Goal: Task Accomplishment & Management: Manage account settings

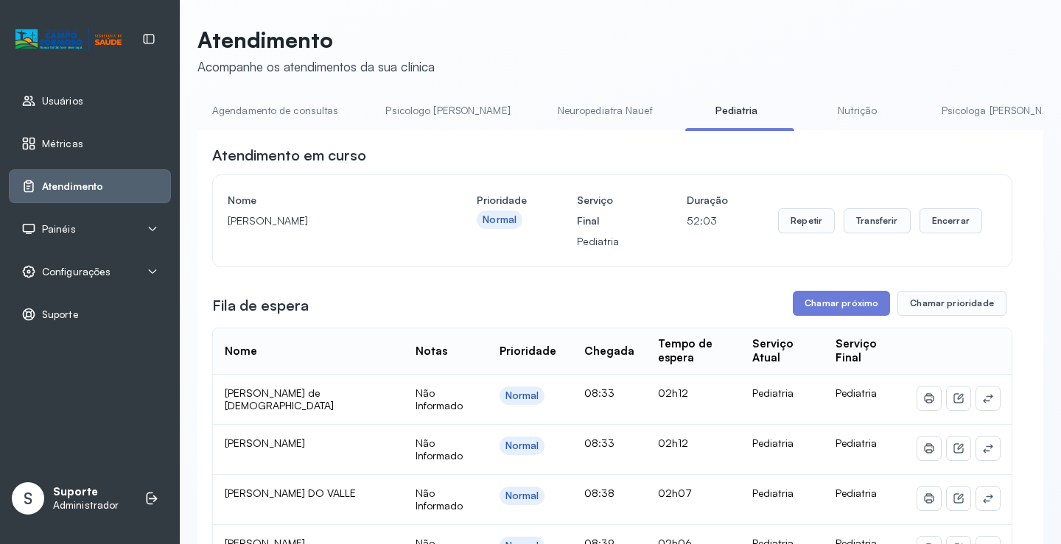
click at [927, 114] on link "Psicologa [PERSON_NAME]" at bounding box center [1004, 111] width 154 height 24
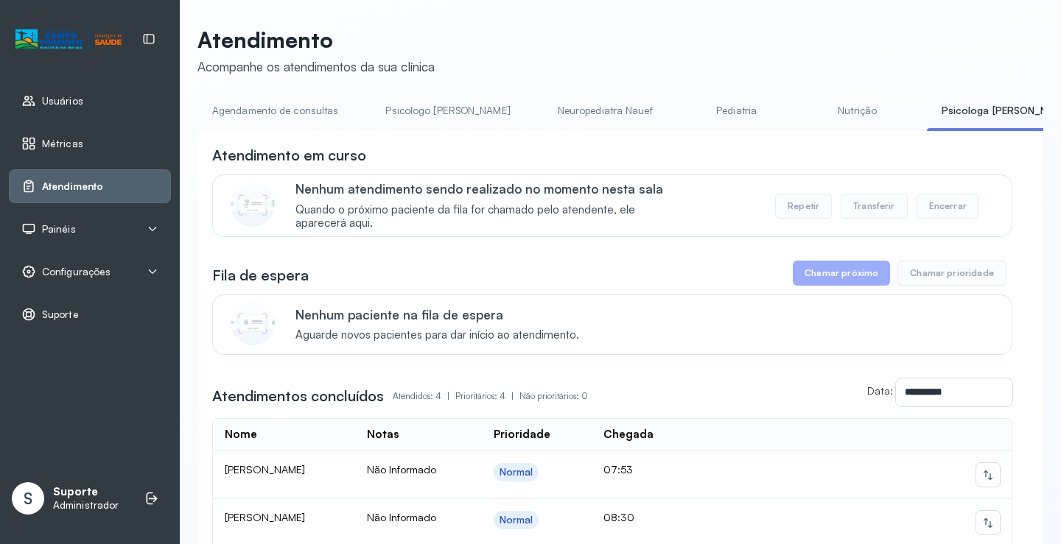
click at [685, 100] on link "Pediatria" at bounding box center [736, 111] width 103 height 24
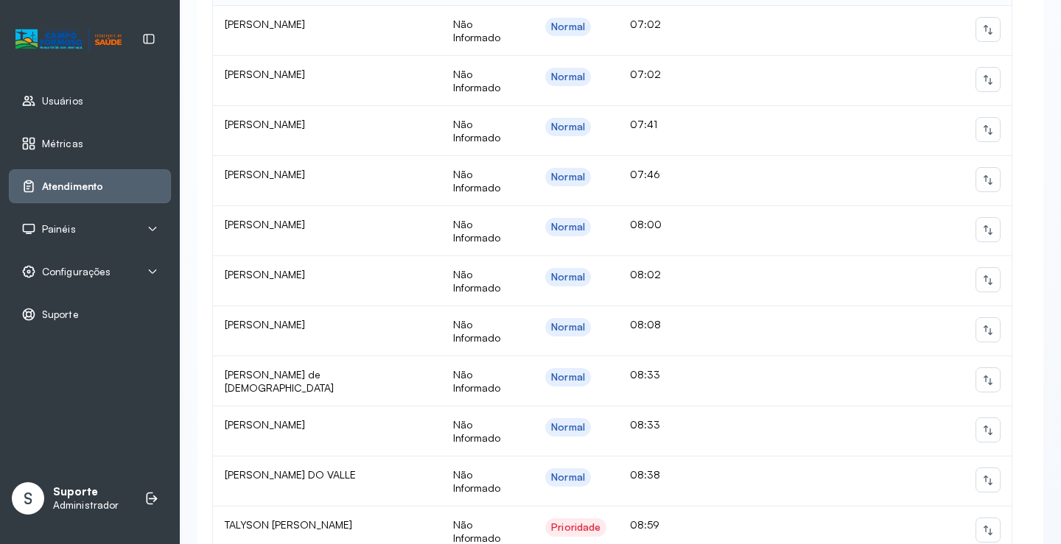
scroll to position [442, 0]
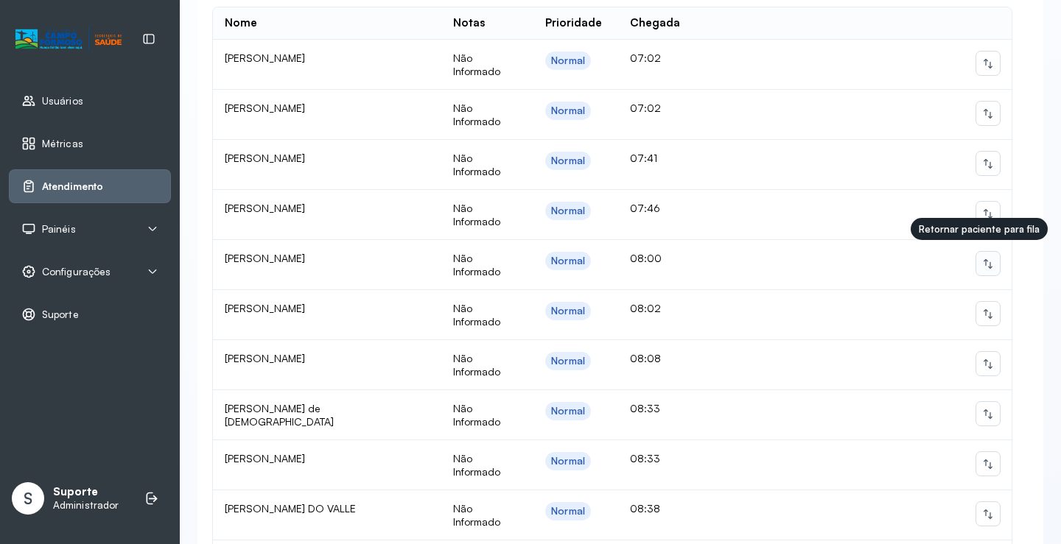
click at [982, 259] on icon at bounding box center [988, 264] width 12 height 12
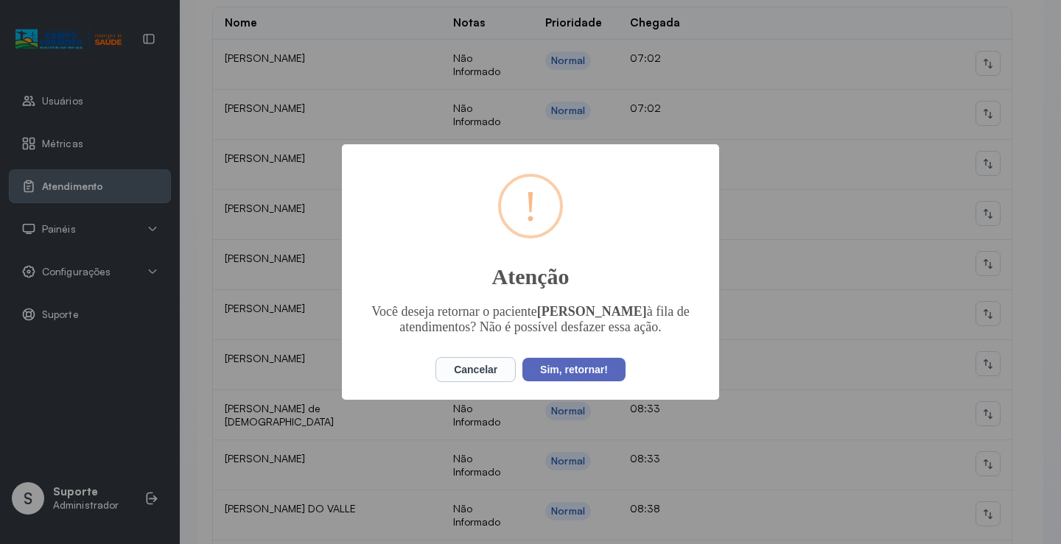
click at [589, 370] on button "Sim, retornar!" at bounding box center [573, 370] width 103 height 24
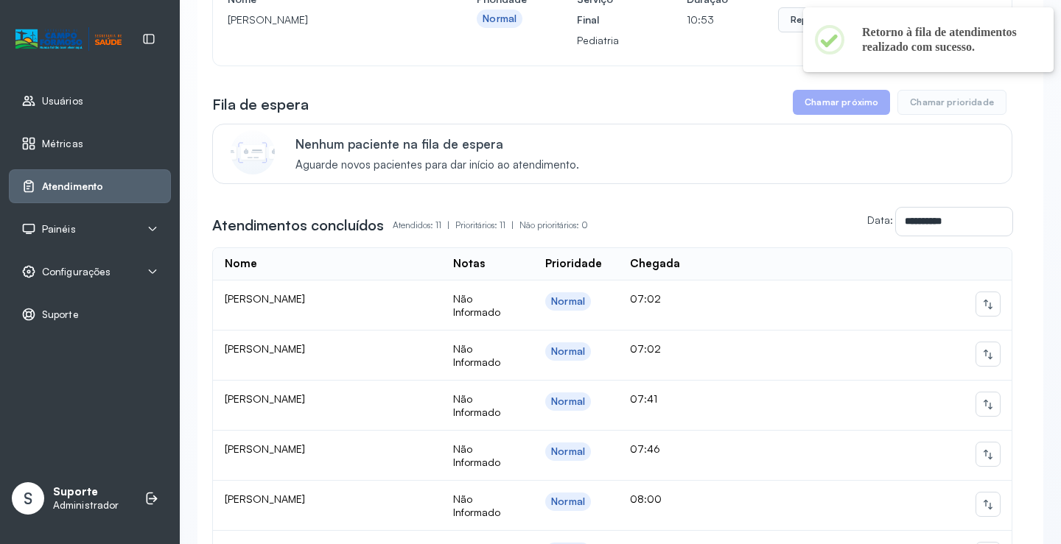
scroll to position [0, 0]
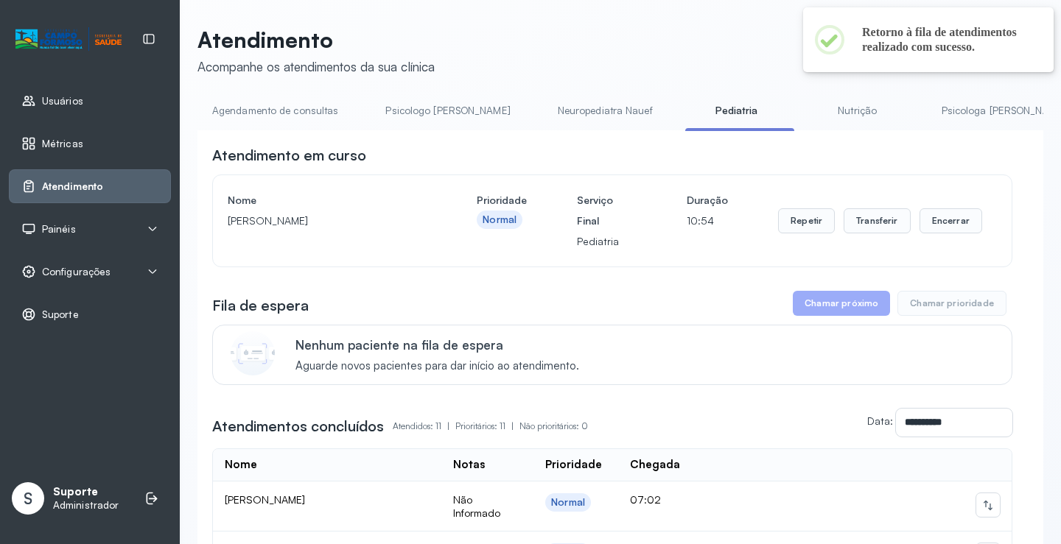
click at [565, 109] on link "Neuropediatra Nauef" at bounding box center [605, 111] width 124 height 24
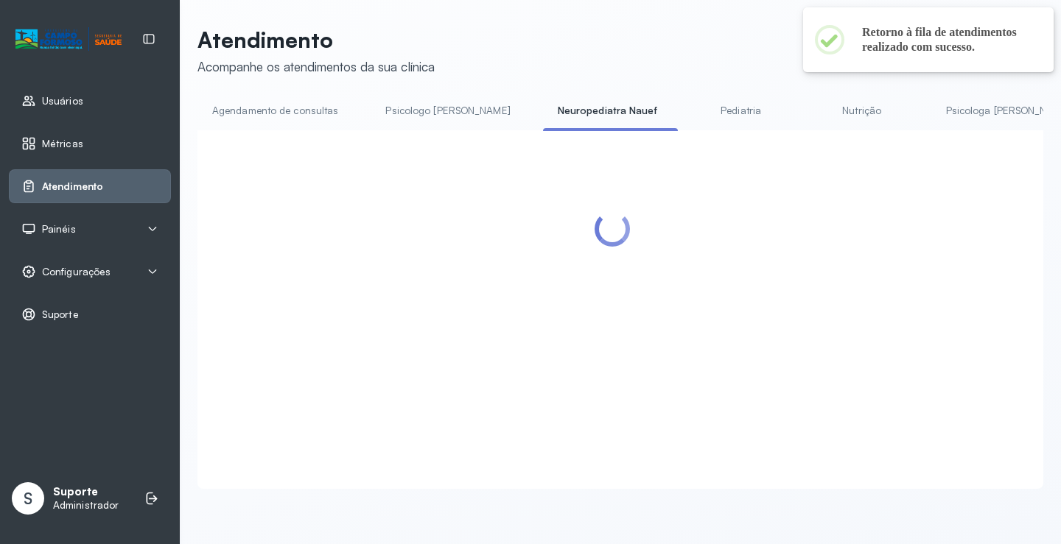
click at [691, 110] on link "Pediatria" at bounding box center [741, 111] width 103 height 24
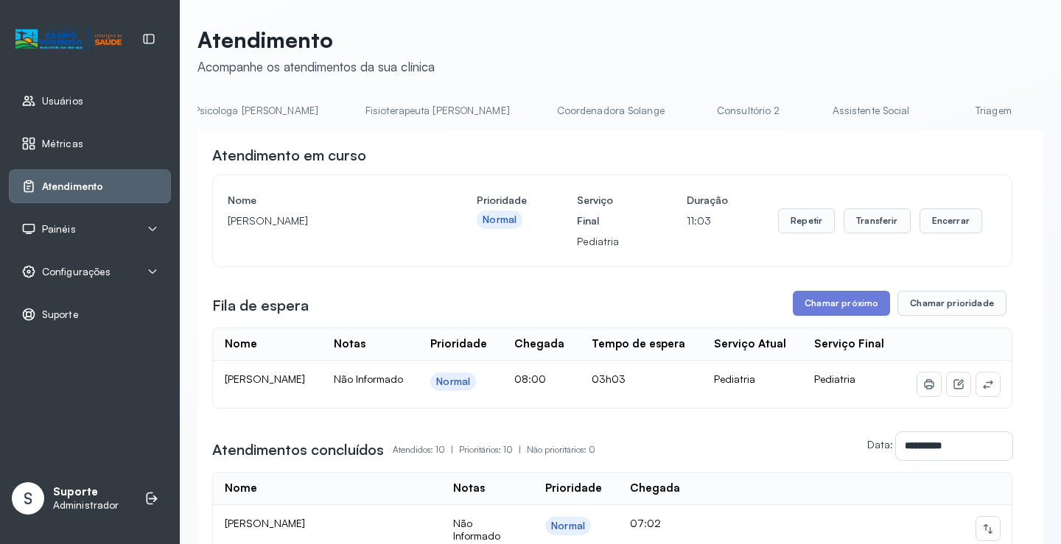
scroll to position [0, 757]
click at [933, 105] on link "Triagem" at bounding box center [984, 111] width 103 height 24
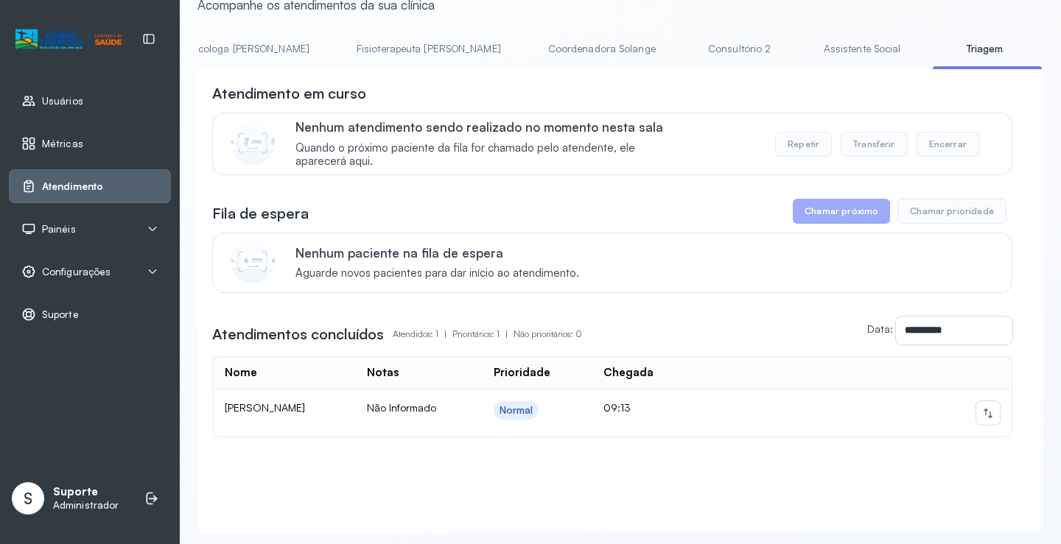
scroll to position [108, 0]
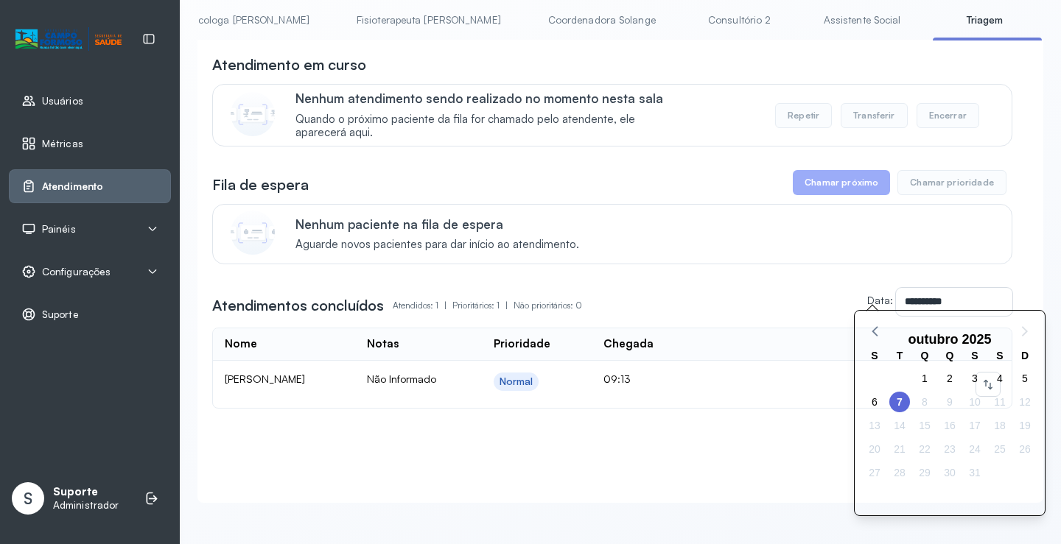
click at [783, 382] on td at bounding box center [852, 384] width 320 height 47
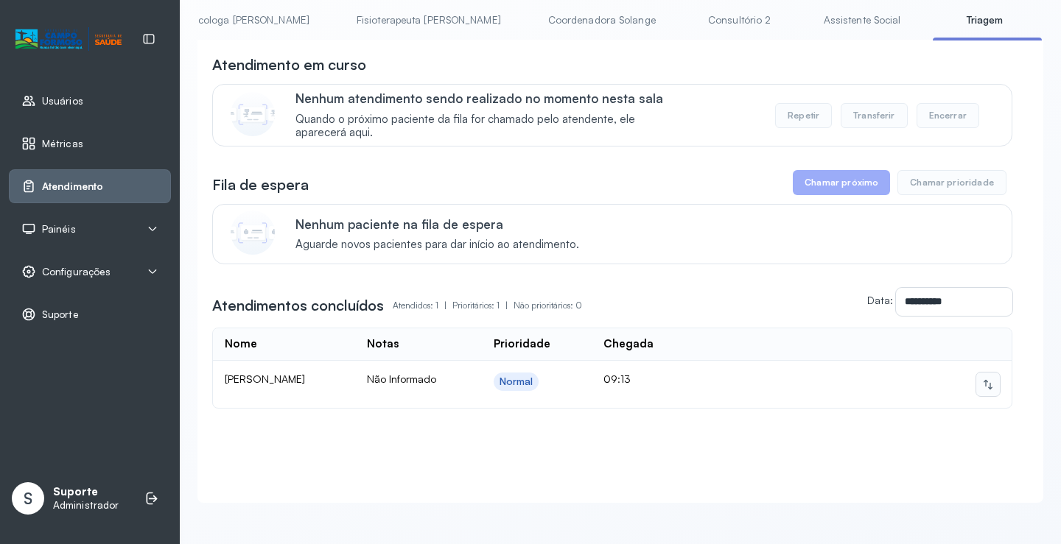
click at [981, 379] on button at bounding box center [988, 385] width 24 height 24
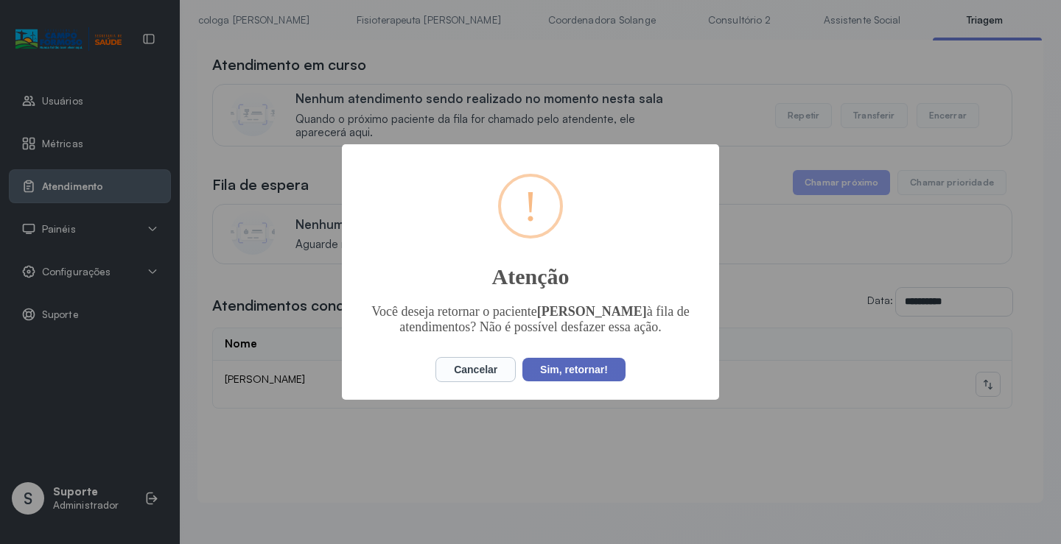
click at [577, 377] on button "Sim, retornar!" at bounding box center [573, 370] width 103 height 24
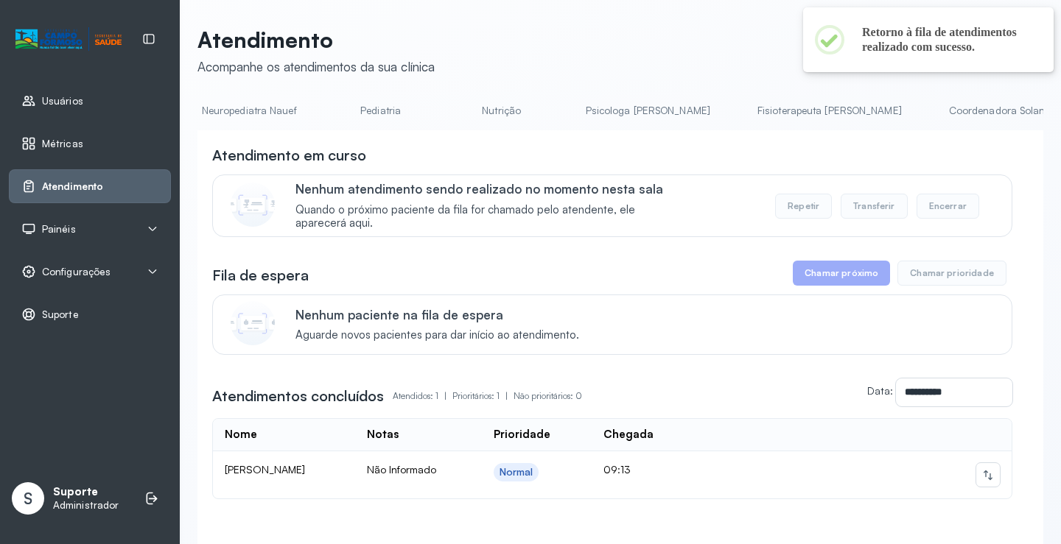
scroll to position [0, 353]
click at [332, 99] on link "Pediatria" at bounding box center [383, 111] width 103 height 24
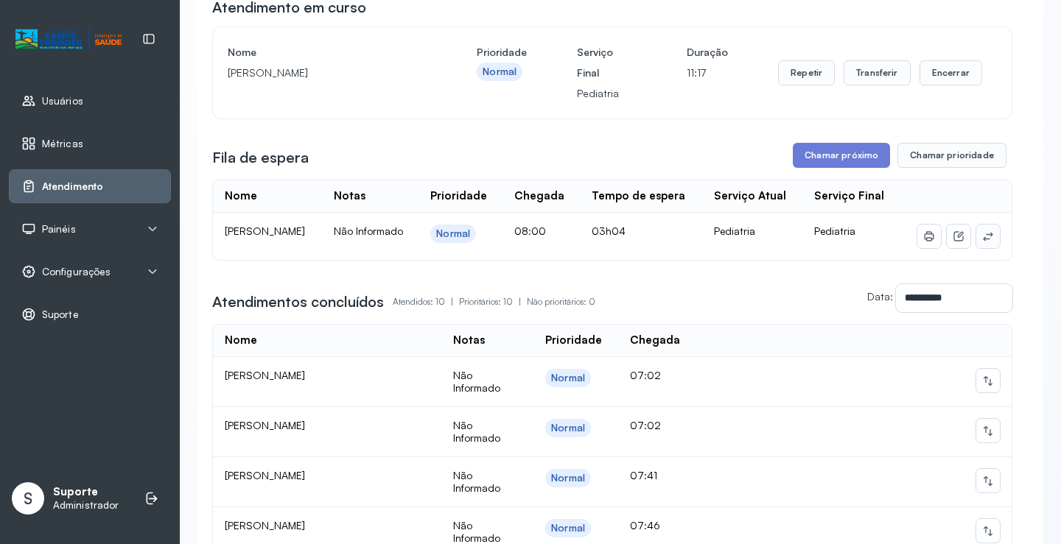
scroll to position [147, 0]
click at [982, 243] on icon at bounding box center [988, 237] width 12 height 12
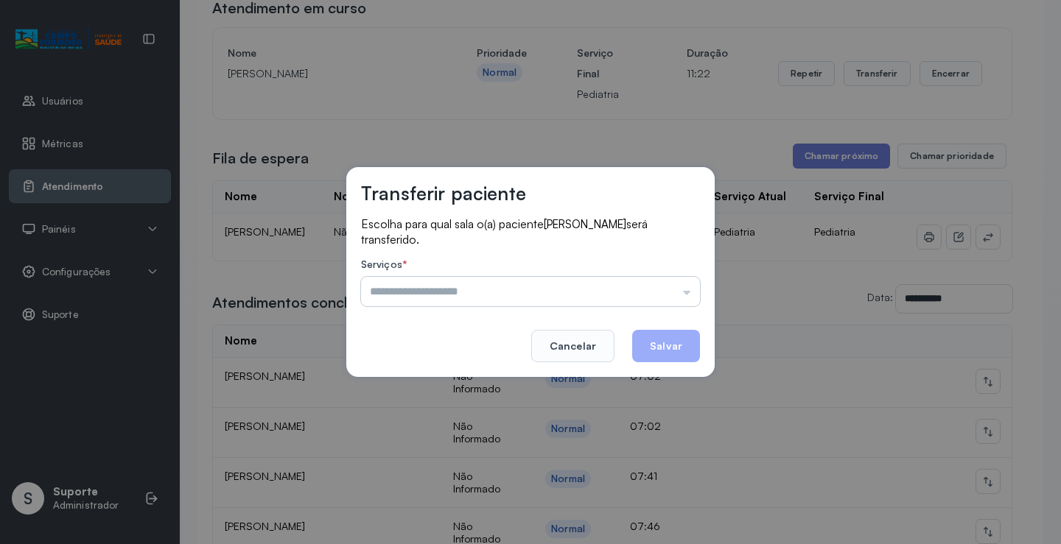
click at [646, 289] on input "text" at bounding box center [530, 291] width 339 height 29
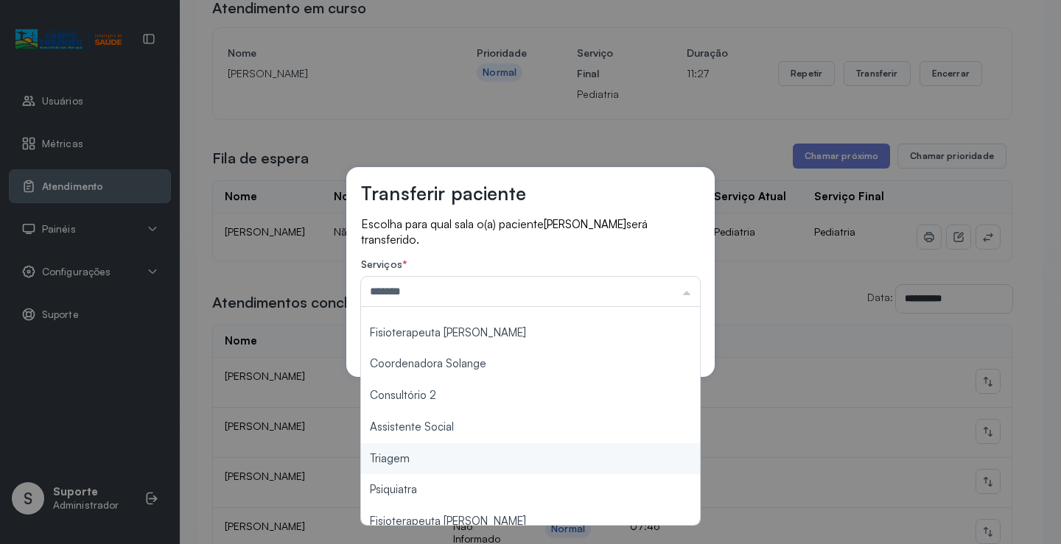
click at [426, 460] on div "Transferir paciente Escolha para qual sala o(a) paciente JOSUE RIBEIRO CELESTIN…" at bounding box center [530, 272] width 1061 height 544
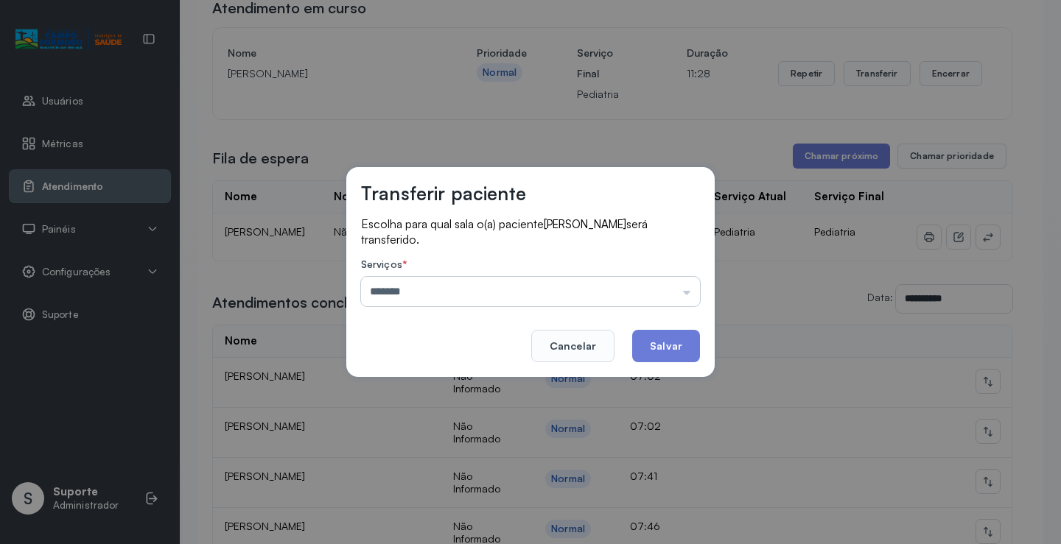
click at [575, 298] on input "*******" at bounding box center [530, 291] width 339 height 29
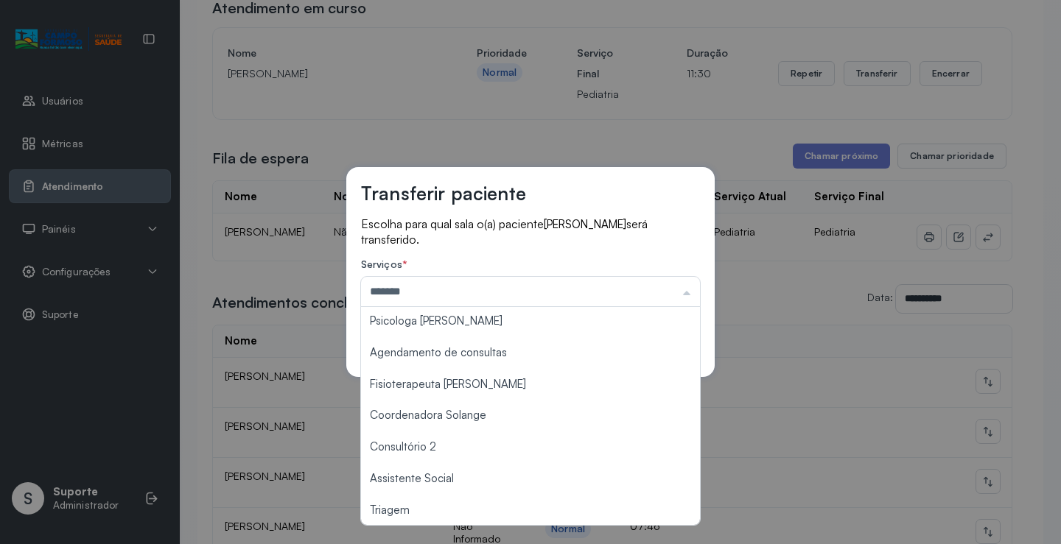
scroll to position [75, 0]
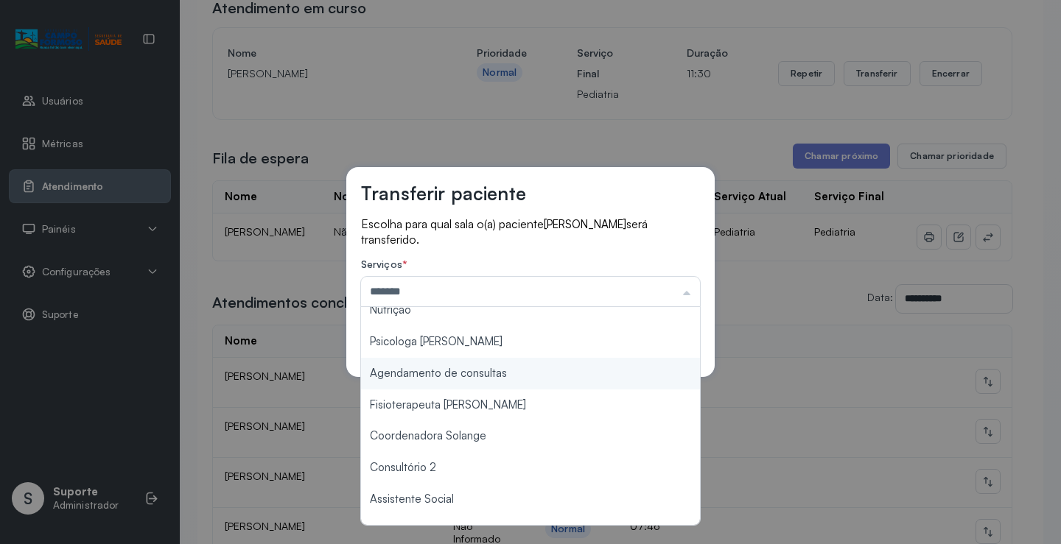
type input "**********"
drag, startPoint x: 498, startPoint y: 371, endPoint x: 637, endPoint y: 341, distance: 142.5
click at [502, 368] on div "**********" at bounding box center [530, 272] width 368 height 210
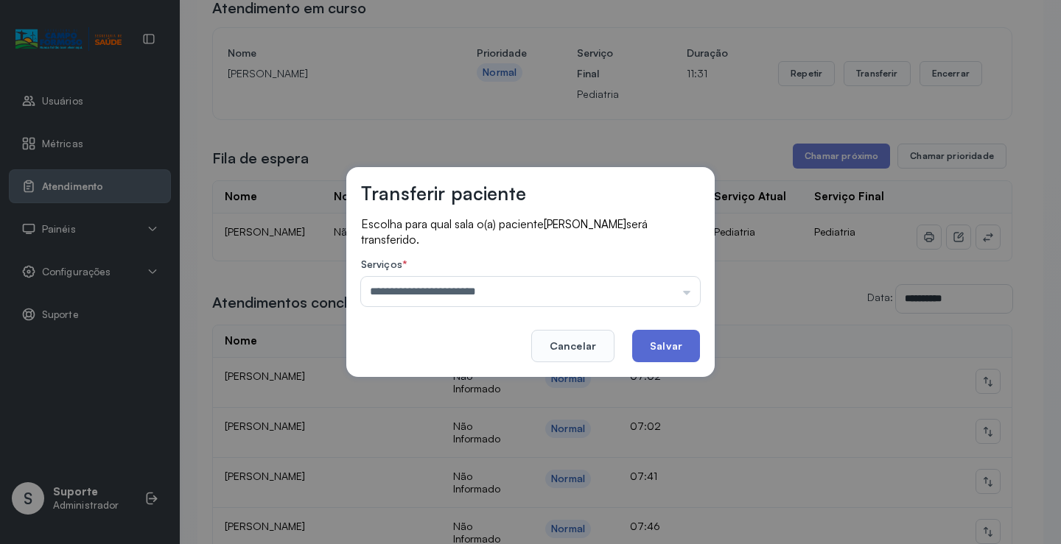
click at [679, 339] on button "Salvar" at bounding box center [666, 346] width 68 height 32
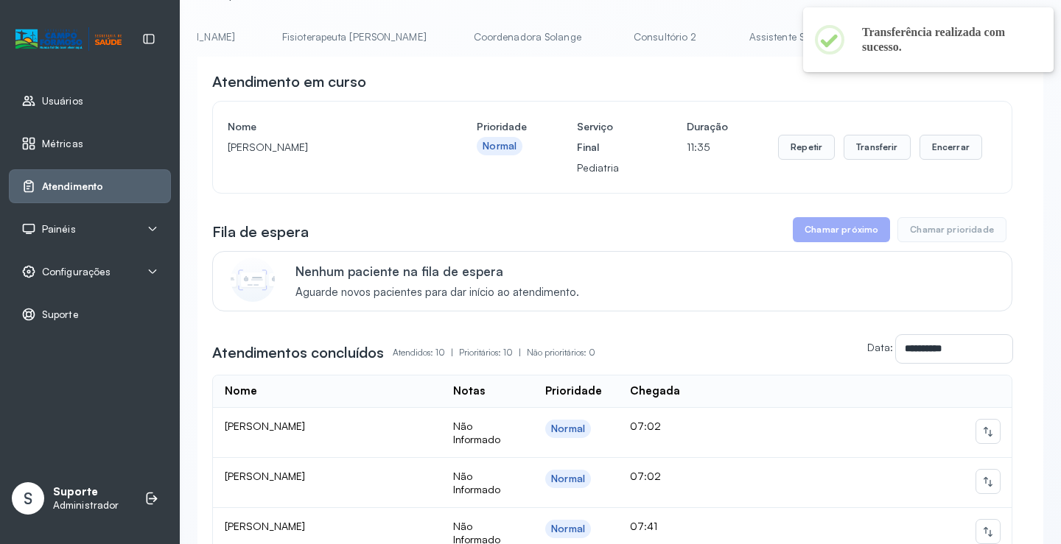
scroll to position [0, 824]
click at [866, 27] on link "Triagem" at bounding box center [917, 37] width 103 height 24
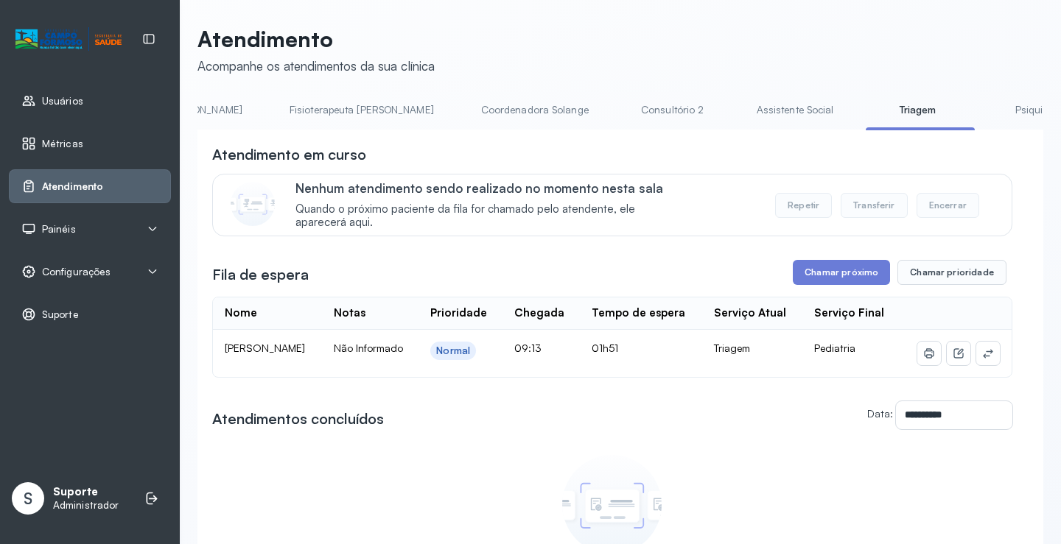
scroll to position [74, 0]
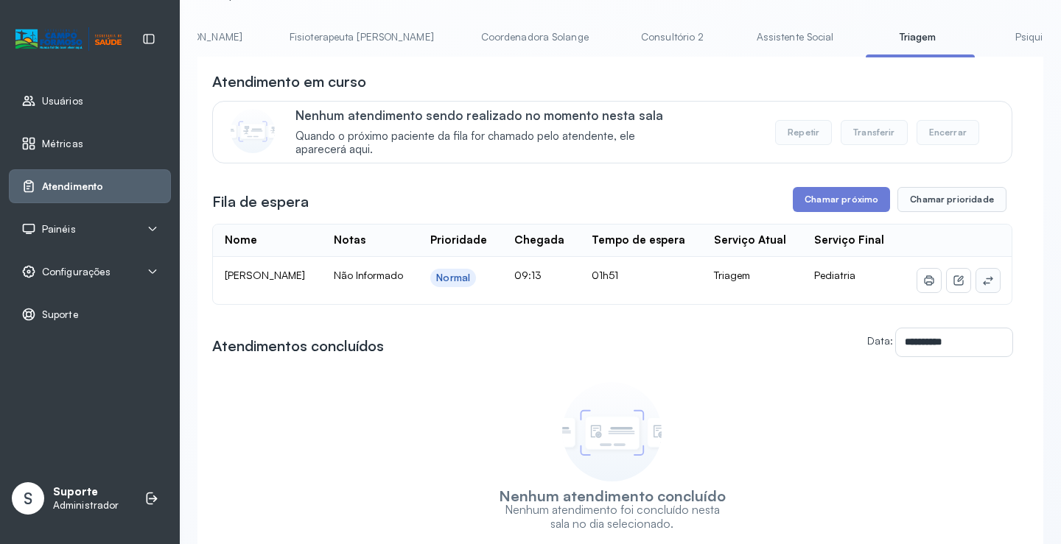
click at [982, 287] on icon at bounding box center [988, 281] width 12 height 12
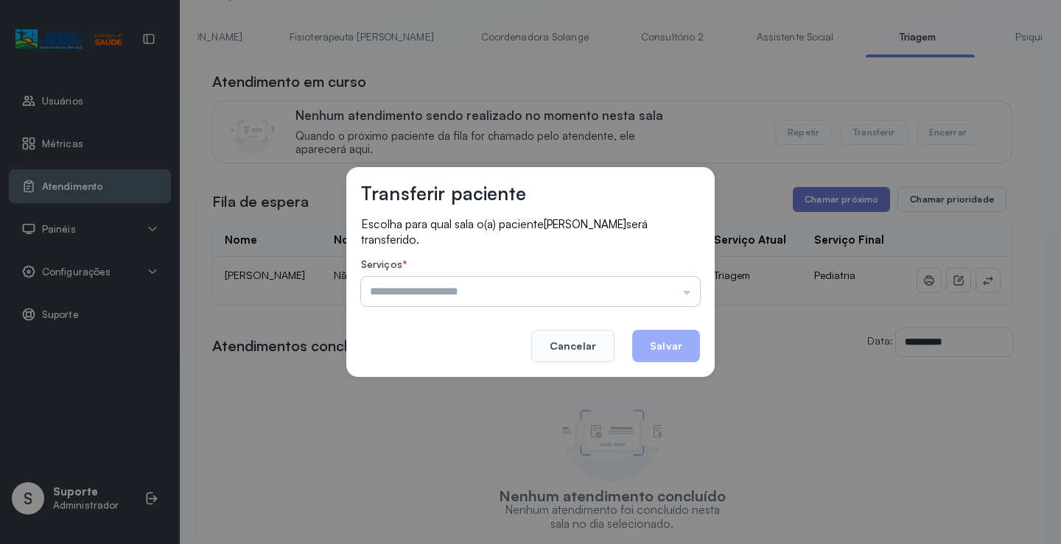
click at [656, 290] on input "text" at bounding box center [530, 291] width 339 height 29
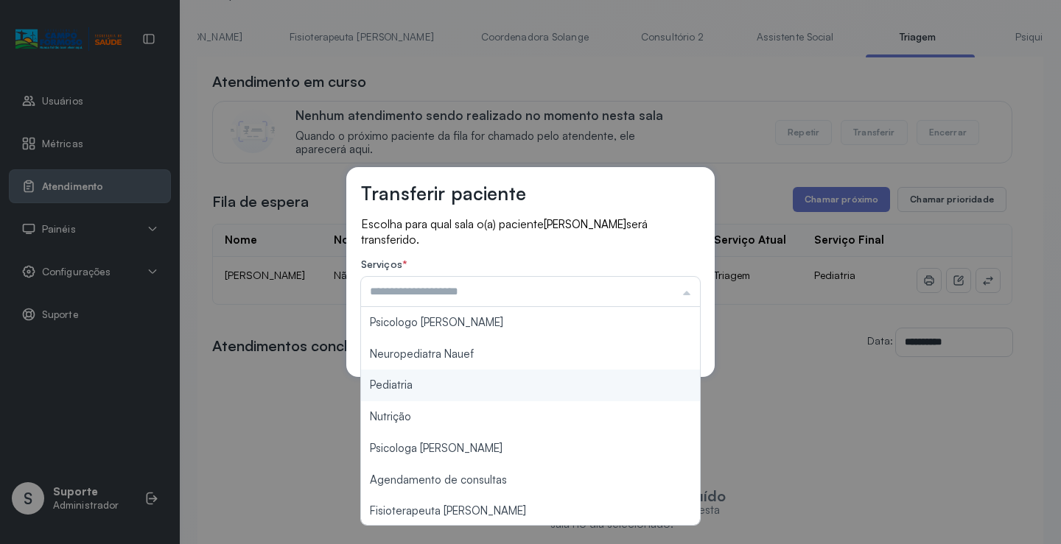
type input "*********"
drag, startPoint x: 445, startPoint y: 391, endPoint x: 617, endPoint y: 351, distance: 176.9
click at [457, 385] on div "Transferir paciente Escolha para qual sala o(a) paciente JOAO VICTOR ANDRADE DO…" at bounding box center [530, 272] width 1061 height 544
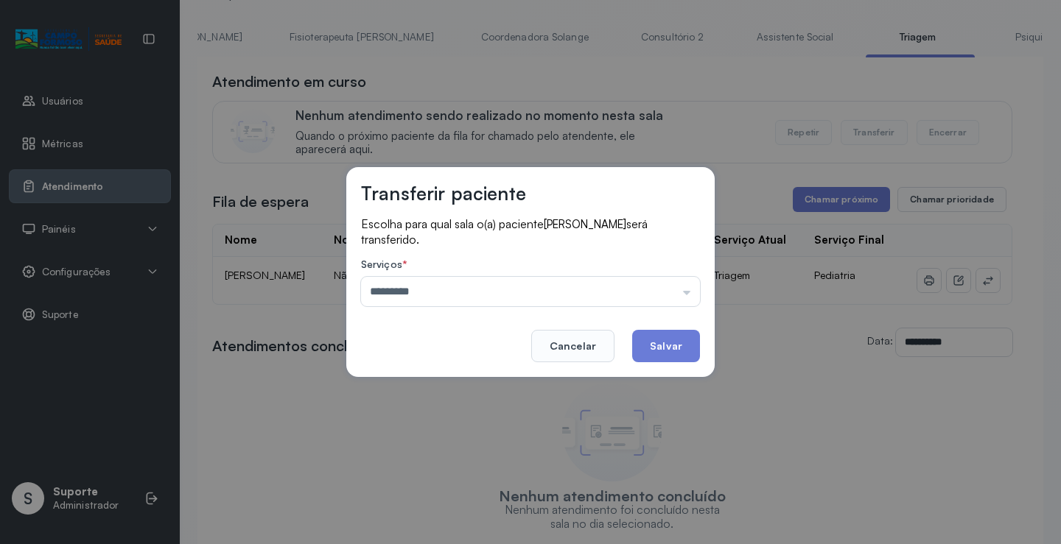
drag, startPoint x: 661, startPoint y: 354, endPoint x: 685, endPoint y: 293, distance: 65.8
click at [661, 351] on button "Salvar" at bounding box center [666, 346] width 68 height 32
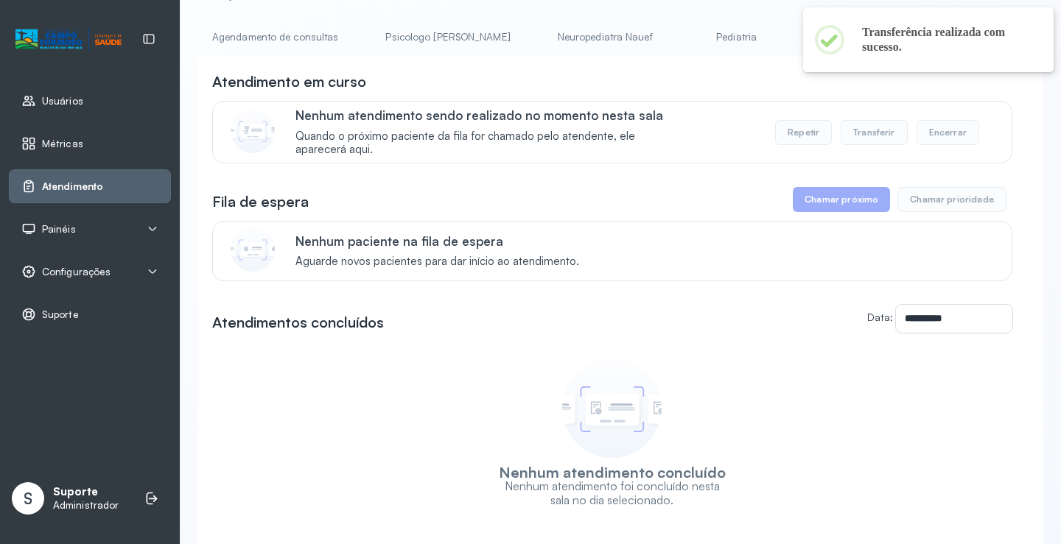
click at [685, 35] on link "Pediatria" at bounding box center [736, 37] width 103 height 24
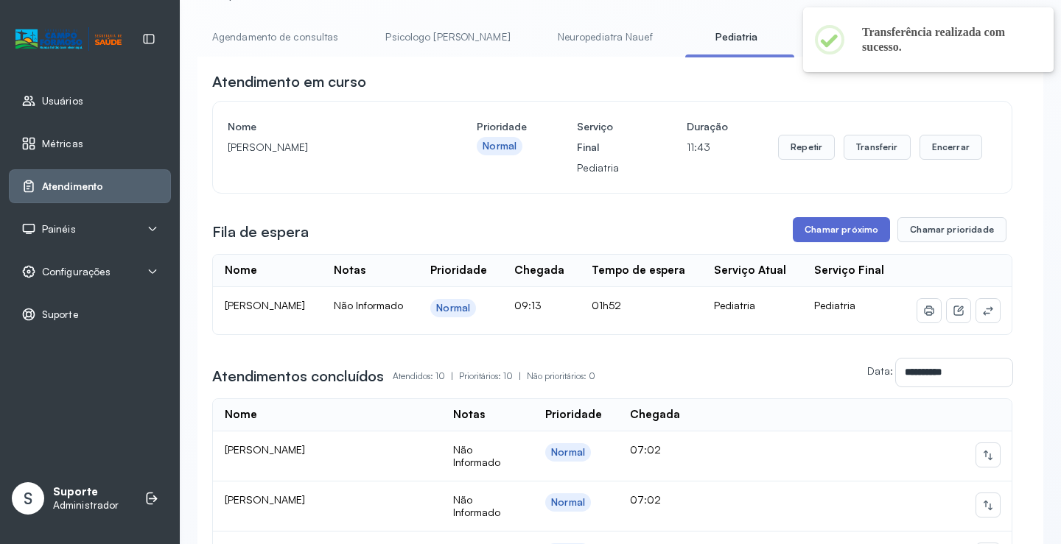
click at [835, 225] on button "Chamar próximo" at bounding box center [841, 229] width 97 height 25
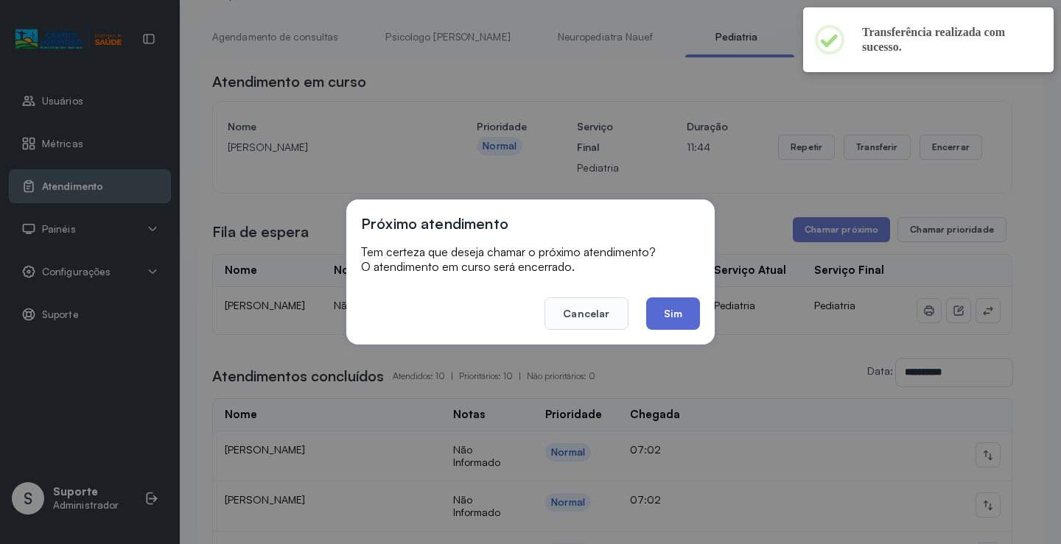
click at [664, 312] on button "Sim" at bounding box center [673, 314] width 54 height 32
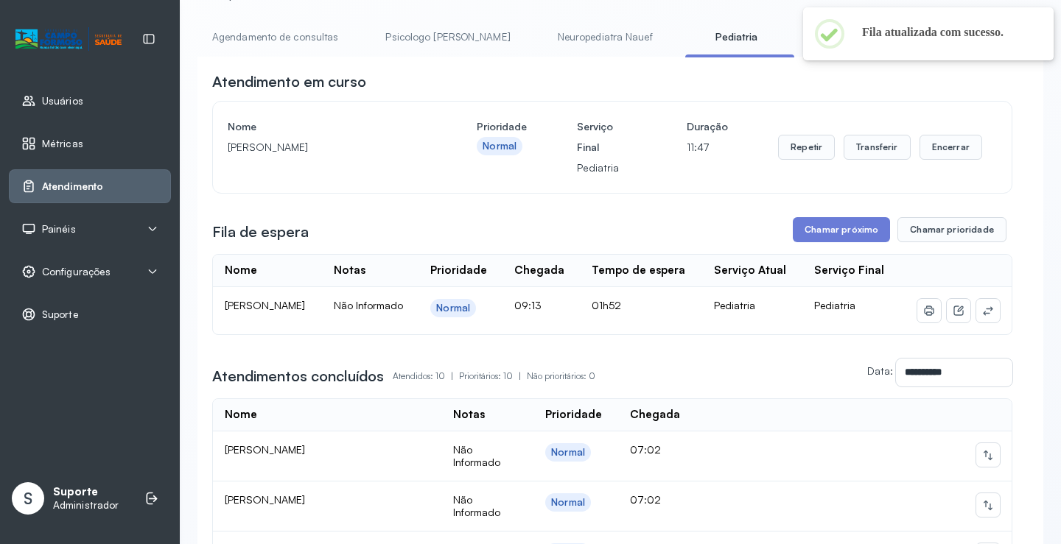
click at [283, 40] on link "Agendamento de consultas" at bounding box center [274, 37] width 155 height 24
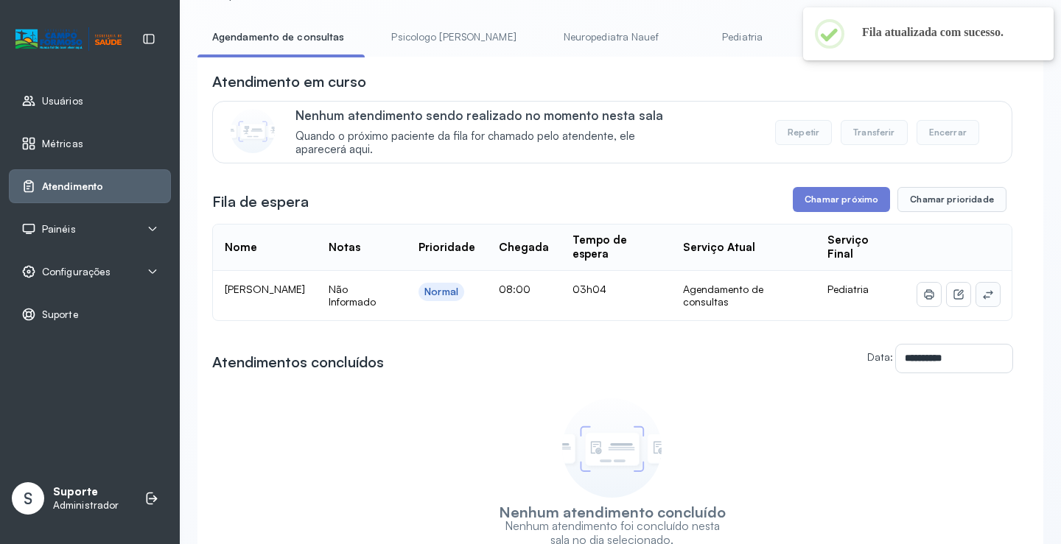
click at [982, 298] on icon at bounding box center [988, 295] width 12 height 12
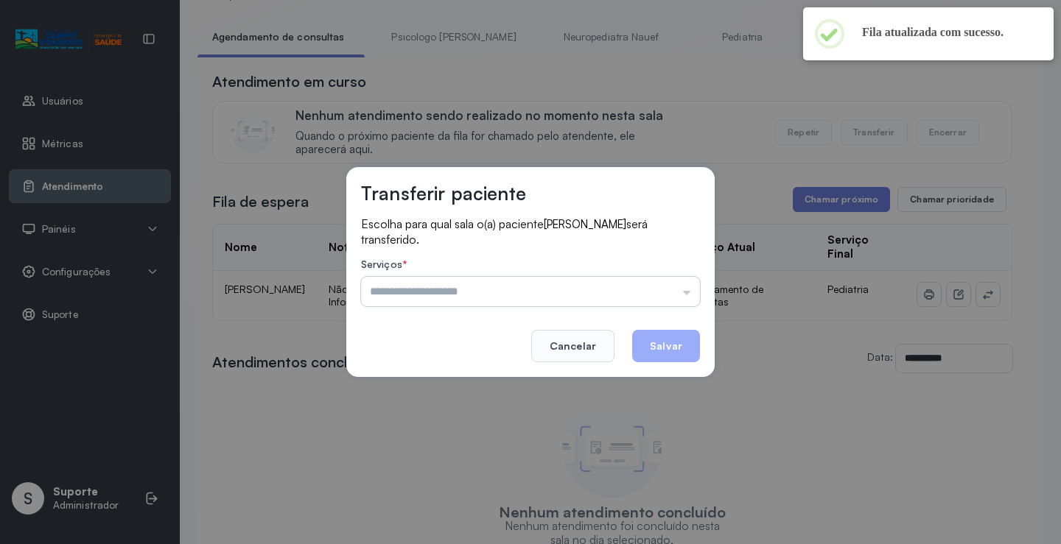
click at [664, 286] on input "text" at bounding box center [530, 291] width 339 height 29
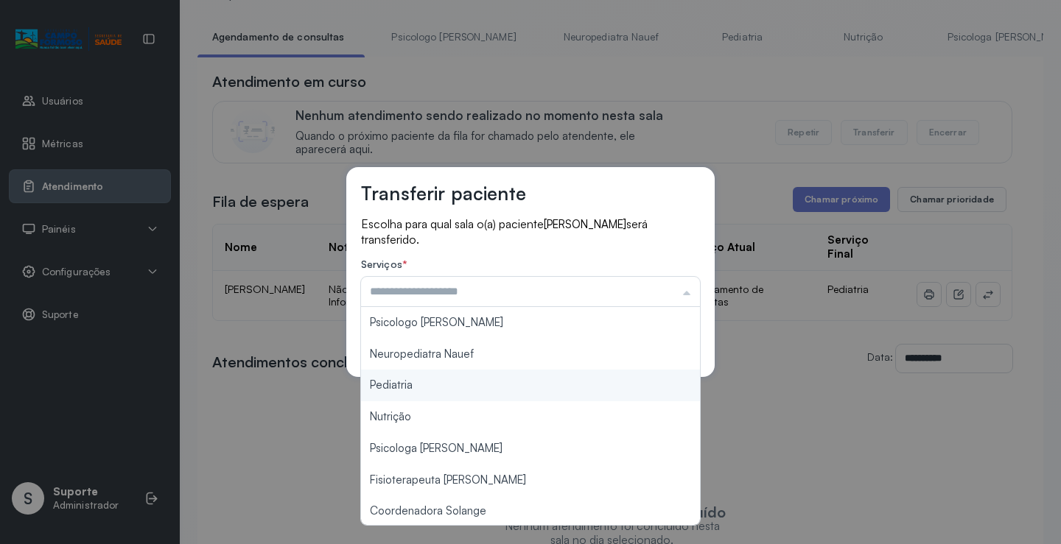
type input "*********"
click at [474, 386] on div "Transferir paciente Escolha para qual sala o(a) paciente JOSUE RIBEIRO CELESTIN…" at bounding box center [530, 272] width 1061 height 544
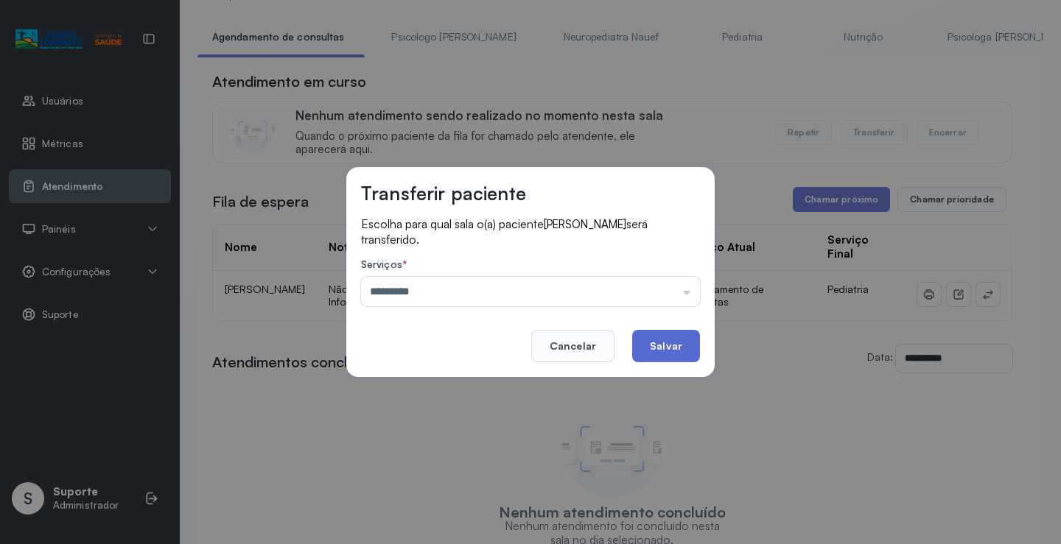
click at [667, 339] on button "Salvar" at bounding box center [666, 346] width 68 height 32
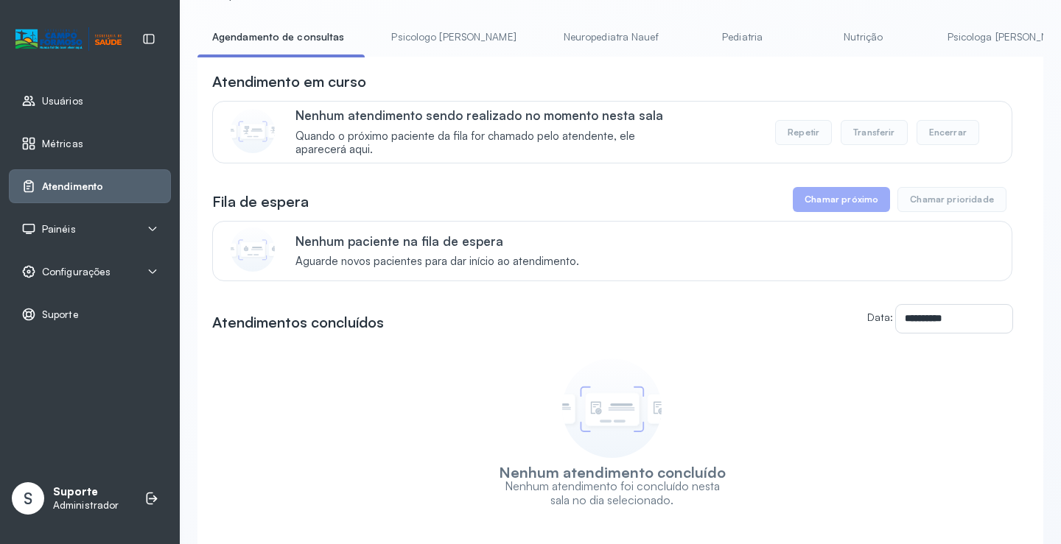
click at [692, 32] on link "Pediatria" at bounding box center [742, 37] width 103 height 24
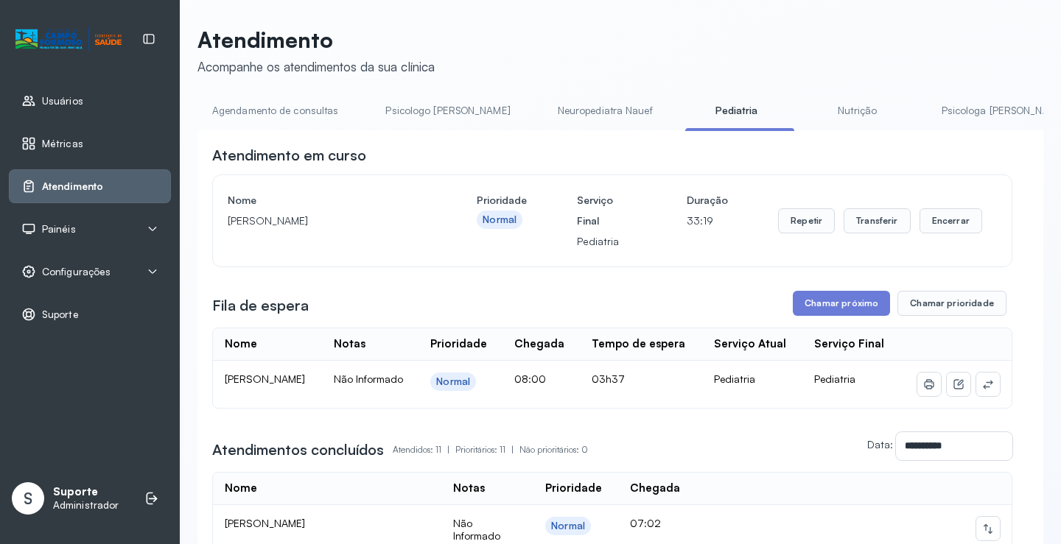
scroll to position [74, 0]
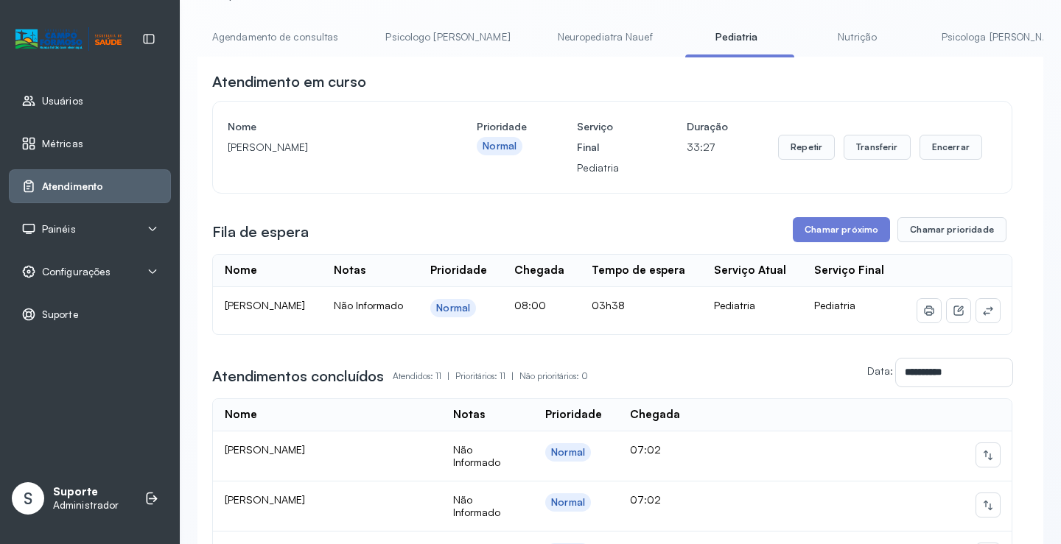
drag, startPoint x: 543, startPoint y: 32, endPoint x: 594, endPoint y: 32, distance: 50.8
click at [543, 32] on link "Neuropediatra Nauef" at bounding box center [605, 37] width 124 height 24
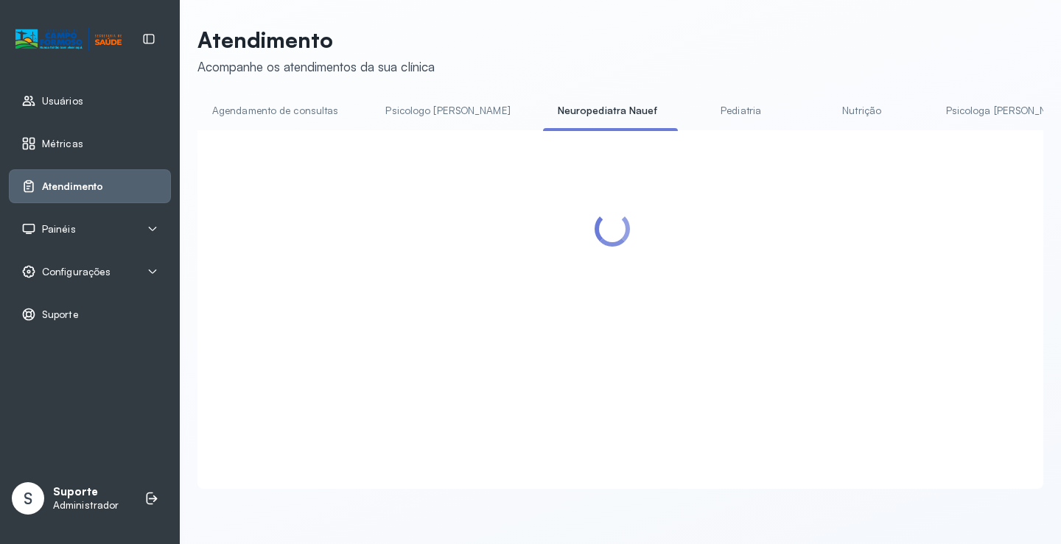
scroll to position [1, 0]
click at [676, 96] on div "Atendimento Acompanhe os atendimentos da sua clínica Agendamento de consultas P…" at bounding box center [620, 258] width 846 height 463
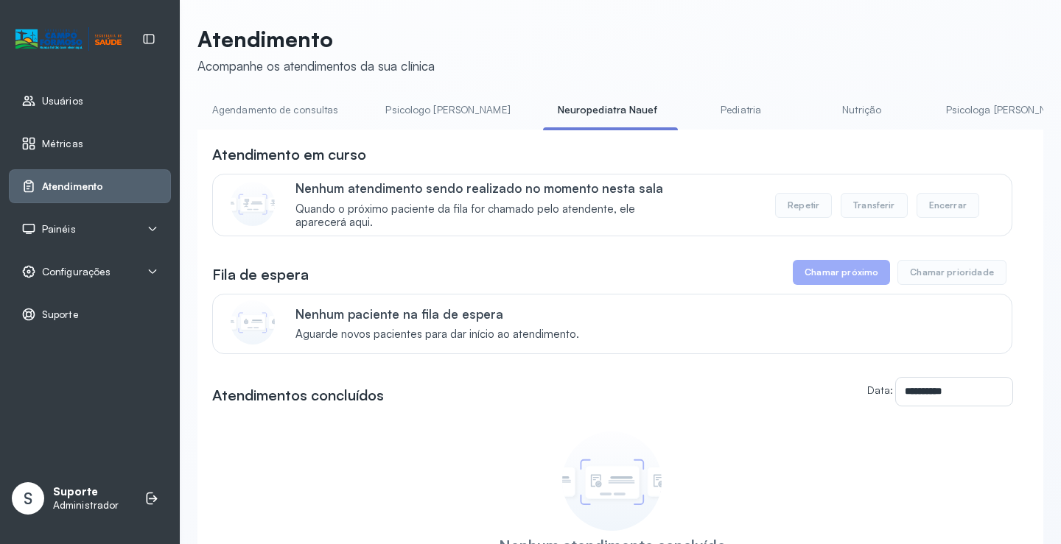
click at [690, 101] on link "Pediatria" at bounding box center [741, 110] width 103 height 24
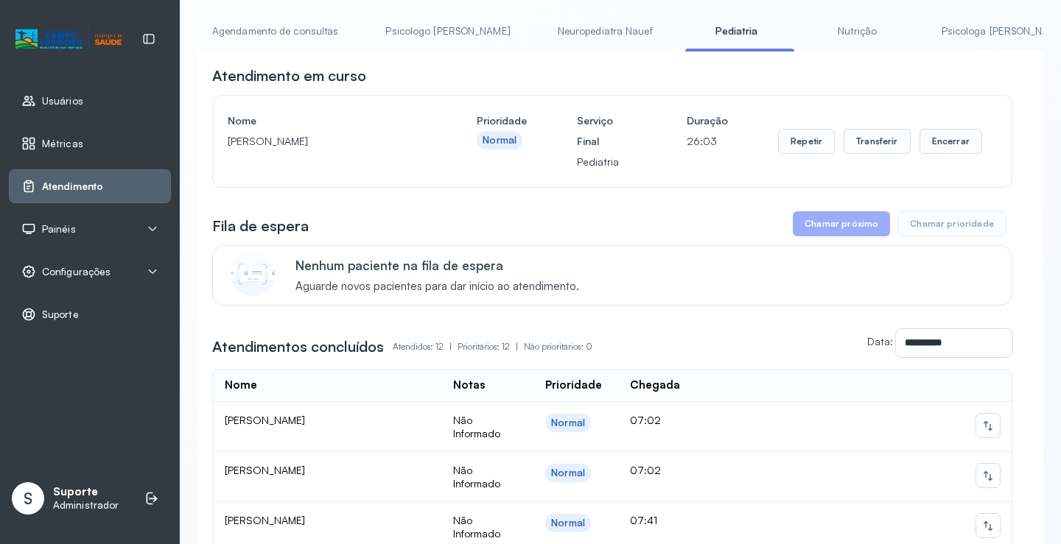
scroll to position [0, 0]
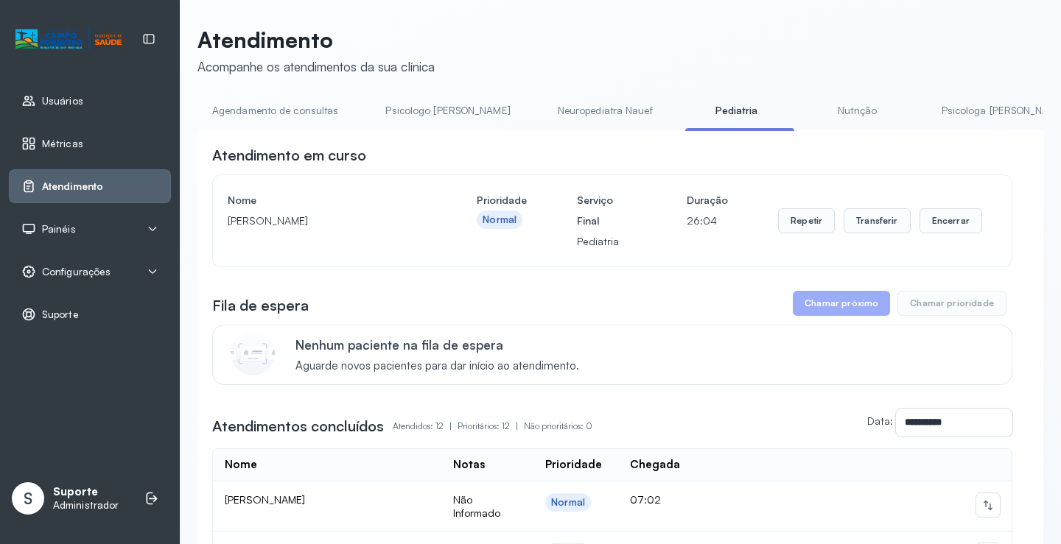
click at [286, 119] on link "Agendamento de consultas" at bounding box center [274, 111] width 155 height 24
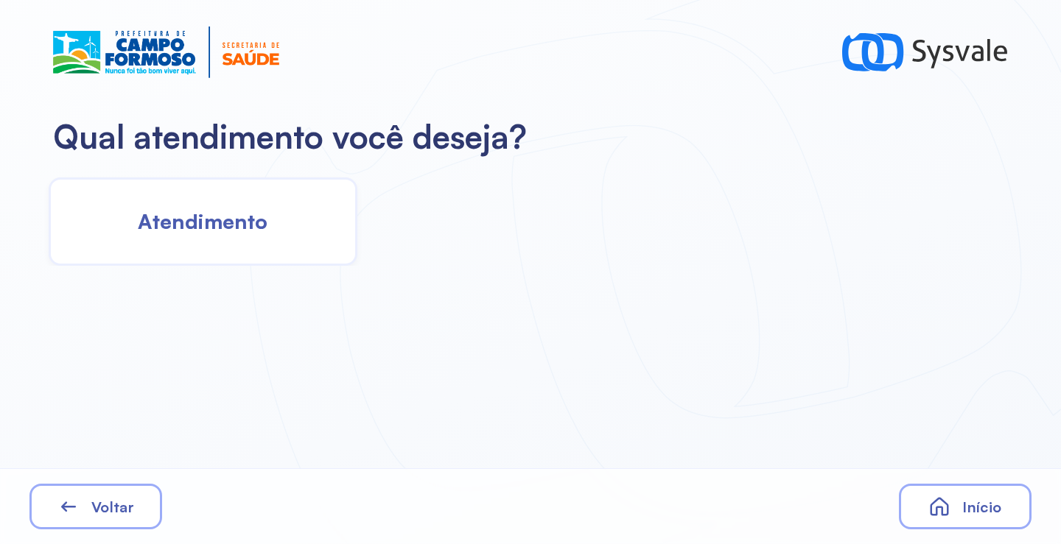
click at [279, 232] on div "Atendimento" at bounding box center [203, 222] width 309 height 88
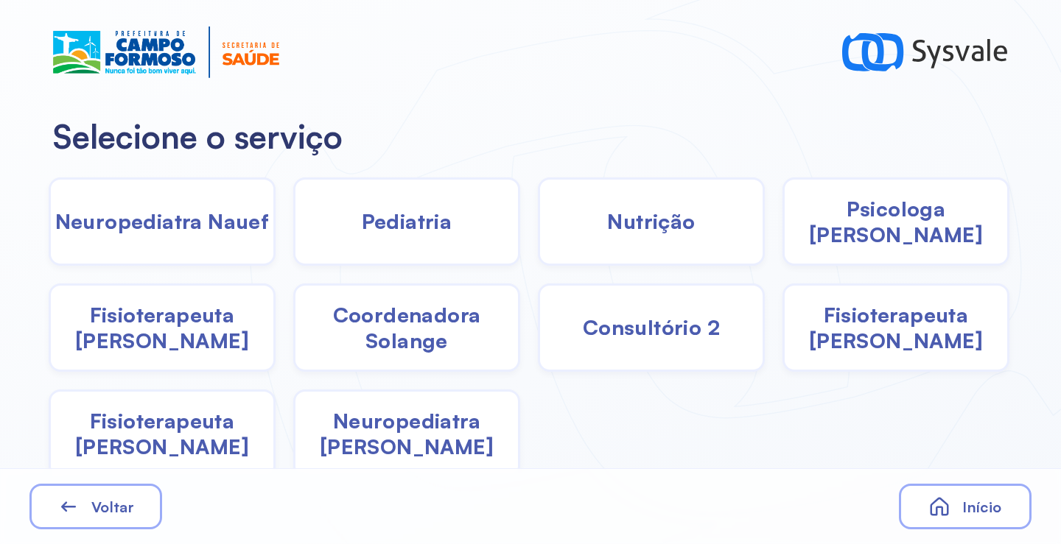
click at [445, 228] on span "Pediatria" at bounding box center [407, 221] width 91 height 26
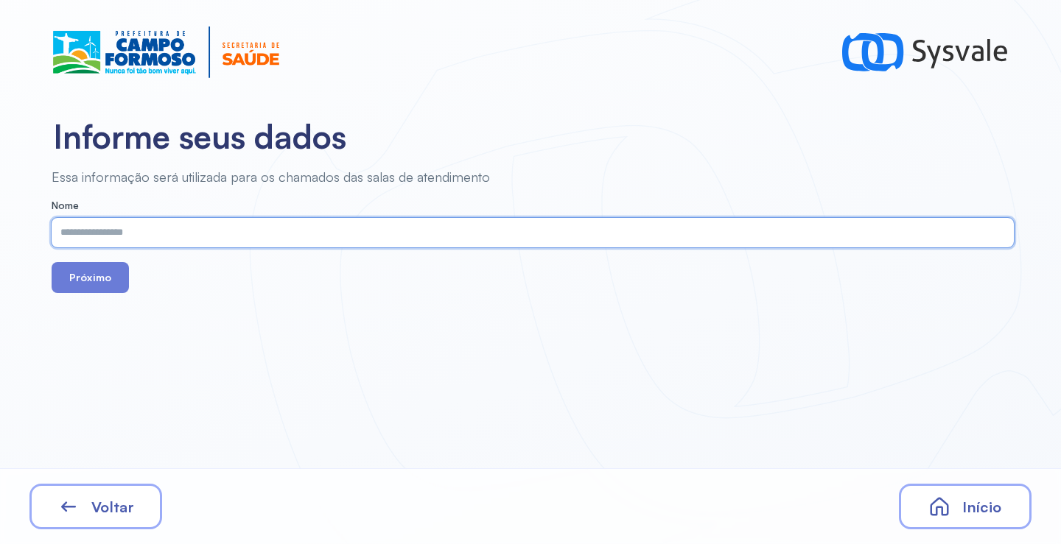
paste input "**********"
type input "**********"
click at [100, 271] on button "Próximo" at bounding box center [90, 277] width 77 height 31
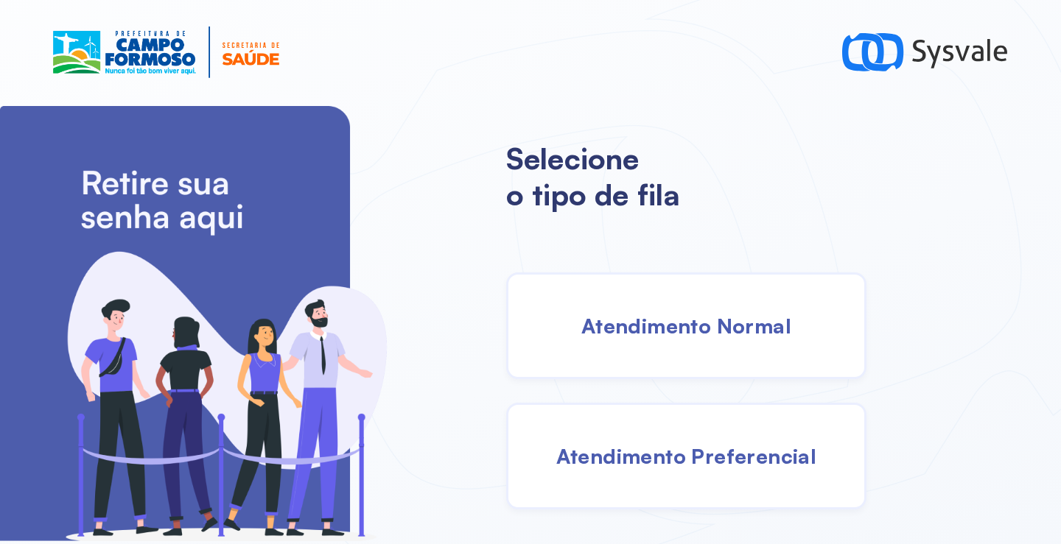
click at [625, 318] on span "Atendimento Normal" at bounding box center [686, 326] width 210 height 26
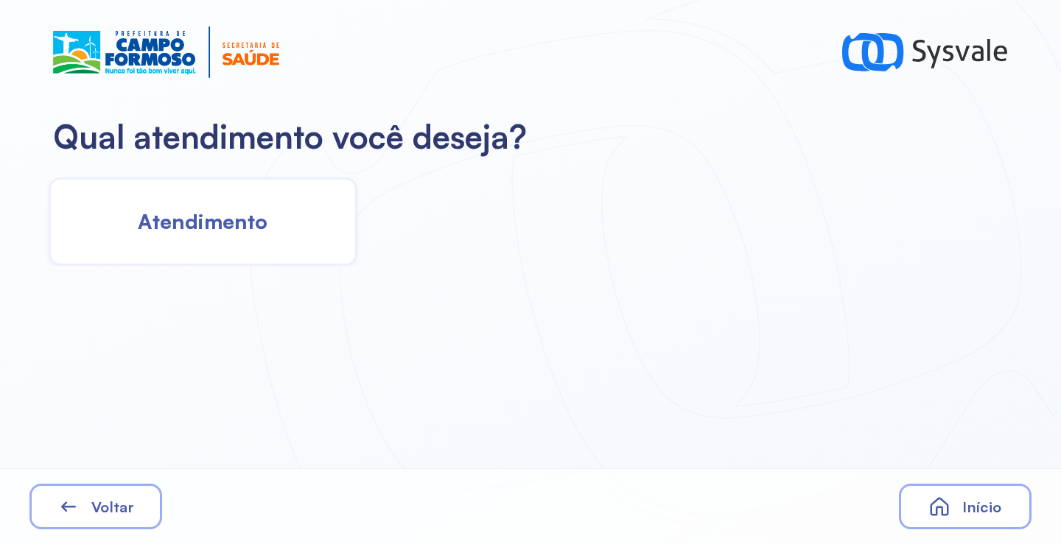
click at [303, 213] on div "Atendimento" at bounding box center [203, 222] width 309 height 88
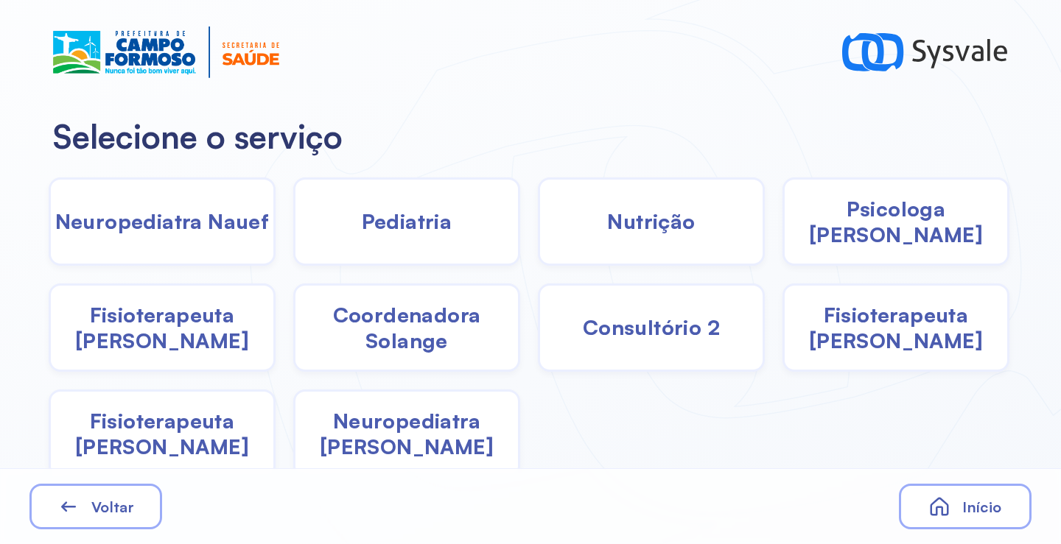
click at [332, 222] on div "Pediatria" at bounding box center [406, 222] width 227 height 88
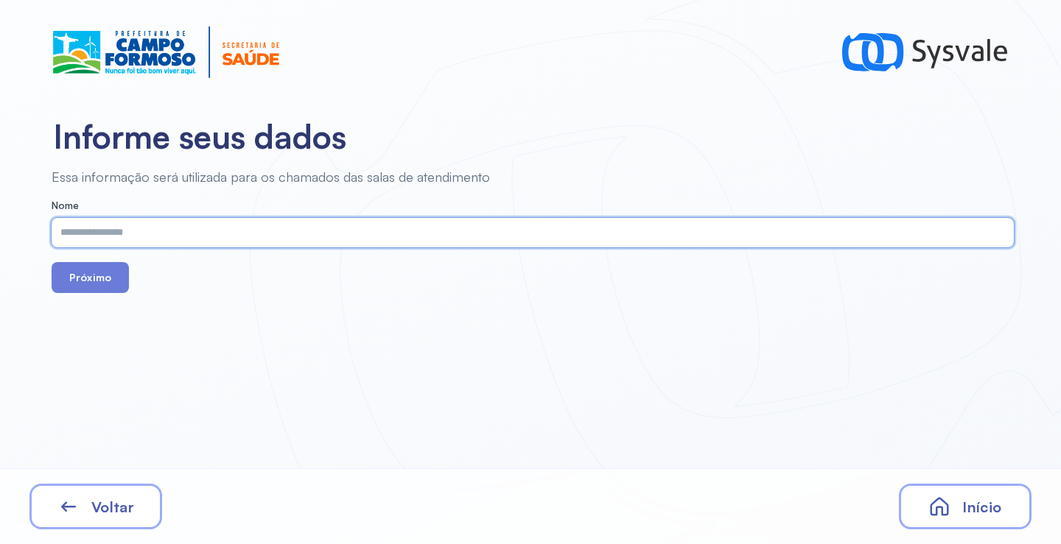
paste input "**********"
type input "**********"
click at [87, 272] on button "Próximo" at bounding box center [90, 277] width 77 height 31
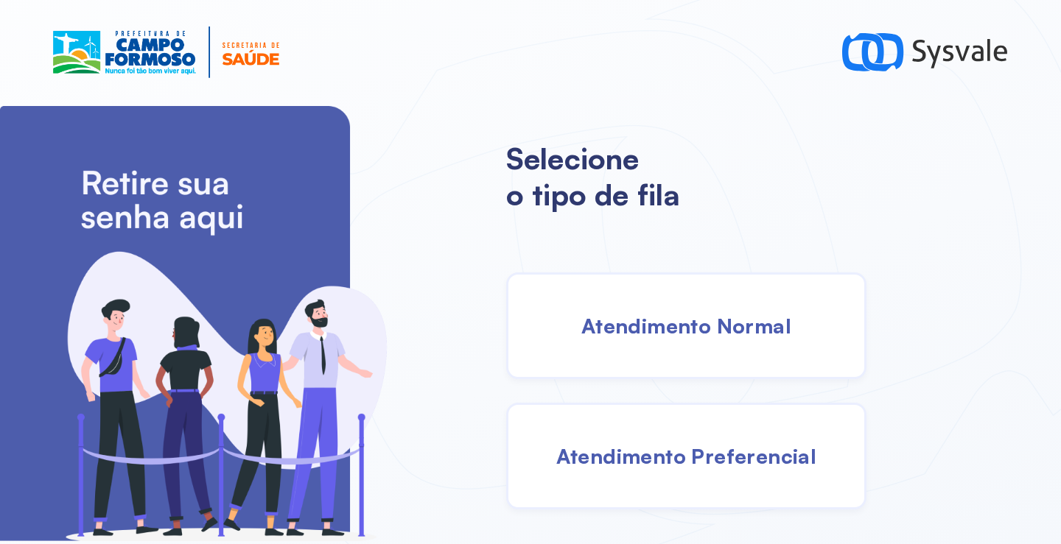
click at [642, 286] on div "Atendimento Normal" at bounding box center [686, 326] width 360 height 107
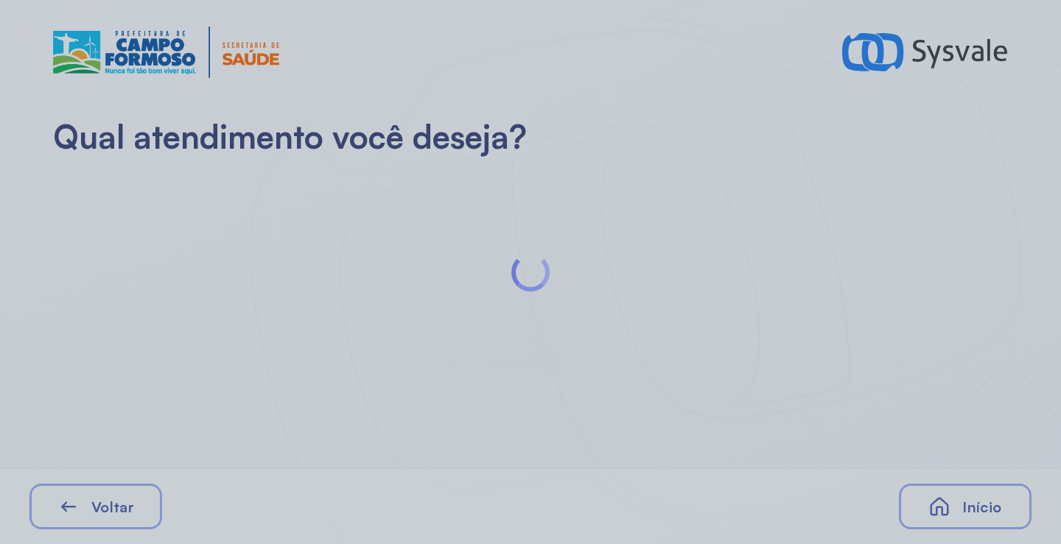
click at [200, 253] on div at bounding box center [530, 272] width 1061 height 544
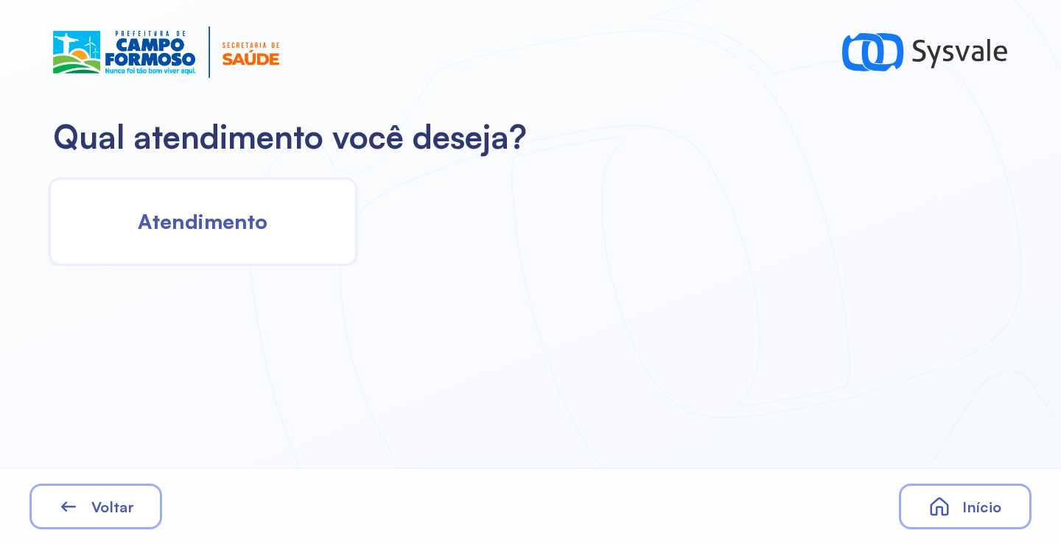
click at [239, 221] on span "Atendimento" at bounding box center [203, 221] width 130 height 26
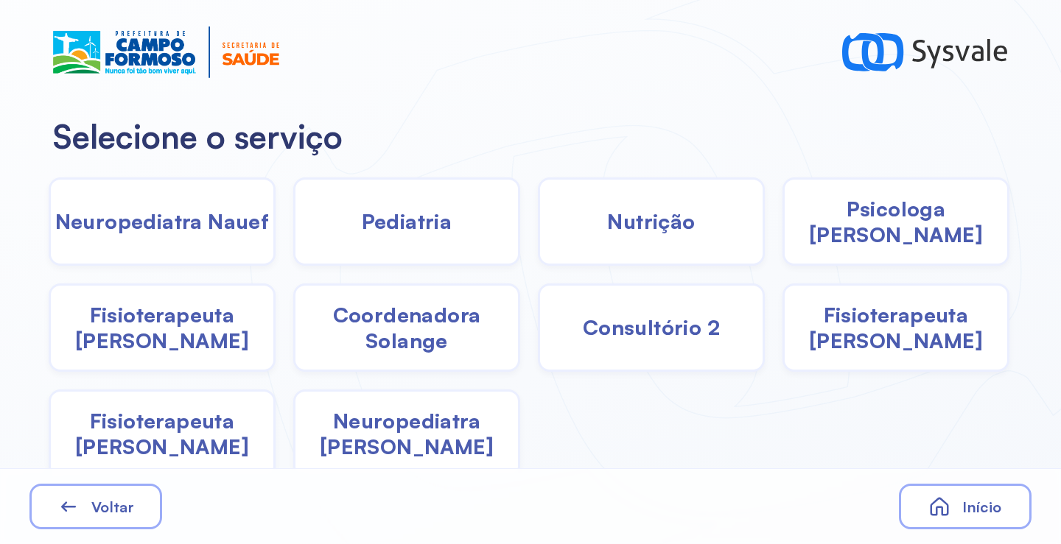
click at [410, 222] on span "Pediatria" at bounding box center [407, 221] width 91 height 26
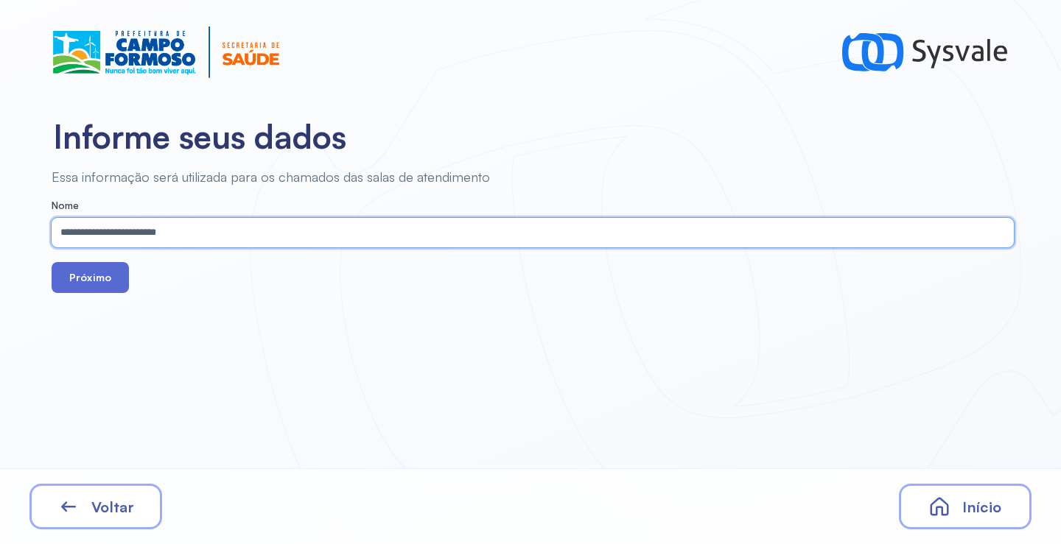
type input "**********"
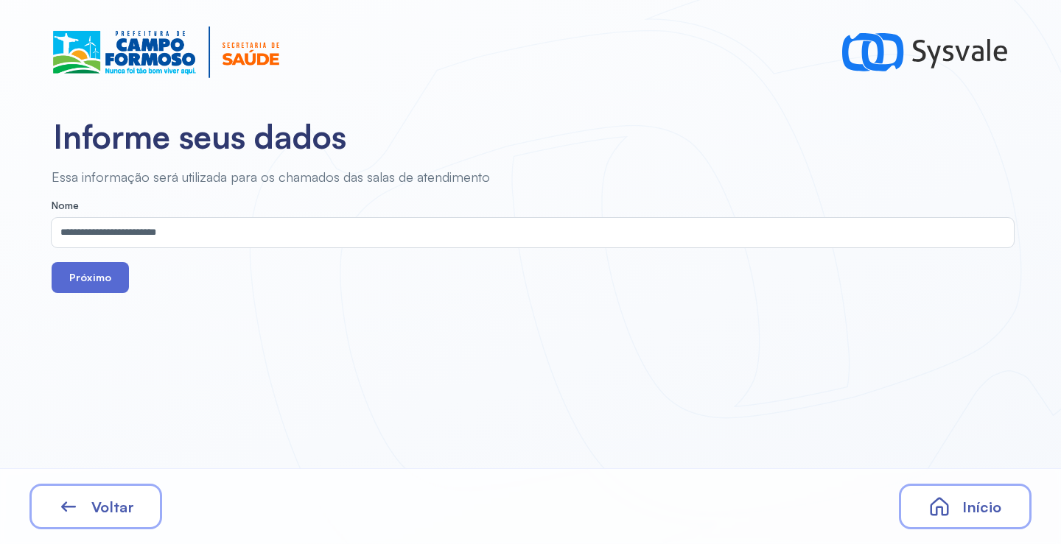
click at [126, 275] on button "Próximo" at bounding box center [90, 277] width 77 height 31
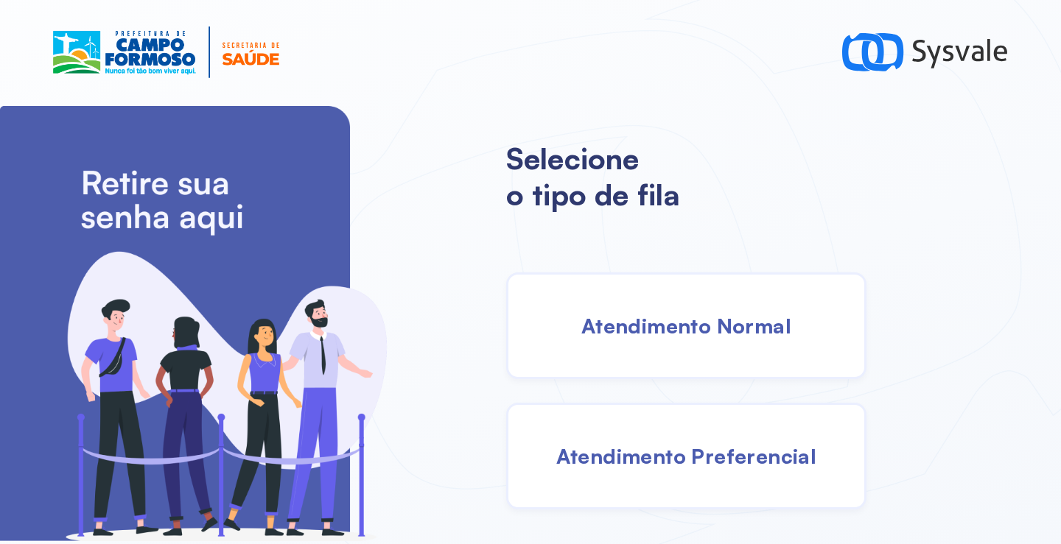
click at [704, 343] on div "Atendimento Normal" at bounding box center [686, 326] width 360 height 107
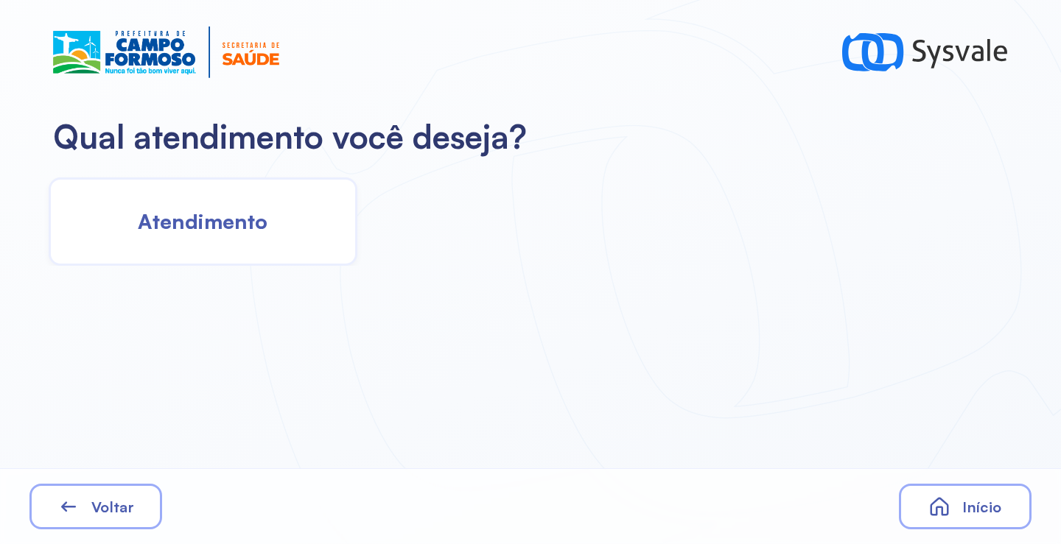
click at [282, 206] on div "Atendimento" at bounding box center [203, 222] width 309 height 88
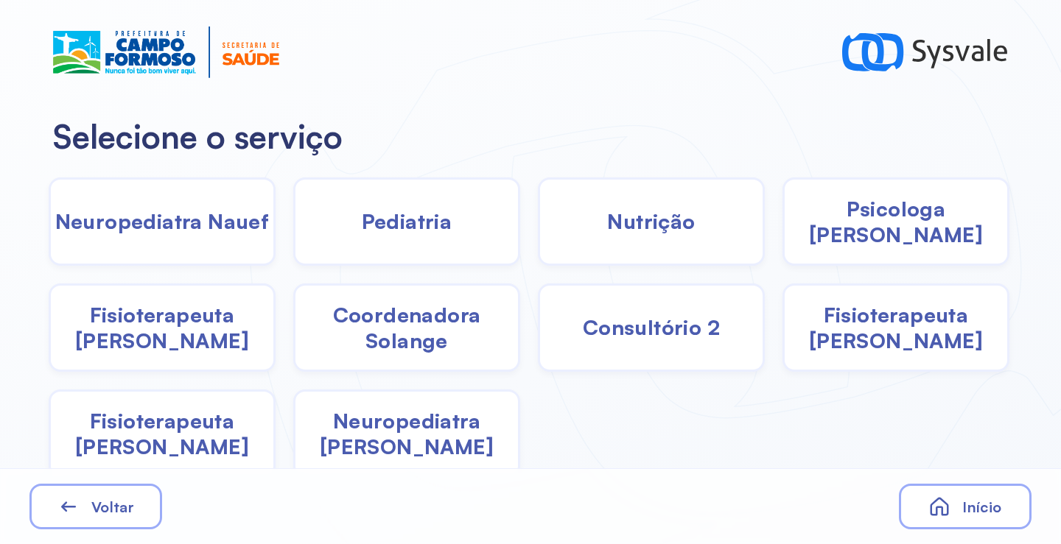
click at [407, 208] on div "Pediatria" at bounding box center [406, 222] width 227 height 88
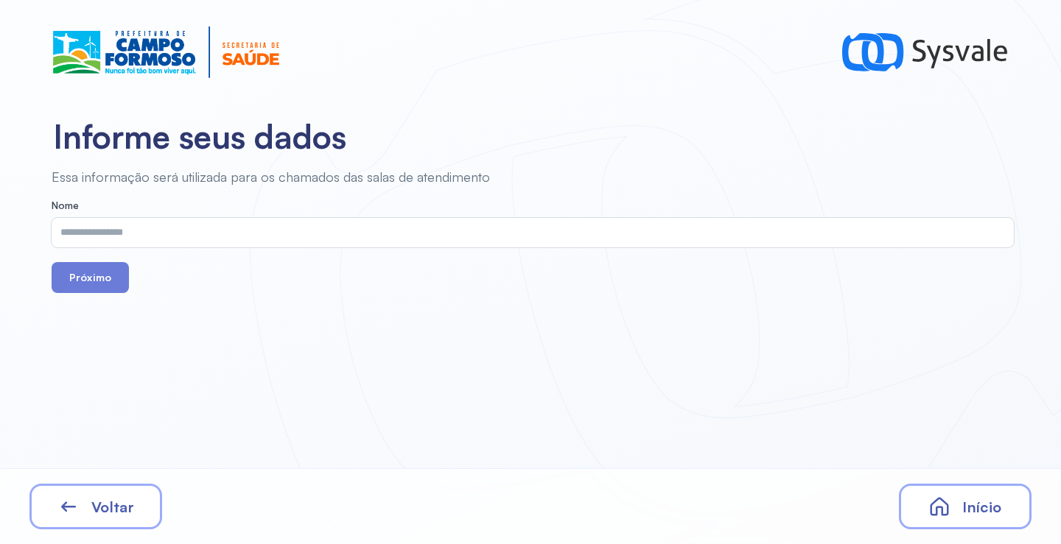
drag, startPoint x: 407, startPoint y: 208, endPoint x: 368, endPoint y: 230, distance: 44.9
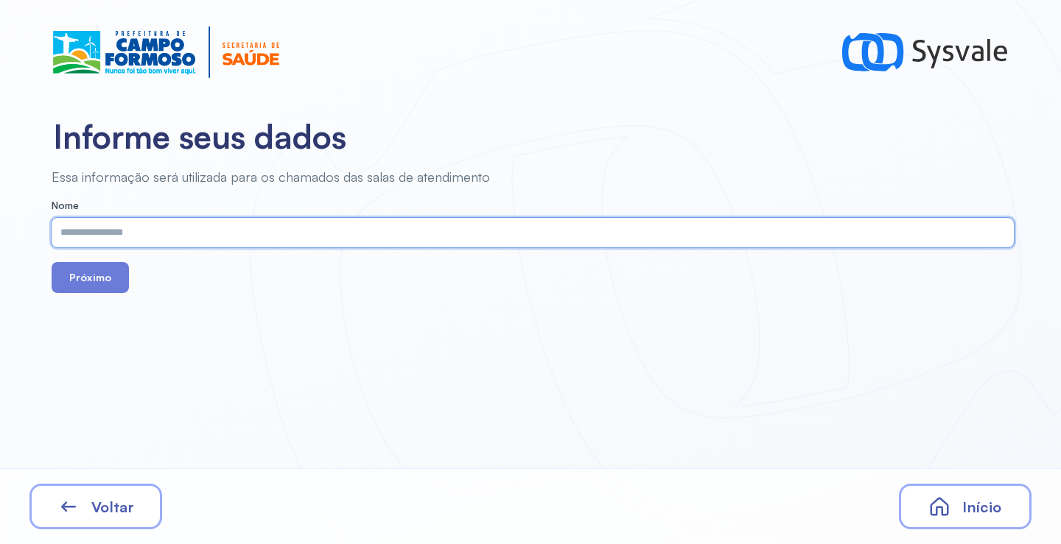
paste input "**********"
type input "**********"
click at [96, 264] on button "Próximo" at bounding box center [90, 277] width 77 height 31
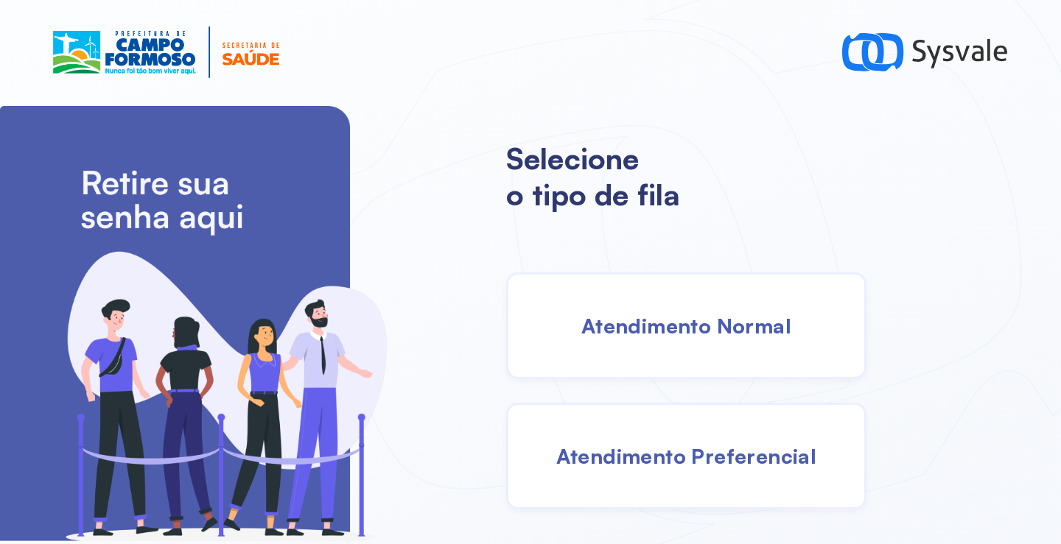
click at [640, 326] on span "Atendimento Normal" at bounding box center [686, 326] width 210 height 26
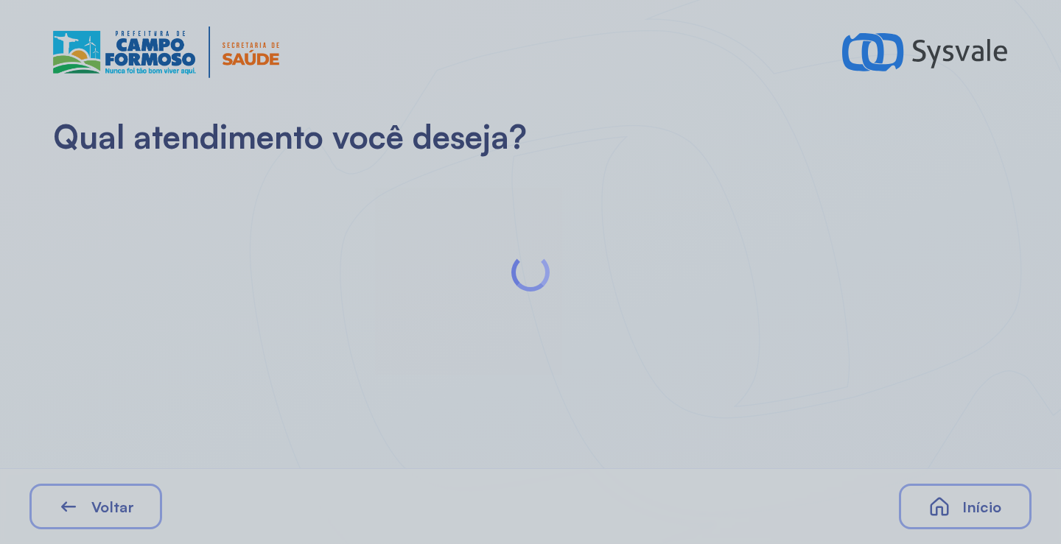
click at [250, 217] on div at bounding box center [530, 272] width 1061 height 544
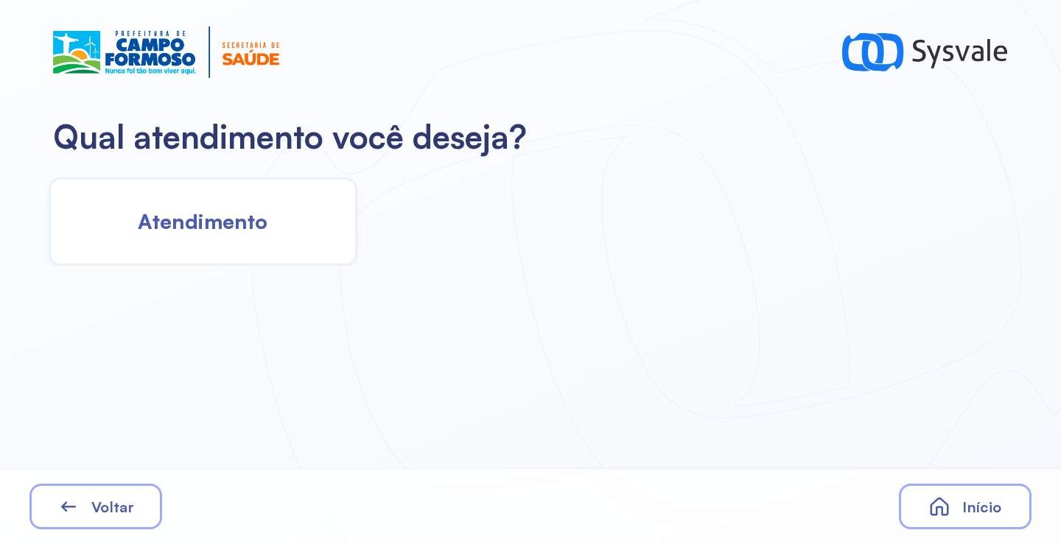
click at [249, 217] on span "Atendimento" at bounding box center [203, 221] width 130 height 26
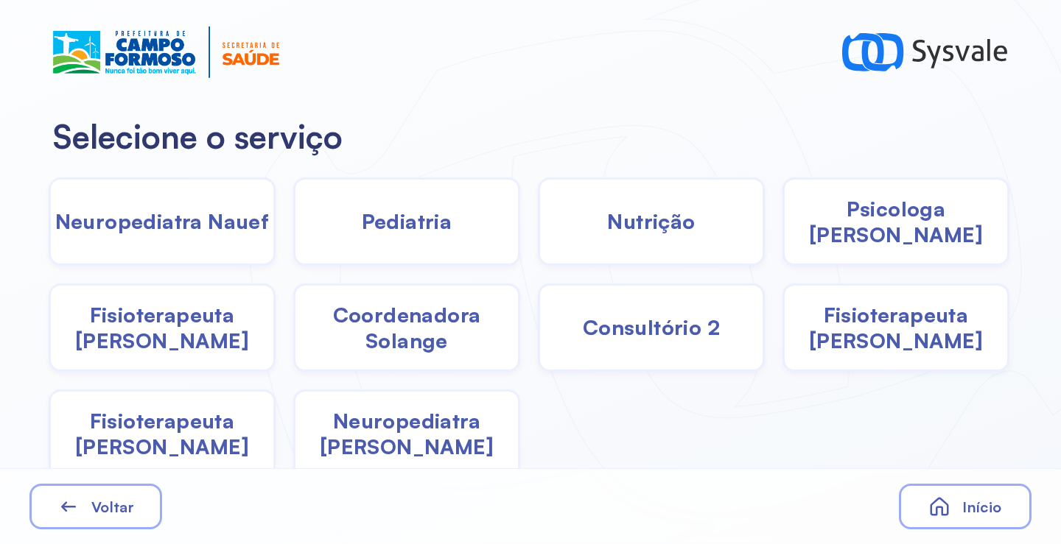
click at [401, 209] on span "Pediatria" at bounding box center [407, 221] width 91 height 26
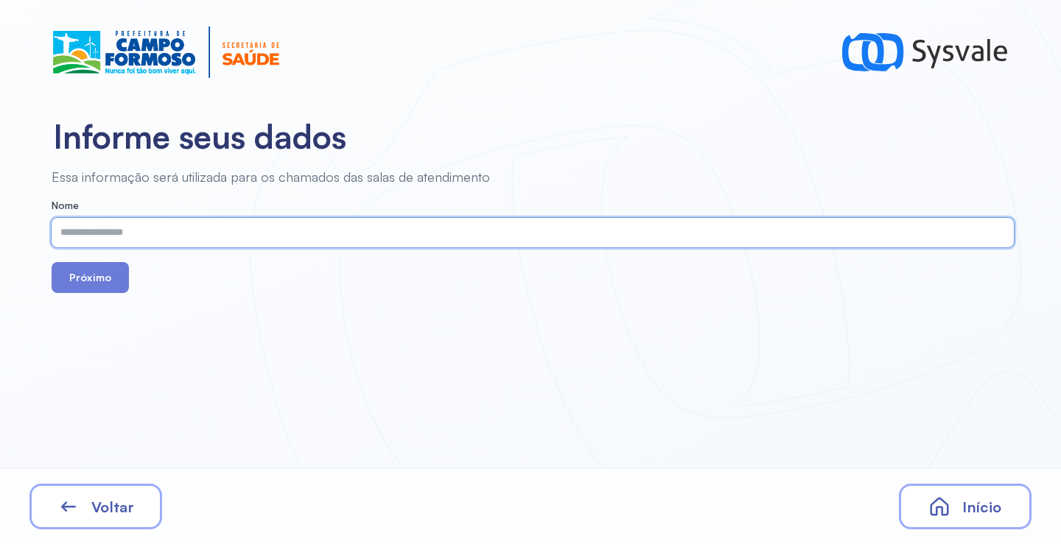
paste input "**********"
type input "**********"
click at [86, 276] on button "Próximo" at bounding box center [90, 277] width 77 height 31
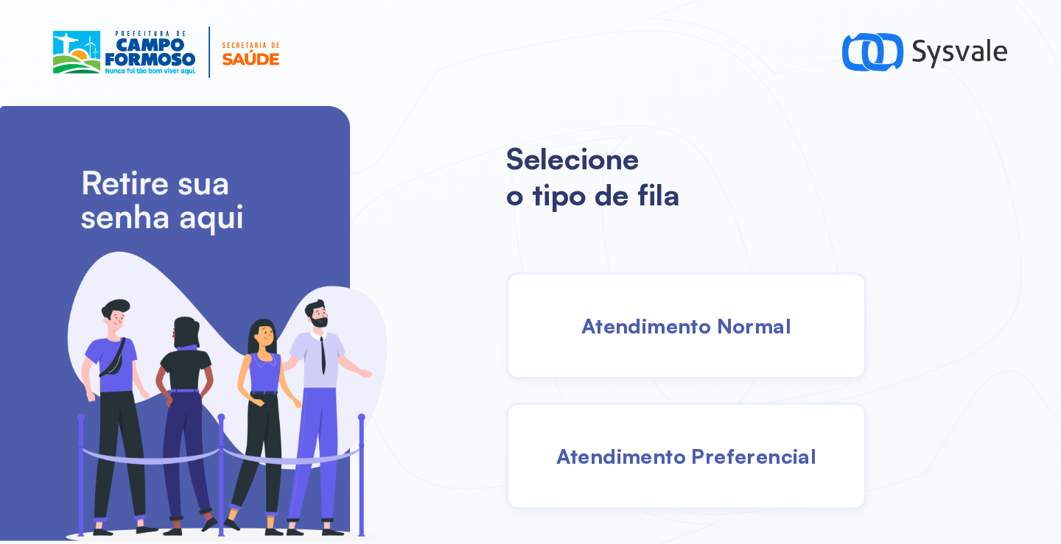
drag, startPoint x: 726, startPoint y: 346, endPoint x: 704, endPoint y: 336, distance: 24.4
click at [704, 336] on div "Atendimento Normal" at bounding box center [686, 326] width 360 height 107
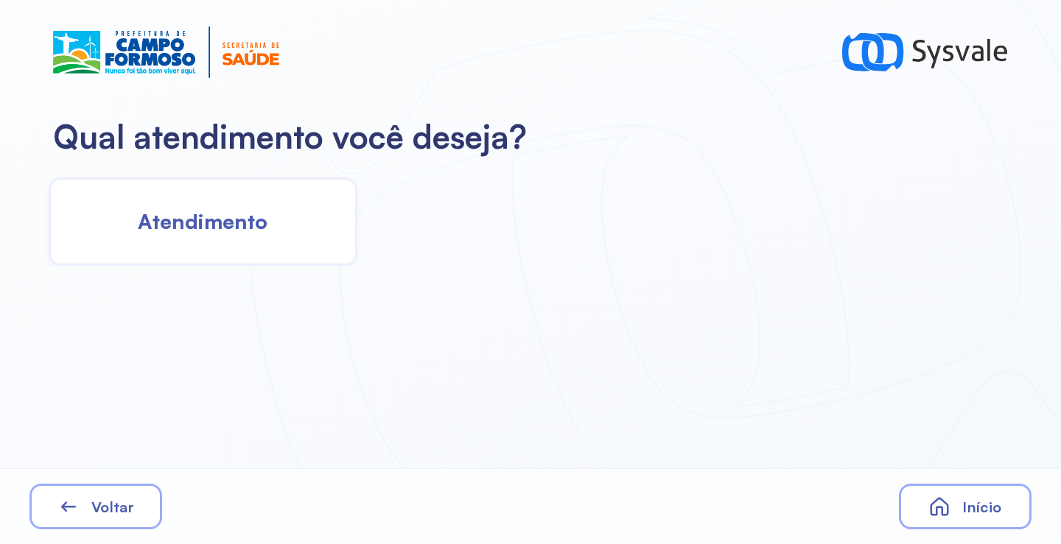
click at [182, 203] on div "Atendimento" at bounding box center [203, 222] width 309 height 88
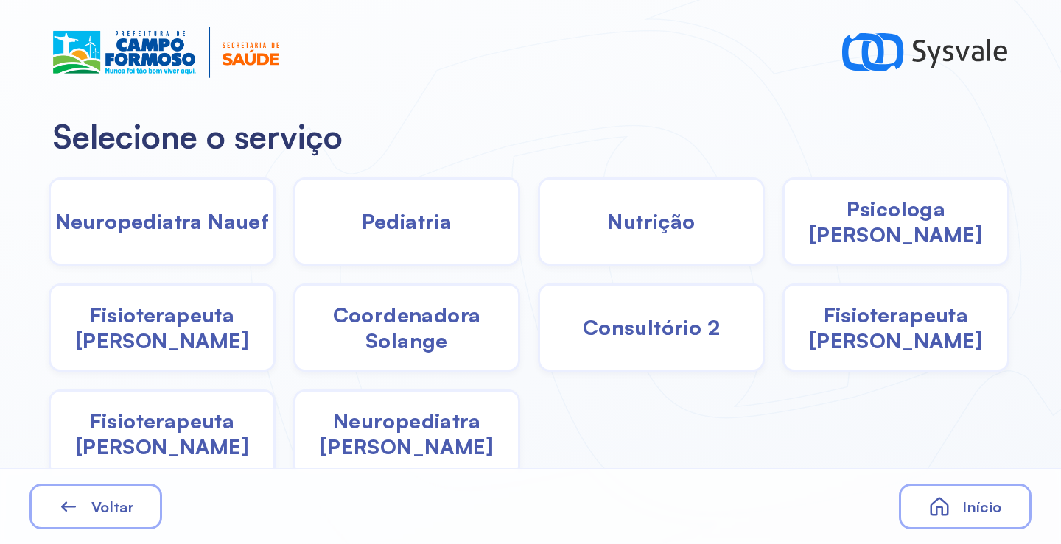
click at [318, 225] on div "Pediatria" at bounding box center [406, 222] width 227 height 88
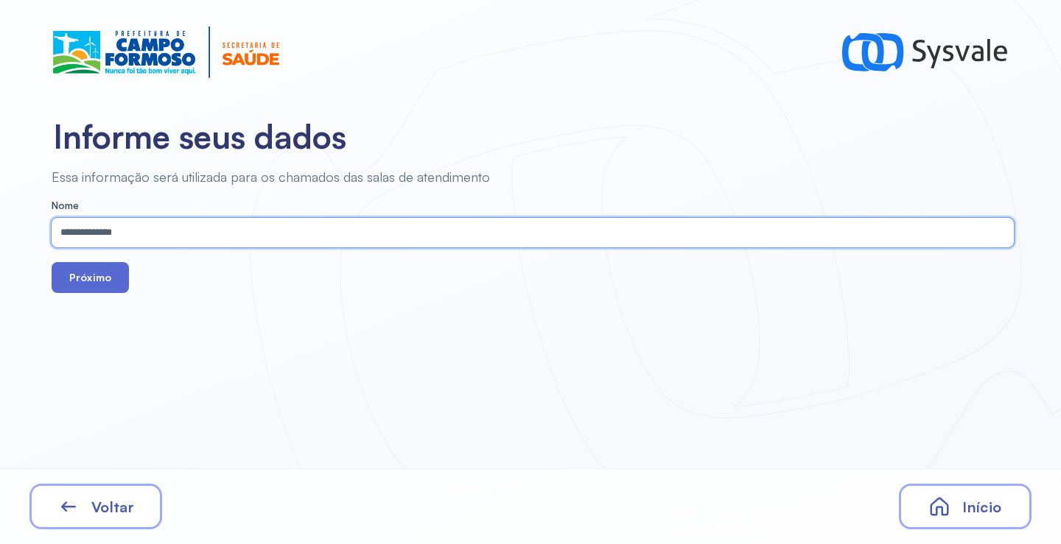
type input "**********"
click at [99, 278] on button "Próximo" at bounding box center [90, 277] width 77 height 31
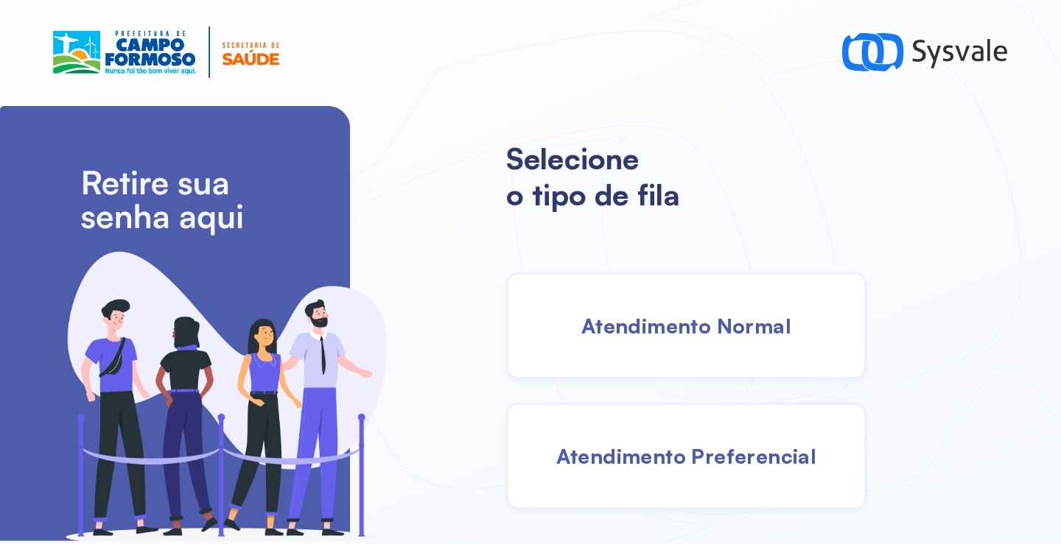
click at [641, 338] on div "Atendimento Normal" at bounding box center [686, 326] width 360 height 107
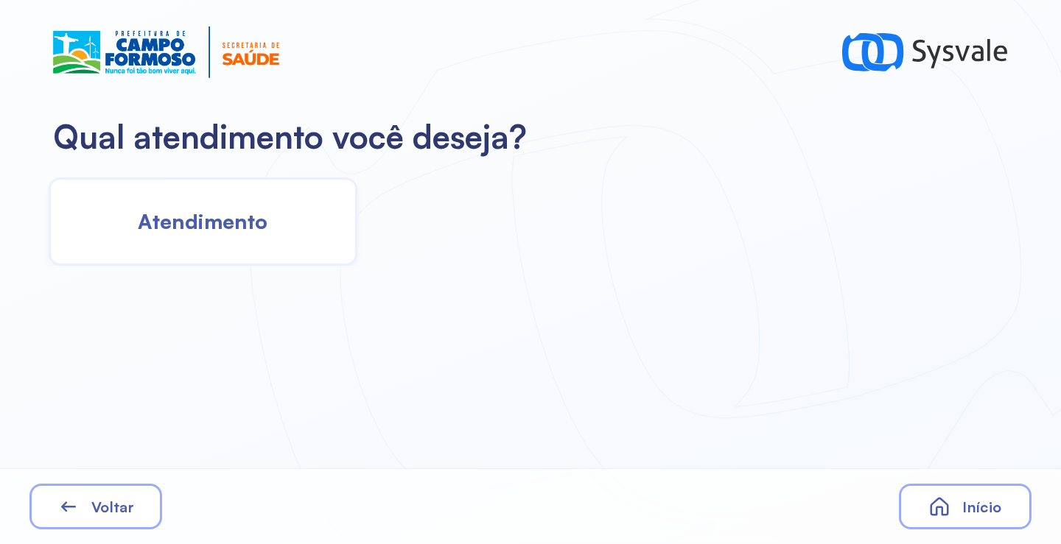
click at [282, 186] on div "Atendimento" at bounding box center [203, 222] width 309 height 88
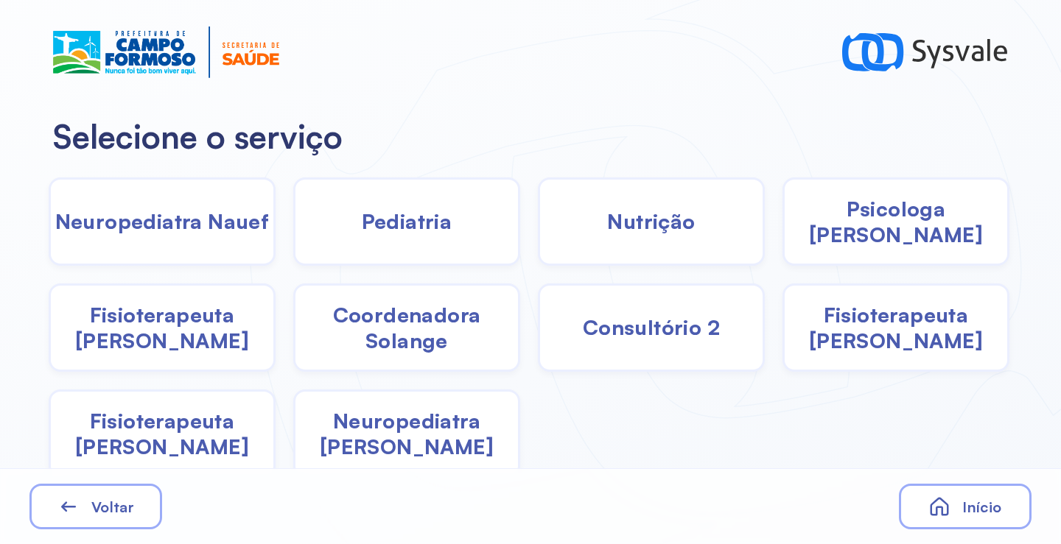
click at [463, 234] on div "Pediatria" at bounding box center [406, 222] width 227 height 88
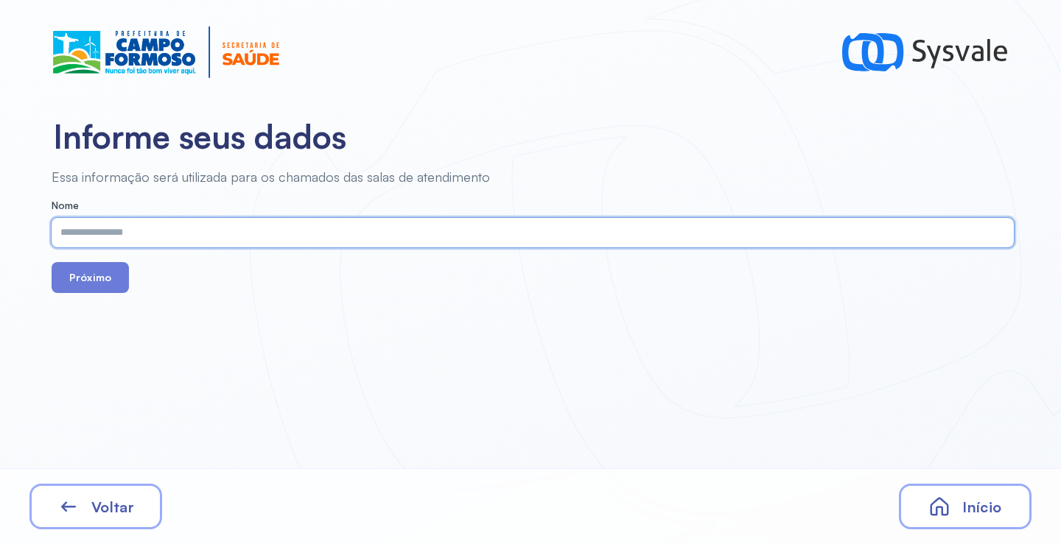
paste input "**********"
type input "**********"
click at [99, 269] on button "Próximo" at bounding box center [90, 277] width 77 height 31
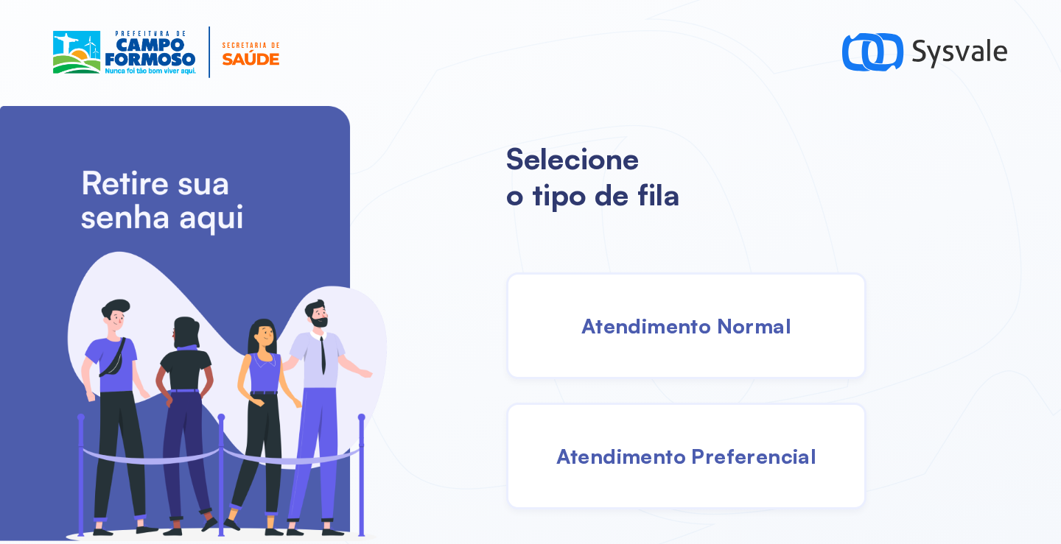
click at [691, 354] on div "Atendimento Normal" at bounding box center [686, 326] width 360 height 107
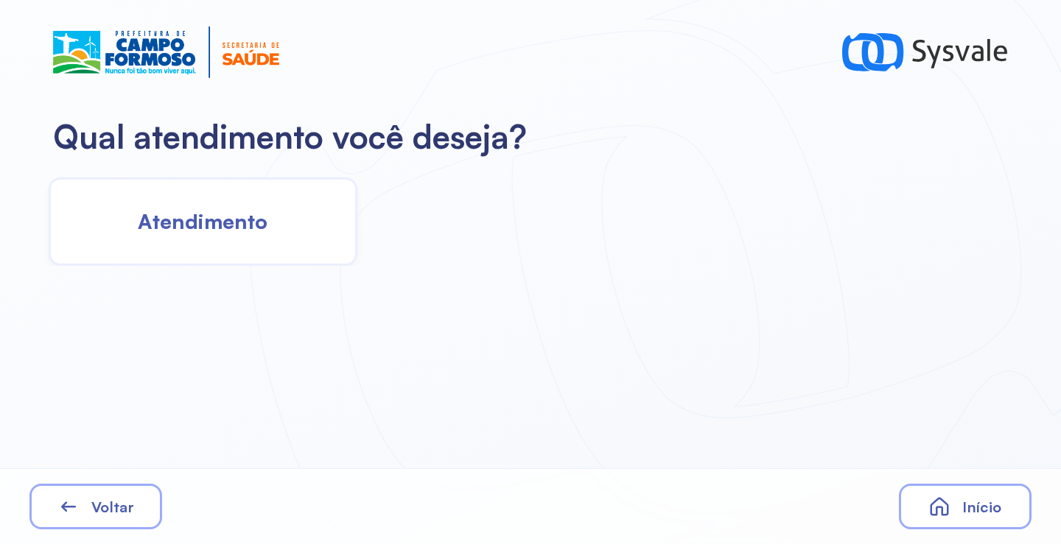
click at [281, 244] on div "Atendimento" at bounding box center [203, 222] width 309 height 88
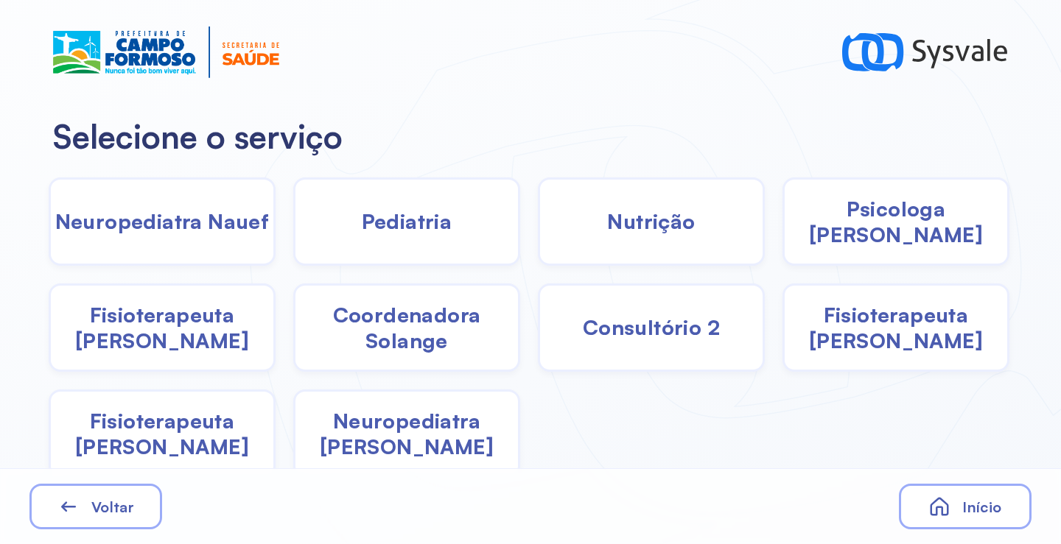
click at [443, 222] on span "Pediatria" at bounding box center [407, 221] width 91 height 26
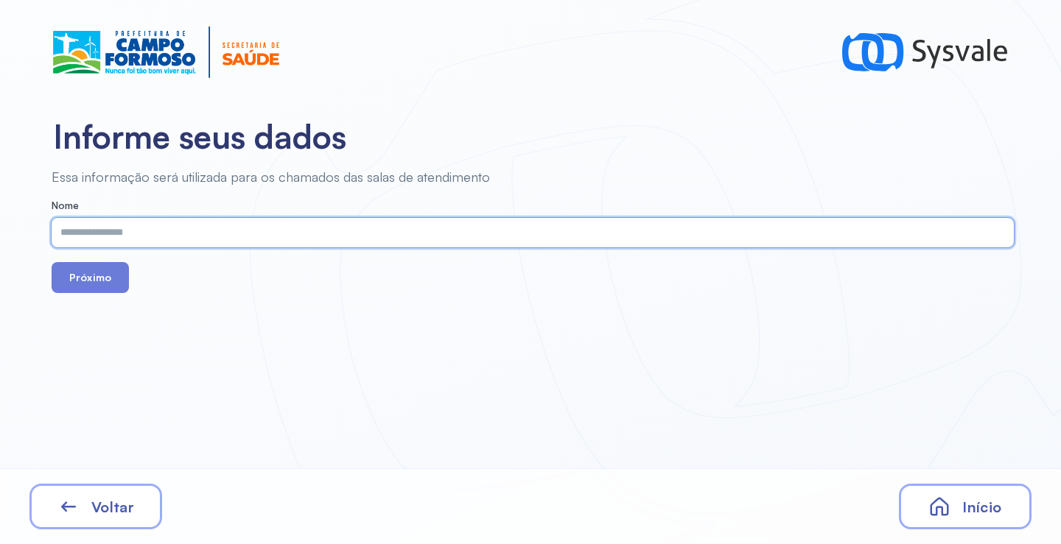
paste input "**********"
click at [372, 245] on input "**********" at bounding box center [530, 232] width 956 height 29
click at [371, 244] on input "**********" at bounding box center [530, 232] width 956 height 29
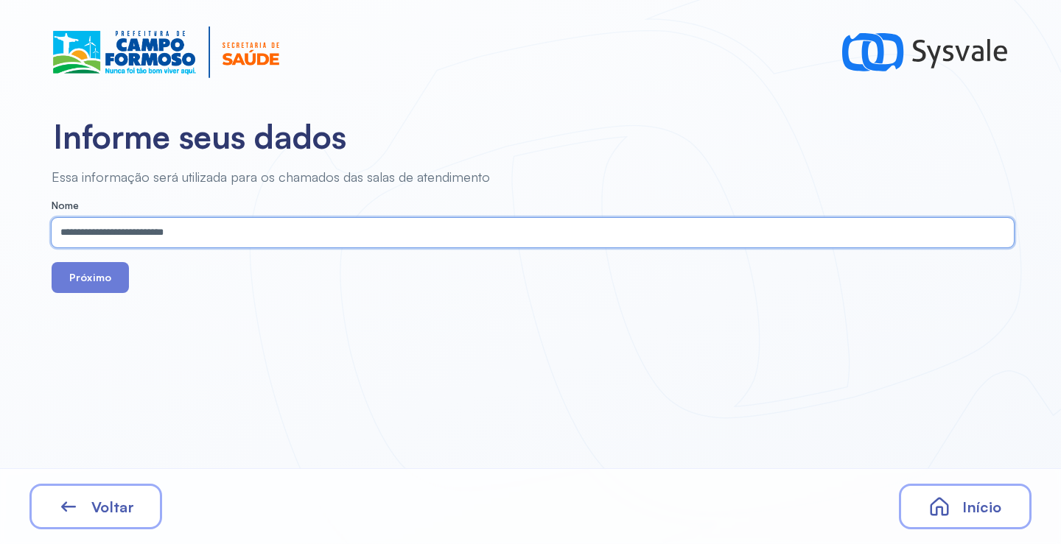
paste input "text"
type input "**********"
click at [95, 284] on button "Próximo" at bounding box center [90, 277] width 77 height 31
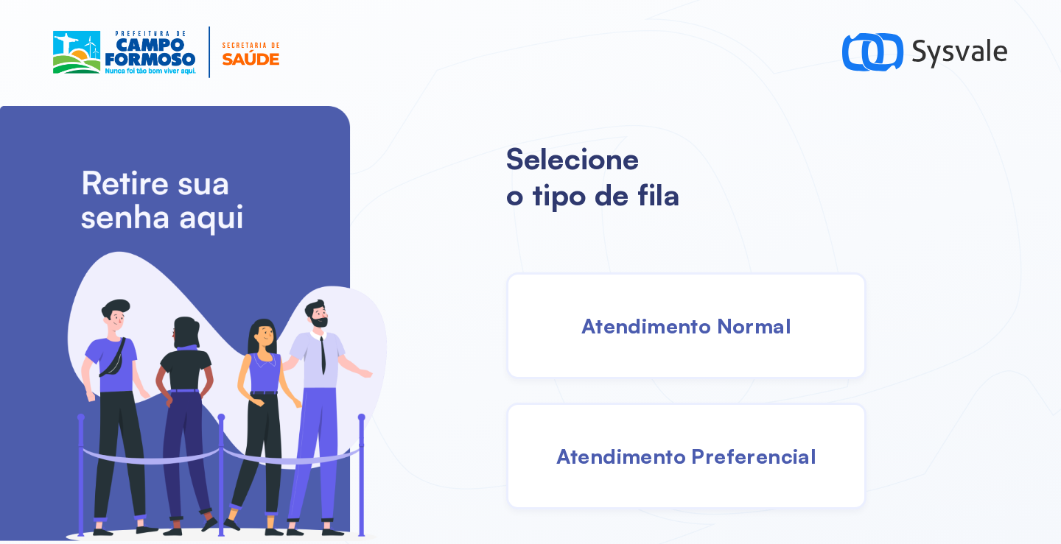
click at [694, 347] on div "Atendimento Normal" at bounding box center [686, 326] width 360 height 107
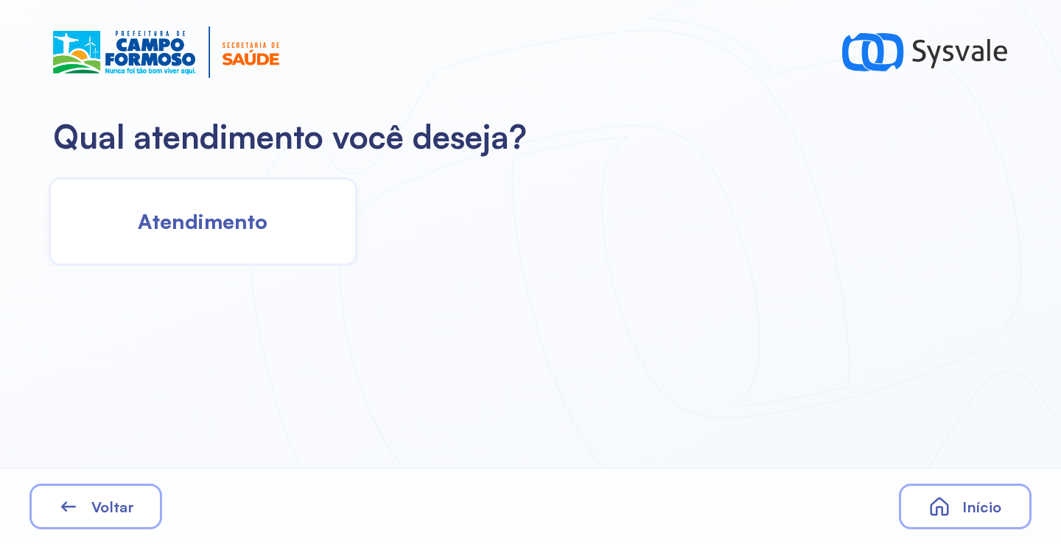
drag, startPoint x: 242, startPoint y: 276, endPoint x: 240, endPoint y: 245, distance: 31.0
click at [241, 270] on div "Qual atendimento você deseja? Atendimento Voltar Início" at bounding box center [530, 272] width 1061 height 544
click at [240, 245] on div "Atendimento" at bounding box center [203, 222] width 309 height 88
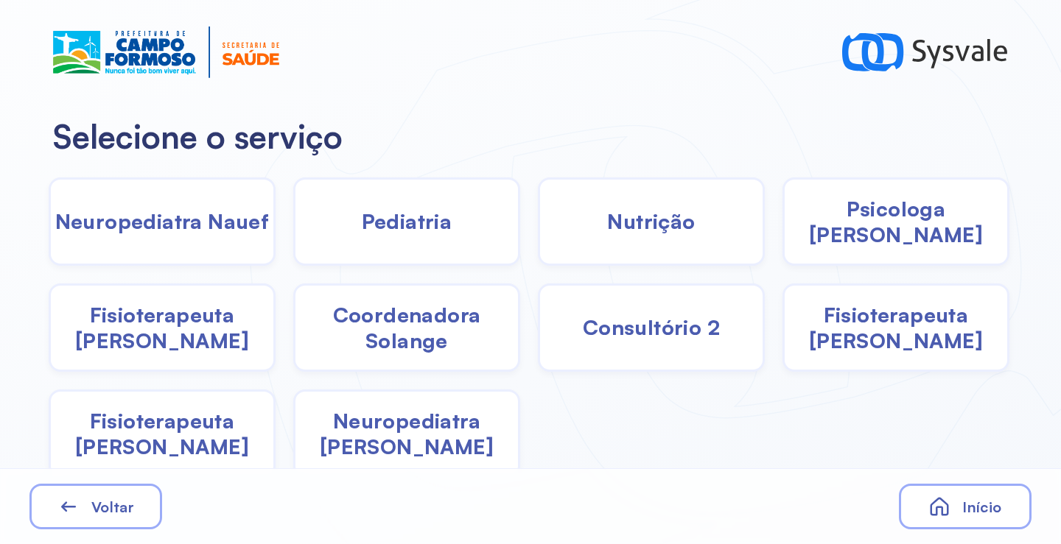
click at [428, 220] on span "Pediatria" at bounding box center [407, 221] width 91 height 26
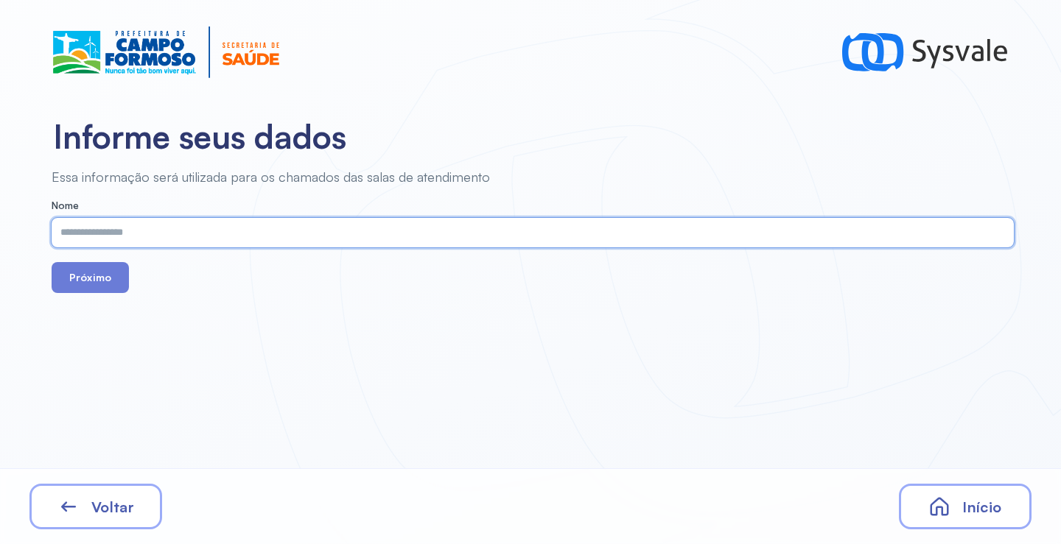
drag, startPoint x: 428, startPoint y: 220, endPoint x: 278, endPoint y: 239, distance: 151.4
drag, startPoint x: 76, startPoint y: 274, endPoint x: 133, endPoint y: 245, distance: 64.6
click at [78, 273] on button "Próximo" at bounding box center [90, 277] width 77 height 31
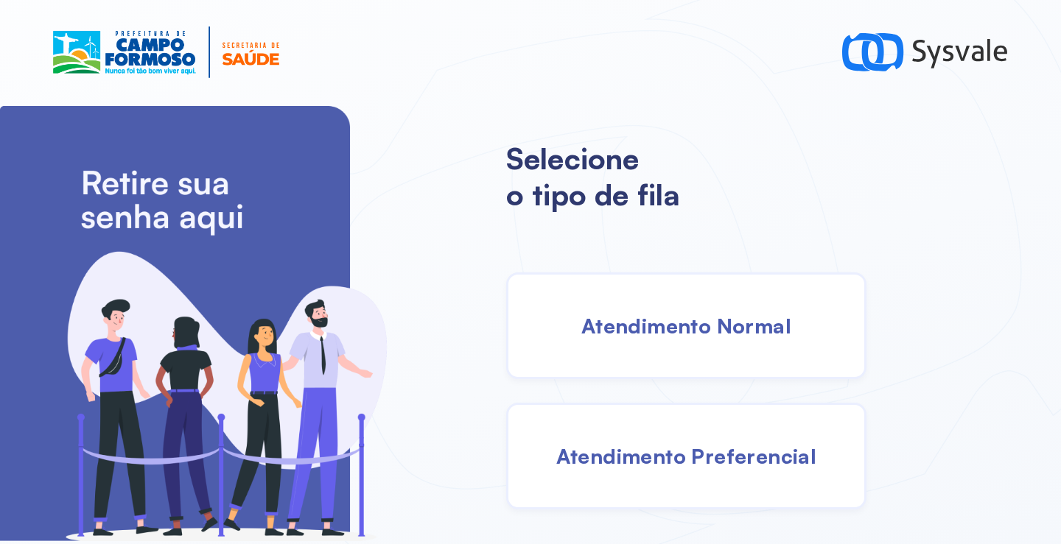
click at [677, 308] on div "Atendimento Normal" at bounding box center [686, 326] width 360 height 107
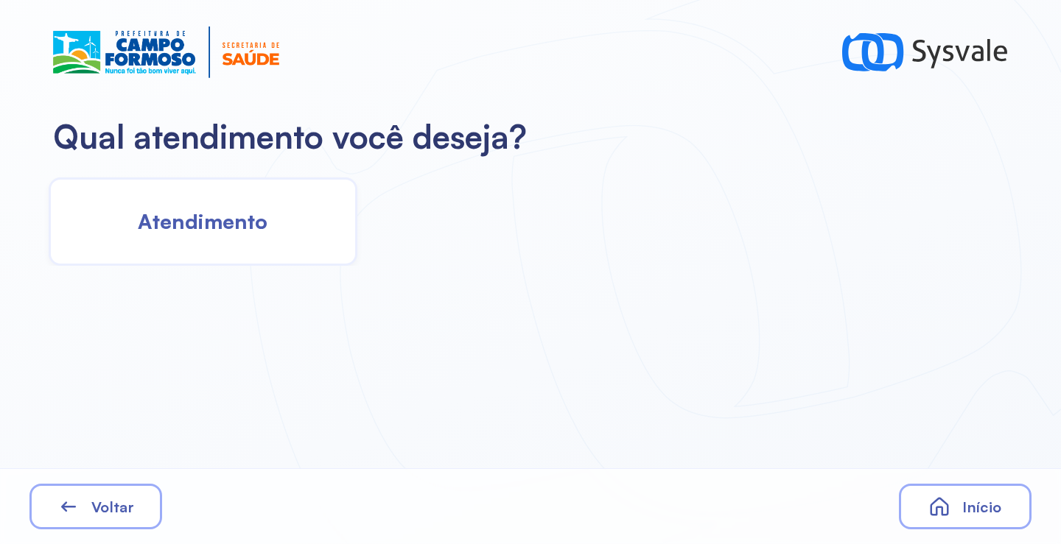
click at [210, 198] on div "Atendimento" at bounding box center [203, 222] width 309 height 88
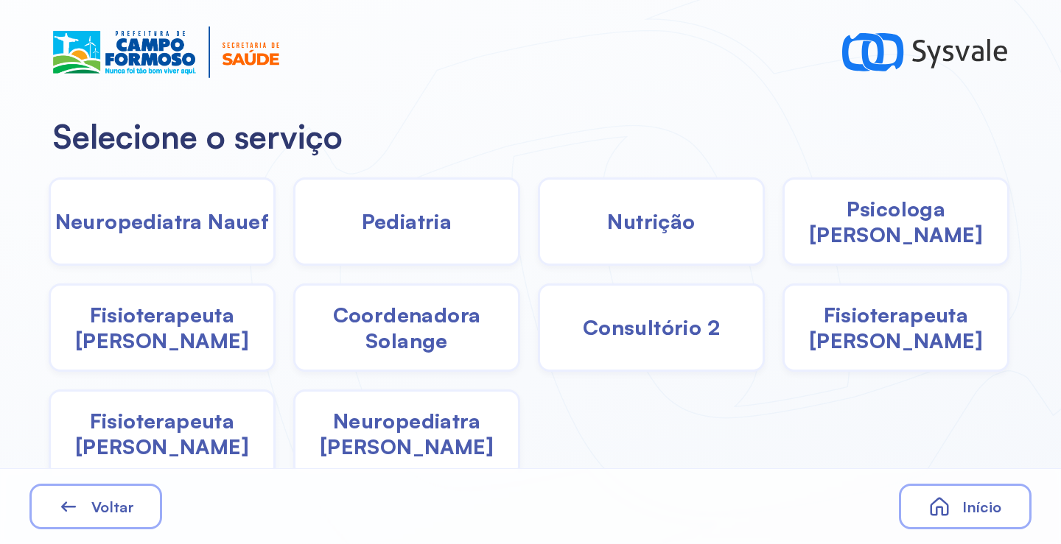
click at [449, 239] on div "Pediatria" at bounding box center [406, 222] width 227 height 88
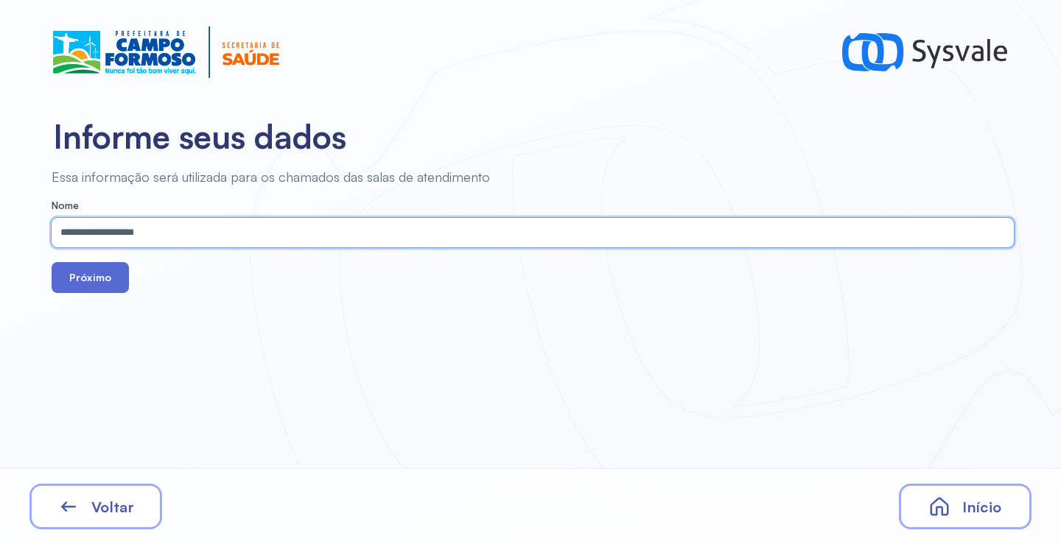
type input "**********"
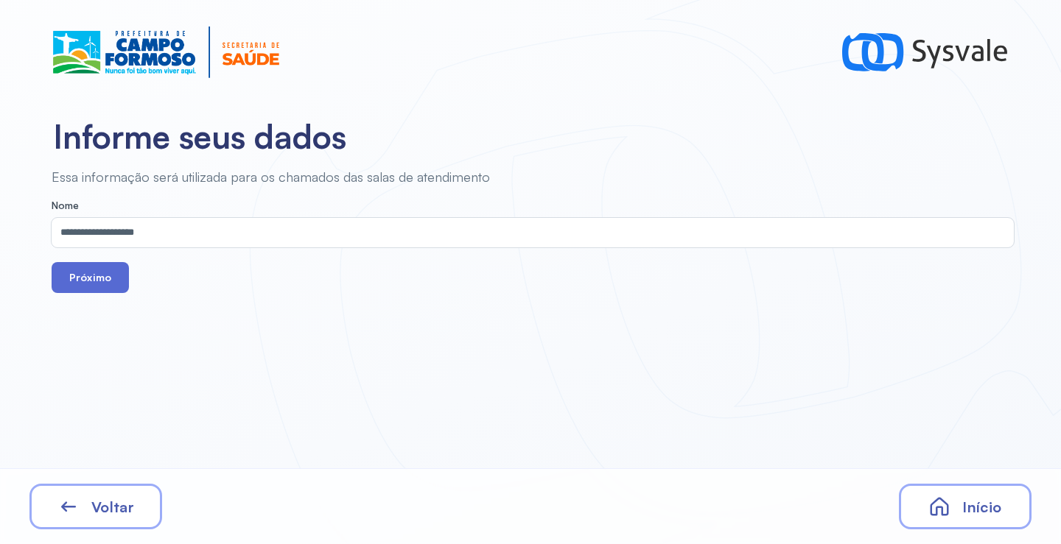
click at [95, 268] on button "Próximo" at bounding box center [90, 277] width 77 height 31
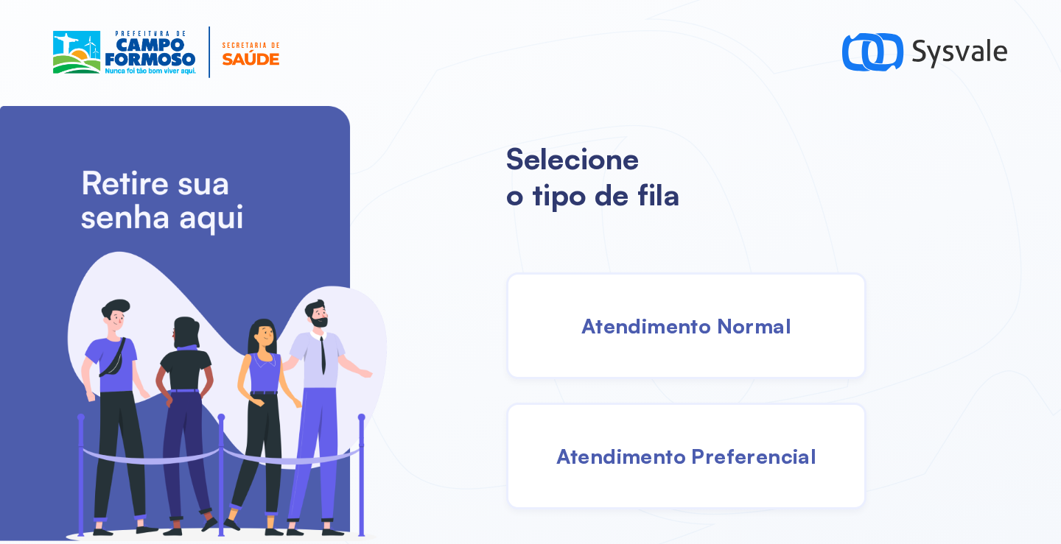
click at [659, 354] on div "Atendimento Normal" at bounding box center [686, 326] width 360 height 107
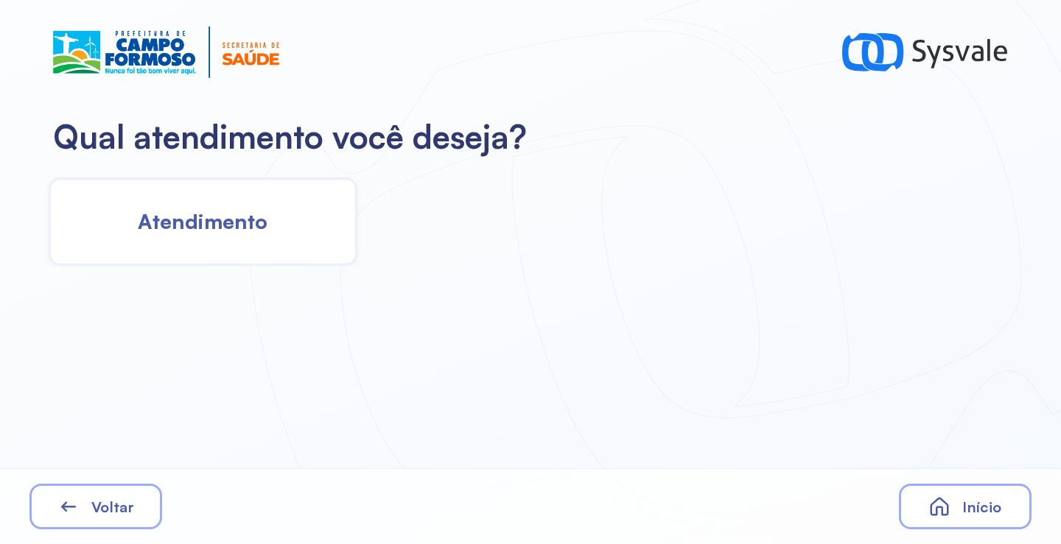
click at [269, 239] on div "Atendimento" at bounding box center [203, 222] width 309 height 88
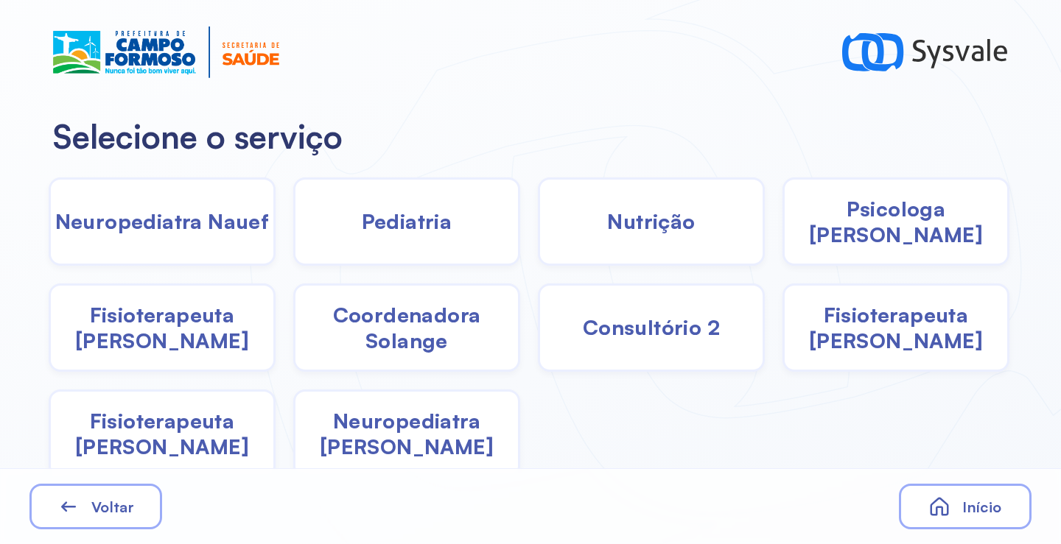
click at [443, 237] on div "Pediatria" at bounding box center [406, 222] width 227 height 88
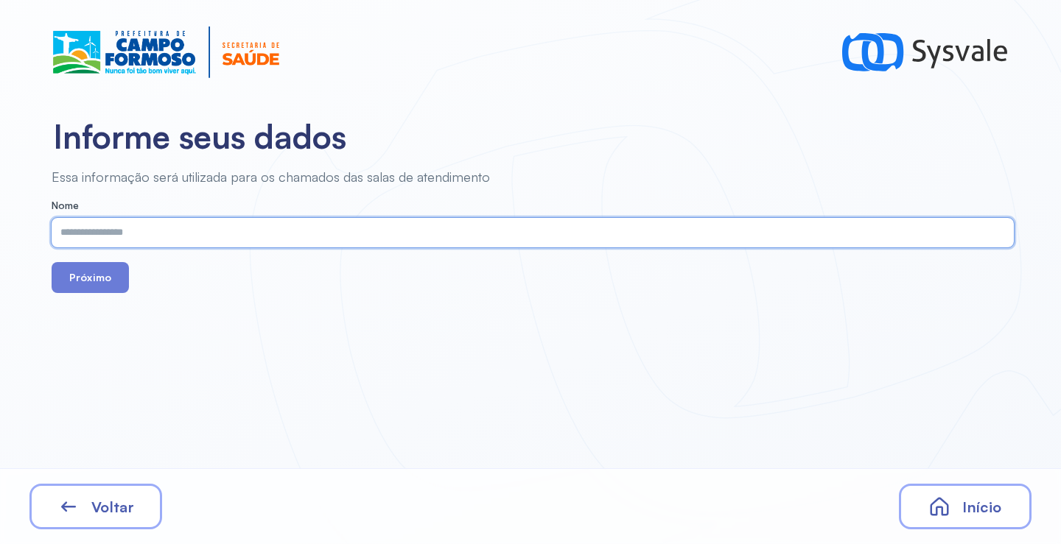
paste input "**********"
type input "**********"
click at [78, 281] on button "Próximo" at bounding box center [90, 277] width 77 height 31
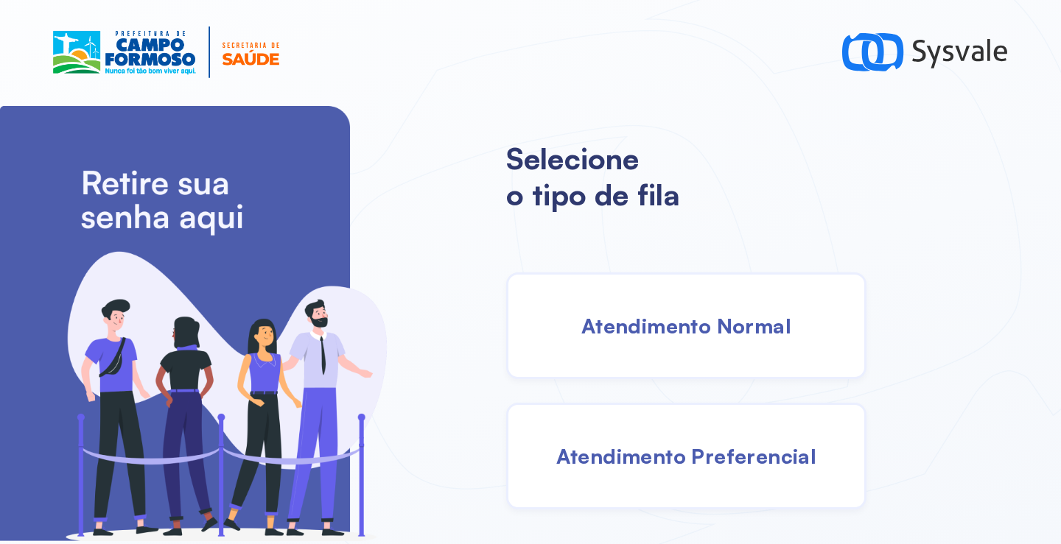
click at [678, 337] on span "Atendimento Normal" at bounding box center [686, 326] width 210 height 26
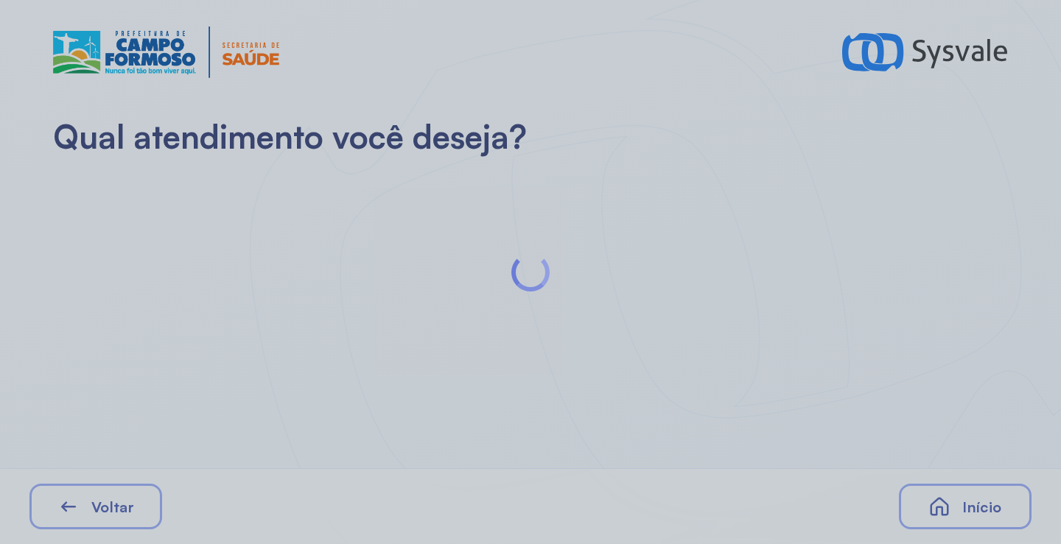
click at [278, 241] on div at bounding box center [530, 272] width 1061 height 544
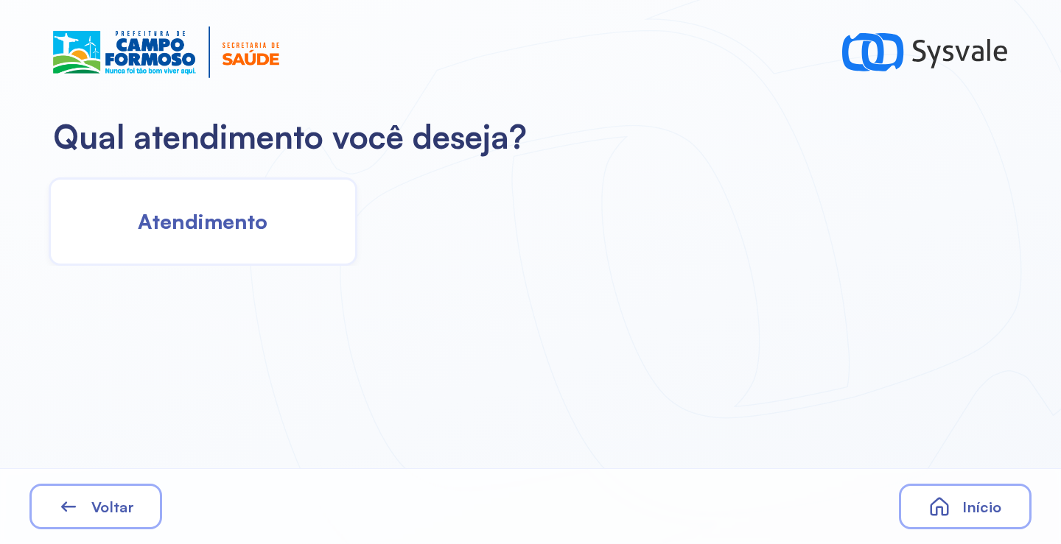
click at [319, 222] on div "Atendimento" at bounding box center [203, 222] width 309 height 88
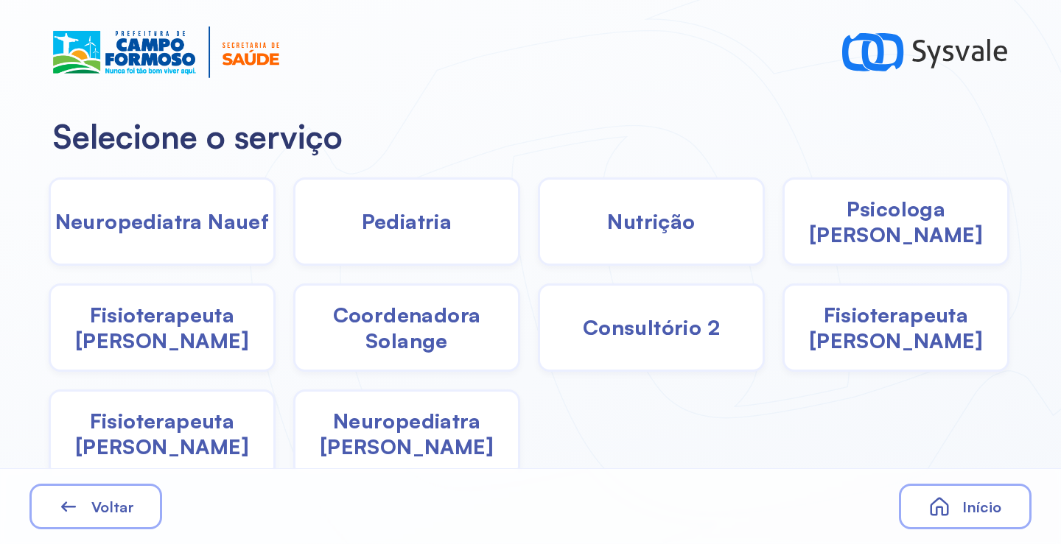
click at [373, 220] on span "Pediatria" at bounding box center [407, 221] width 91 height 26
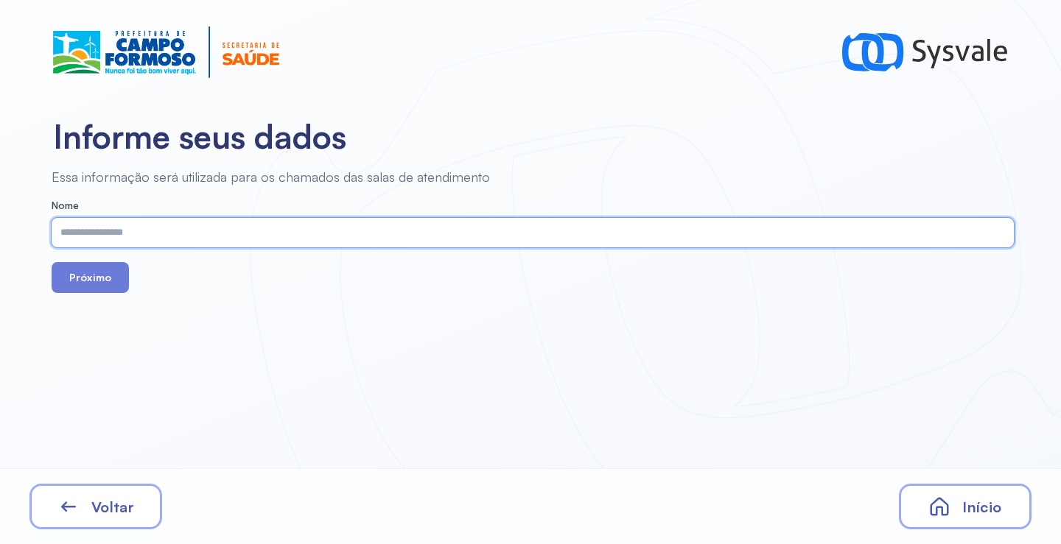
paste input "**********"
type input "**********"
click at [97, 284] on button "Próximo" at bounding box center [90, 277] width 77 height 31
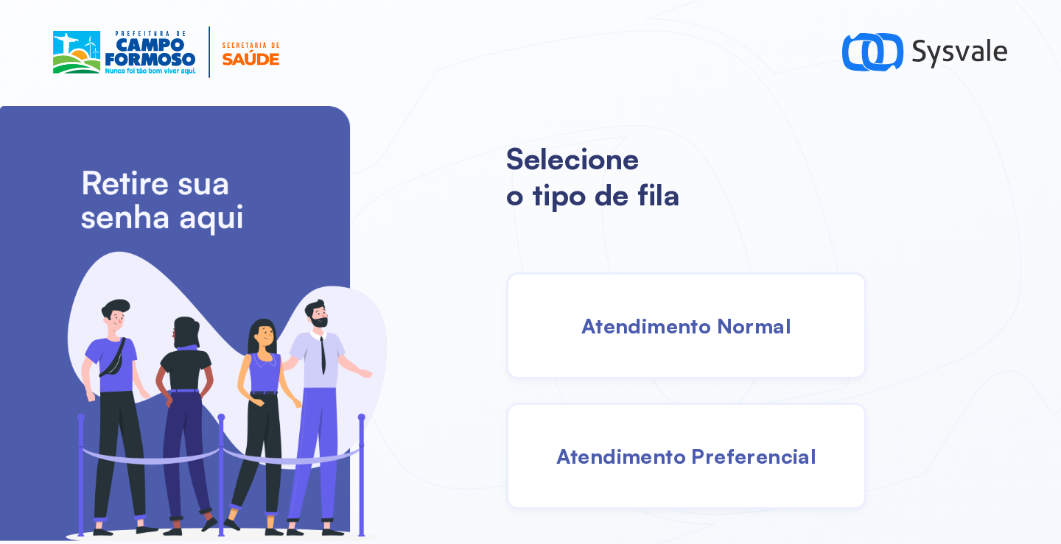
click at [636, 458] on span "Atendimento Preferencial" at bounding box center [686, 456] width 261 height 26
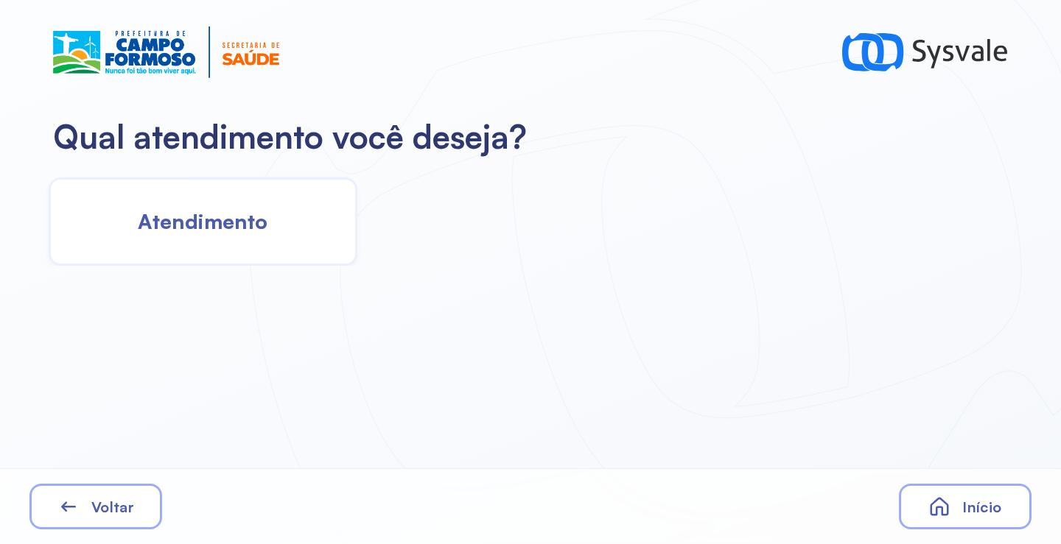
click at [278, 221] on div "Atendimento" at bounding box center [203, 222] width 309 height 88
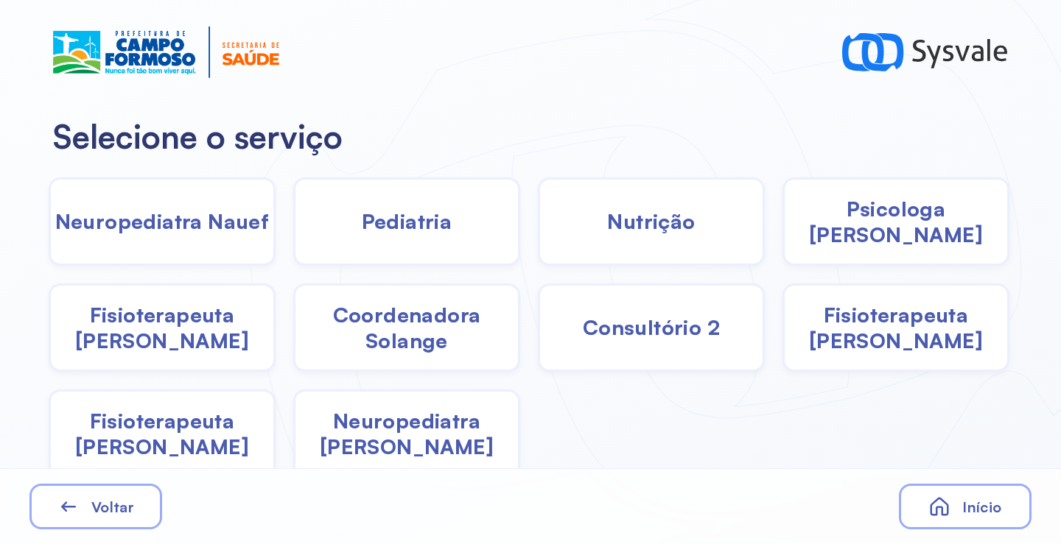
click at [414, 229] on span "Pediatria" at bounding box center [407, 221] width 91 height 26
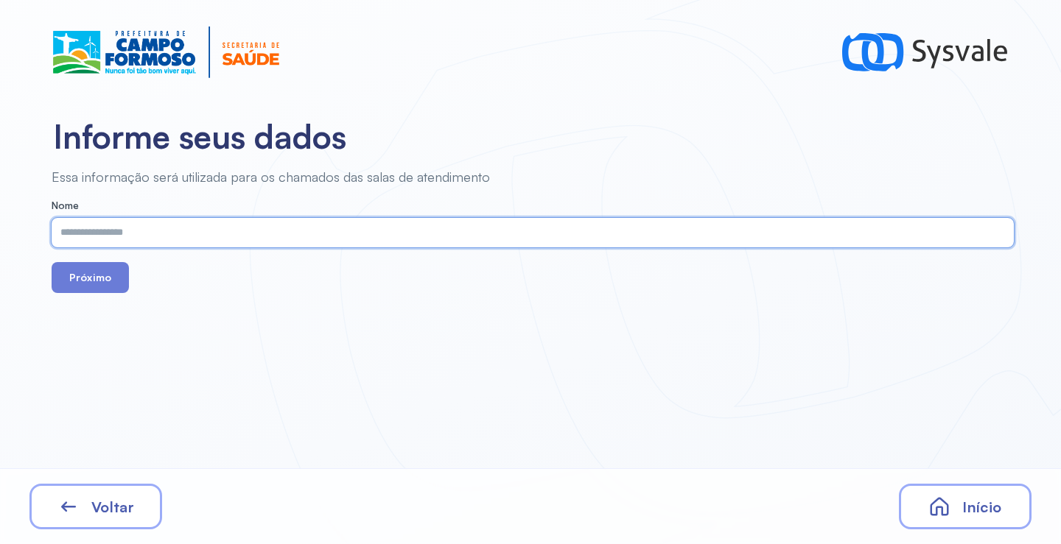
paste input "**********"
type input "**********"
drag, startPoint x: 94, startPoint y: 278, endPoint x: 138, endPoint y: 235, distance: 62.5
click at [94, 278] on button "Próximo" at bounding box center [90, 277] width 77 height 31
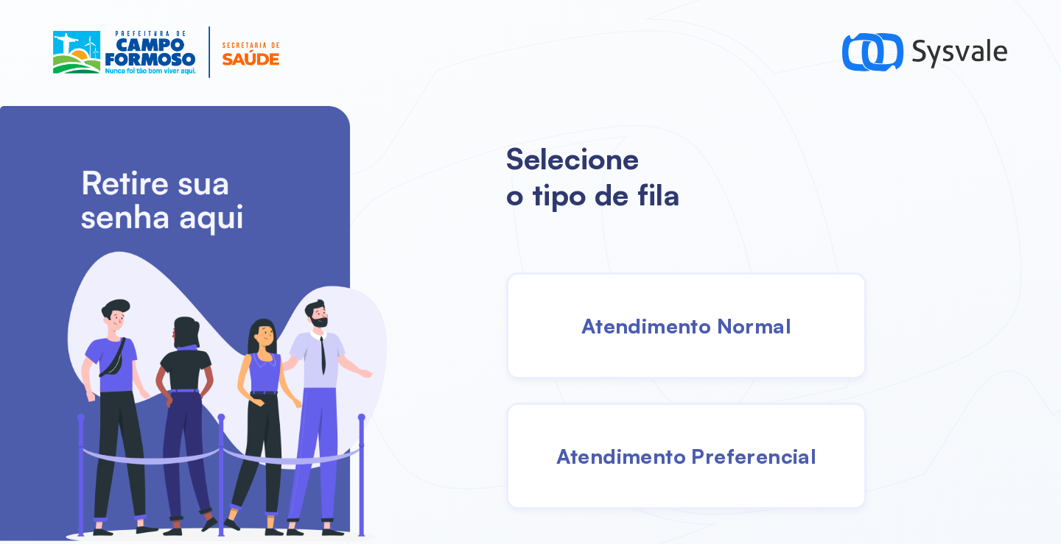
click at [572, 292] on div "Atendimento Normal" at bounding box center [686, 326] width 360 height 107
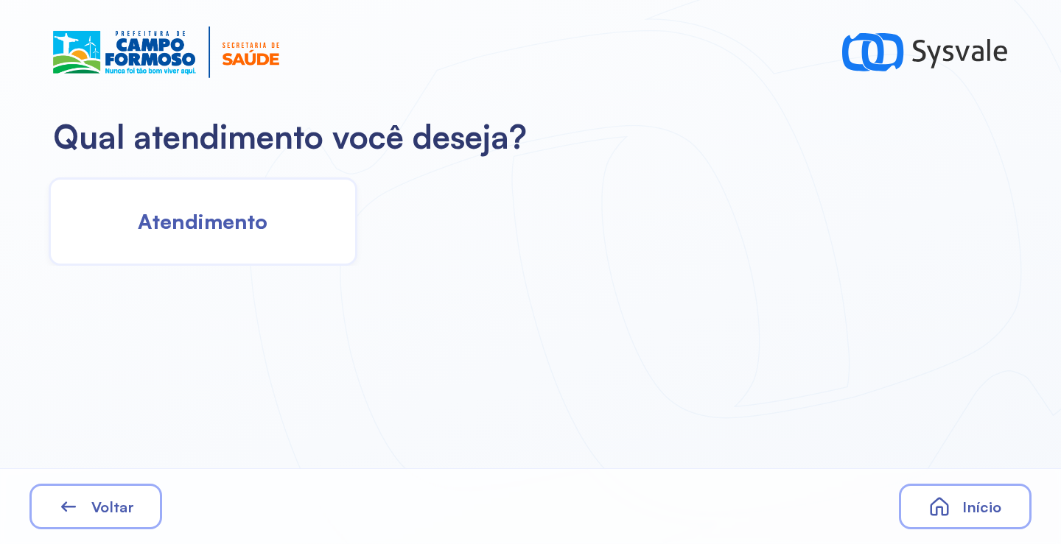
click at [248, 200] on div "Atendimento" at bounding box center [203, 222] width 309 height 88
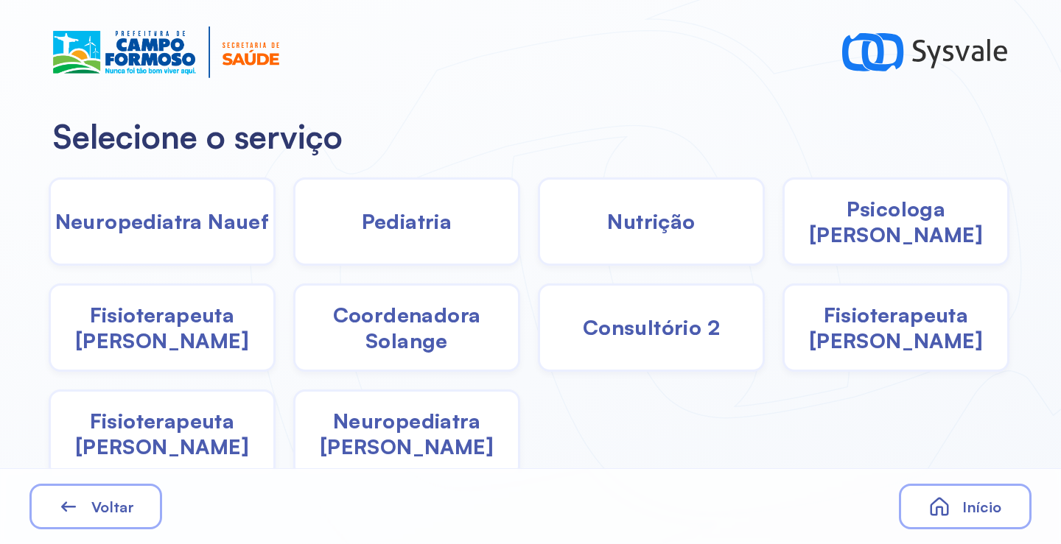
click at [409, 229] on span "Pediatria" at bounding box center [407, 221] width 91 height 26
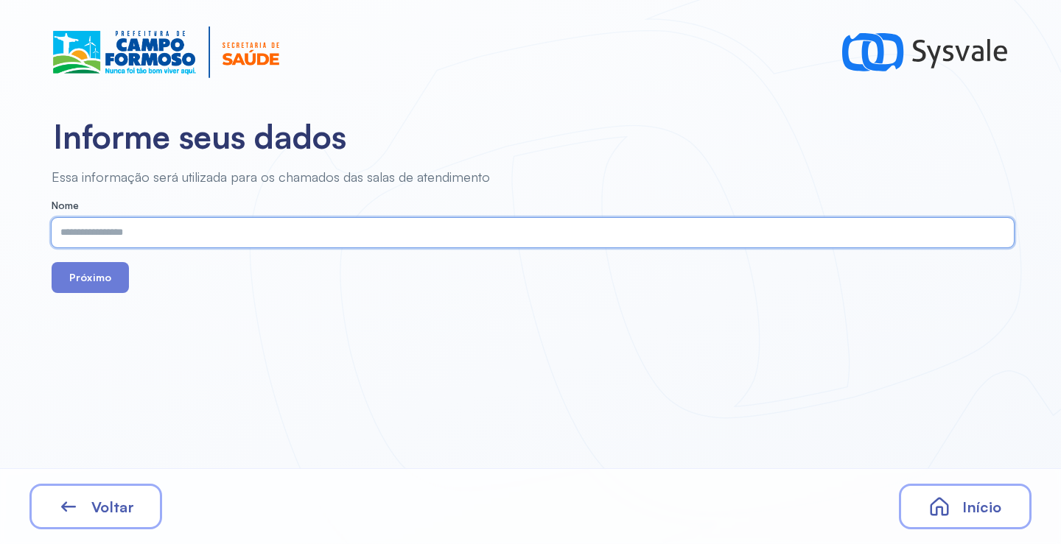
paste input "**********"
type input "**********"
click at [116, 283] on button "Próximo" at bounding box center [90, 277] width 77 height 31
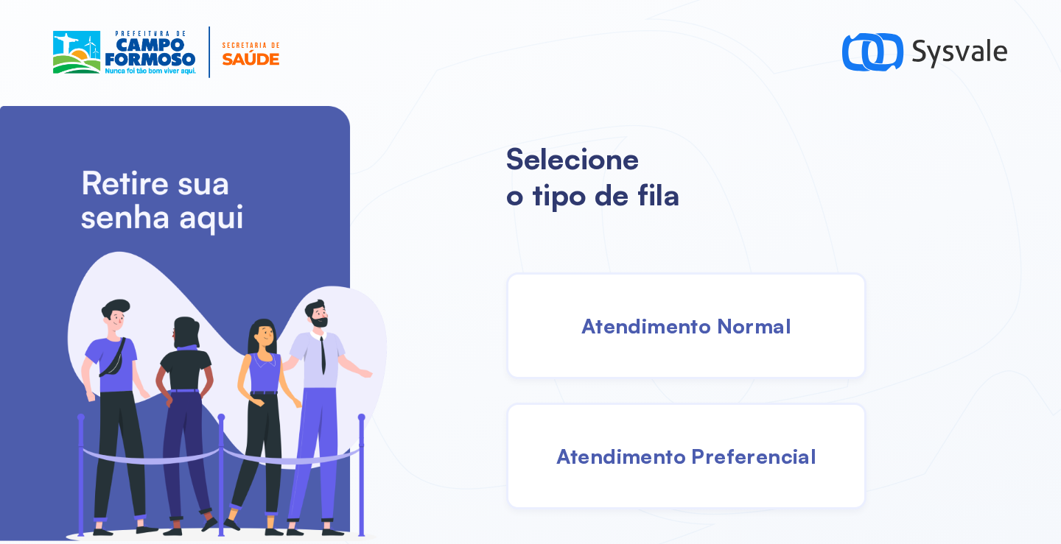
click at [670, 342] on div "Atendimento Normal" at bounding box center [686, 326] width 360 height 107
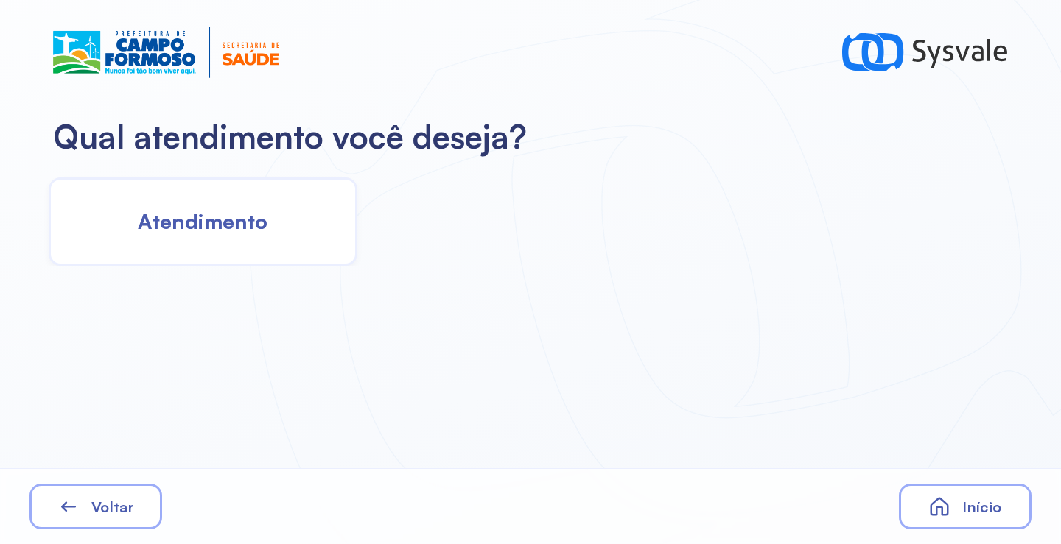
click at [194, 214] on span "Atendimento" at bounding box center [203, 221] width 130 height 26
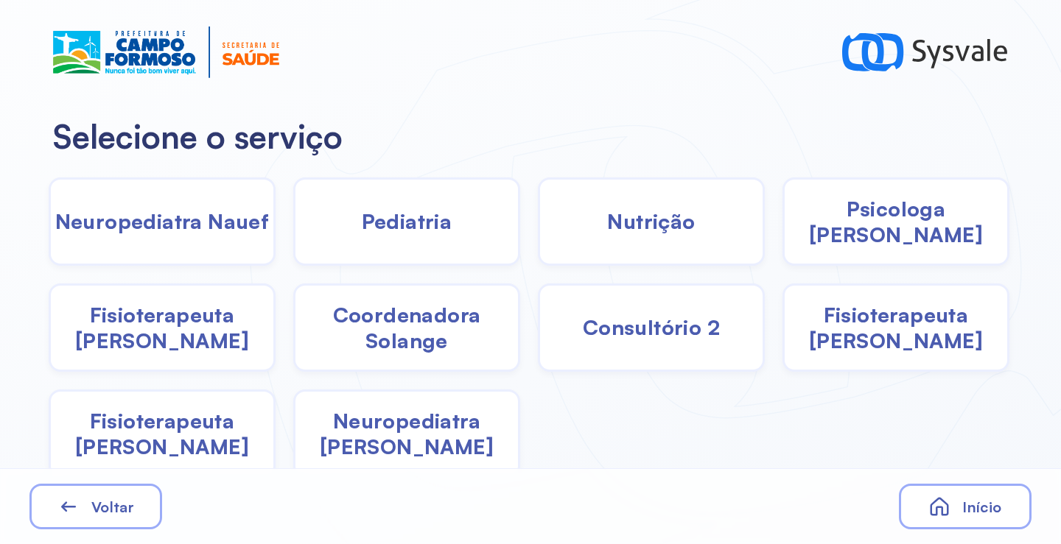
click at [362, 212] on span "Pediatria" at bounding box center [407, 221] width 91 height 26
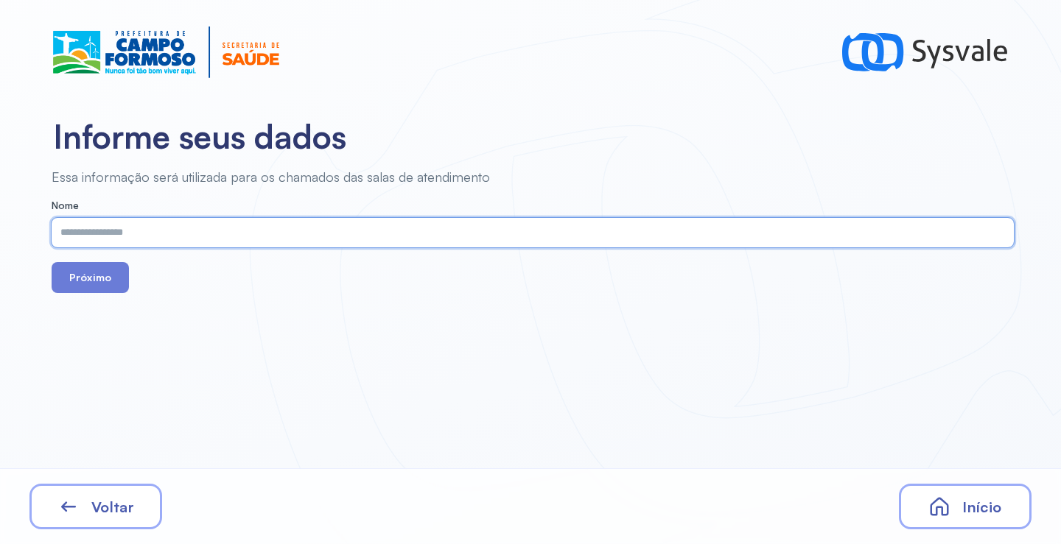
paste input "**********"
type input "**********"
click at [90, 271] on button "Próximo" at bounding box center [90, 277] width 77 height 31
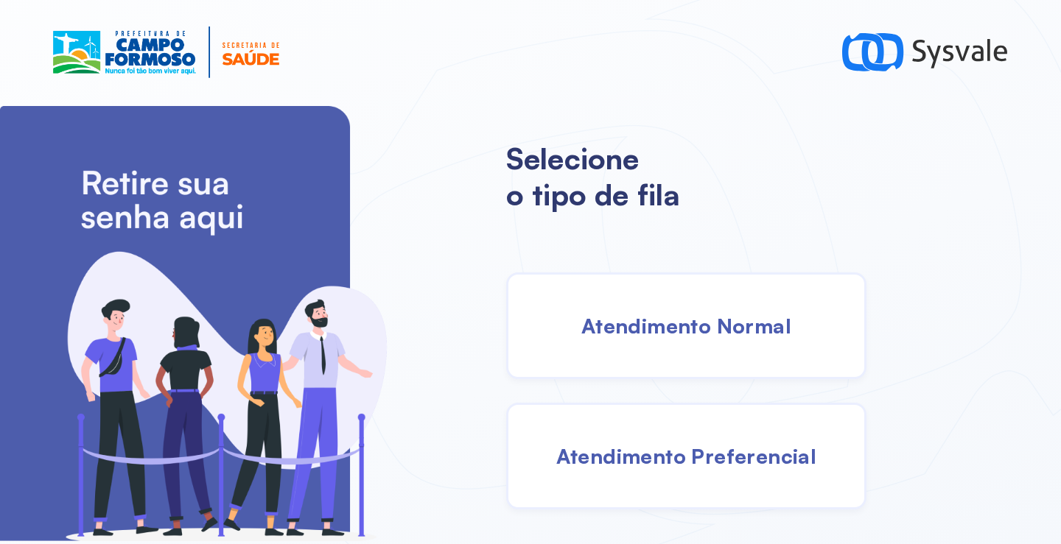
click at [662, 306] on div "Atendimento Normal" at bounding box center [686, 326] width 360 height 107
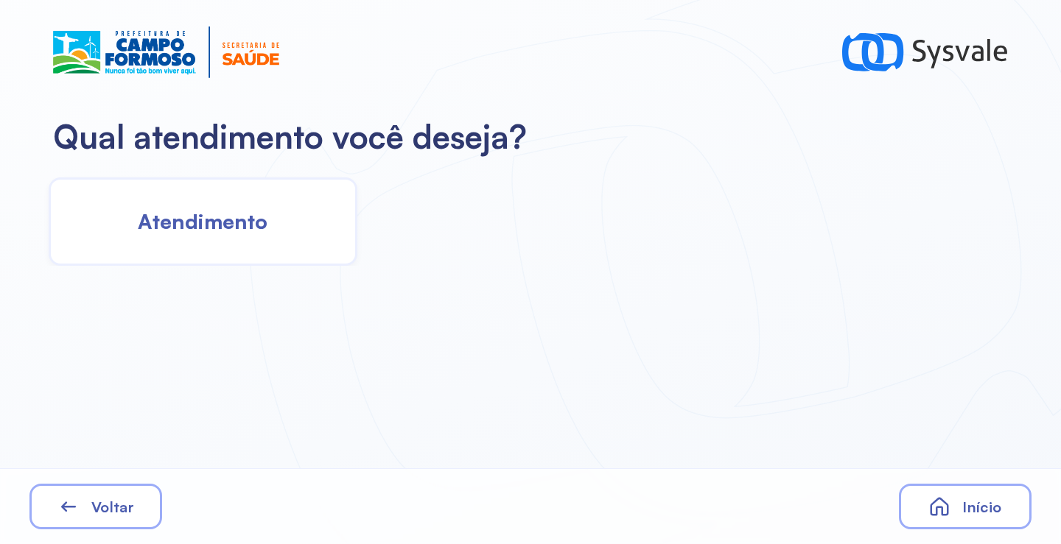
click at [252, 211] on span "Atendimento" at bounding box center [203, 221] width 130 height 26
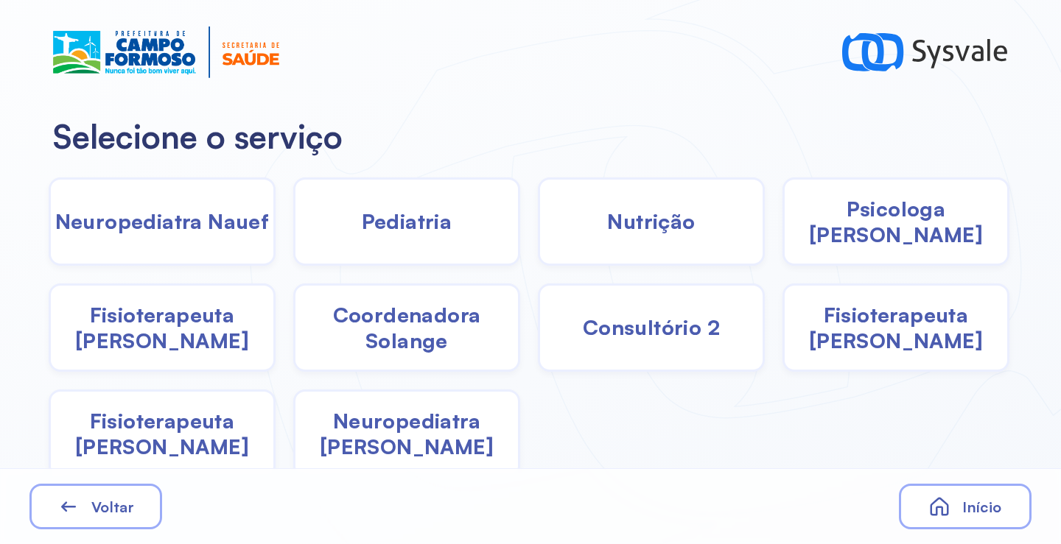
click at [608, 232] on span "Nutrição" at bounding box center [651, 221] width 88 height 26
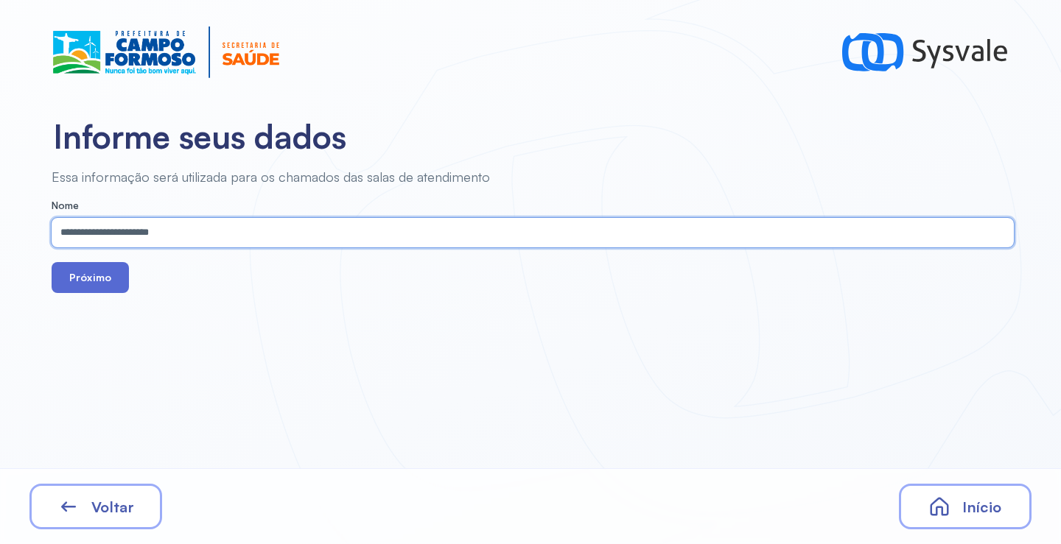
type input "**********"
click at [105, 293] on button "Próximo" at bounding box center [90, 277] width 77 height 31
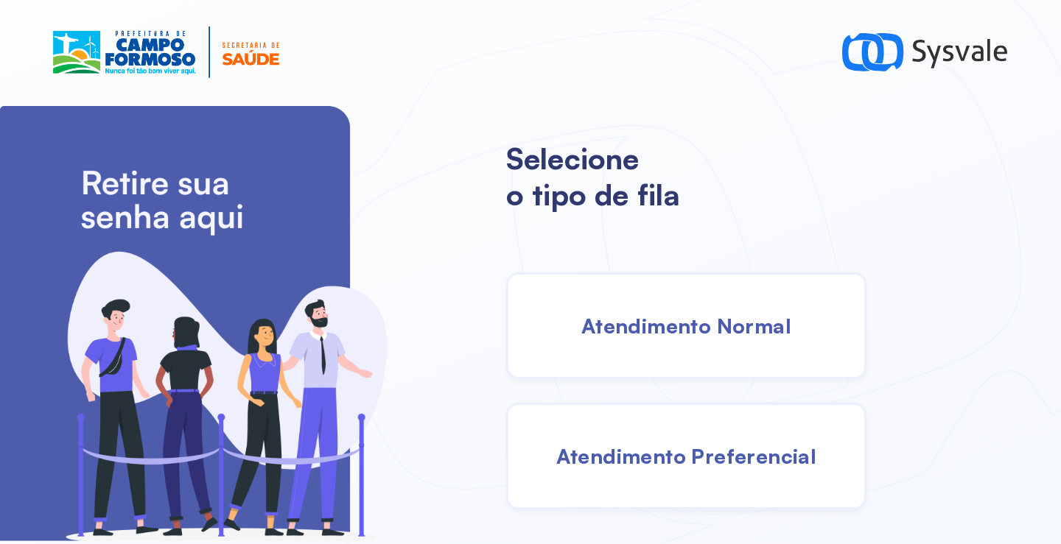
click at [718, 325] on span "Atendimento Normal" at bounding box center [686, 326] width 210 height 26
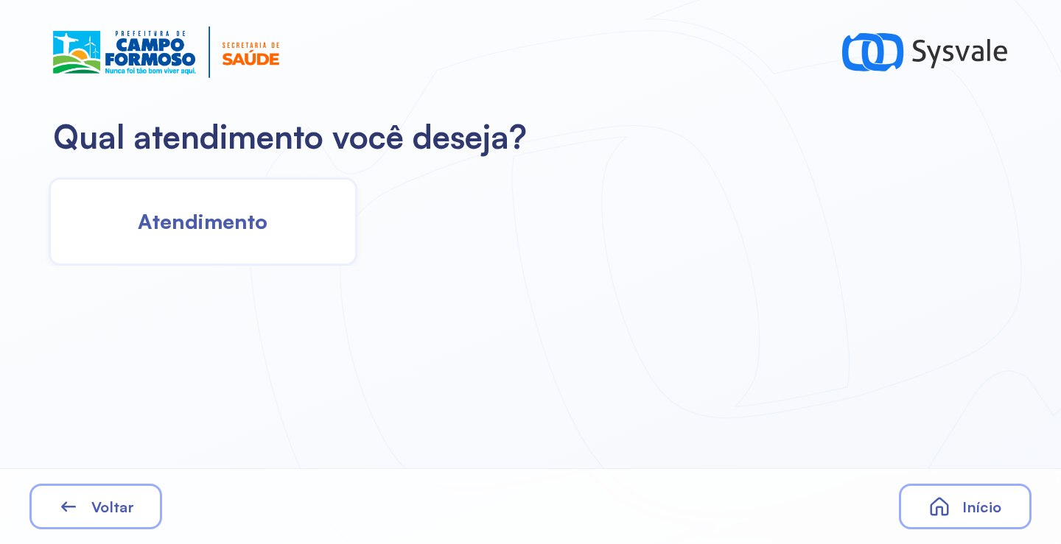
click at [236, 227] on span "Atendimento" at bounding box center [203, 221] width 130 height 26
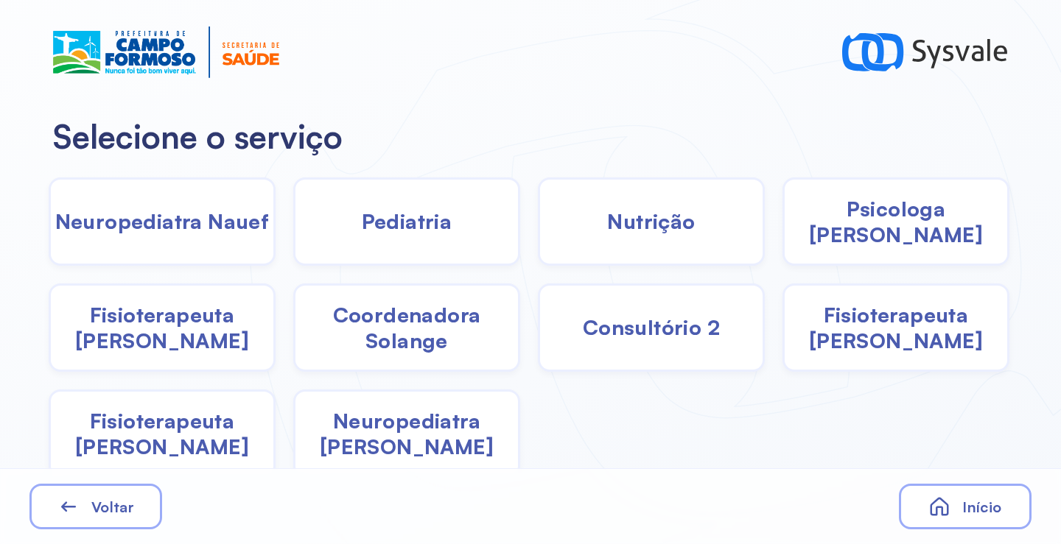
click at [577, 230] on div "Nutrição" at bounding box center [651, 222] width 227 height 88
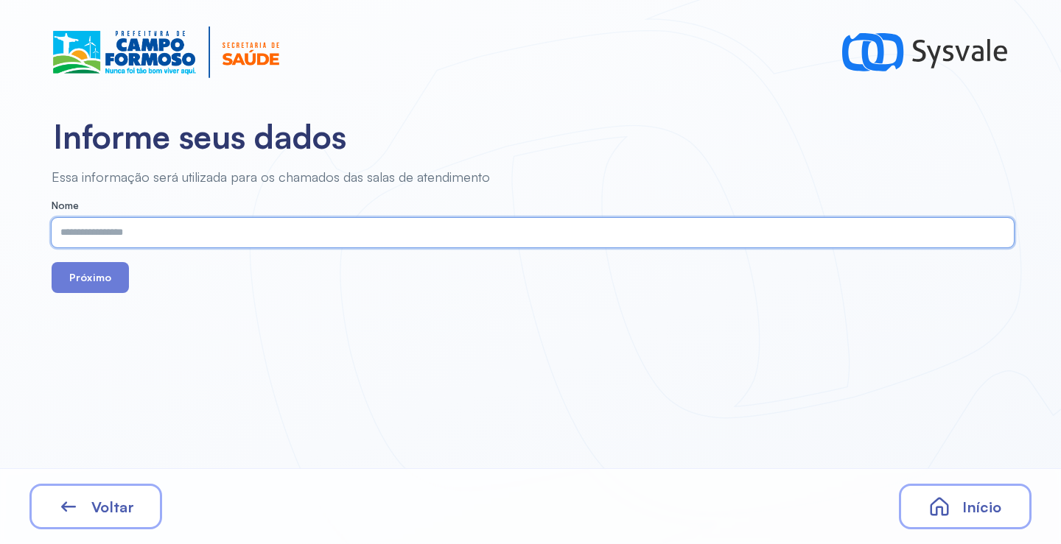
paste input "**********"
type input "**********"
click at [113, 270] on button "Próximo" at bounding box center [90, 277] width 77 height 31
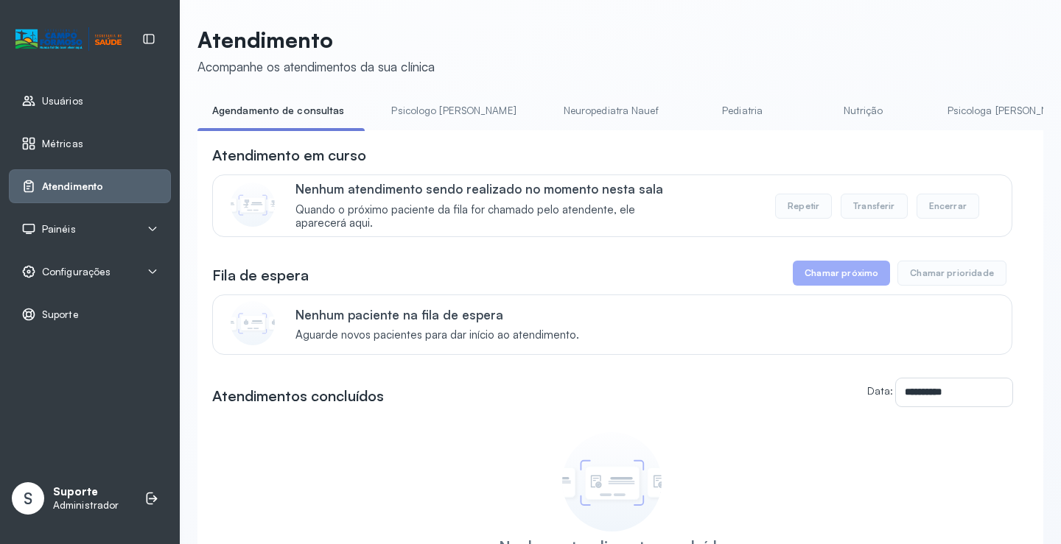
click at [409, 114] on link "Psicologo [PERSON_NAME]" at bounding box center [453, 111] width 154 height 24
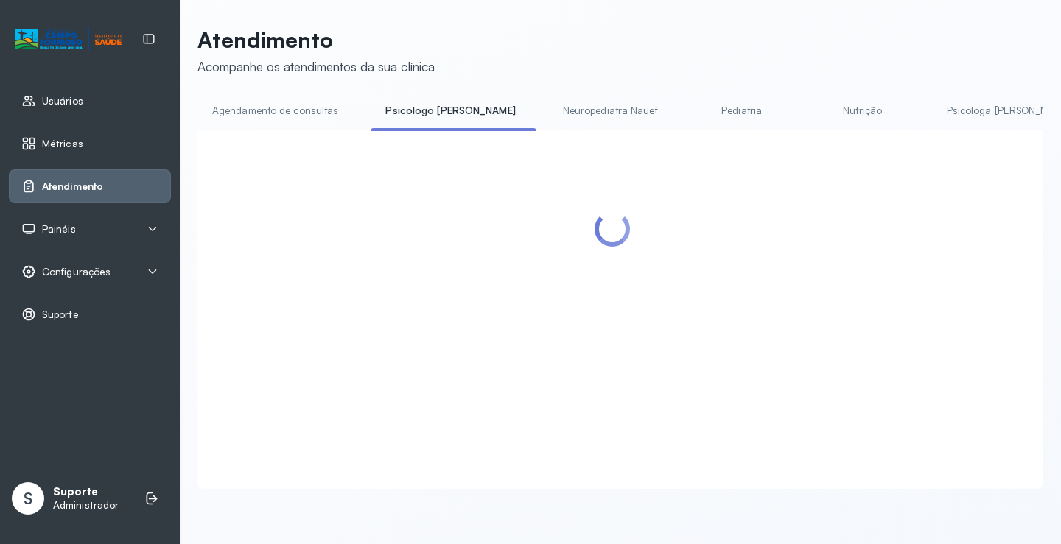
click at [305, 121] on link "Agendamento de consultas" at bounding box center [274, 111] width 155 height 24
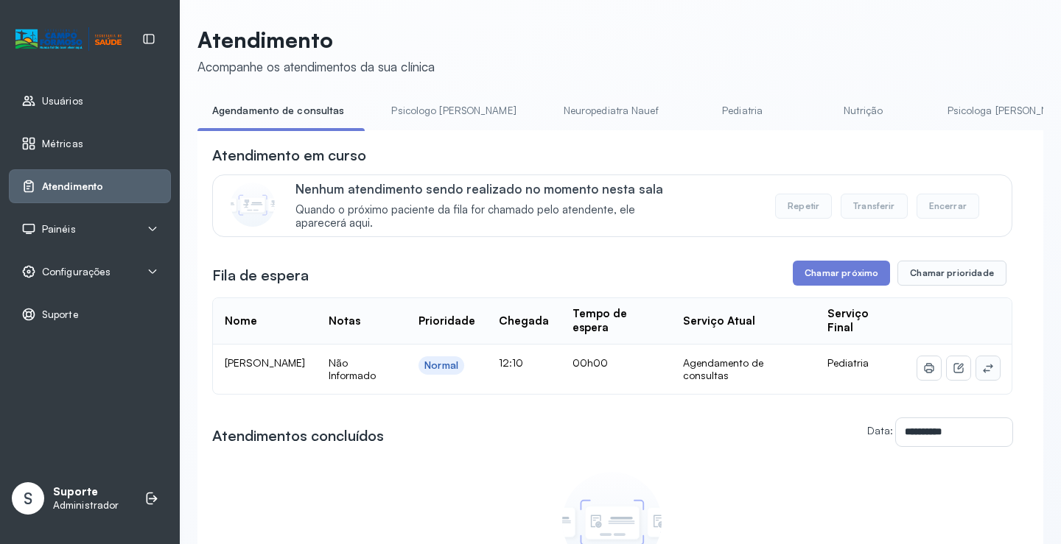
click at [983, 370] on icon at bounding box center [988, 368] width 10 height 9
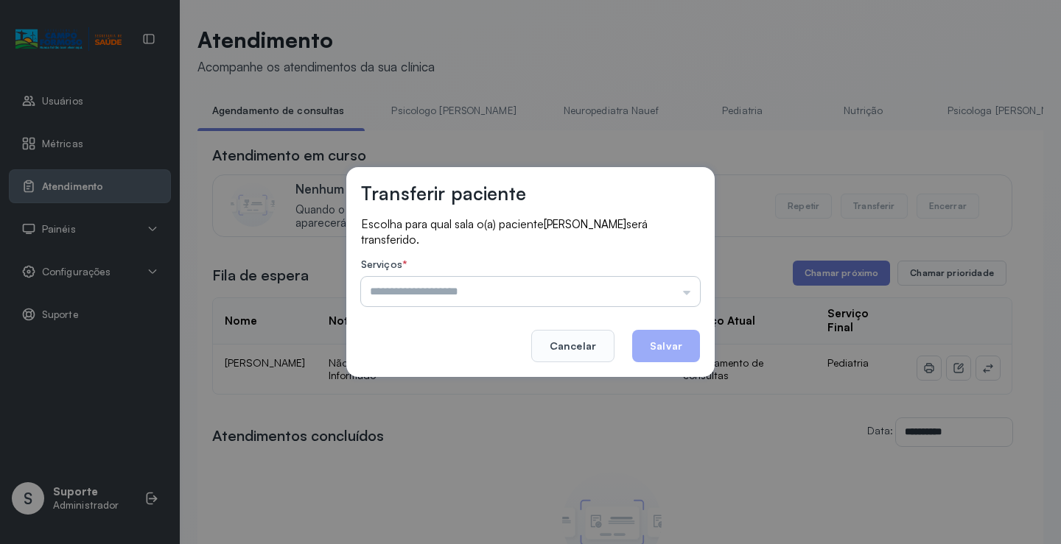
click at [639, 284] on input "text" at bounding box center [530, 291] width 339 height 29
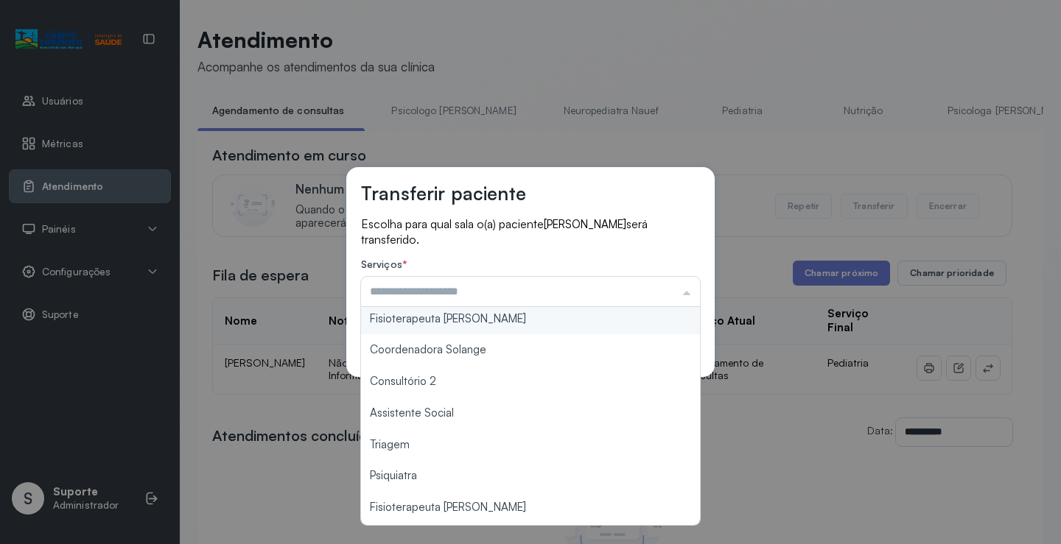
scroll to position [149, 0]
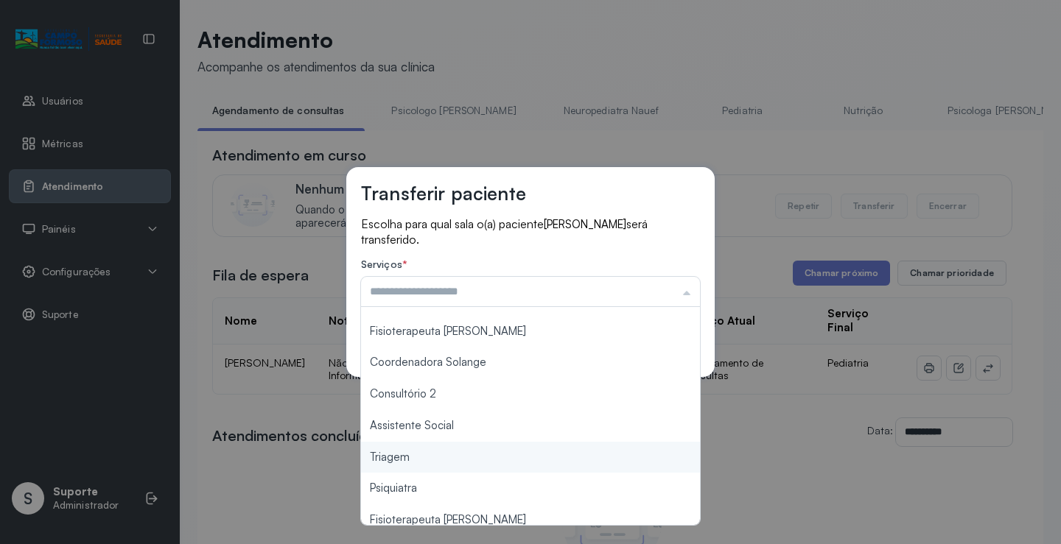
type input "*******"
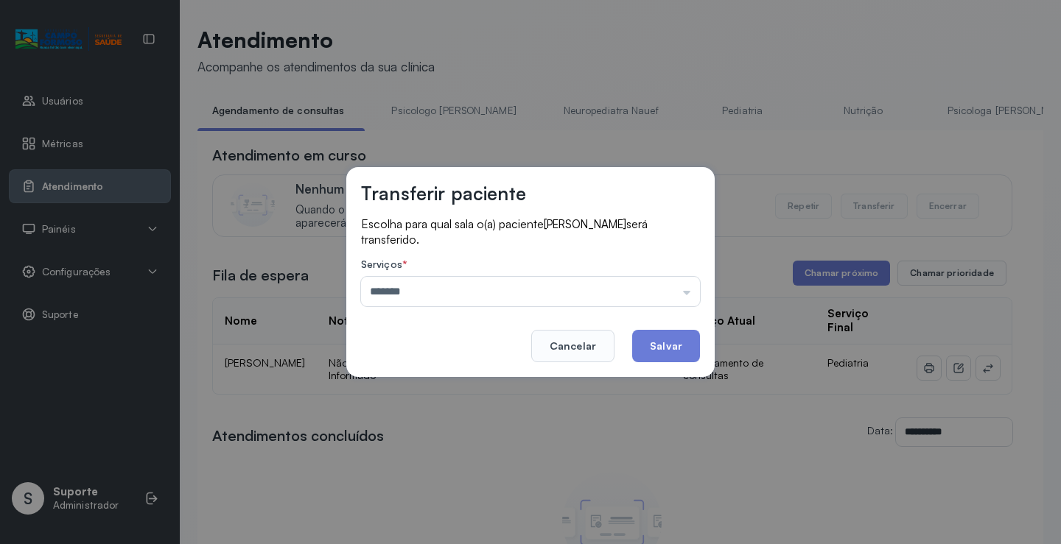
drag, startPoint x: 415, startPoint y: 462, endPoint x: 665, endPoint y: 376, distance: 264.6
click at [415, 461] on div "Transferir paciente Escolha para qual sala o(a) paciente Lara Alves Batista da …" at bounding box center [530, 272] width 1061 height 544
click at [677, 346] on button "Salvar" at bounding box center [666, 346] width 68 height 32
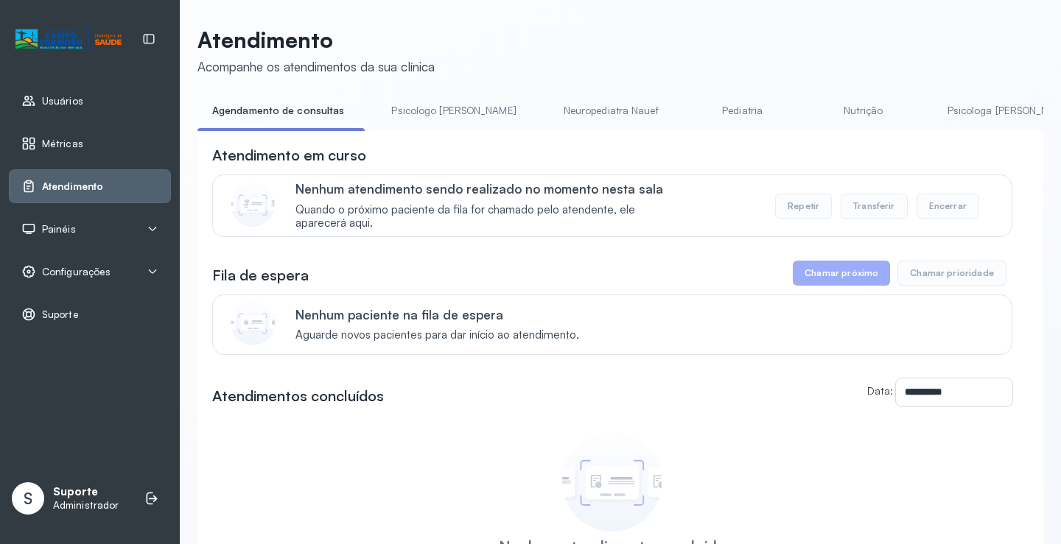
drag, startPoint x: 427, startPoint y: 108, endPoint x: 418, endPoint y: 108, distance: 8.9
click at [427, 109] on link "Psicologo [PERSON_NAME]" at bounding box center [453, 111] width 154 height 24
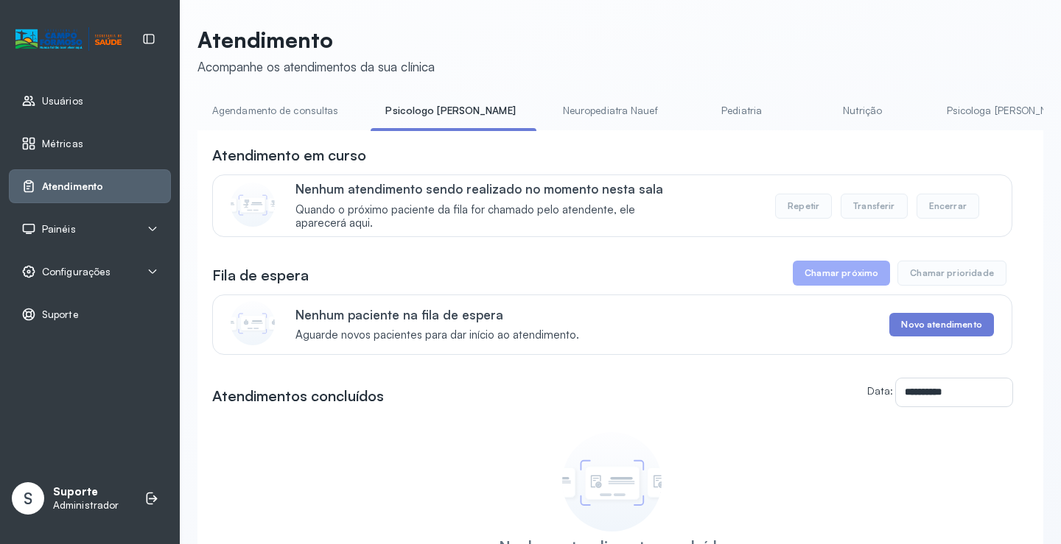
click at [303, 99] on link "Agendamento de consultas" at bounding box center [274, 111] width 155 height 24
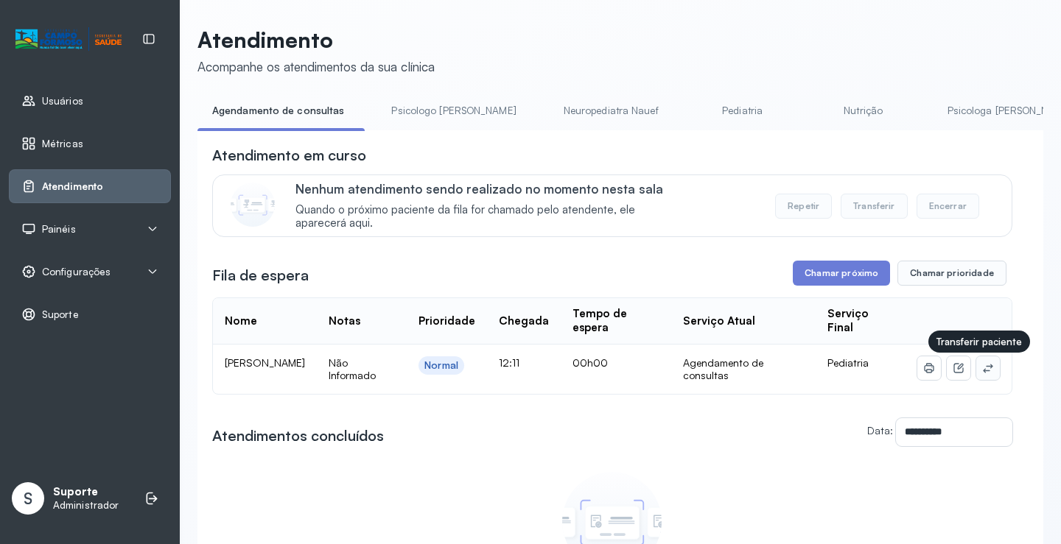
click at [976, 371] on button at bounding box center [988, 369] width 24 height 24
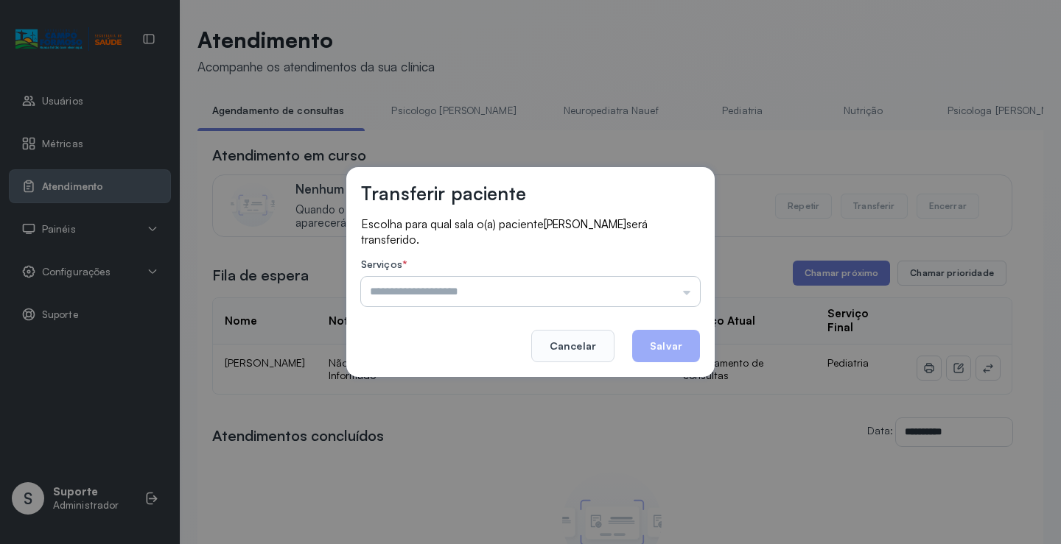
drag, startPoint x: 625, startPoint y: 300, endPoint x: 604, endPoint y: 301, distance: 20.6
click at [620, 301] on input "text" at bounding box center [530, 291] width 339 height 29
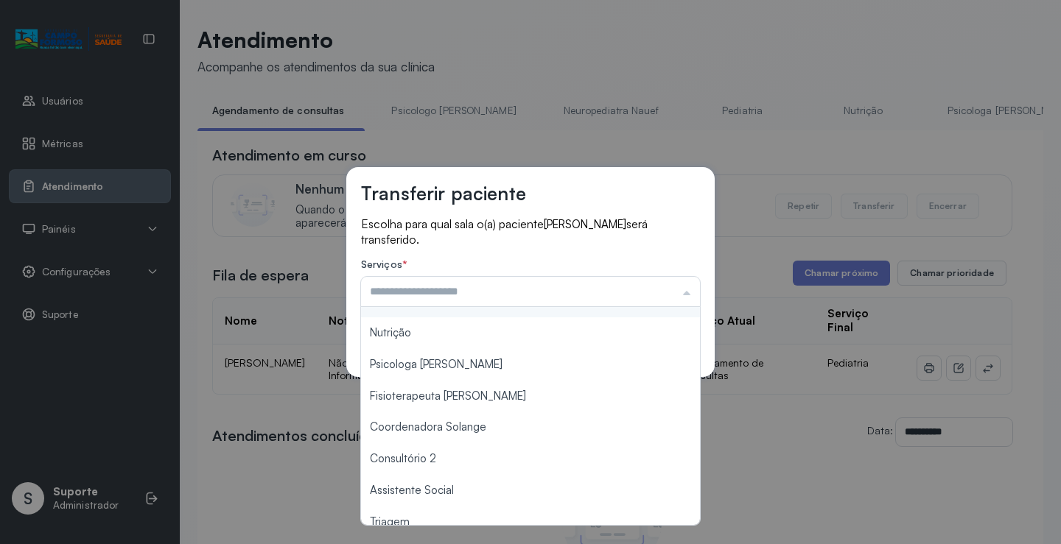
scroll to position [147, 0]
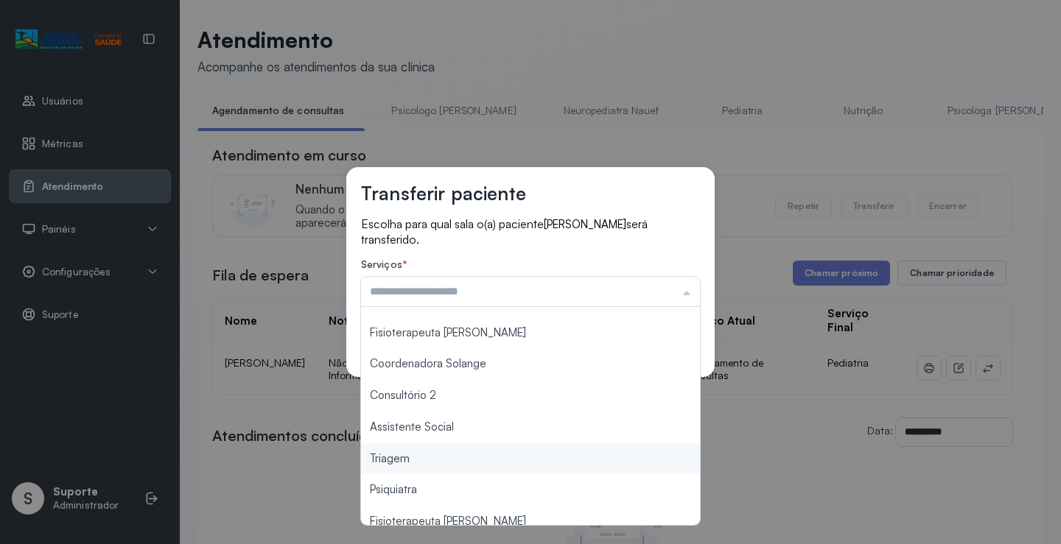
type input "*******"
drag, startPoint x: 418, startPoint y: 461, endPoint x: 642, endPoint y: 399, distance: 232.5
click at [423, 460] on div "Transferir paciente Escolha para qual sala o(a) paciente MARIA CLARA RODRIGUES …" at bounding box center [530, 272] width 1061 height 544
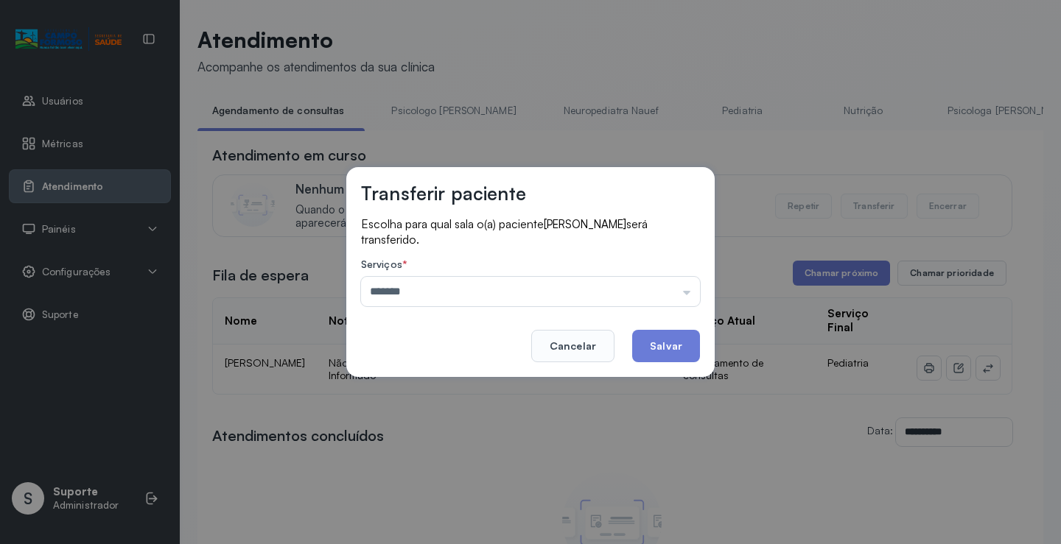
click at [666, 348] on button "Salvar" at bounding box center [666, 346] width 68 height 32
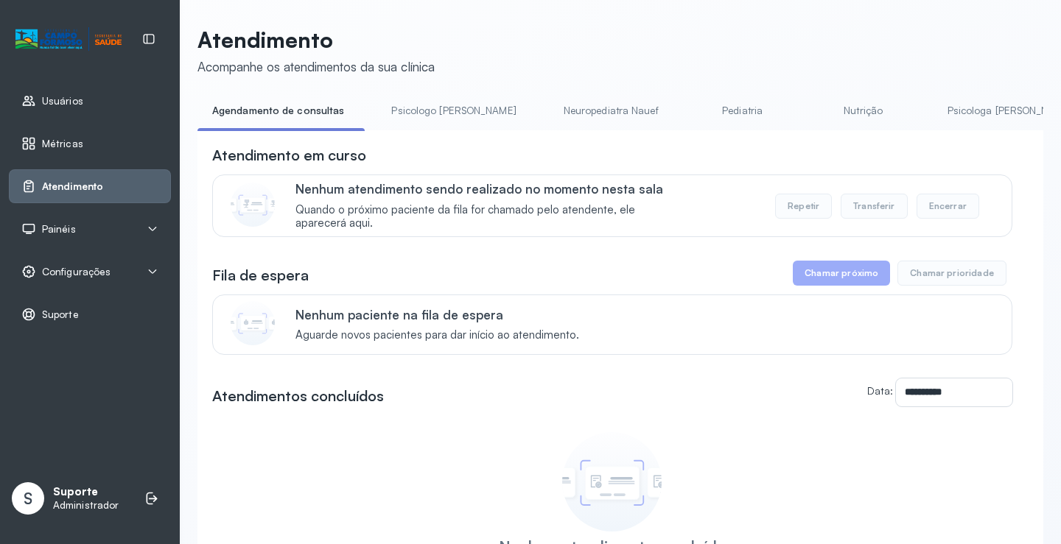
click at [432, 102] on link "Psicologo [PERSON_NAME]" at bounding box center [453, 111] width 154 height 24
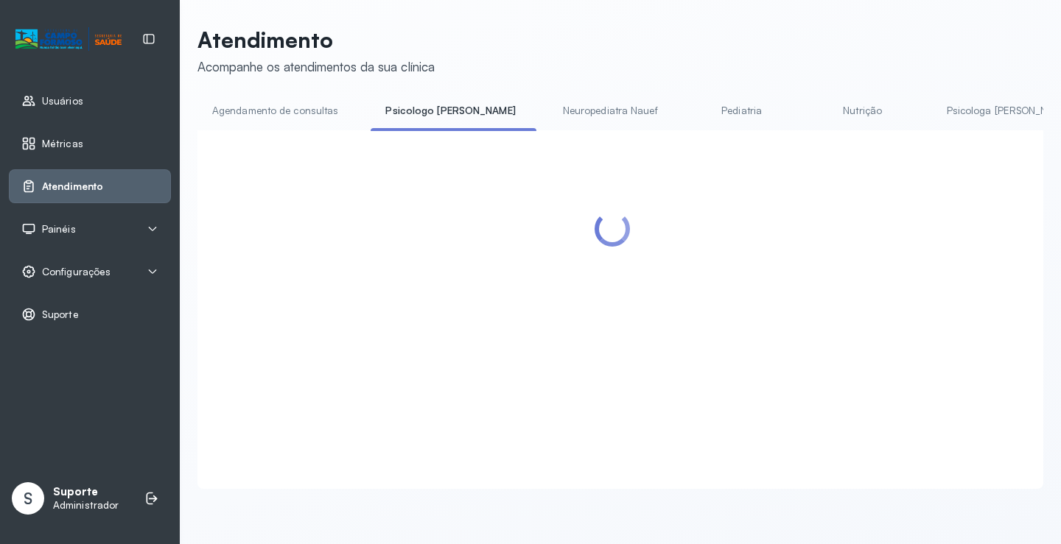
click at [311, 105] on link "Agendamento de consultas" at bounding box center [274, 111] width 155 height 24
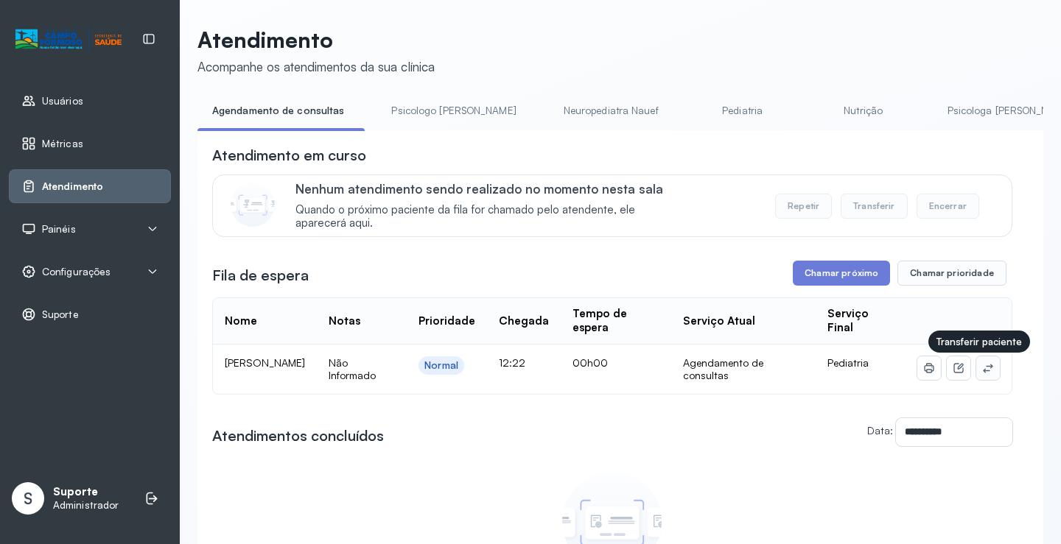
click at [978, 362] on button at bounding box center [988, 369] width 24 height 24
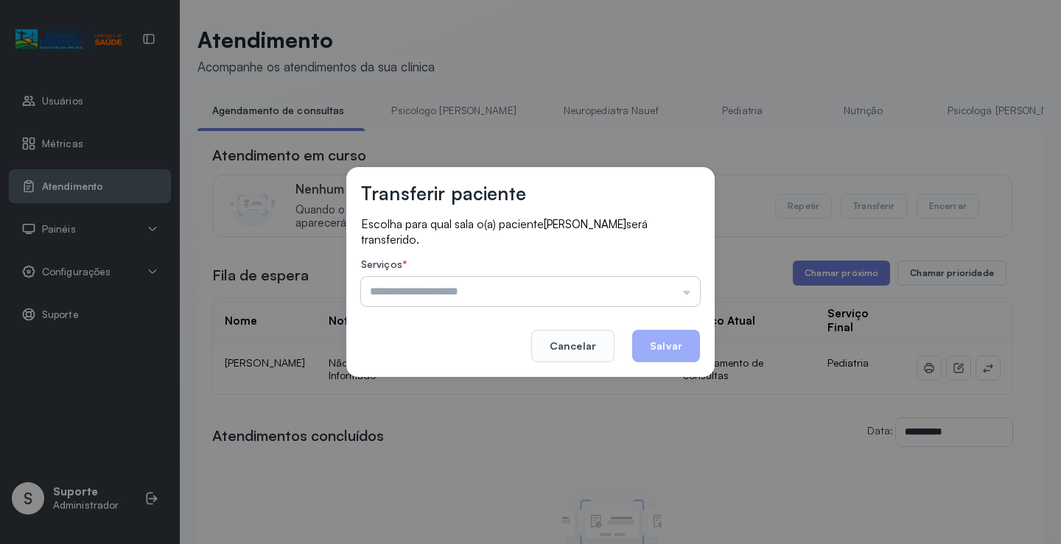
click at [640, 295] on input "text" at bounding box center [530, 291] width 339 height 29
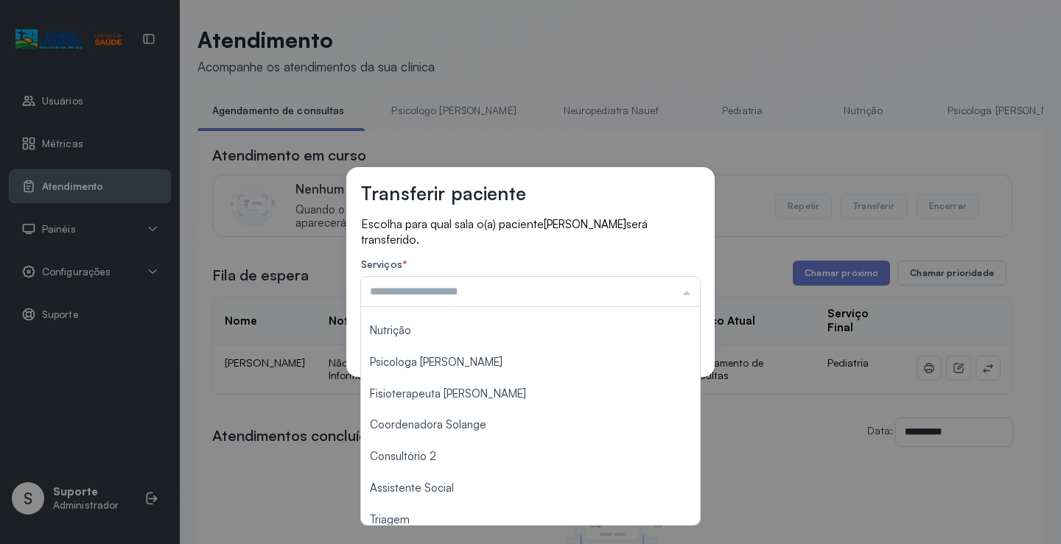
scroll to position [221, 0]
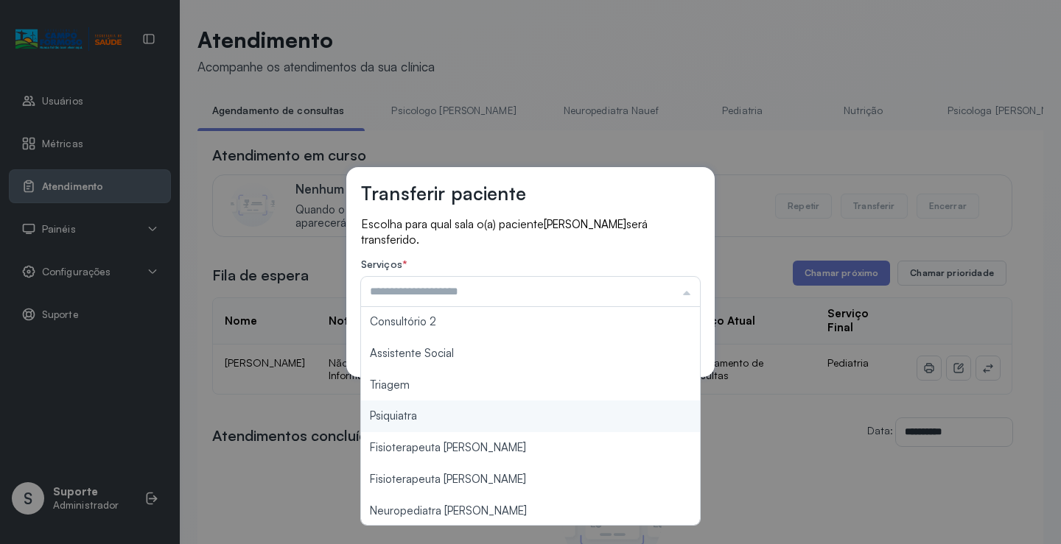
type input "*******"
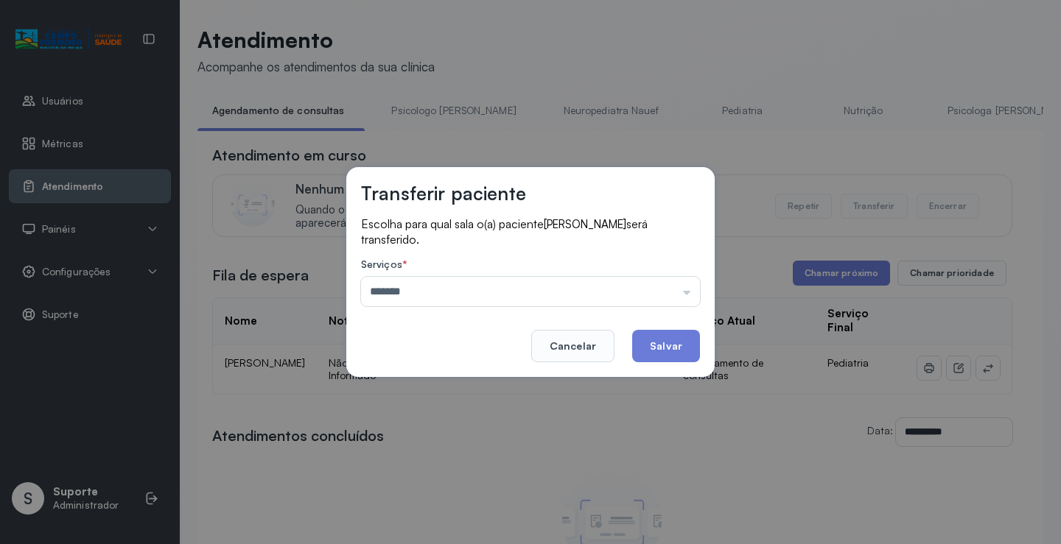
click at [427, 392] on div "Transferir paciente Escolha para qual sala o(a) paciente ISABELLA CARNEIRO DE S…" at bounding box center [530, 272] width 1061 height 544
click at [658, 354] on button "Salvar" at bounding box center [666, 346] width 68 height 32
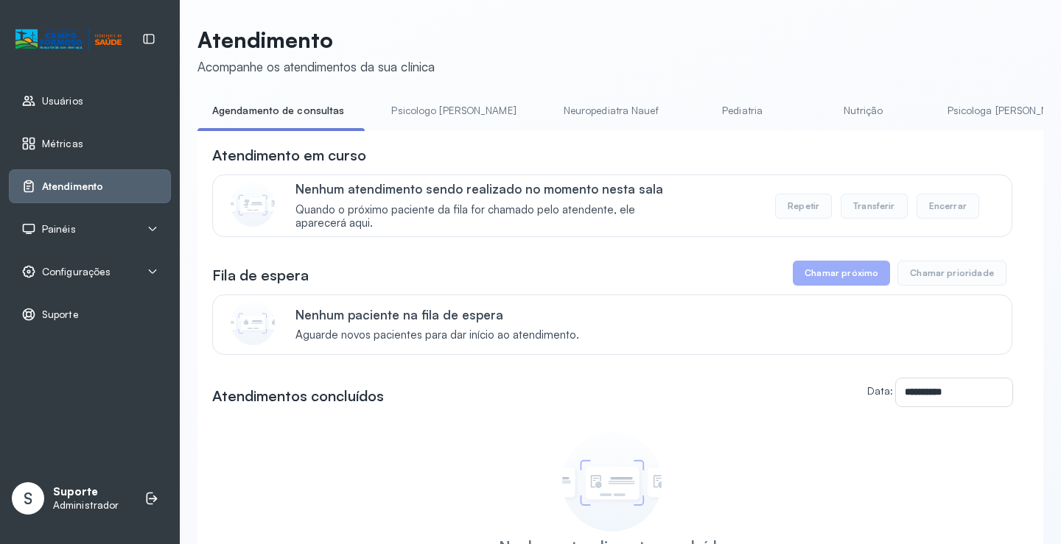
click at [427, 102] on link "Psicologo [PERSON_NAME]" at bounding box center [453, 111] width 154 height 24
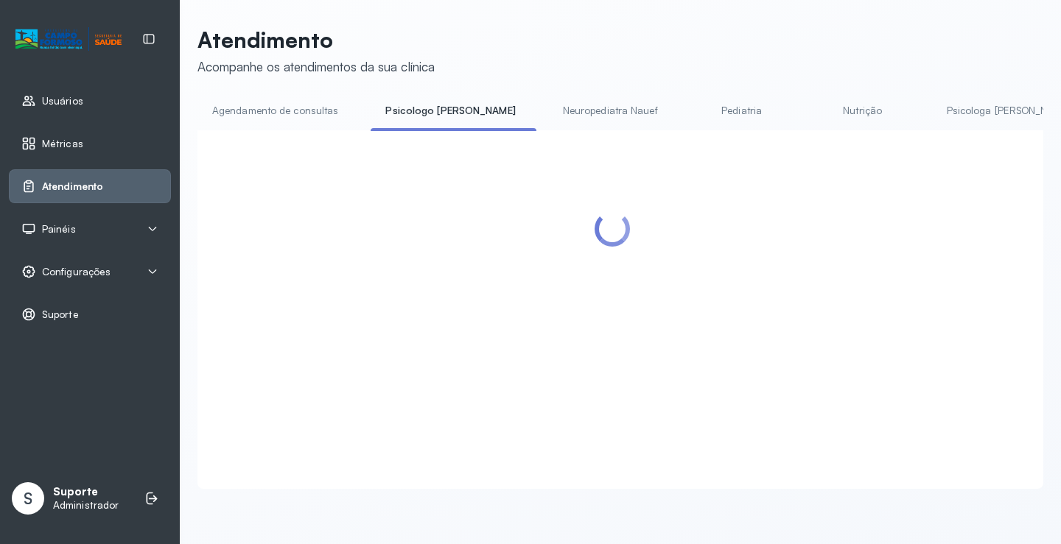
click at [264, 112] on link "Agendamento de consultas" at bounding box center [274, 111] width 155 height 24
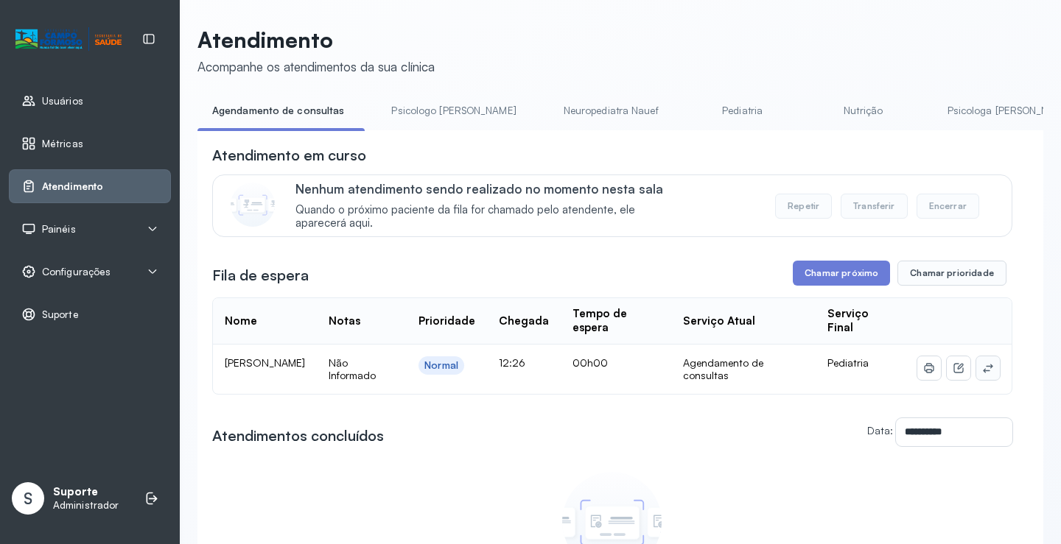
click at [982, 371] on icon at bounding box center [988, 368] width 12 height 12
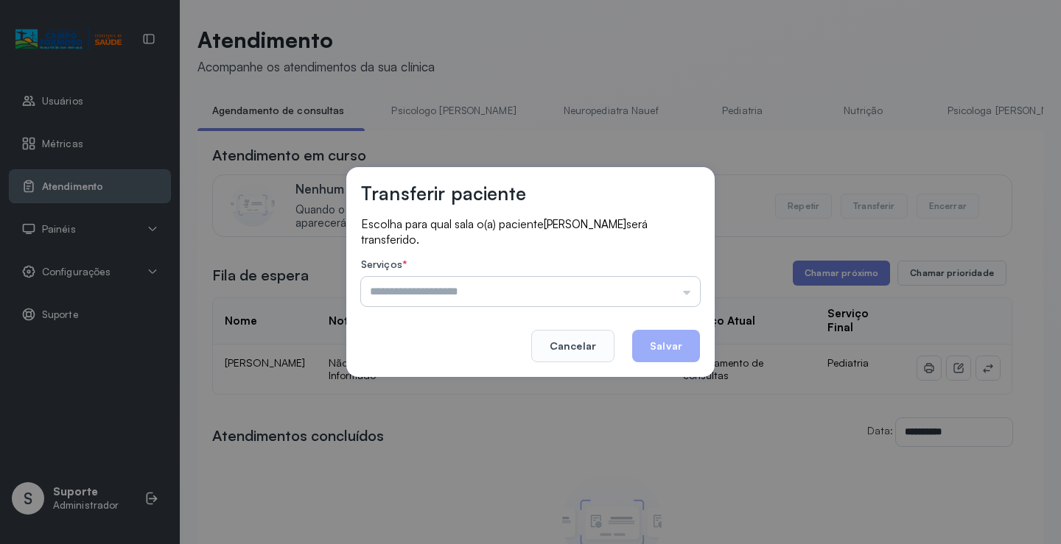
click at [643, 294] on input "text" at bounding box center [530, 291] width 339 height 29
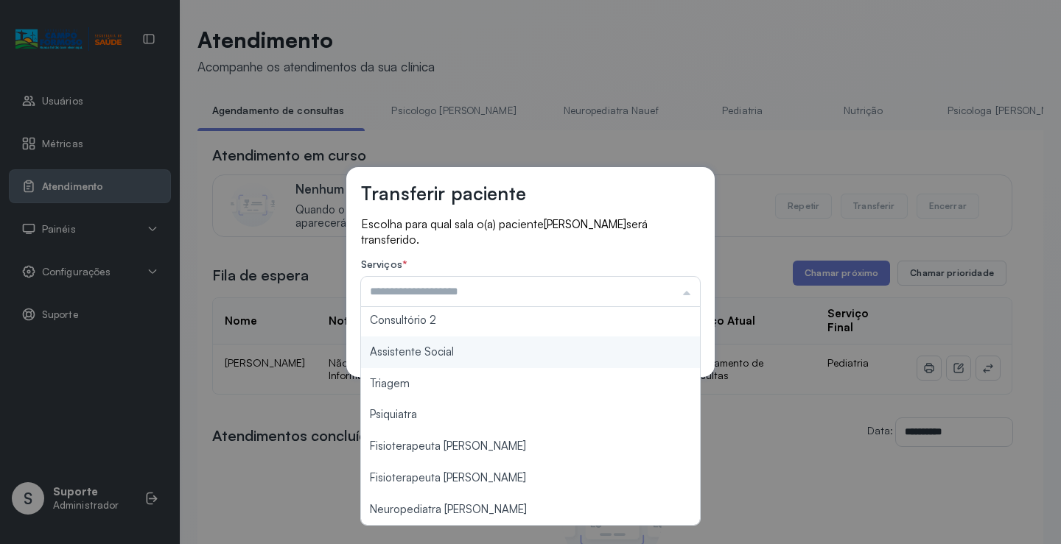
scroll to position [223, 0]
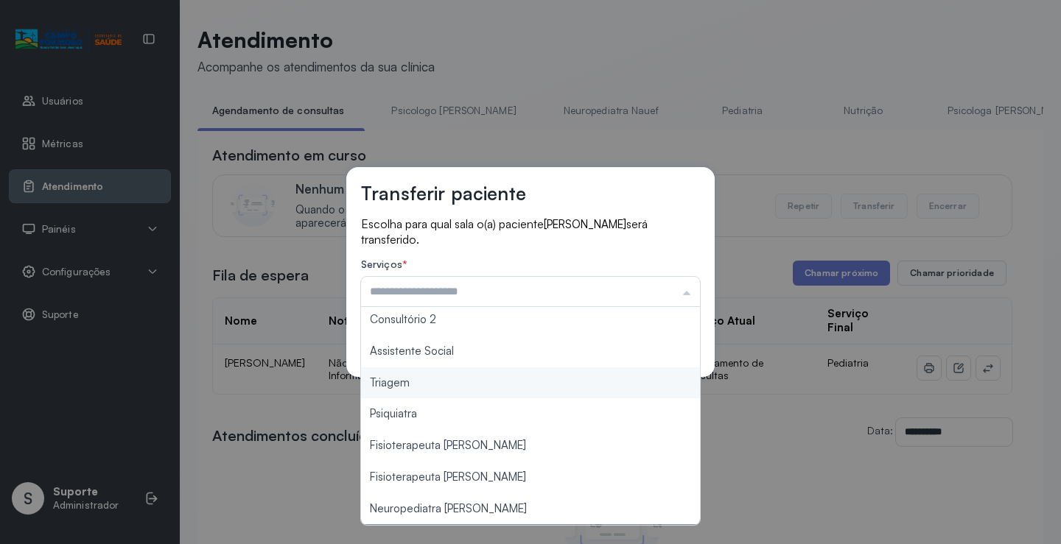
type input "*******"
drag, startPoint x: 446, startPoint y: 383, endPoint x: 628, endPoint y: 347, distance: 184.8
click at [447, 382] on div "Transferir paciente Escolha para qual sala o(a) paciente HELLEN ROSA CARVALHO V…" at bounding box center [530, 272] width 1061 height 544
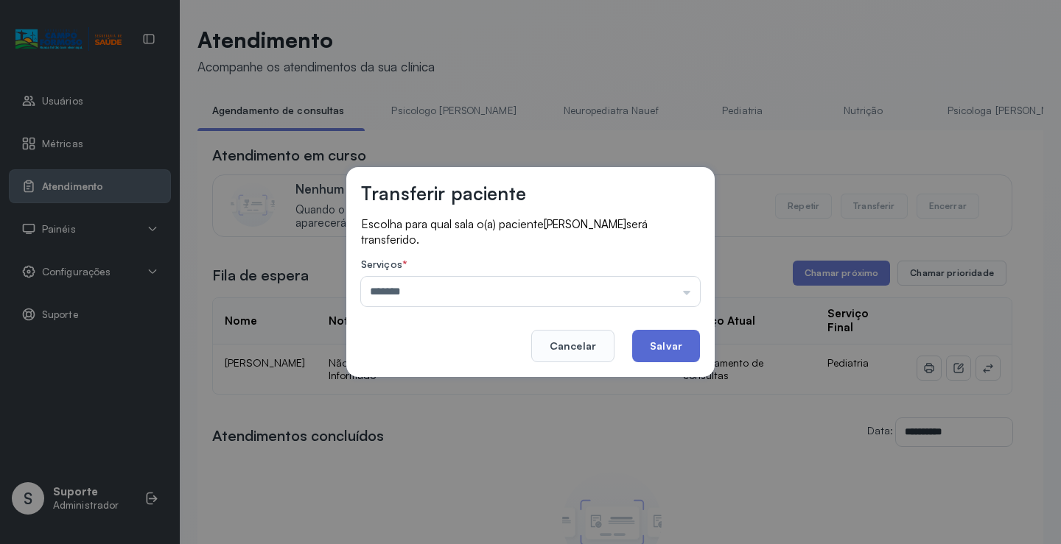
click at [656, 343] on button "Salvar" at bounding box center [666, 346] width 68 height 32
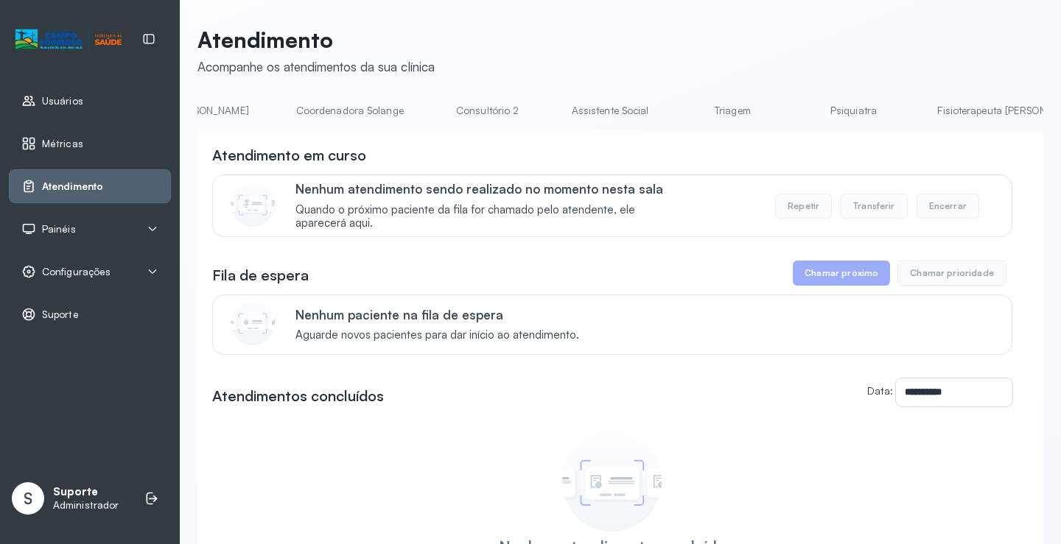
scroll to position [0, 1032]
click at [663, 115] on link "Triagem" at bounding box center [714, 111] width 103 height 24
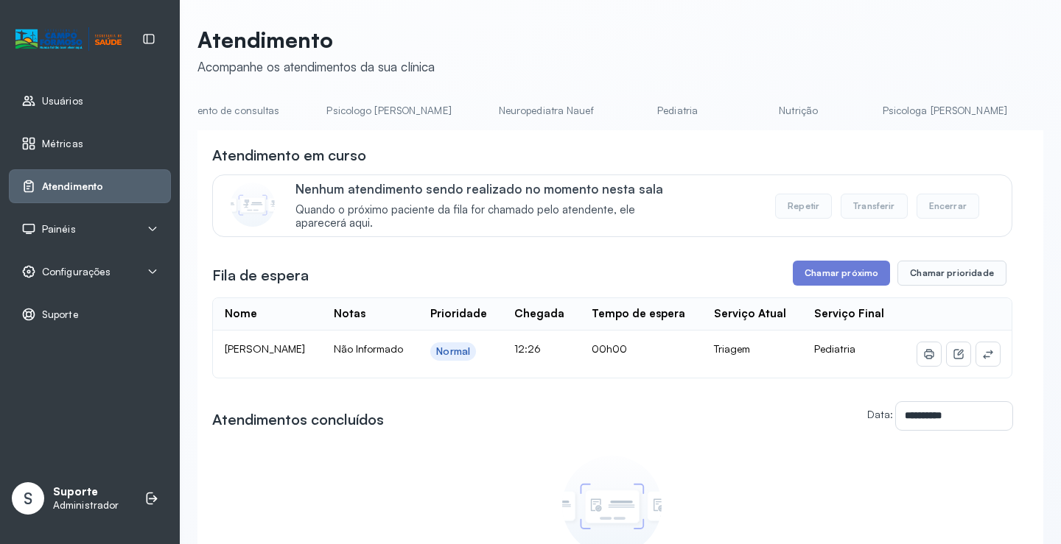
scroll to position [0, 0]
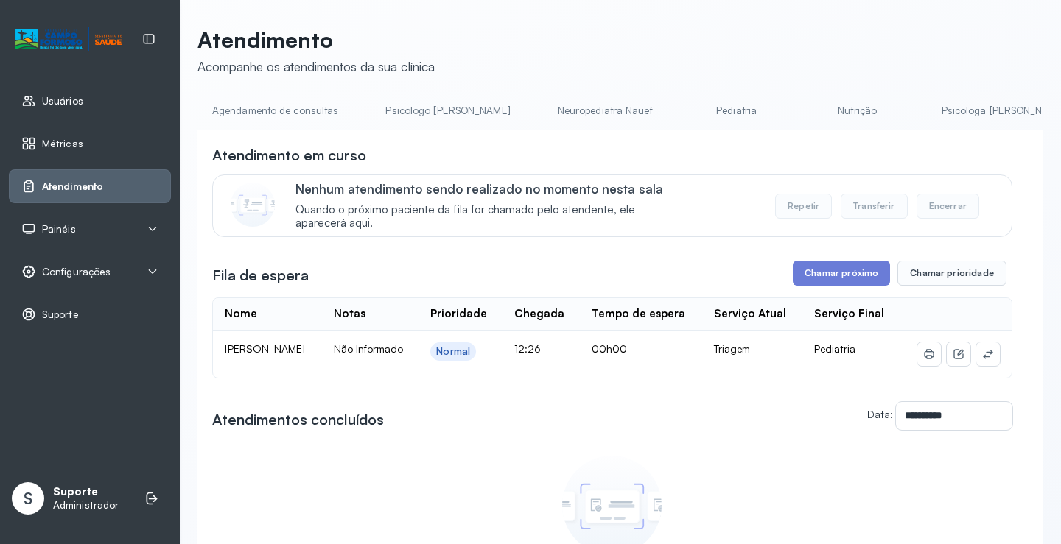
click at [299, 113] on link "Agendamento de consultas" at bounding box center [274, 111] width 155 height 24
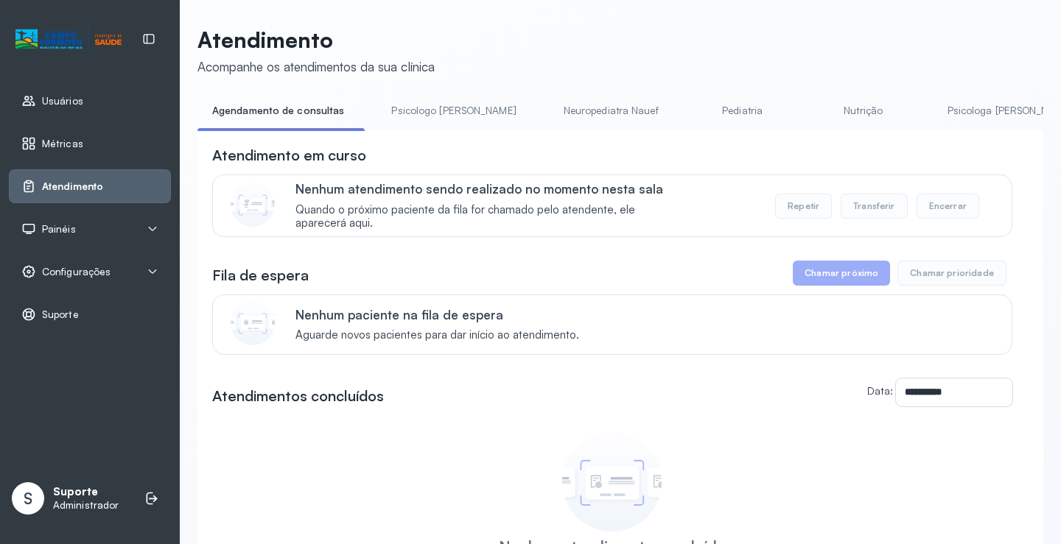
drag, startPoint x: 431, startPoint y: 101, endPoint x: 324, endPoint y: 114, distance: 107.6
click at [430, 100] on link "Psicologo [PERSON_NAME]" at bounding box center [453, 111] width 154 height 24
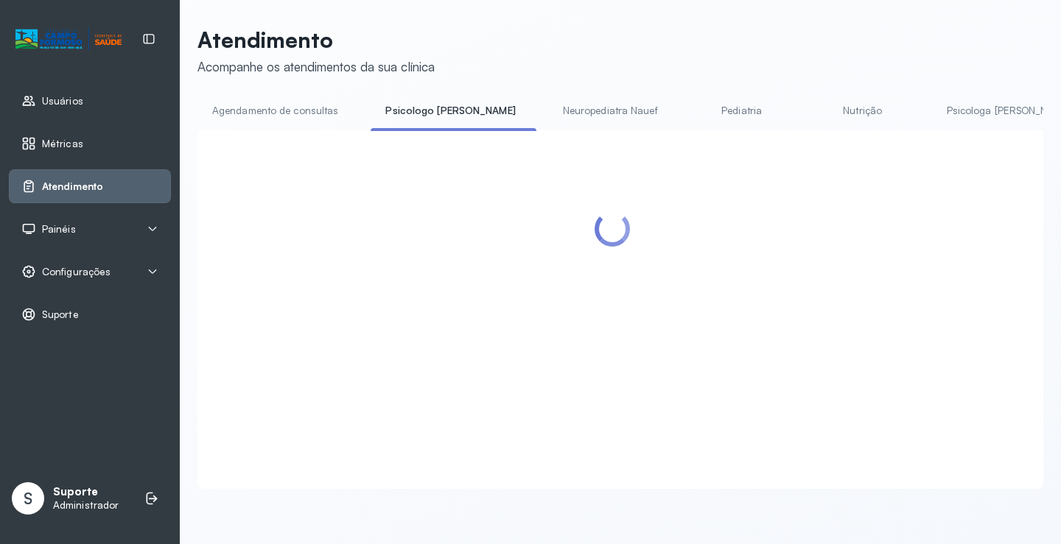
click at [311, 114] on link "Agendamento de consultas" at bounding box center [274, 111] width 155 height 24
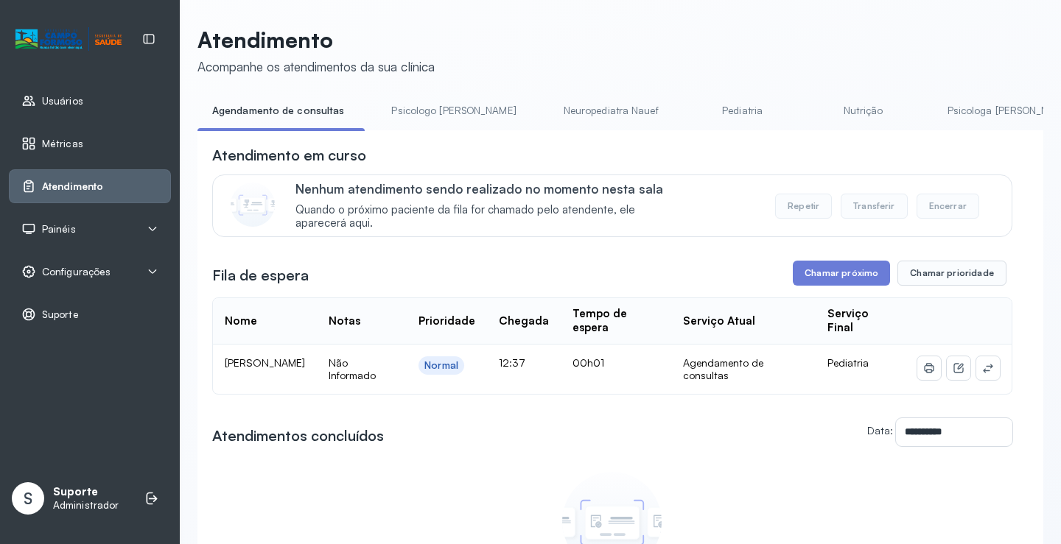
click at [452, 100] on link "Psicologo [PERSON_NAME]" at bounding box center [453, 111] width 154 height 24
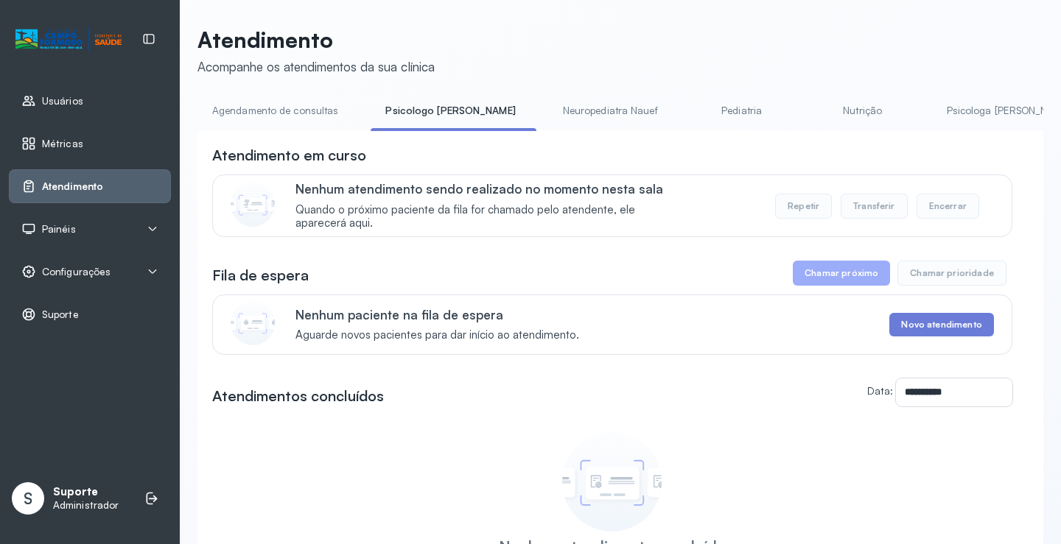
click at [287, 97] on div "**********" at bounding box center [620, 351] width 846 height 649
click at [287, 101] on link "Agendamento de consultas" at bounding box center [274, 111] width 155 height 24
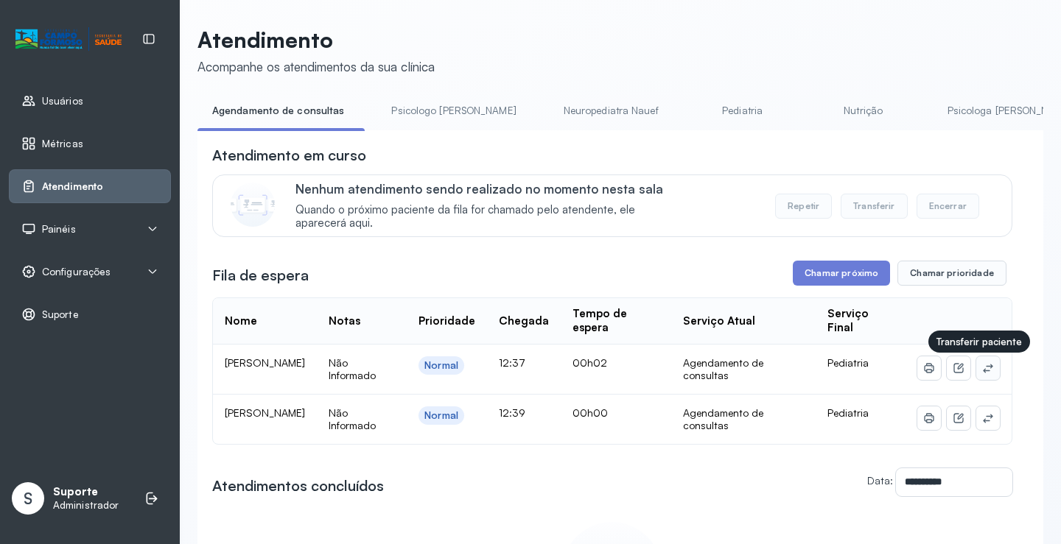
click at [976, 370] on button at bounding box center [988, 369] width 24 height 24
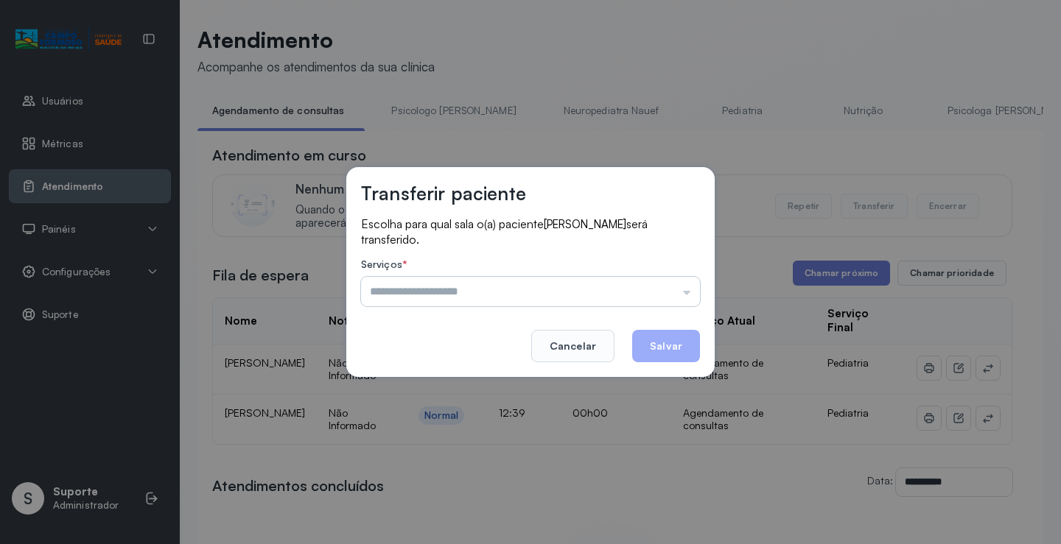
click at [639, 283] on input "text" at bounding box center [530, 291] width 339 height 29
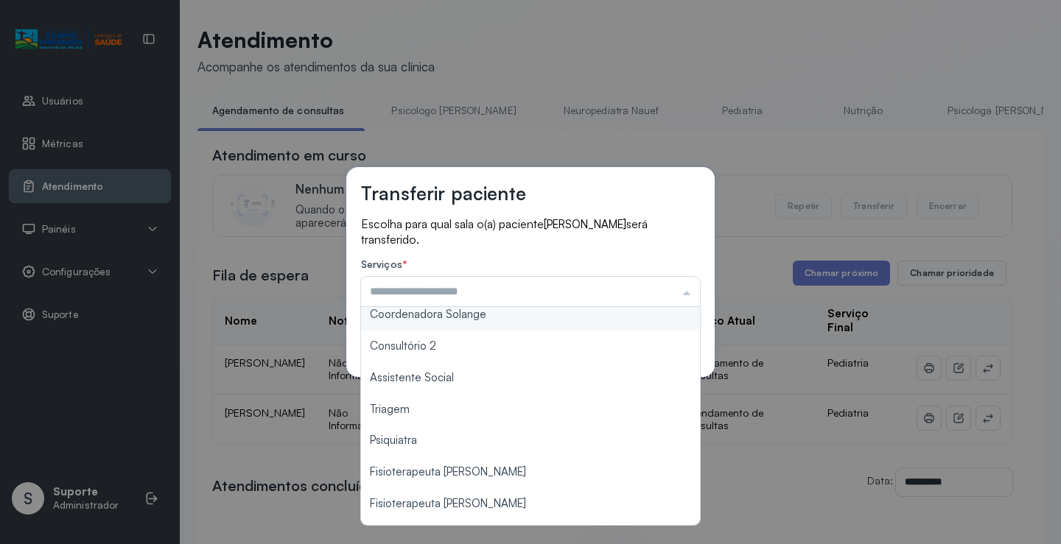
scroll to position [221, 0]
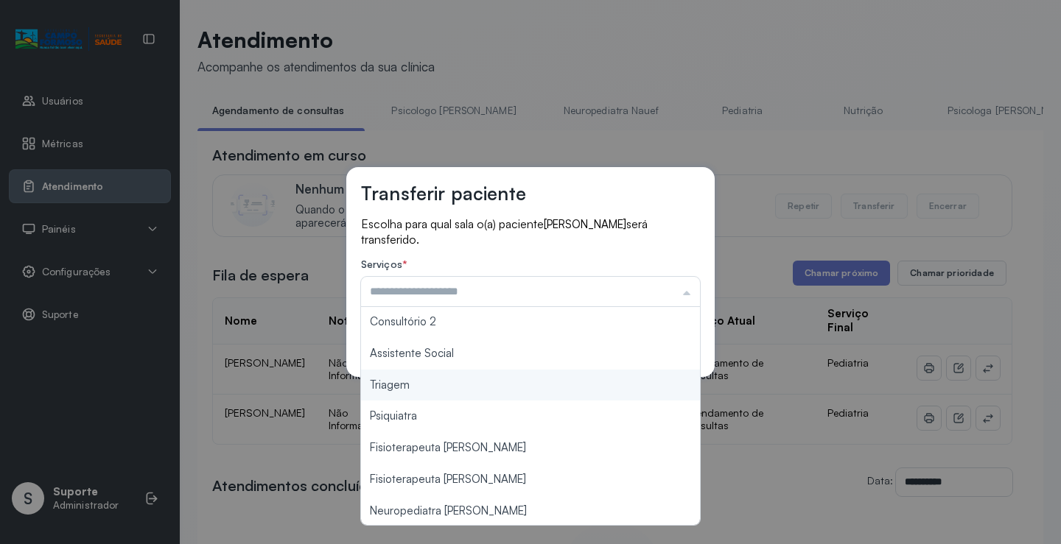
type input "*******"
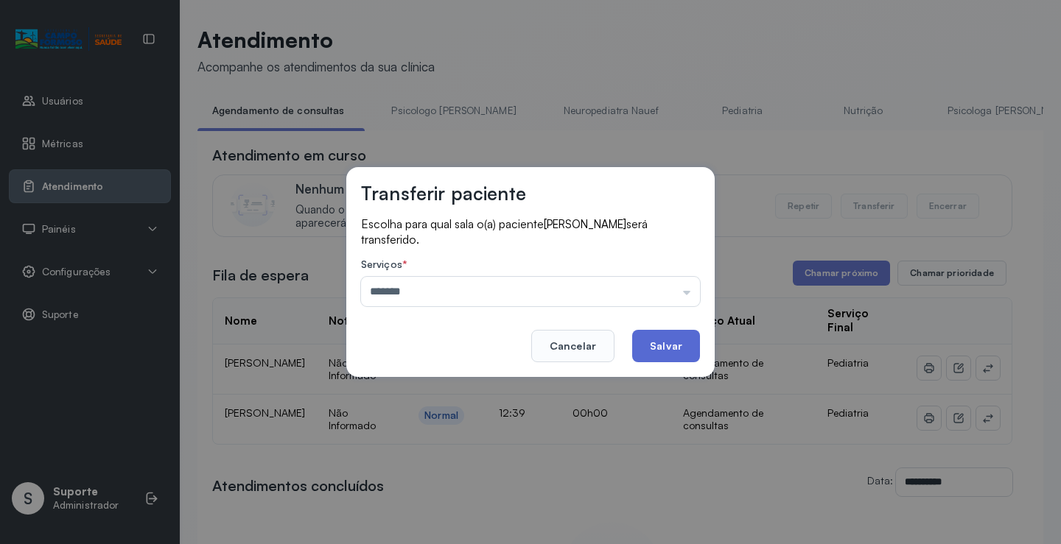
drag, startPoint x: 450, startPoint y: 396, endPoint x: 647, endPoint y: 360, distance: 200.0
click at [459, 394] on div "Transferir paciente Escolha para qual sala o(a) paciente Guilherme Batista dos …" at bounding box center [530, 272] width 1061 height 544
click at [653, 358] on button "Salvar" at bounding box center [666, 346] width 68 height 32
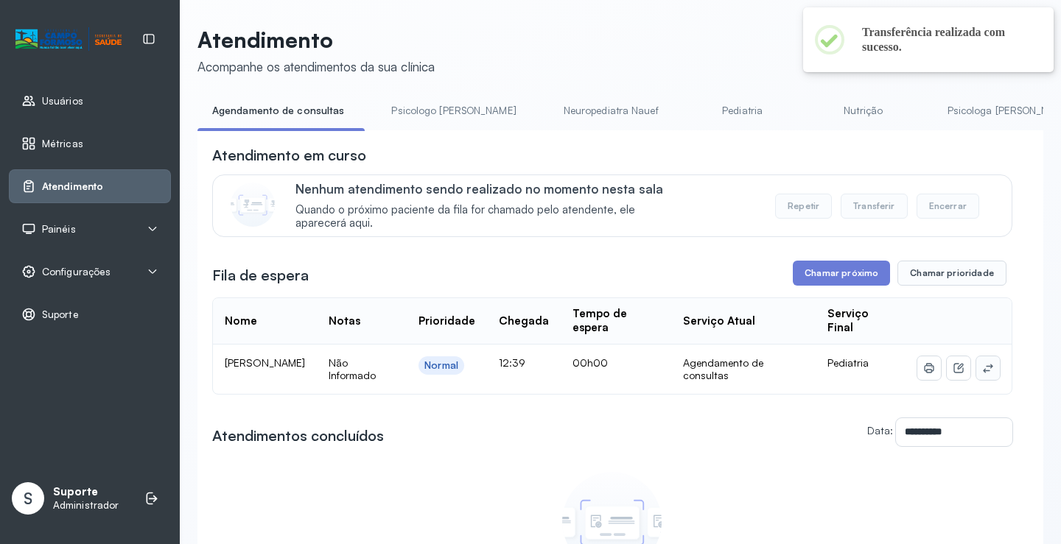
click at [976, 367] on button at bounding box center [988, 369] width 24 height 24
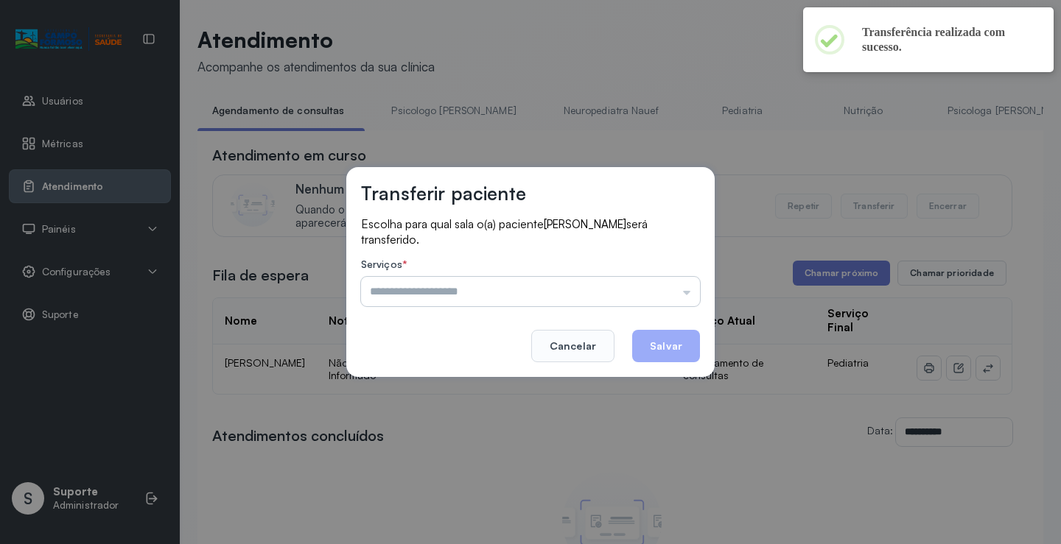
click at [589, 300] on input "text" at bounding box center [530, 291] width 339 height 29
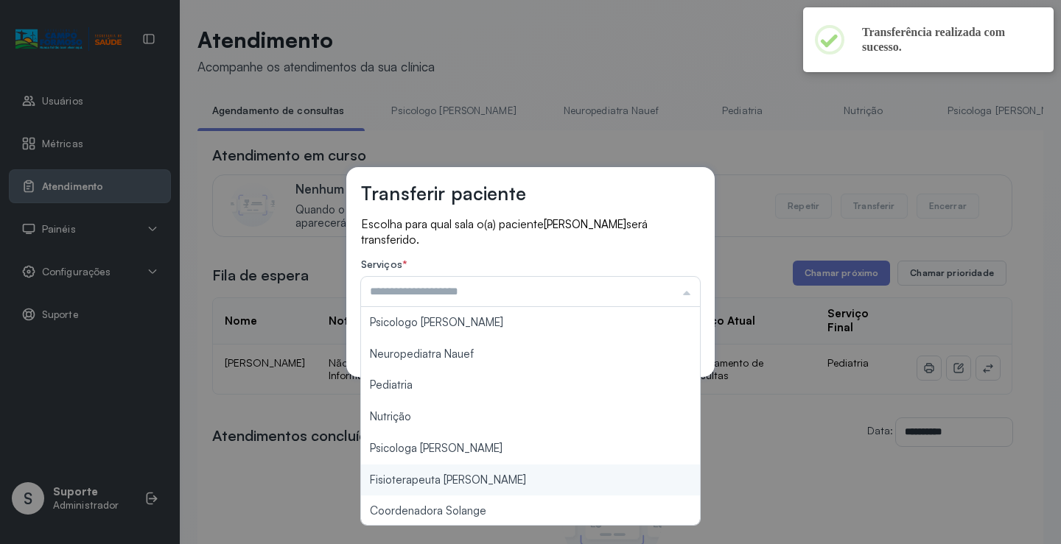
scroll to position [222, 0]
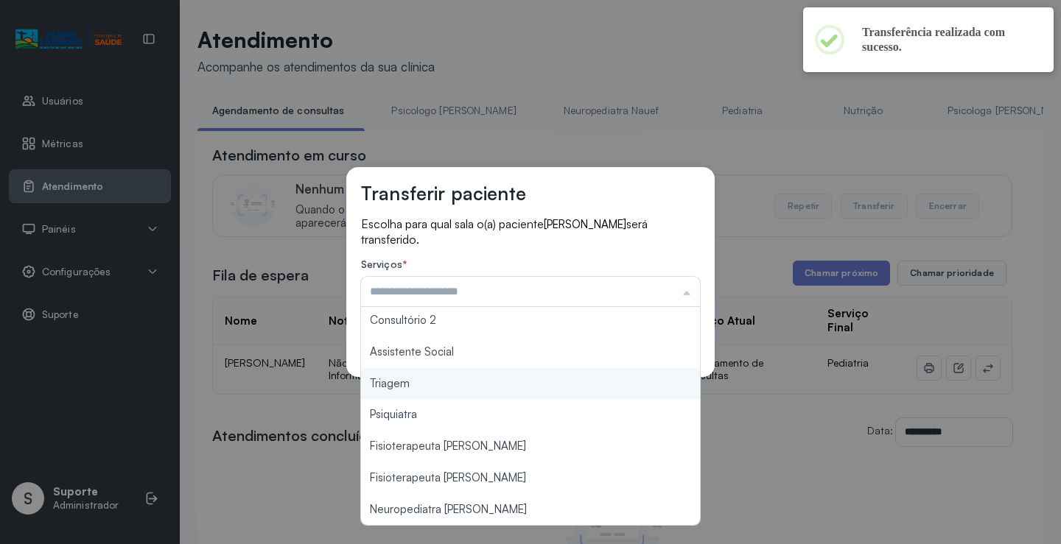
type input "*******"
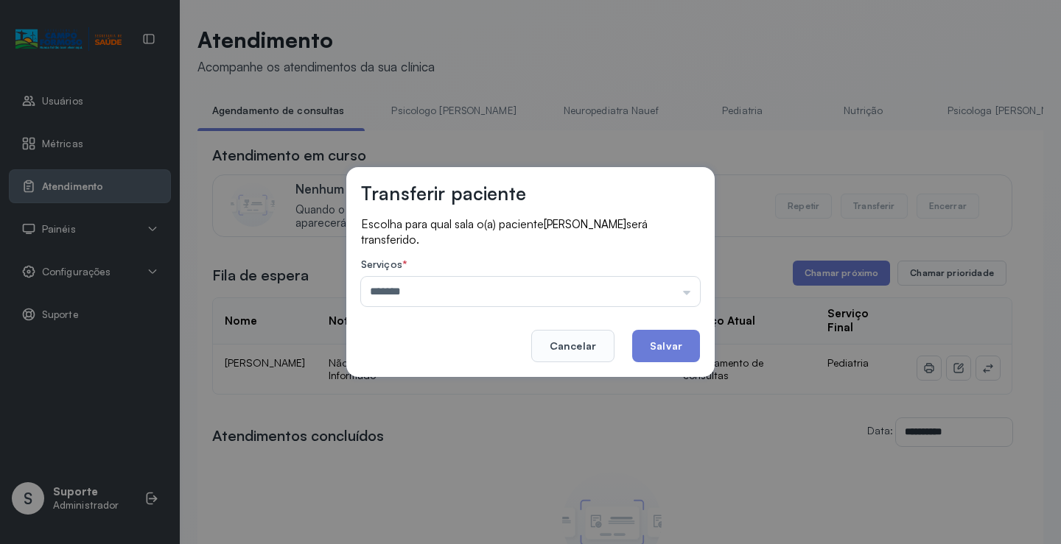
drag, startPoint x: 434, startPoint y: 391, endPoint x: 631, endPoint y: 348, distance: 201.4
click at [434, 390] on div "Transferir paciente Escolha para qual sala o(a) paciente PIETRO BATISTA será tr…" at bounding box center [530, 272] width 1061 height 544
click at [678, 337] on button "Salvar" at bounding box center [666, 346] width 68 height 32
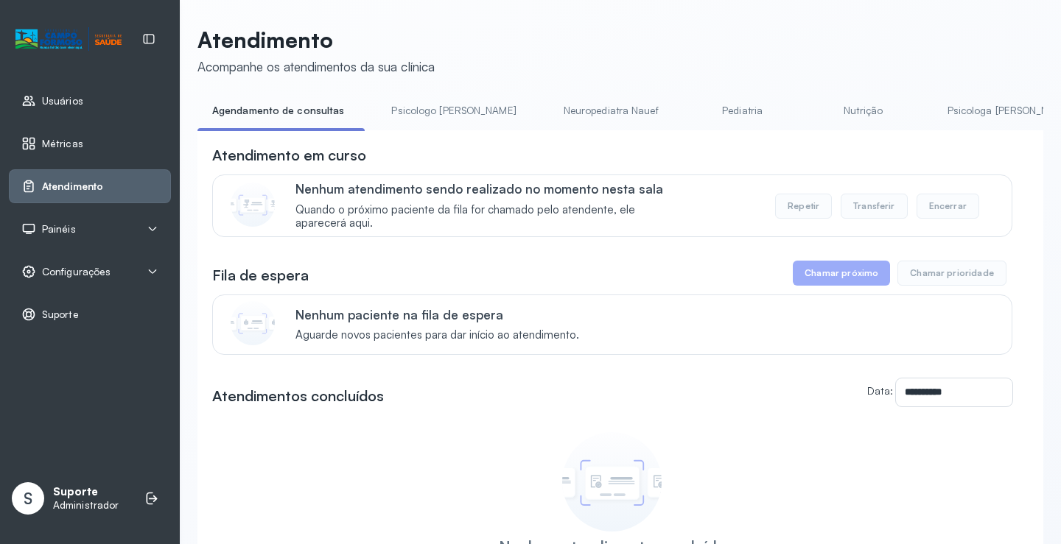
click at [423, 108] on link "Psicologo Pedro" at bounding box center [453, 111] width 154 height 24
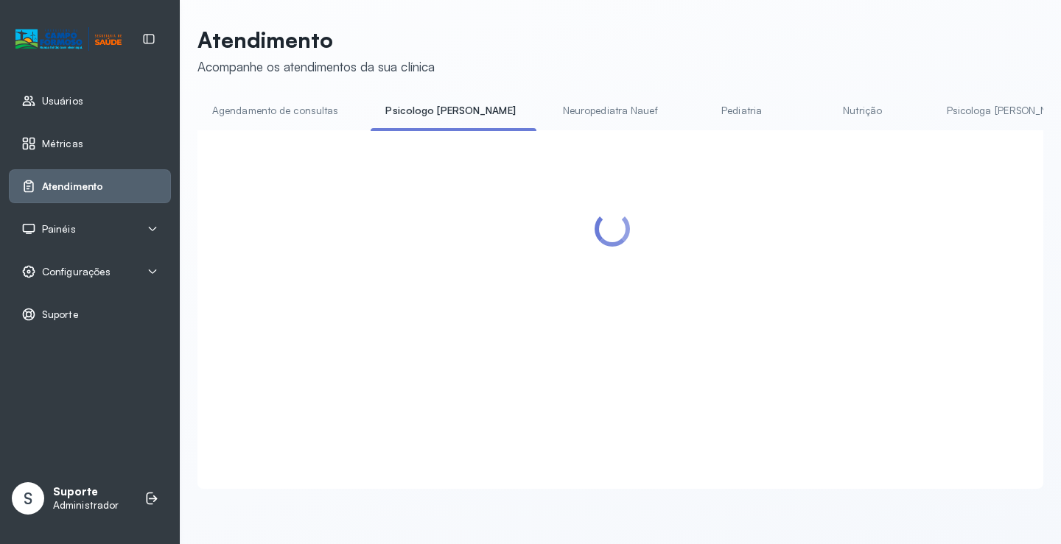
click at [292, 112] on link "Agendamento de consultas" at bounding box center [274, 111] width 155 height 24
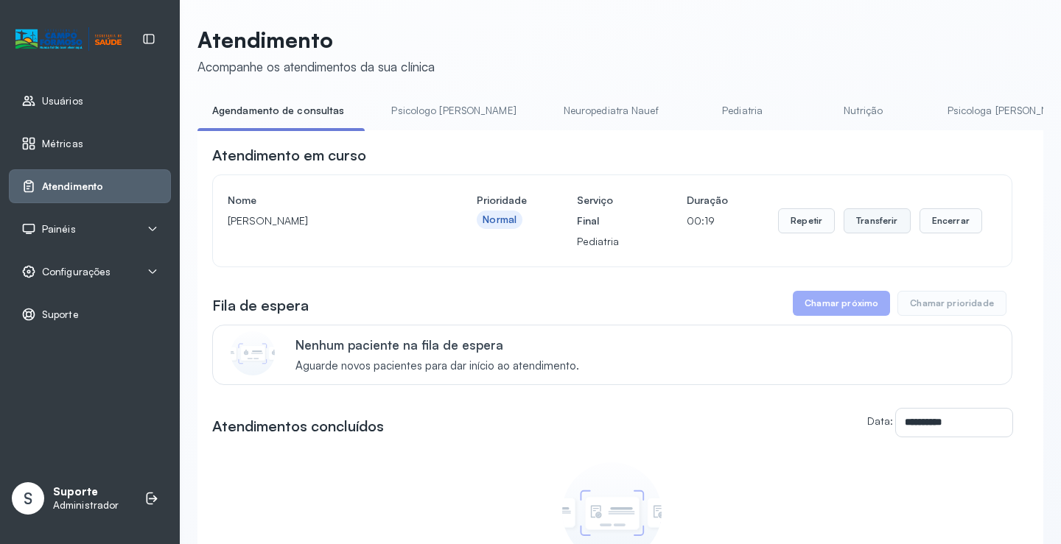
click at [871, 229] on button "Transferir" at bounding box center [877, 220] width 67 height 25
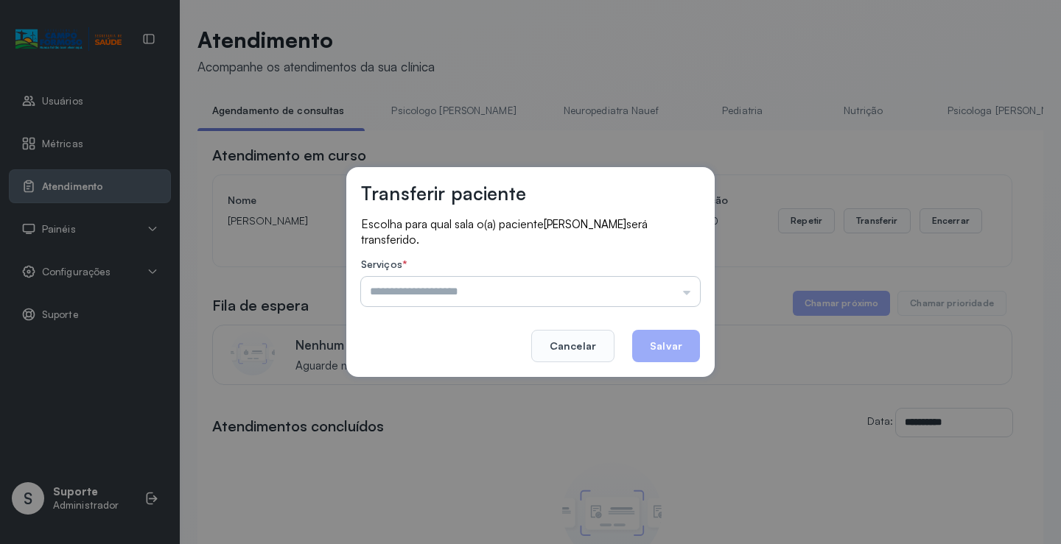
click at [649, 304] on input "text" at bounding box center [530, 291] width 339 height 29
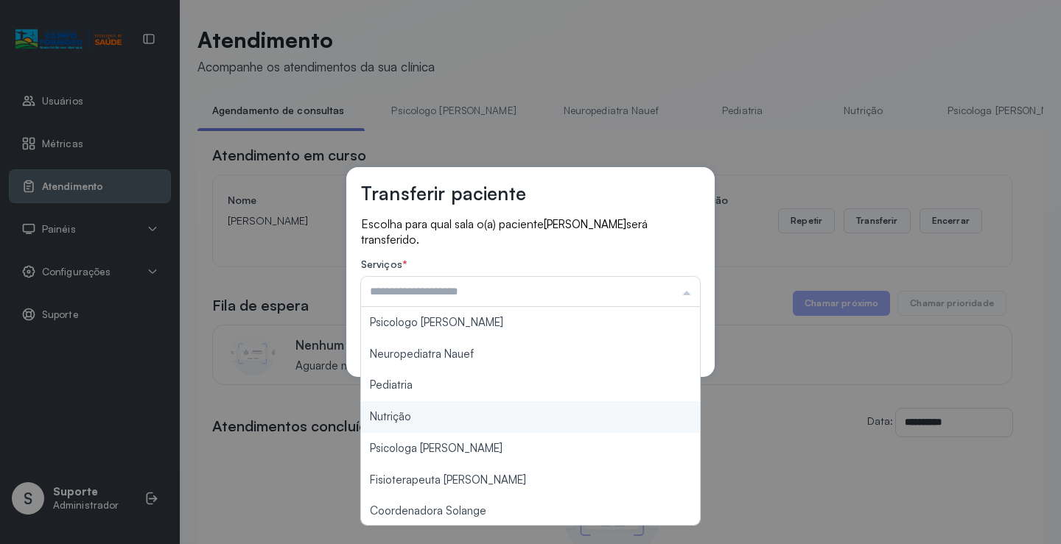
scroll to position [223, 0]
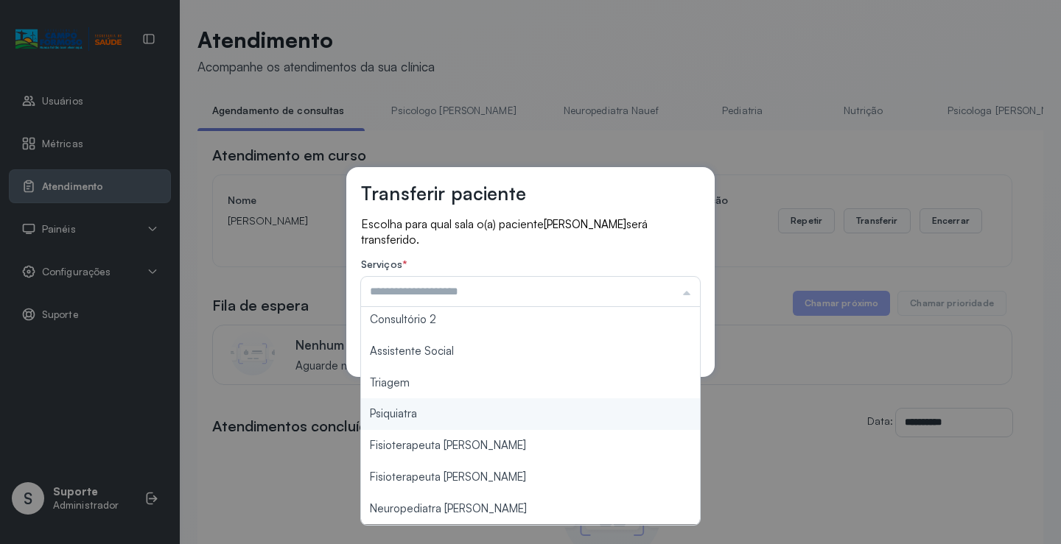
type input "*******"
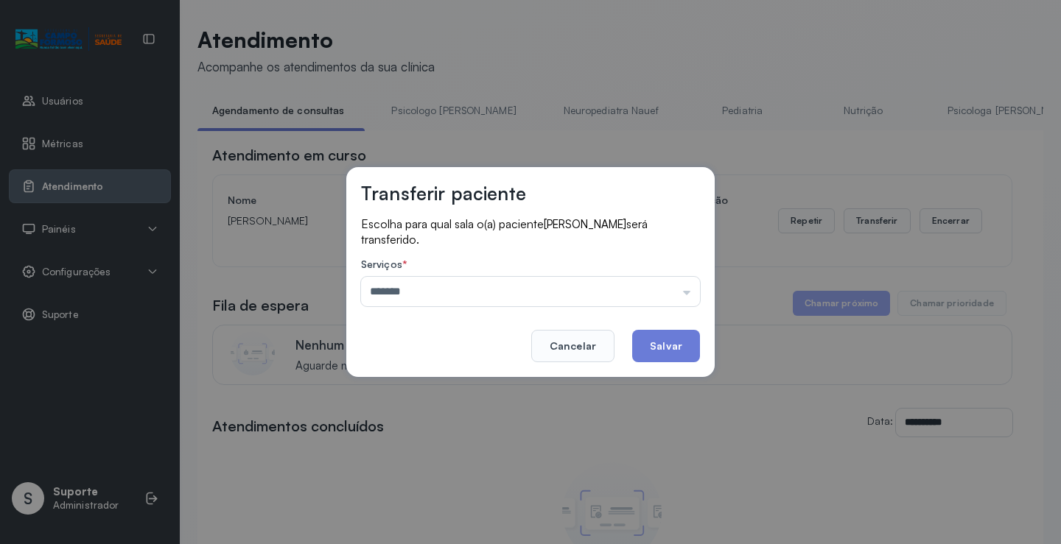
drag, startPoint x: 443, startPoint y: 394, endPoint x: 611, endPoint y: 329, distance: 179.6
click at [447, 390] on div "Transferir paciente Escolha para qual sala o(a) paciente JOÃO BERNARDO ALVES ME…" at bounding box center [530, 272] width 1061 height 544
click at [662, 343] on button "Salvar" at bounding box center [666, 346] width 68 height 32
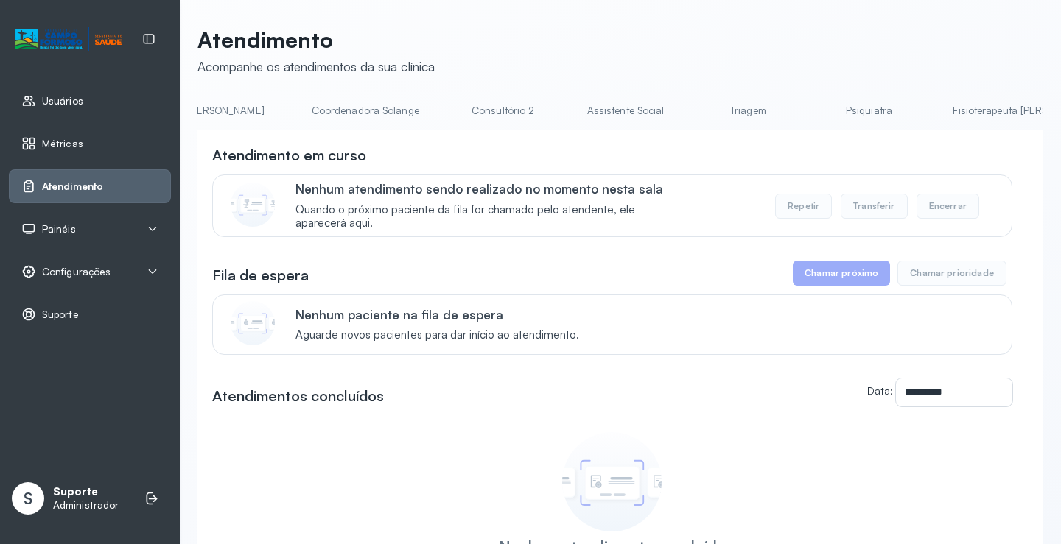
scroll to position [0, 1006]
click at [690, 105] on link "Triagem" at bounding box center [741, 111] width 103 height 24
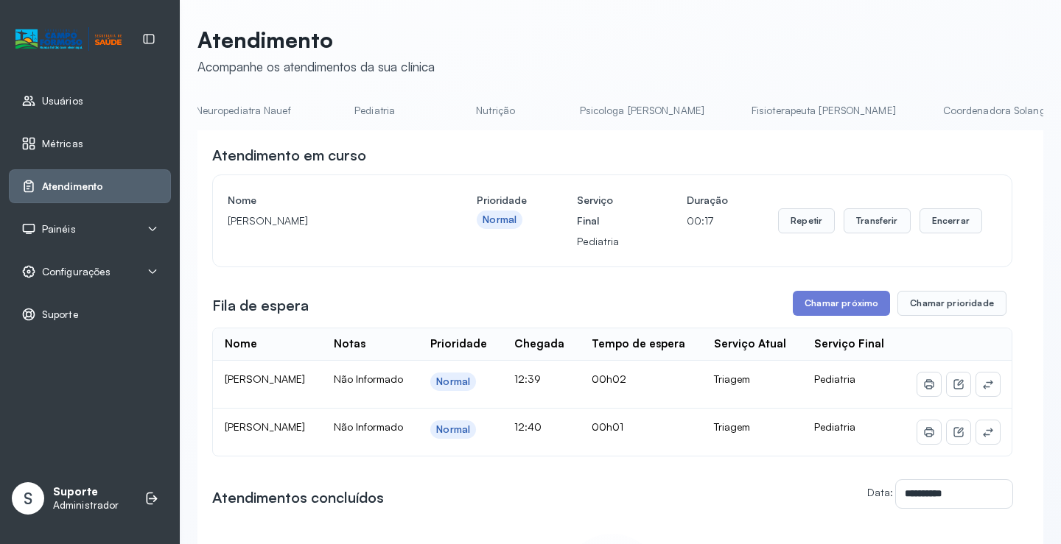
scroll to position [0, 0]
click at [265, 115] on link "Agendamento de consultas" at bounding box center [274, 111] width 155 height 24
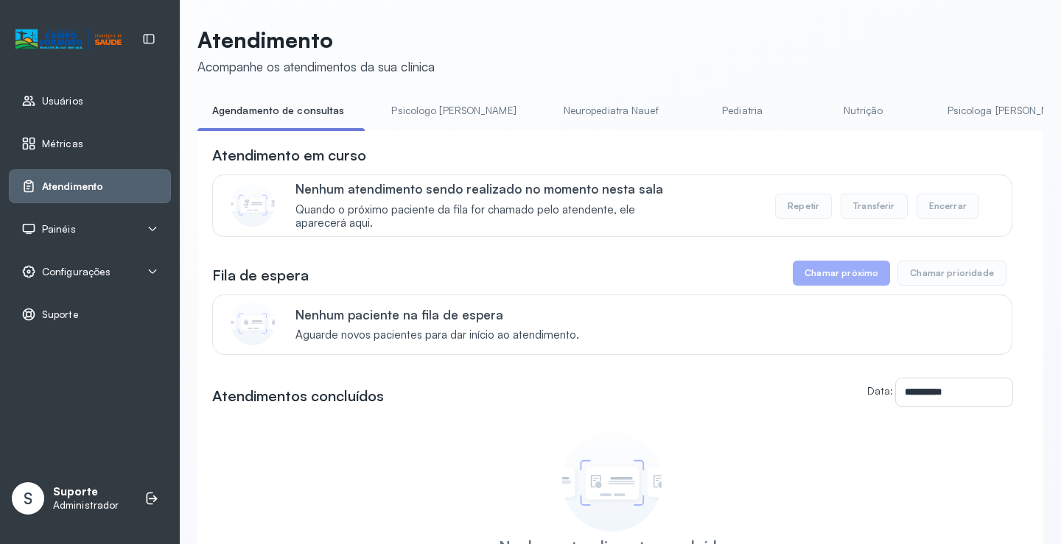
click at [328, 102] on link "Agendamento de consultas" at bounding box center [277, 111] width 161 height 24
drag, startPoint x: 452, startPoint y: 105, endPoint x: 331, endPoint y: 109, distance: 120.9
click at [452, 105] on link "Psicologo Pedro" at bounding box center [453, 111] width 154 height 24
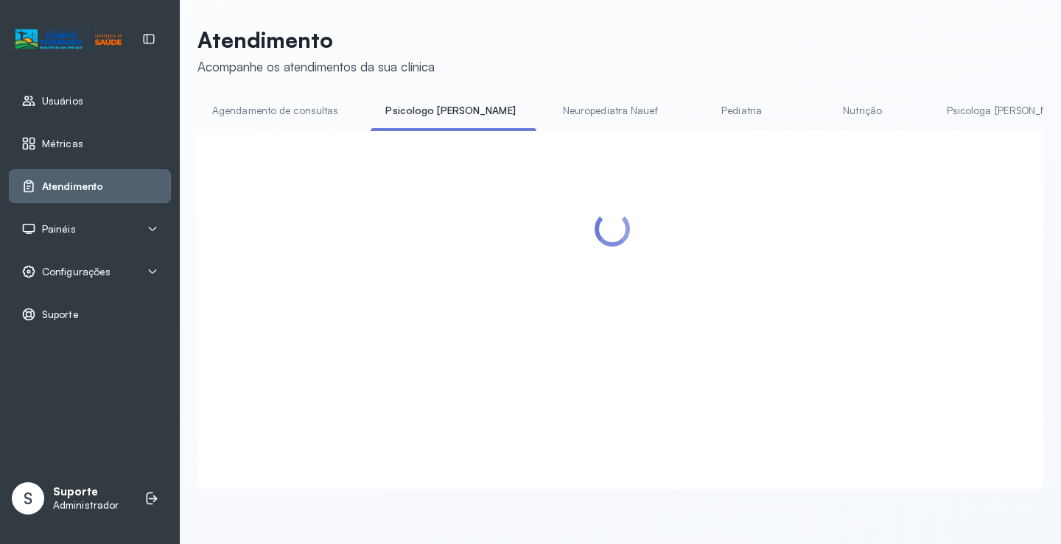
click at [320, 109] on link "Agendamento de consultas" at bounding box center [274, 111] width 155 height 24
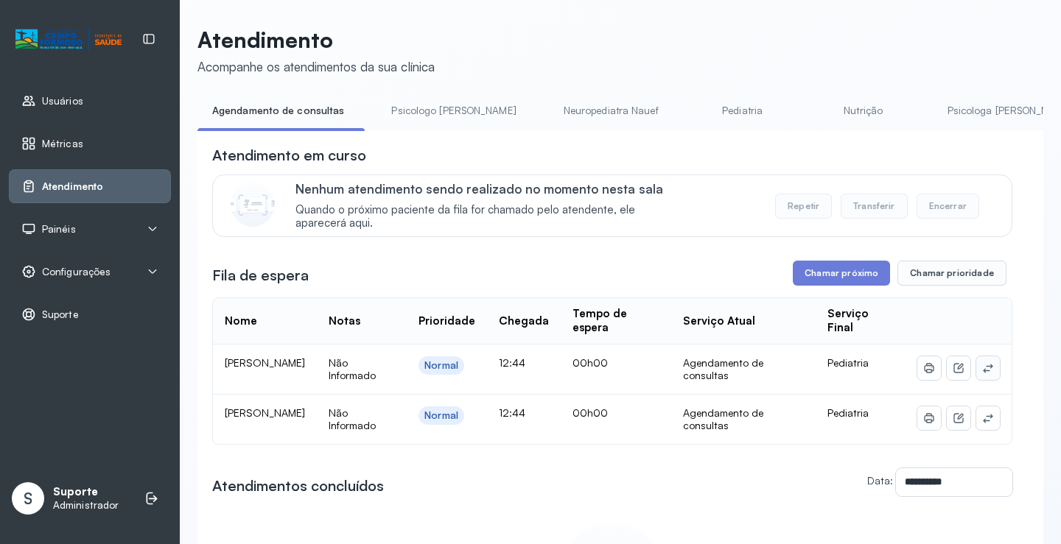
click at [982, 368] on icon at bounding box center [988, 368] width 12 height 12
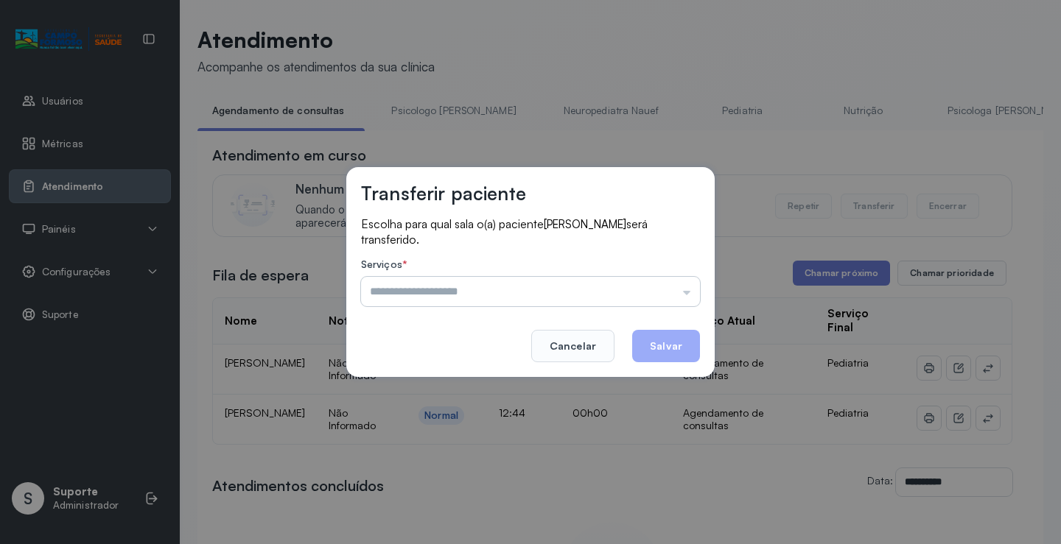
drag, startPoint x: 634, startPoint y: 292, endPoint x: 607, endPoint y: 294, distance: 27.3
click at [631, 291] on input "text" at bounding box center [530, 291] width 339 height 29
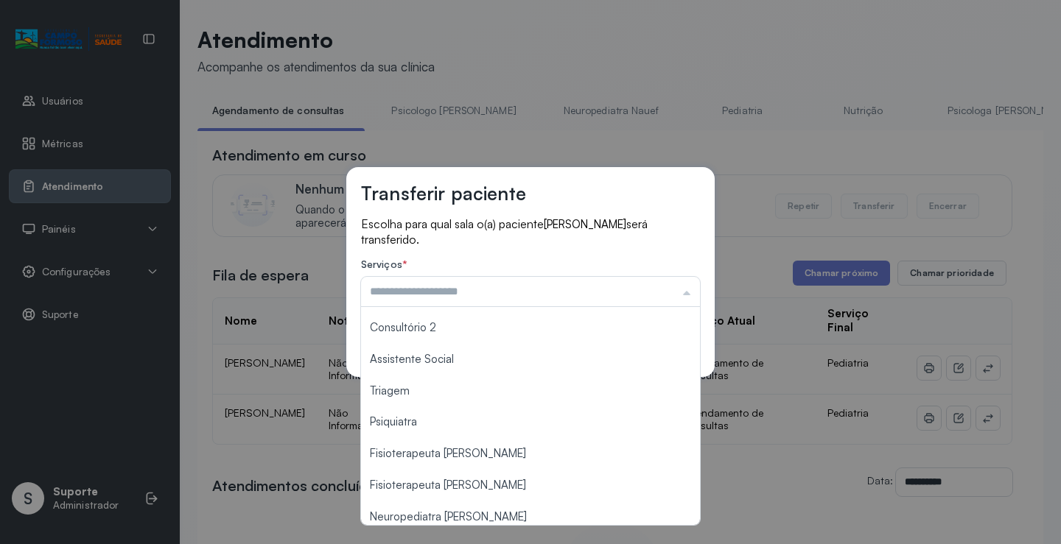
scroll to position [222, 0]
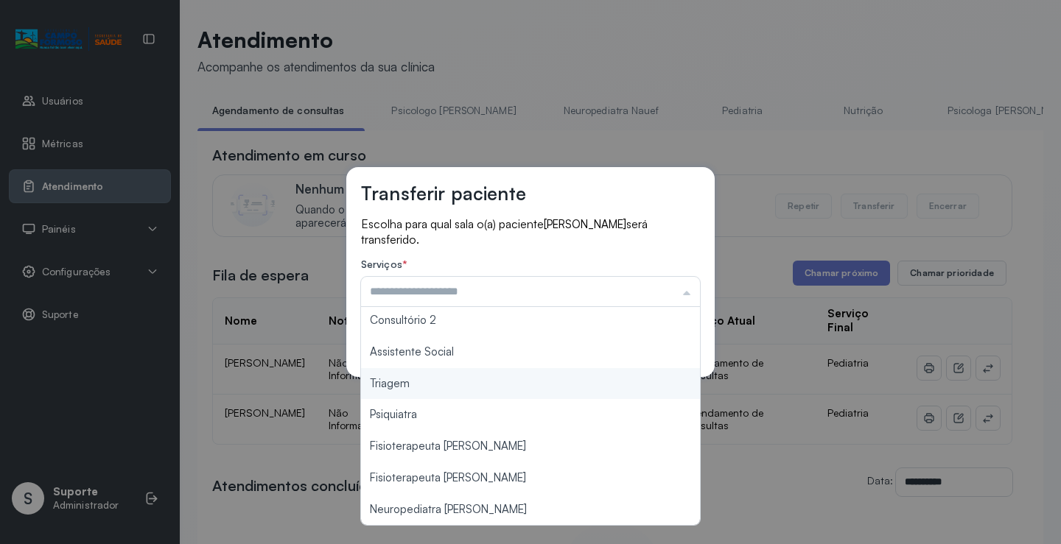
type input "*******"
click at [429, 387] on div "Transferir paciente Escolha para qual sala o(a) paciente Felipe Silva Pinto ser…" at bounding box center [530, 272] width 1061 height 544
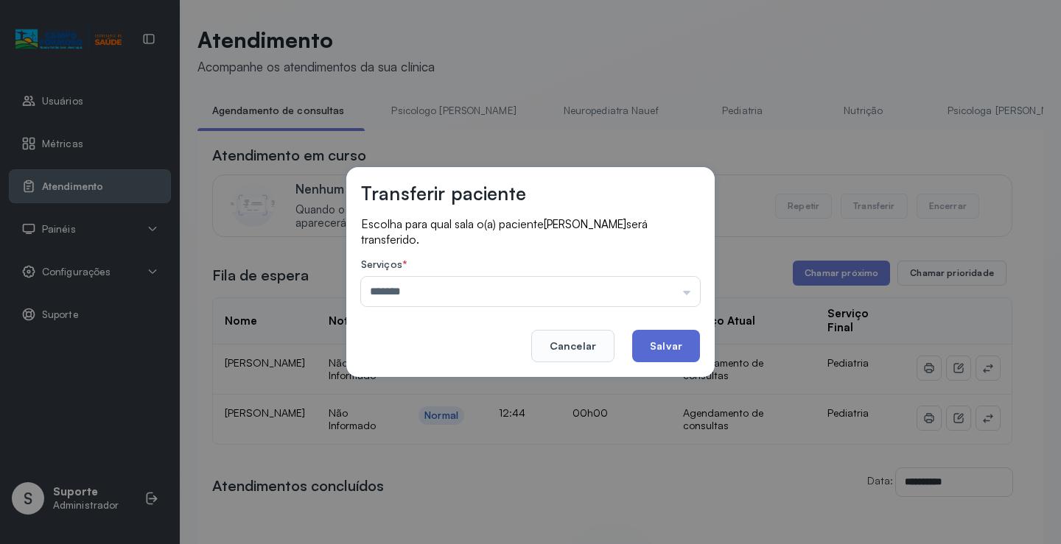
click at [676, 348] on button "Salvar" at bounding box center [666, 346] width 68 height 32
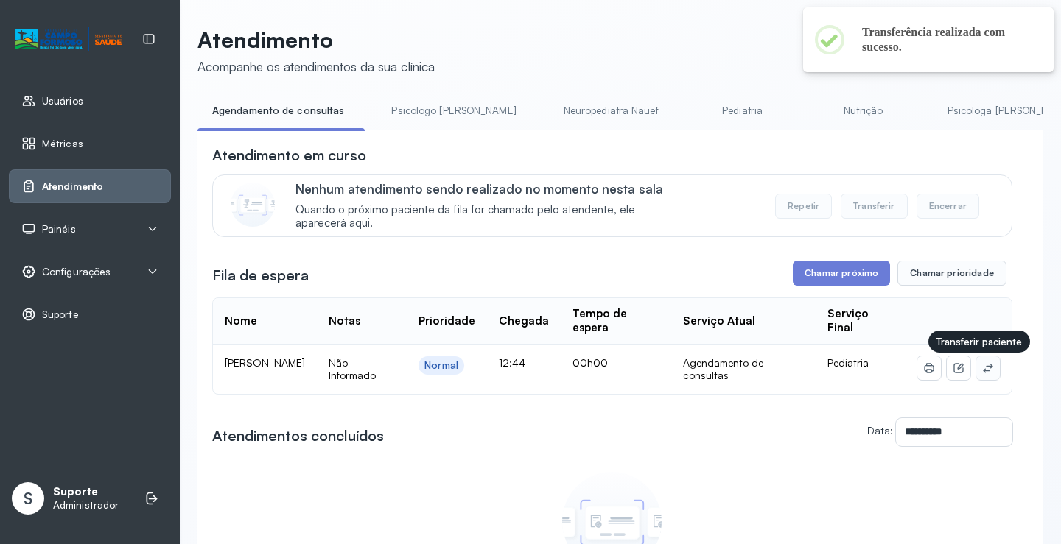
click at [983, 373] on icon at bounding box center [988, 368] width 10 height 9
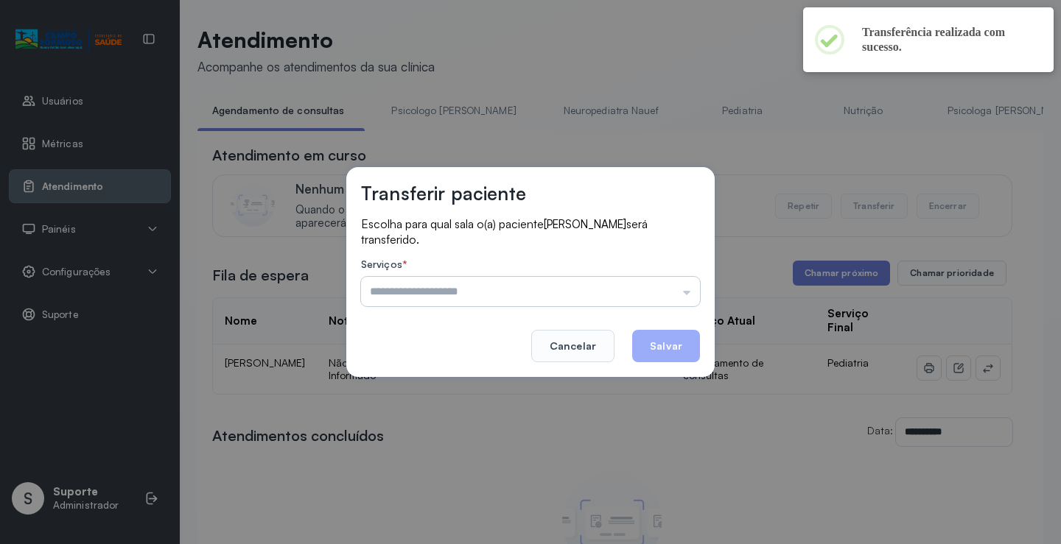
click at [655, 288] on input "text" at bounding box center [530, 291] width 339 height 29
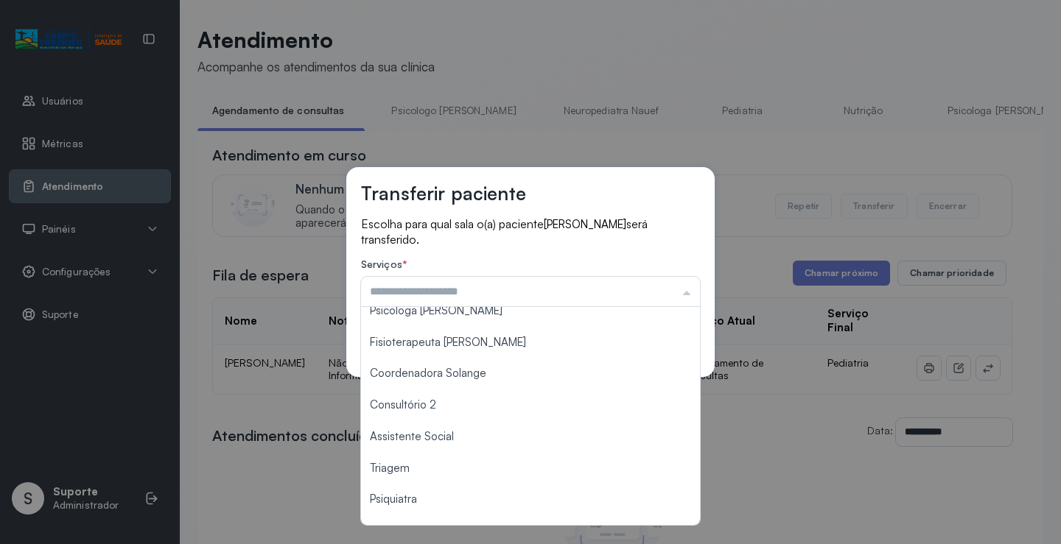
scroll to position [147, 0]
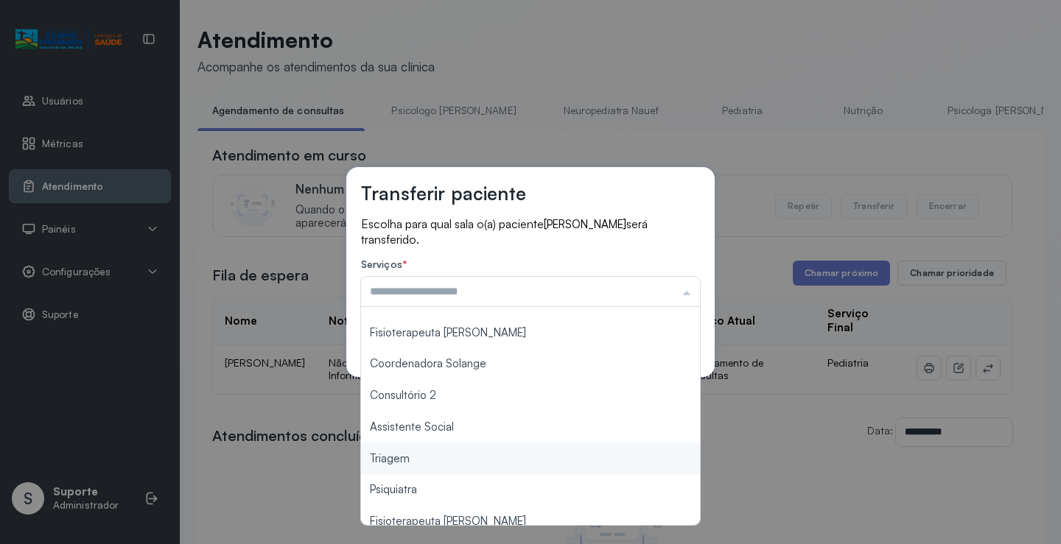
type input "*******"
drag, startPoint x: 427, startPoint y: 466, endPoint x: 568, endPoint y: 406, distance: 152.8
click at [429, 462] on div "Transferir paciente Escolha para qual sala o(a) paciente CAROLINA SILVA PINTO s…" at bounding box center [530, 272] width 1061 height 544
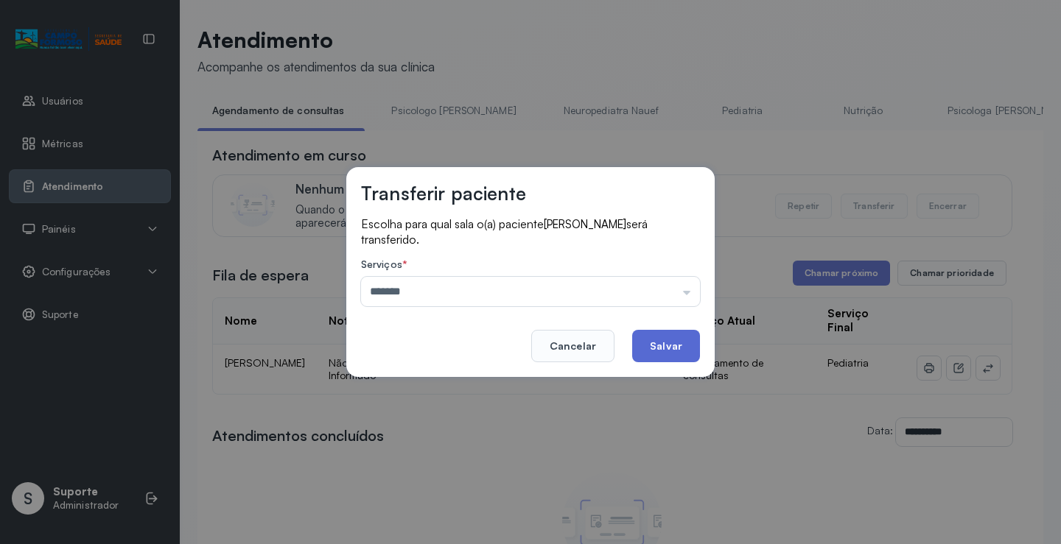
click at [659, 352] on button "Salvar" at bounding box center [666, 346] width 68 height 32
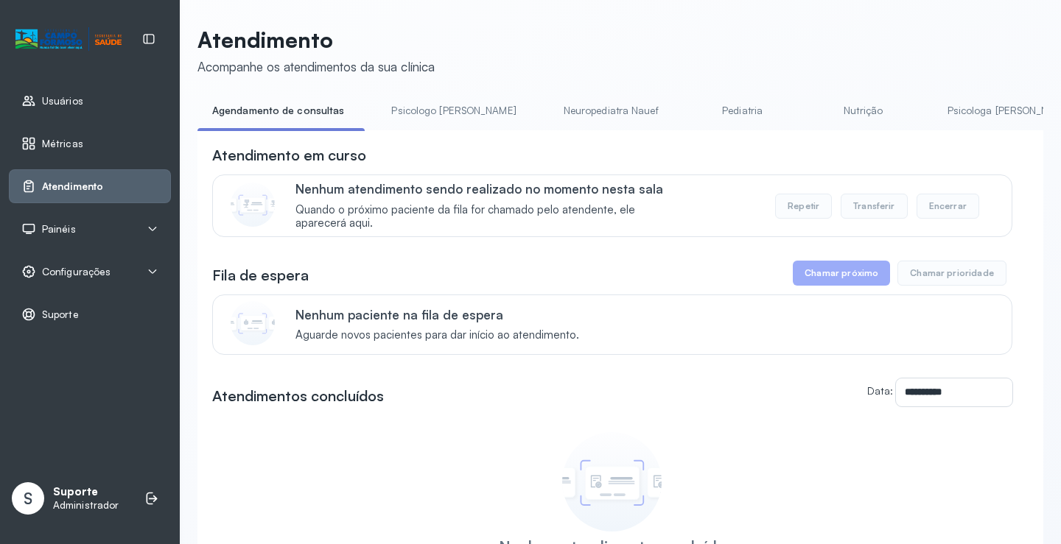
click at [414, 116] on link "Psicologo Pedro" at bounding box center [453, 111] width 154 height 24
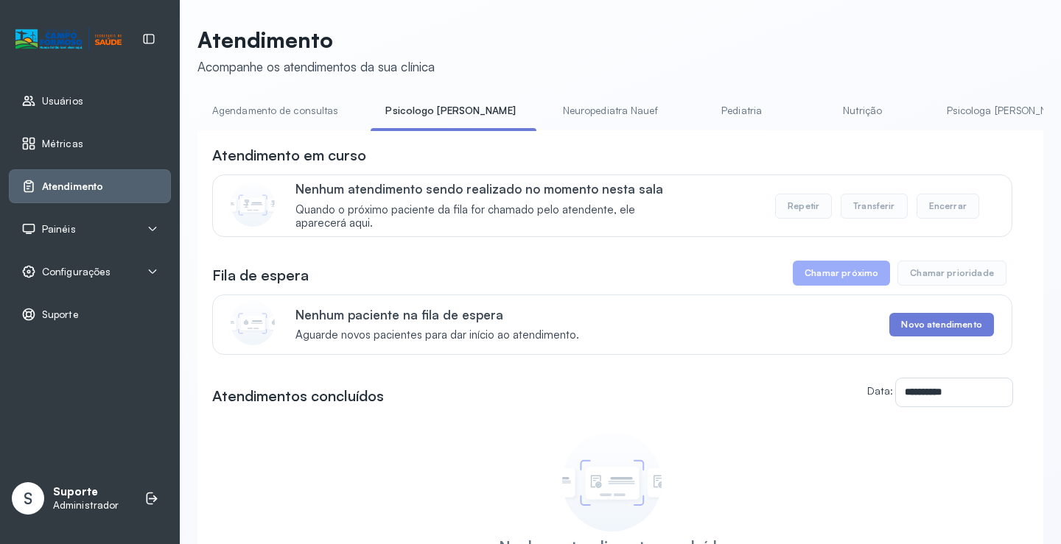
click at [326, 106] on link "Agendamento de consultas" at bounding box center [274, 111] width 155 height 24
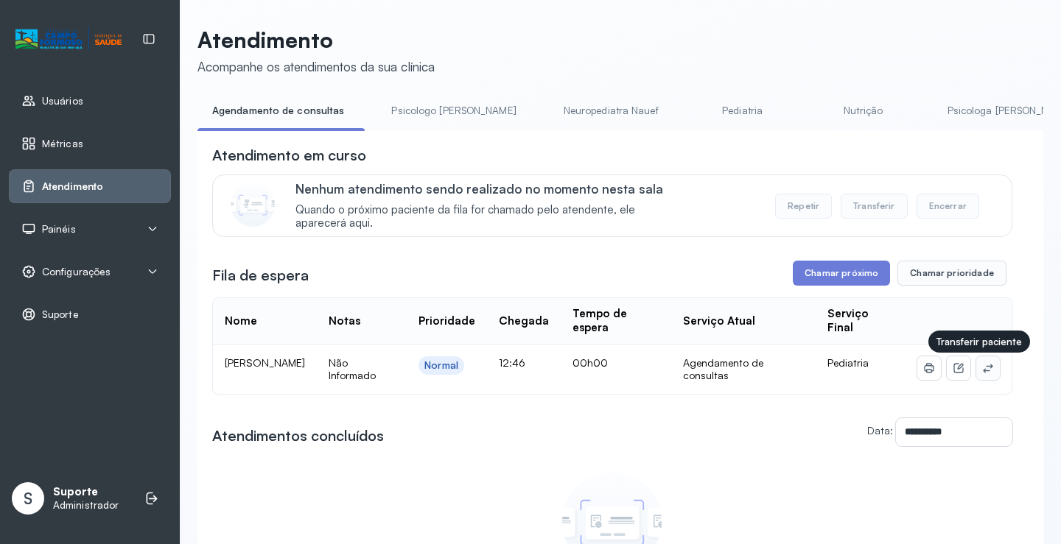
click at [986, 371] on button at bounding box center [988, 369] width 24 height 24
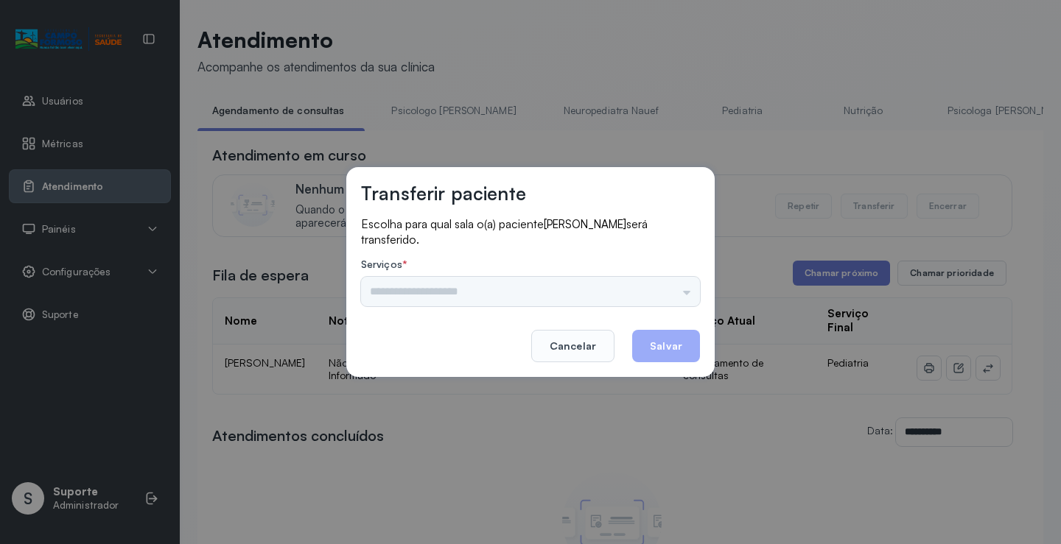
click at [649, 282] on div "Psicologo Pedro Neuropediatra Nauef Pediatria Nutrição Psicologa Alana Fisioter…" at bounding box center [530, 291] width 339 height 29
click at [645, 283] on div "Psicologo Pedro Neuropediatra Nauef Pediatria Nutrição Psicologa Alana Fisioter…" at bounding box center [530, 291] width 339 height 29
click at [654, 286] on input "text" at bounding box center [530, 291] width 339 height 29
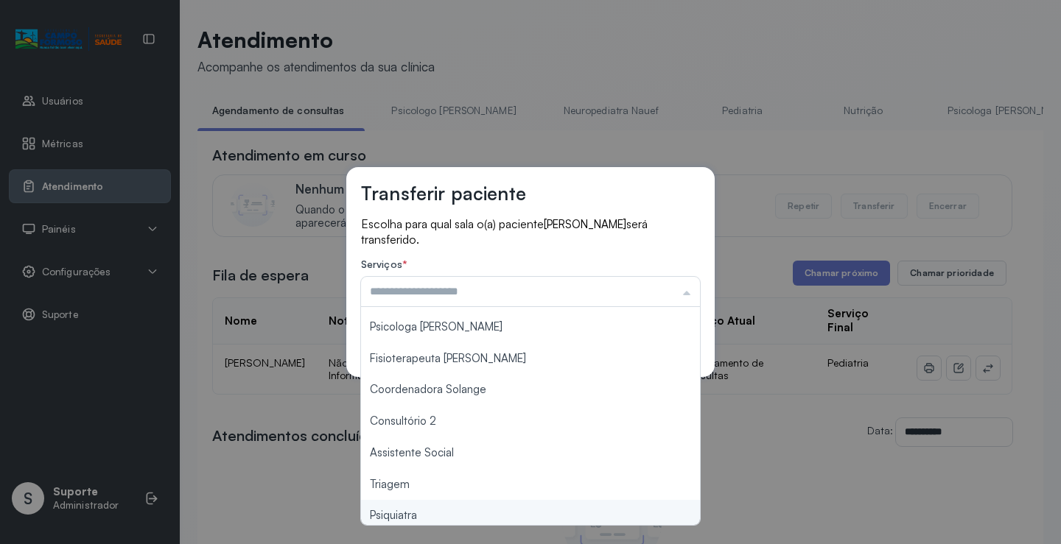
scroll to position [222, 0]
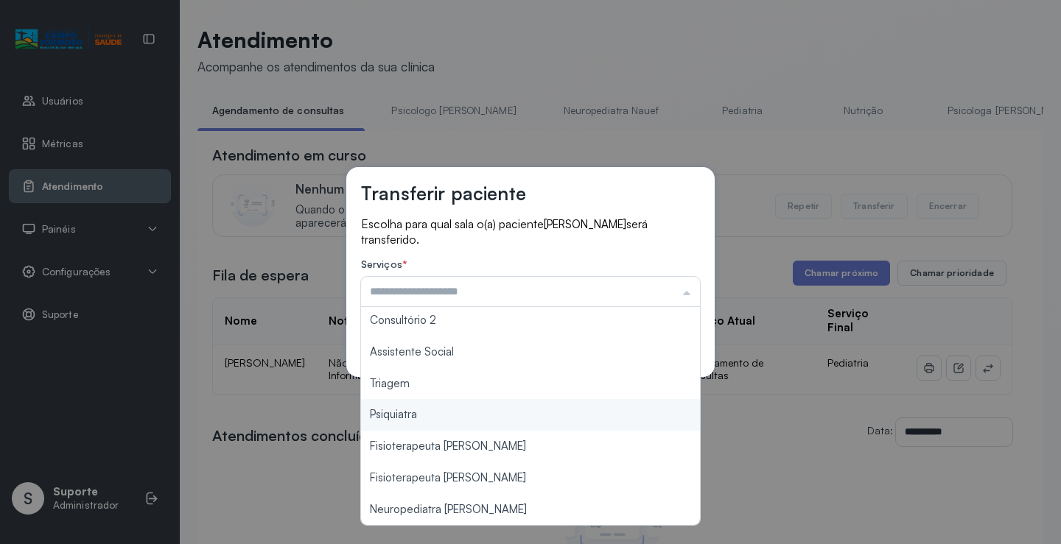
type input "*******"
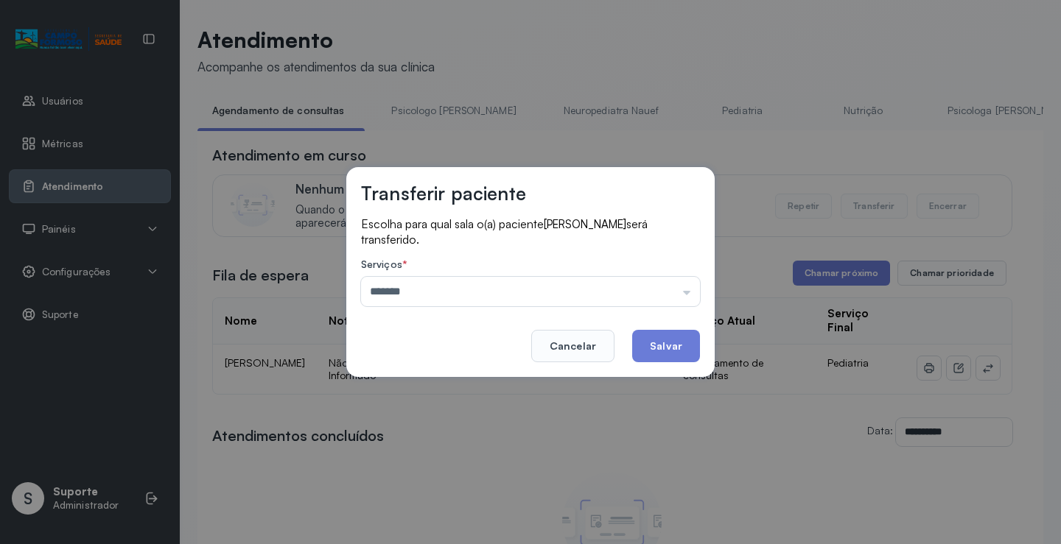
drag, startPoint x: 419, startPoint y: 376, endPoint x: 583, endPoint y: 365, distance: 163.9
click at [438, 374] on div "Transferir paciente Escolha para qual sala o(a) paciente JHENYFER SANTOS DIAS s…" at bounding box center [530, 272] width 368 height 210
click at [659, 352] on button "Salvar" at bounding box center [666, 346] width 68 height 32
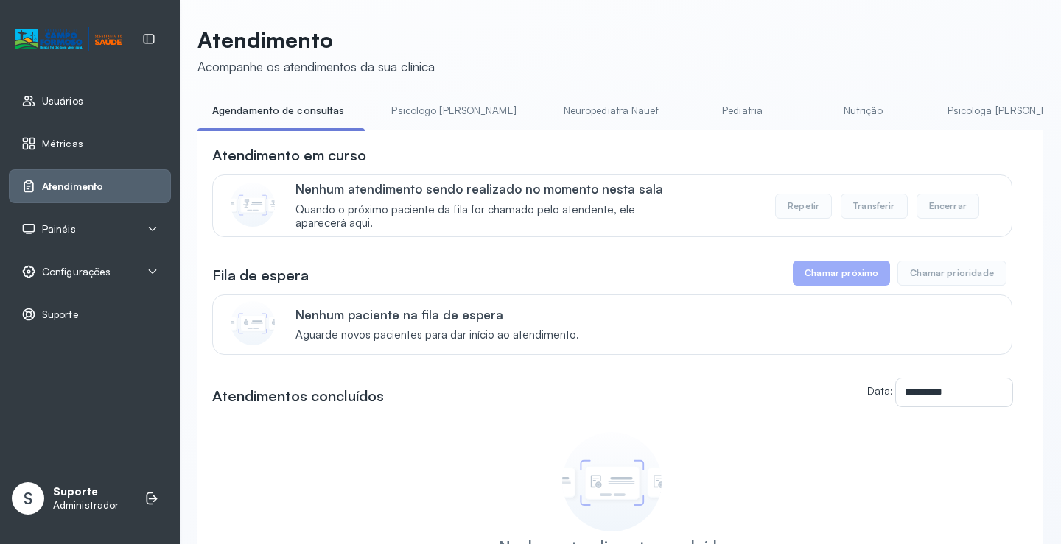
drag, startPoint x: 441, startPoint y: 116, endPoint x: 362, endPoint y: 116, distance: 79.6
click at [439, 116] on link "Psicologo Pedro" at bounding box center [453, 111] width 154 height 24
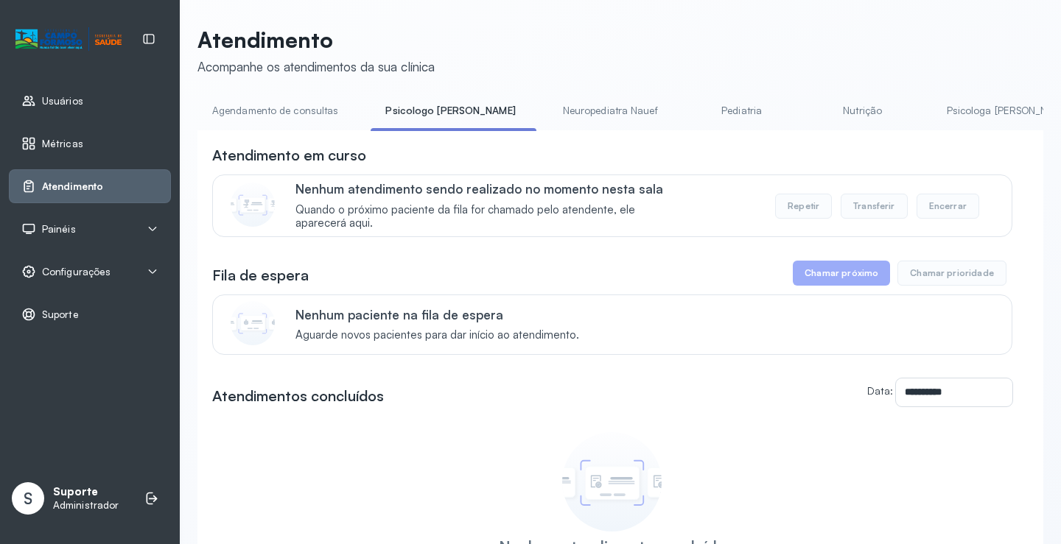
click at [291, 109] on link "Agendamento de consultas" at bounding box center [274, 111] width 155 height 24
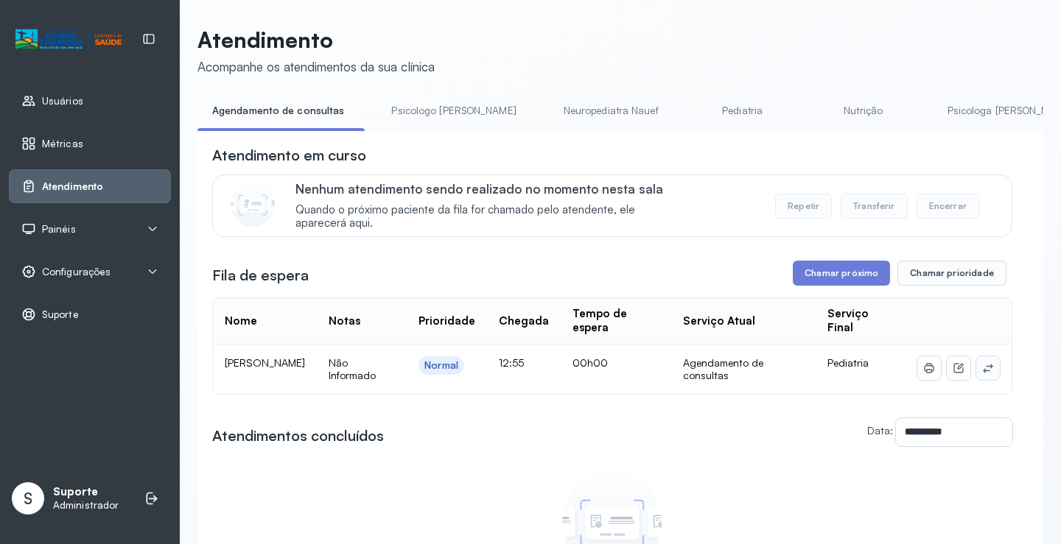
click at [981, 362] on button at bounding box center [988, 369] width 24 height 24
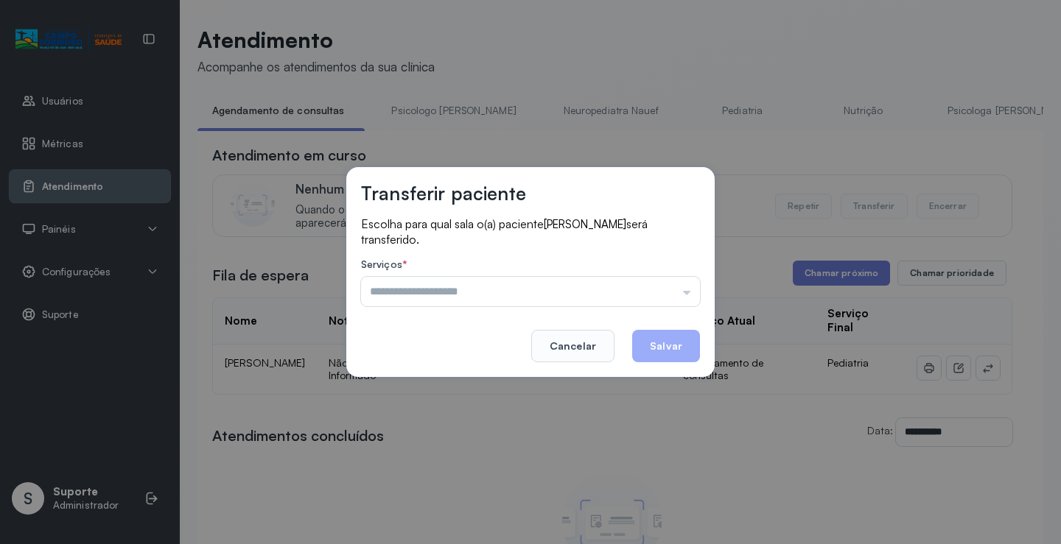
drag, startPoint x: 591, startPoint y: 281, endPoint x: 554, endPoint y: 318, distance: 52.1
click at [589, 281] on input "text" at bounding box center [530, 291] width 339 height 29
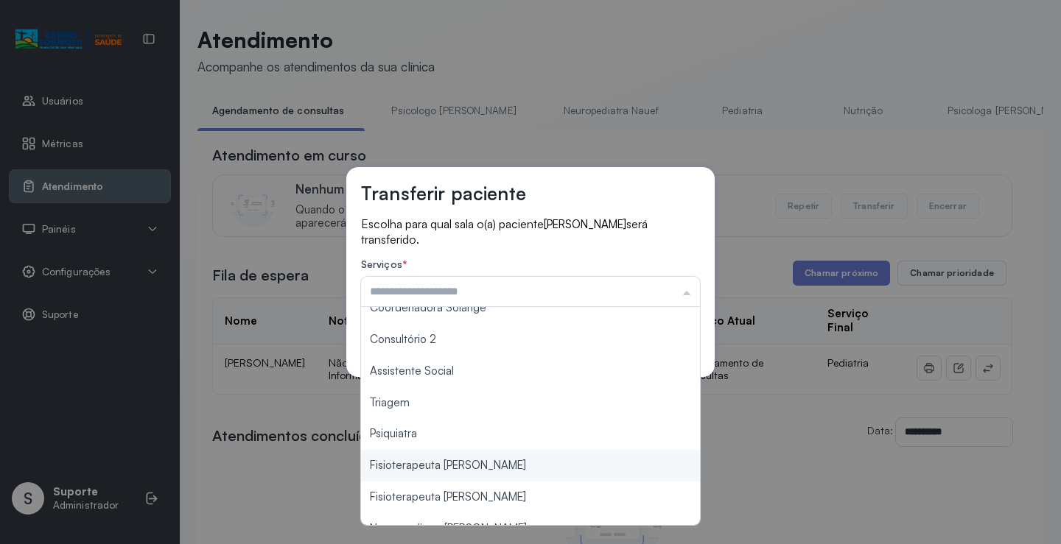
scroll to position [223, 0]
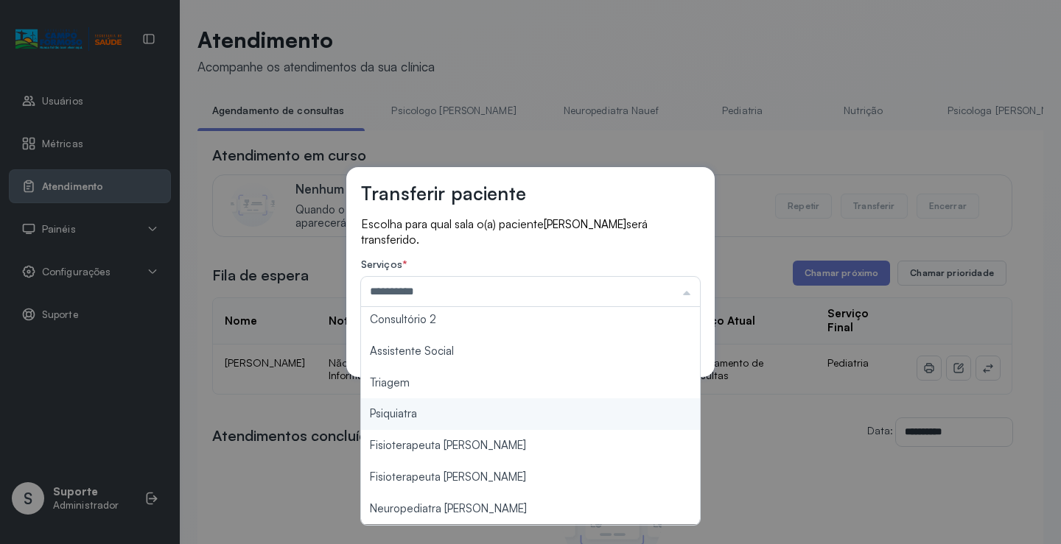
drag, startPoint x: 417, startPoint y: 410, endPoint x: 427, endPoint y: 397, distance: 16.4
click at [418, 408] on div "**********" at bounding box center [530, 272] width 1061 height 544
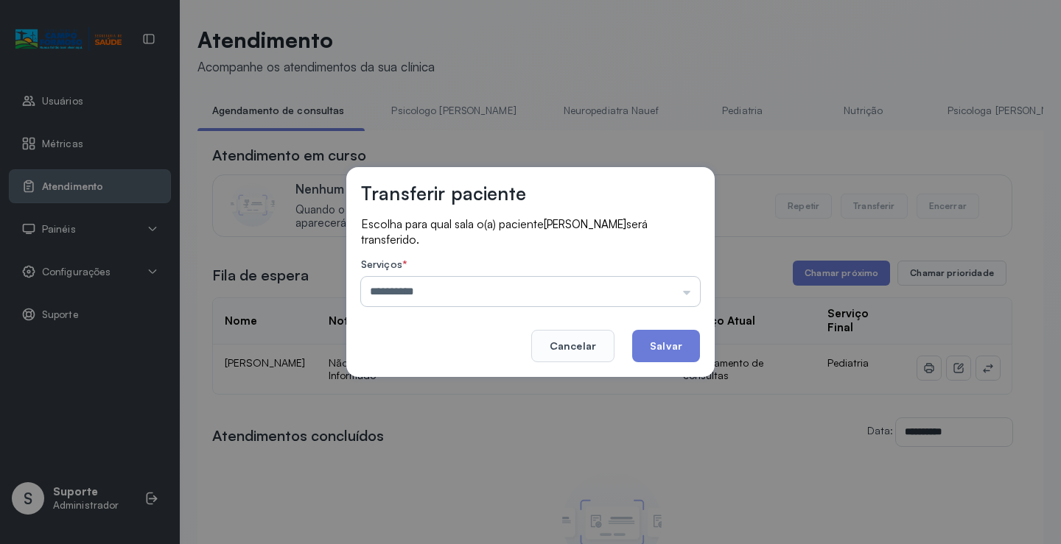
click at [474, 299] on input "**********" at bounding box center [530, 291] width 339 height 29
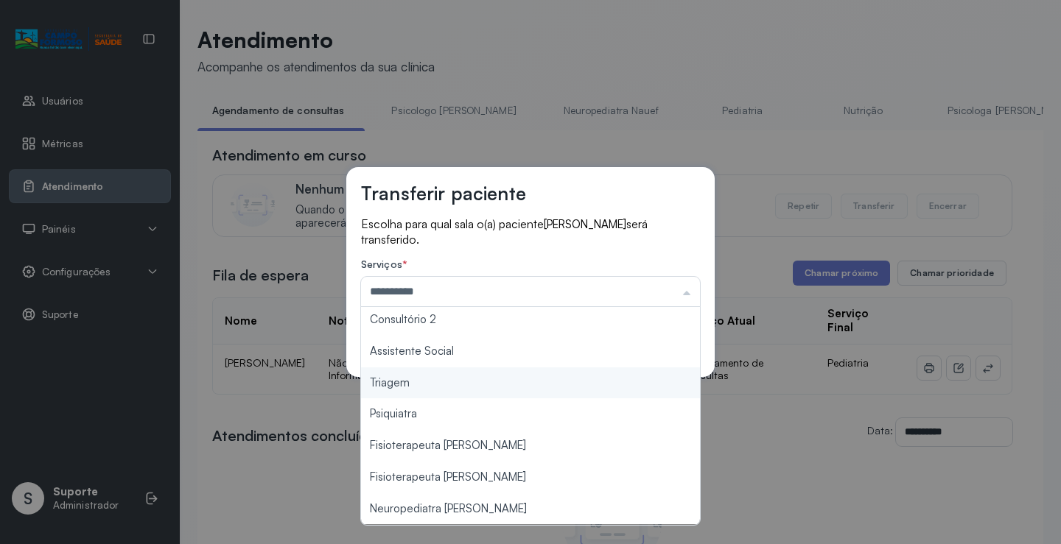
type input "*******"
drag, startPoint x: 428, startPoint y: 385, endPoint x: 559, endPoint y: 350, distance: 135.6
click at [433, 380] on div "Transferir paciente Escolha para qual sala o(a) paciente ISABELLA RODRIGUES DA …" at bounding box center [530, 272] width 1061 height 544
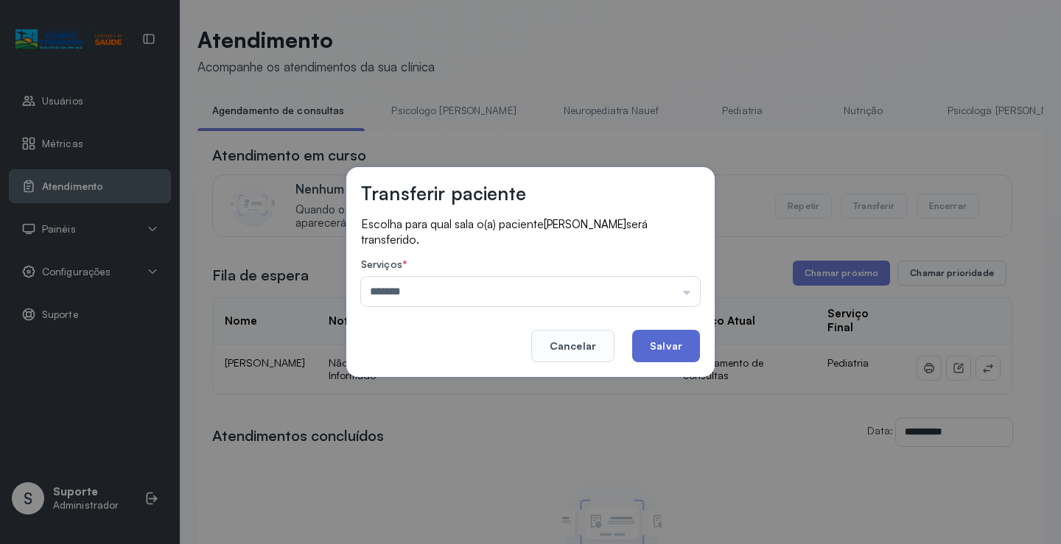
click at [656, 339] on button "Salvar" at bounding box center [666, 346] width 68 height 32
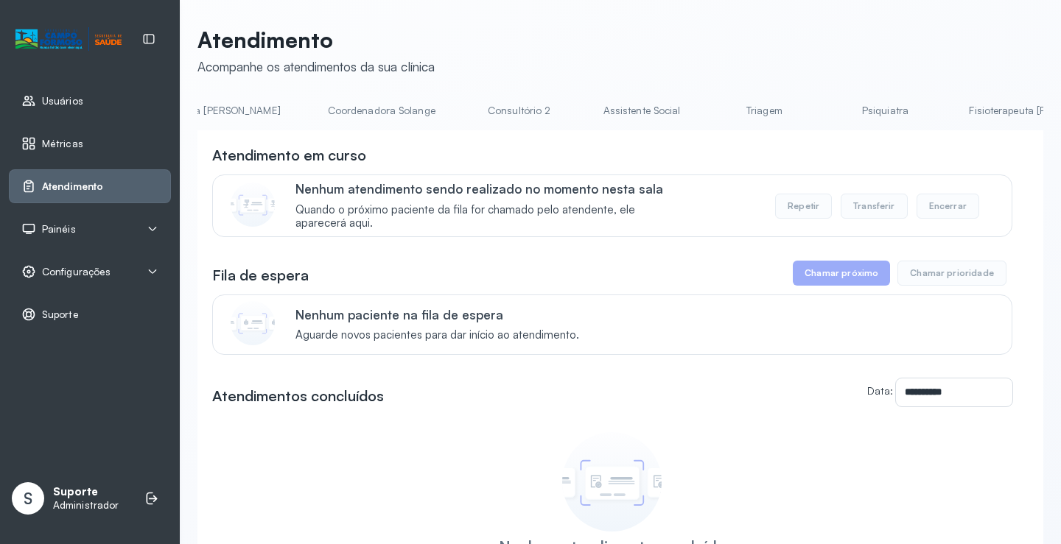
scroll to position [0, 1018]
click at [677, 110] on link "Triagem" at bounding box center [728, 111] width 103 height 24
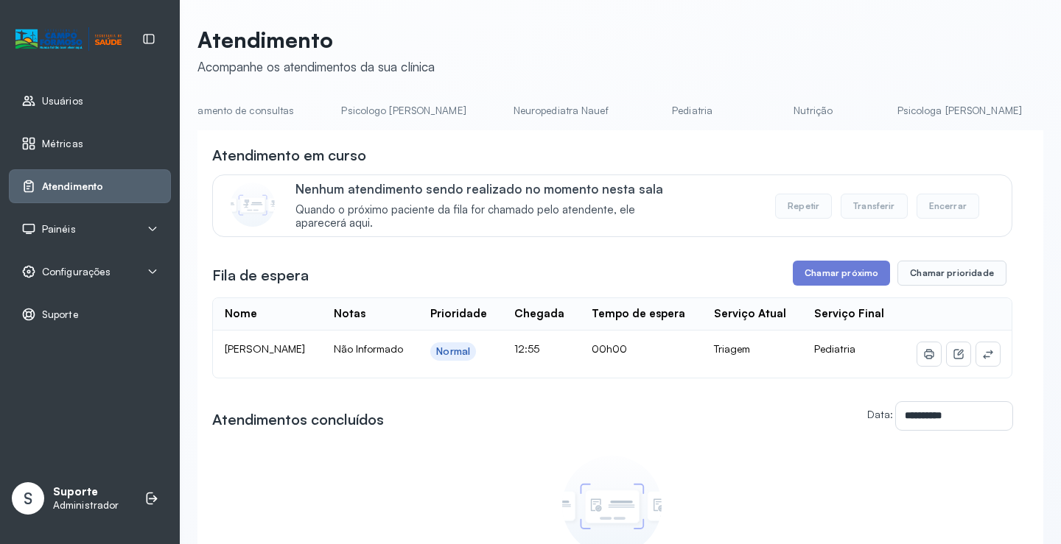
scroll to position [0, 43]
click at [649, 112] on link "Pediatria" at bounding box center [693, 111] width 103 height 24
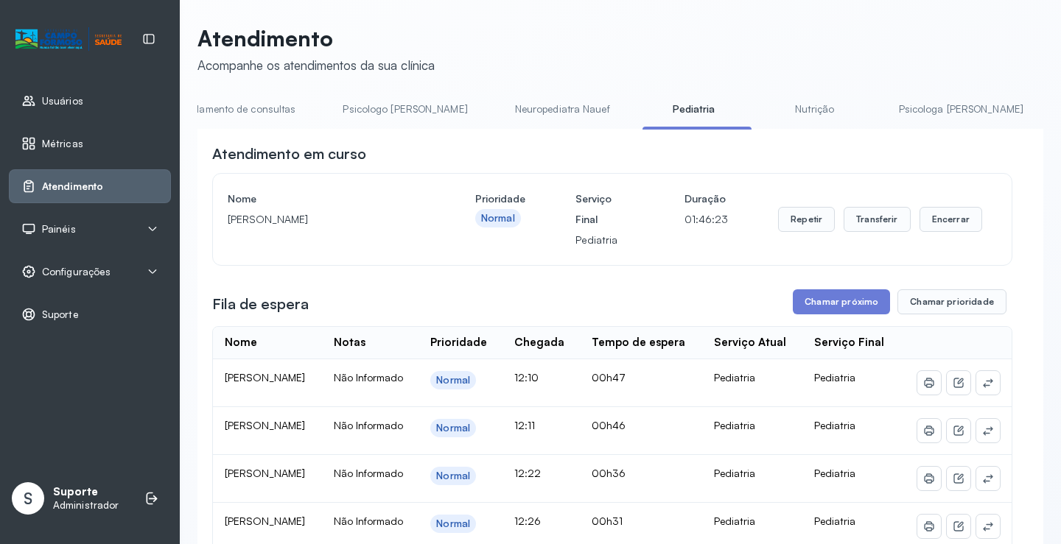
scroll to position [0, 0]
click at [248, 113] on link "Agendamento de consultas" at bounding box center [232, 111] width 155 height 24
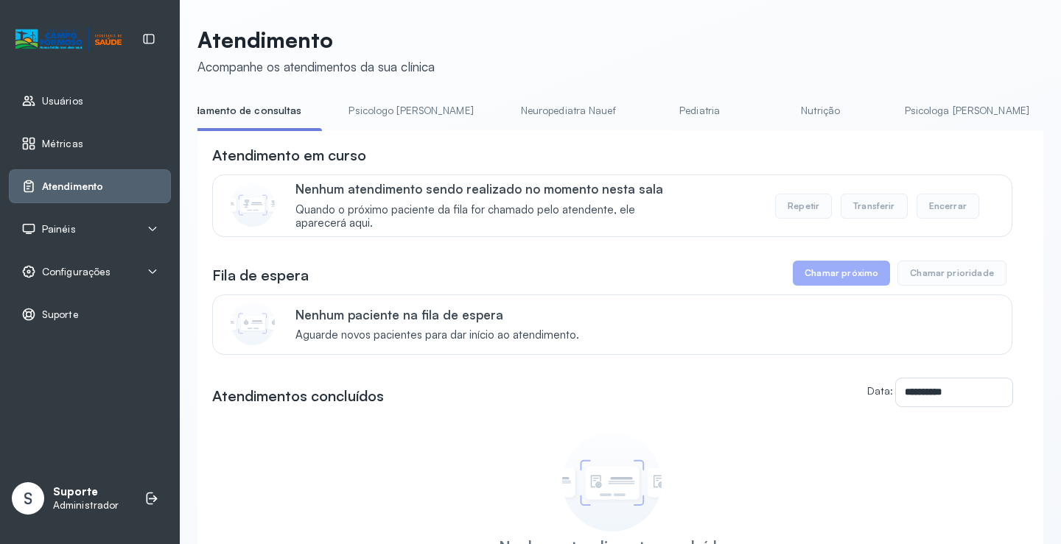
click at [399, 107] on link "Psicologo Pedro" at bounding box center [411, 111] width 154 height 24
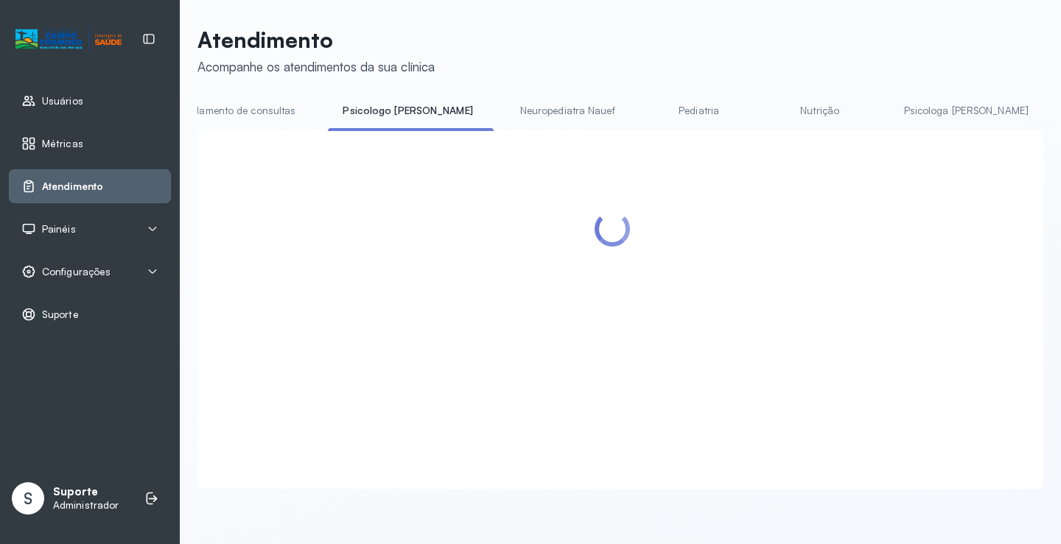
click at [268, 104] on link "Agendamento de consultas" at bounding box center [232, 111] width 155 height 24
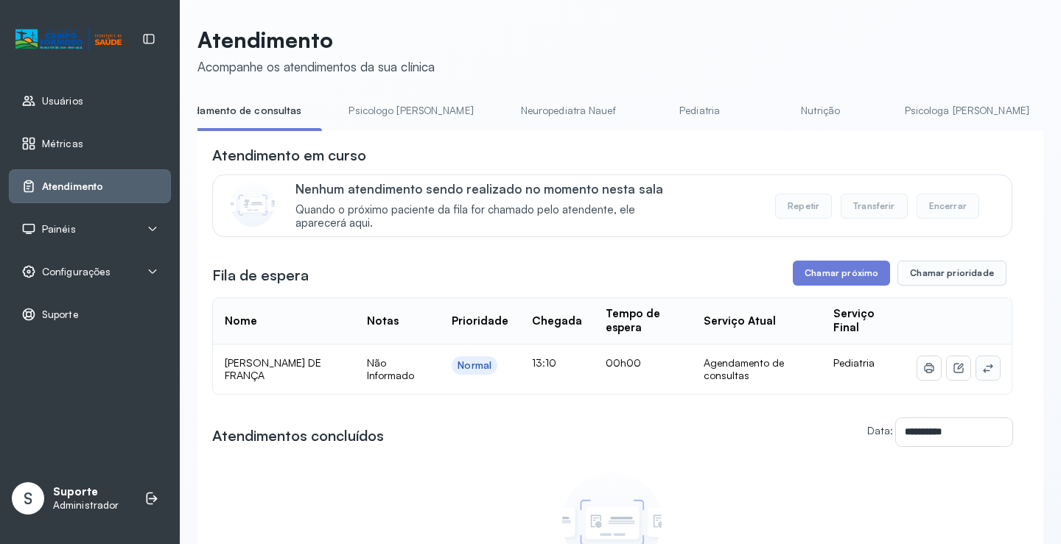
click at [982, 369] on icon at bounding box center [988, 368] width 12 height 12
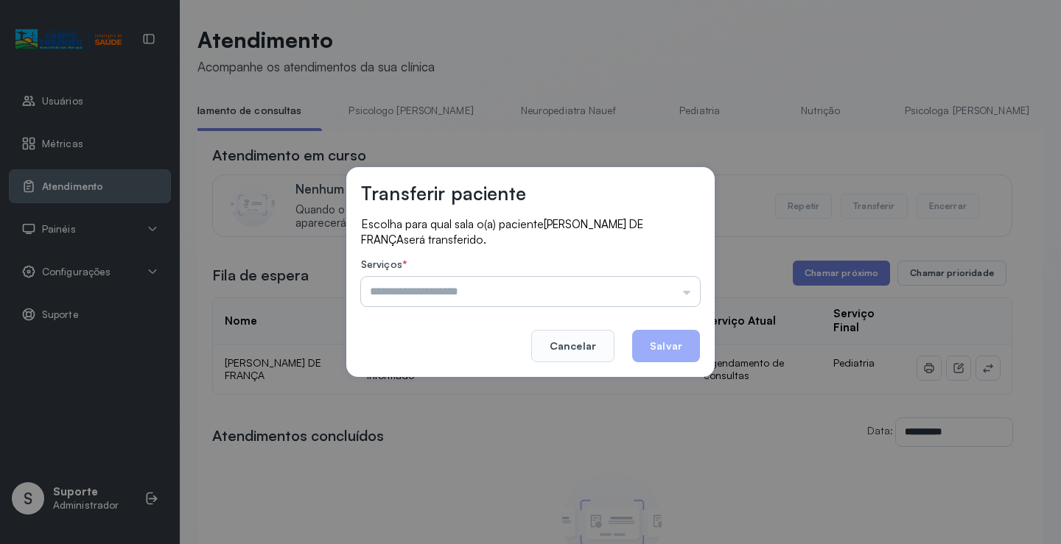
drag, startPoint x: 599, startPoint y: 278, endPoint x: 581, endPoint y: 301, distance: 29.3
click at [599, 279] on input "text" at bounding box center [530, 291] width 339 height 29
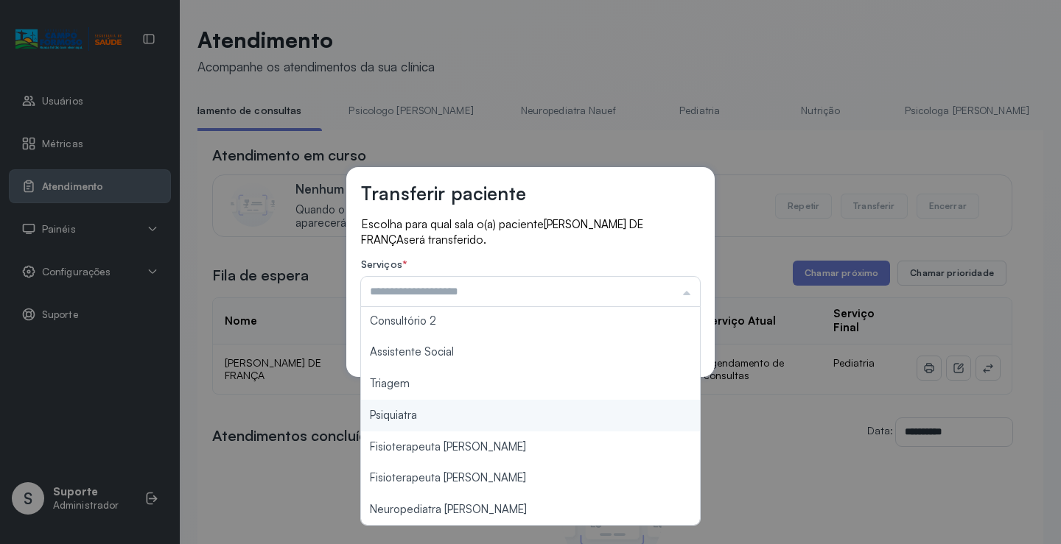
scroll to position [223, 0]
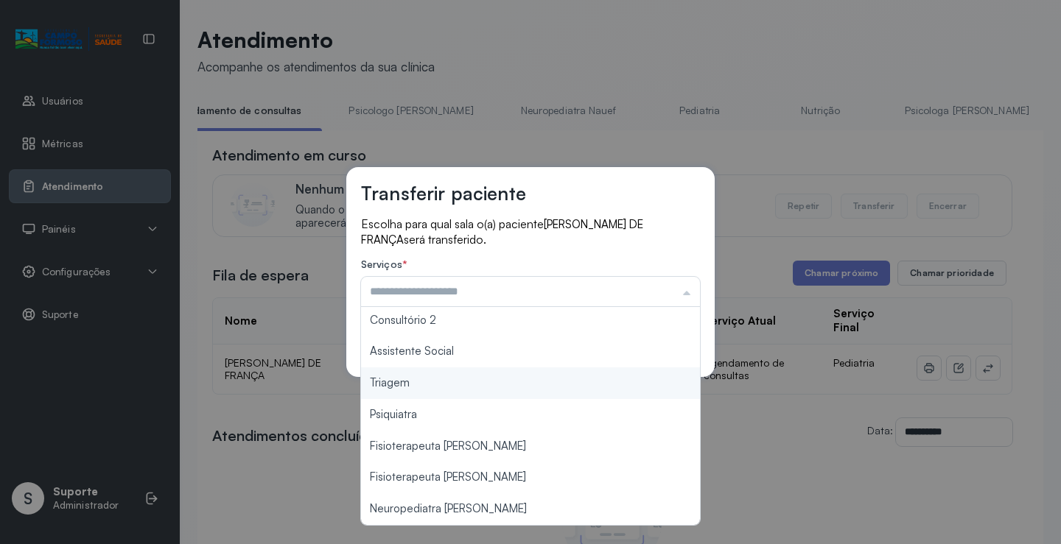
type input "*******"
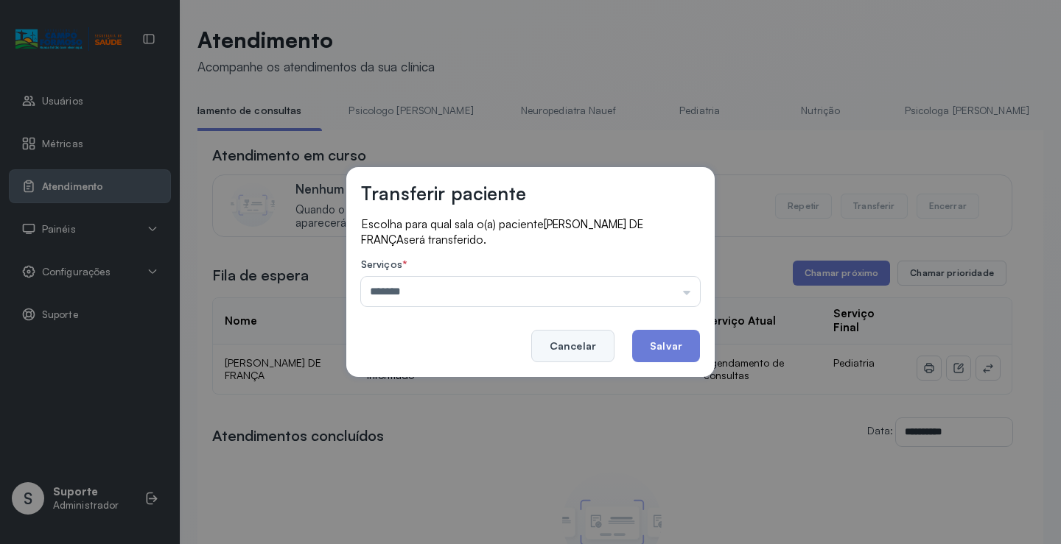
drag, startPoint x: 430, startPoint y: 385, endPoint x: 605, endPoint y: 351, distance: 177.9
click at [430, 383] on div "Transferir paciente Escolha para qual sala o(a) paciente ANTHONY RAVI PEREIRA D…" at bounding box center [530, 272] width 1061 height 544
click at [639, 346] on button "Salvar" at bounding box center [666, 346] width 68 height 32
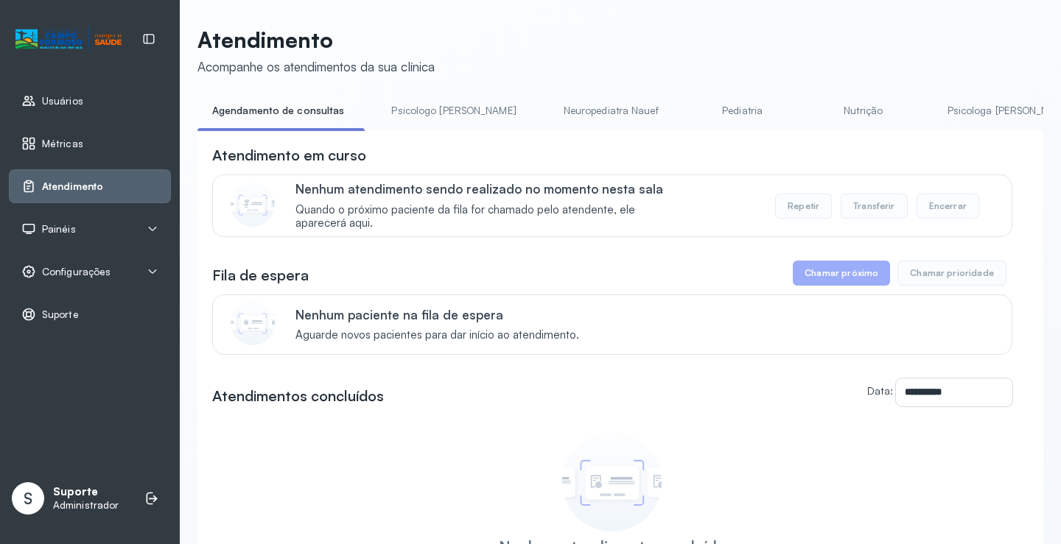
click at [424, 117] on link "Psicologo Pedro" at bounding box center [453, 111] width 154 height 24
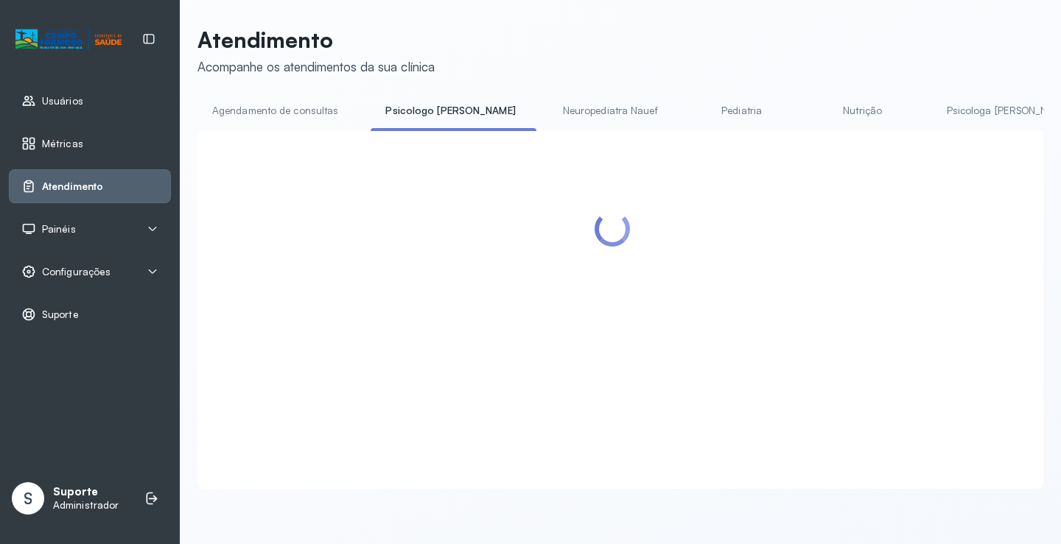
click at [298, 115] on link "Agendamento de consultas" at bounding box center [274, 111] width 155 height 24
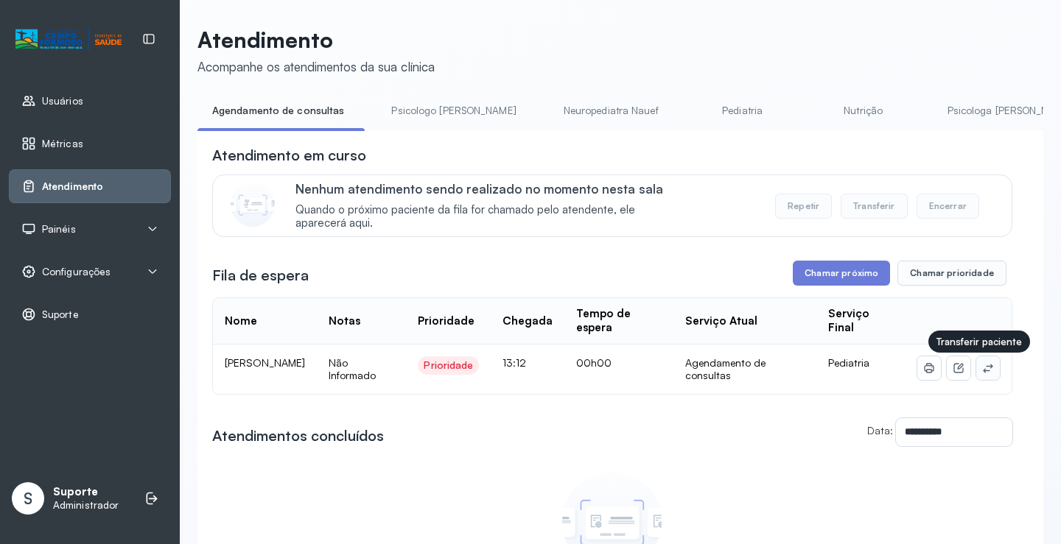
click at [982, 373] on icon at bounding box center [988, 368] width 12 height 12
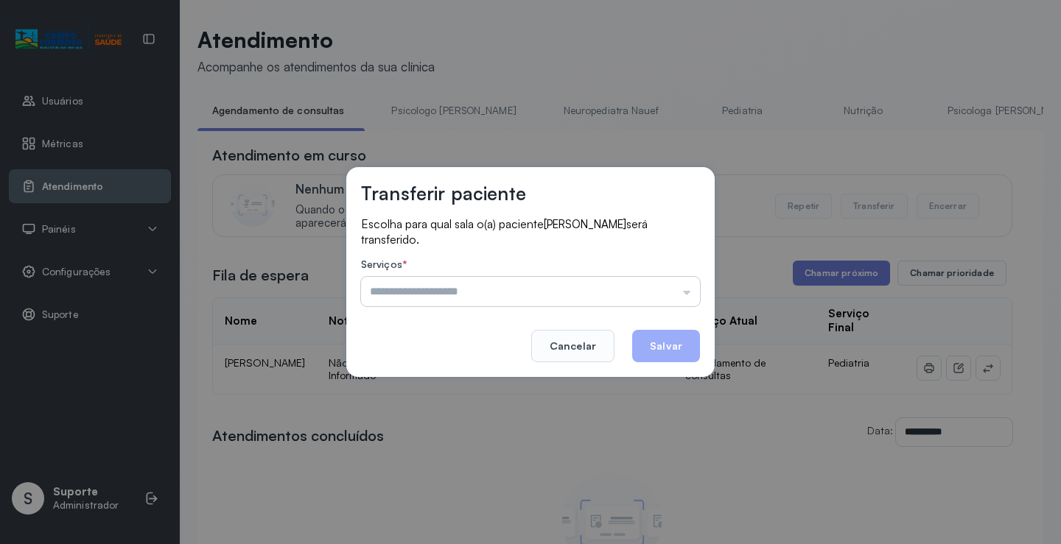
drag, startPoint x: 617, startPoint y: 293, endPoint x: 595, endPoint y: 304, distance: 24.1
click at [612, 295] on input "text" at bounding box center [530, 291] width 339 height 29
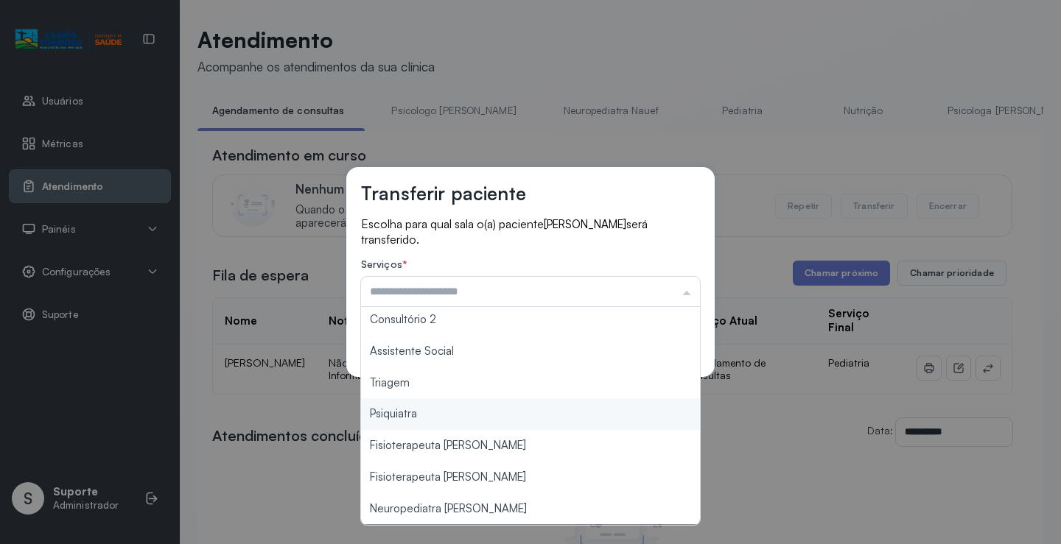
type input "*******"
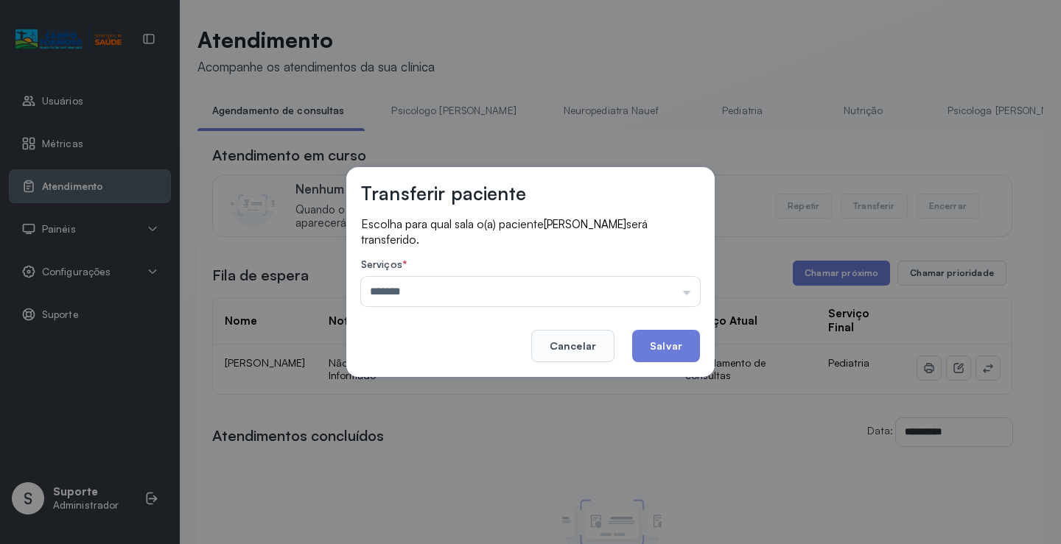
drag, startPoint x: 434, startPoint y: 389, endPoint x: 629, endPoint y: 348, distance: 199.4
click at [434, 388] on div "Transferir paciente Escolha para qual sala o(a) paciente KAYO SERGIO DE SOUZA S…" at bounding box center [530, 272] width 1061 height 544
click at [673, 336] on button "Salvar" at bounding box center [666, 346] width 68 height 32
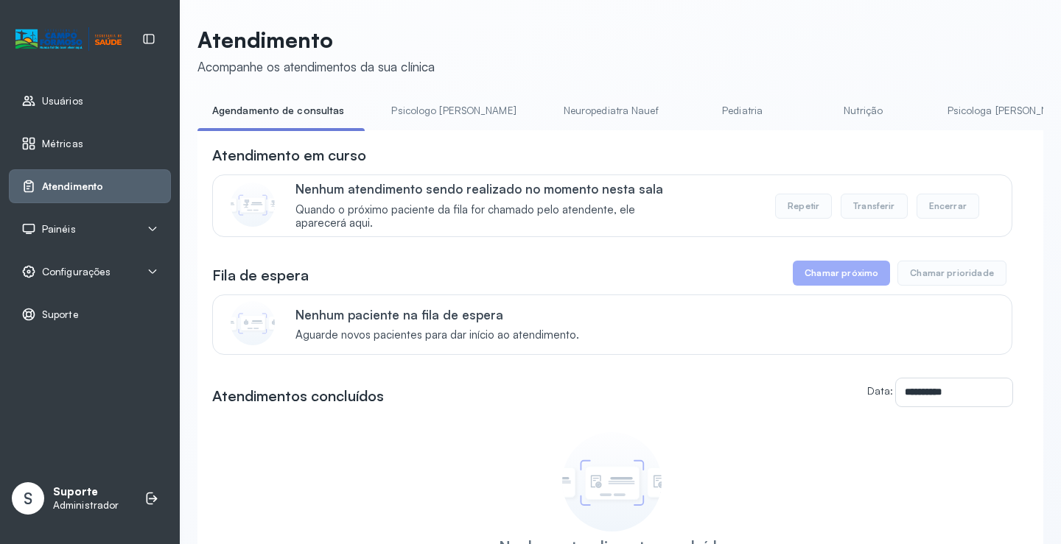
click at [420, 102] on link "Psicologo Pedro" at bounding box center [453, 111] width 154 height 24
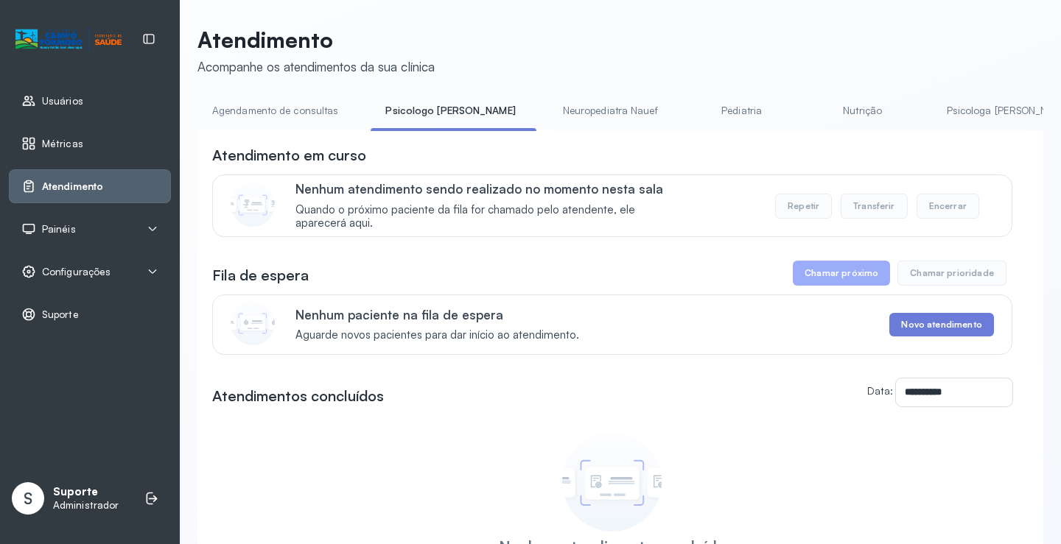
click at [295, 109] on link "Agendamento de consultas" at bounding box center [274, 111] width 155 height 24
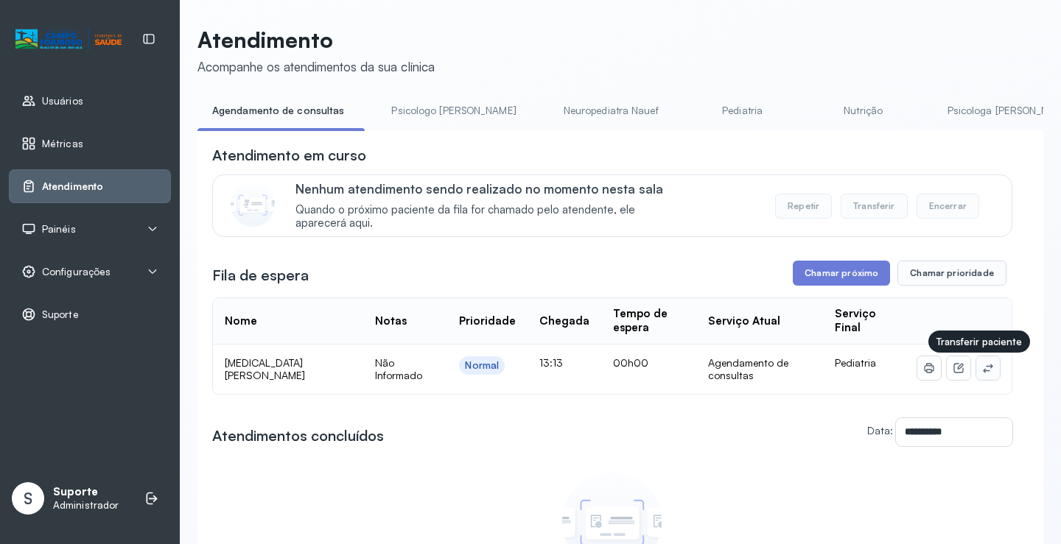
click at [982, 370] on icon at bounding box center [988, 368] width 12 height 12
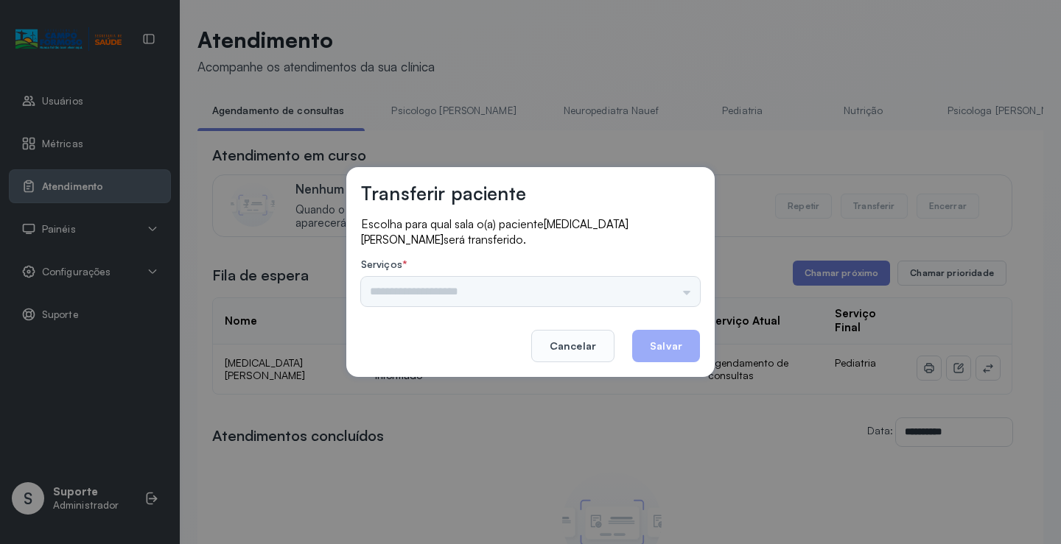
click at [582, 275] on div "Serviços * Psicologo Pedro Neuropediatra Nauef Pediatria Nutrição Psicologa Ala…" at bounding box center [530, 283] width 339 height 48
click at [589, 288] on input "text" at bounding box center [530, 291] width 339 height 29
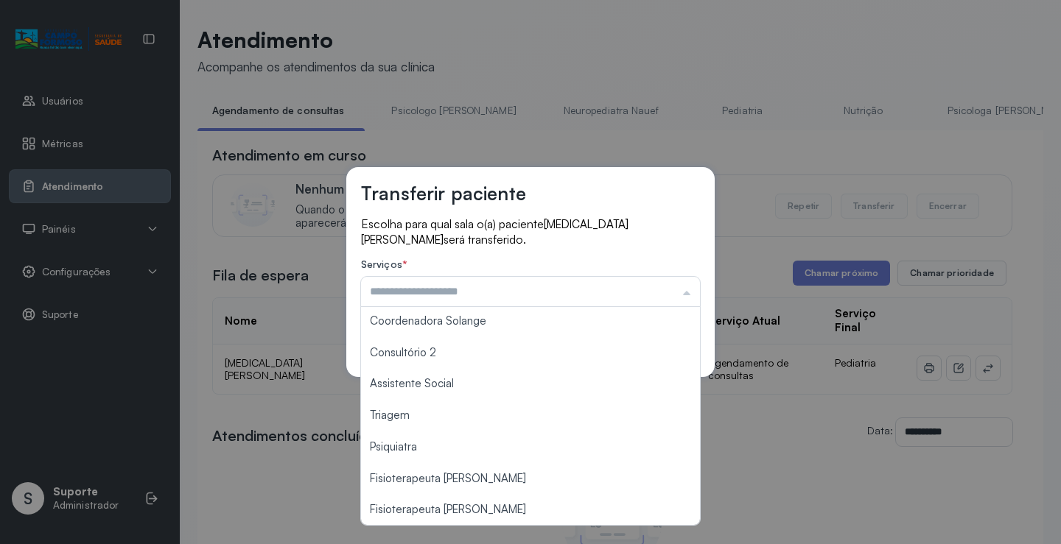
scroll to position [221, 0]
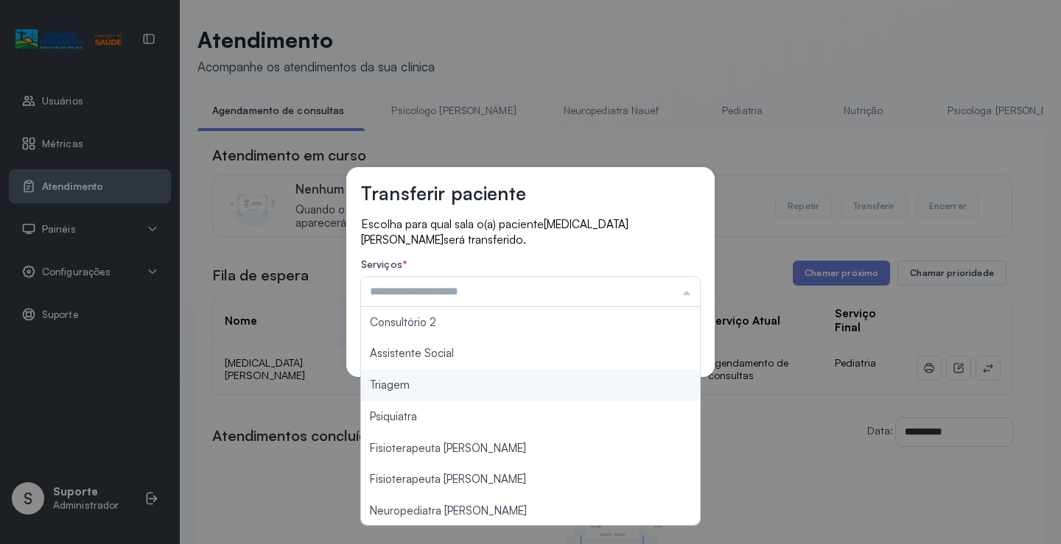
type input "*******"
click at [423, 388] on div "Transferir paciente Escolha para qual sala o(a) paciente YASMIN LOURENCO DOS SA…" at bounding box center [530, 272] width 1061 height 544
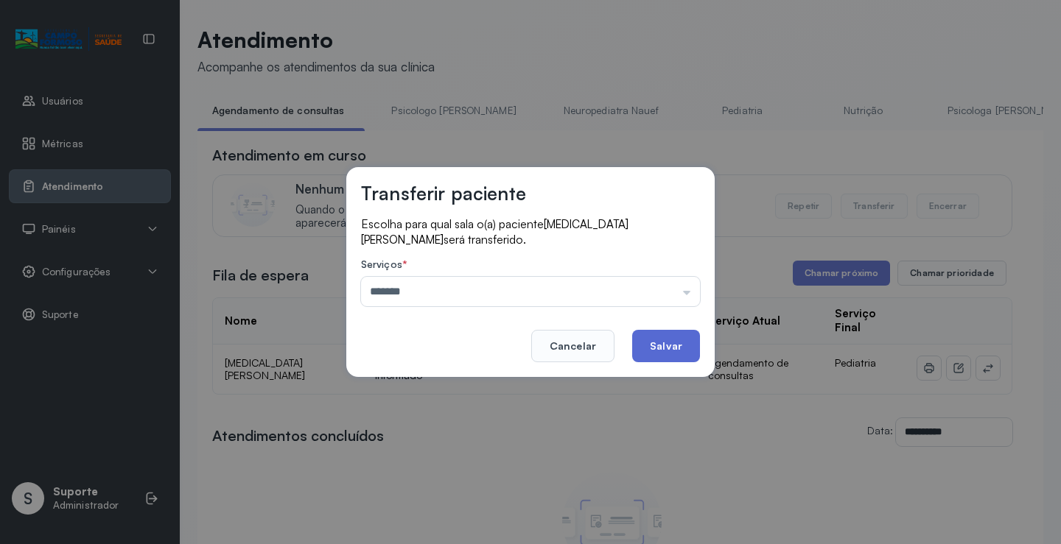
click at [651, 350] on button "Salvar" at bounding box center [666, 346] width 68 height 32
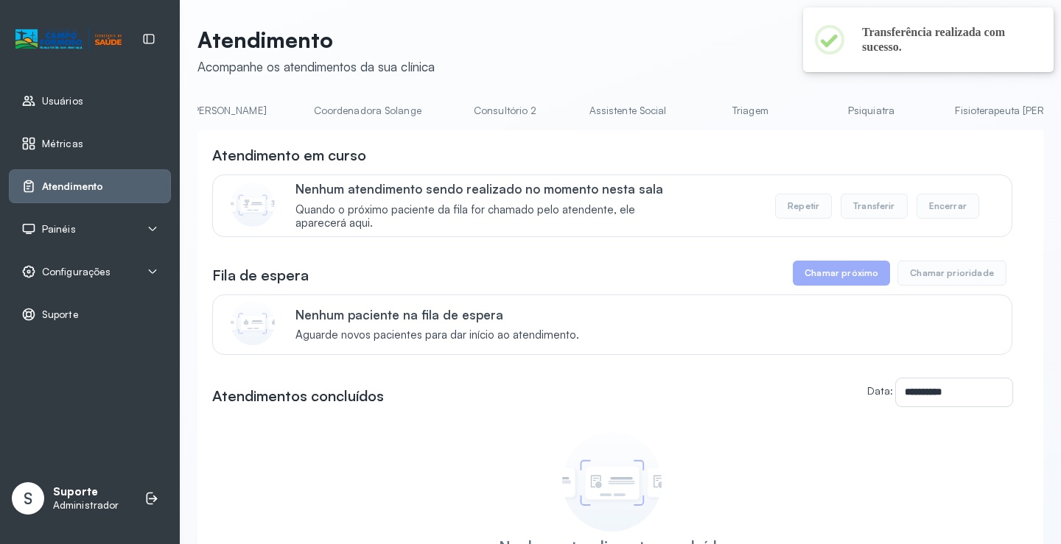
scroll to position [0, 1009]
click at [686, 109] on link "Triagem" at bounding box center [737, 111] width 103 height 24
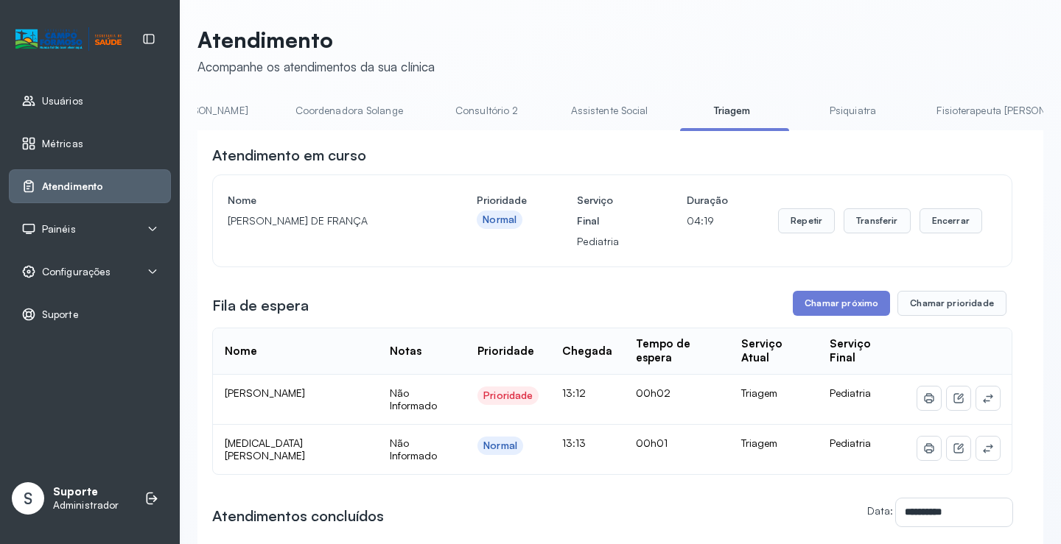
click at [801, 114] on link "Psiquiatra" at bounding box center [852, 111] width 103 height 24
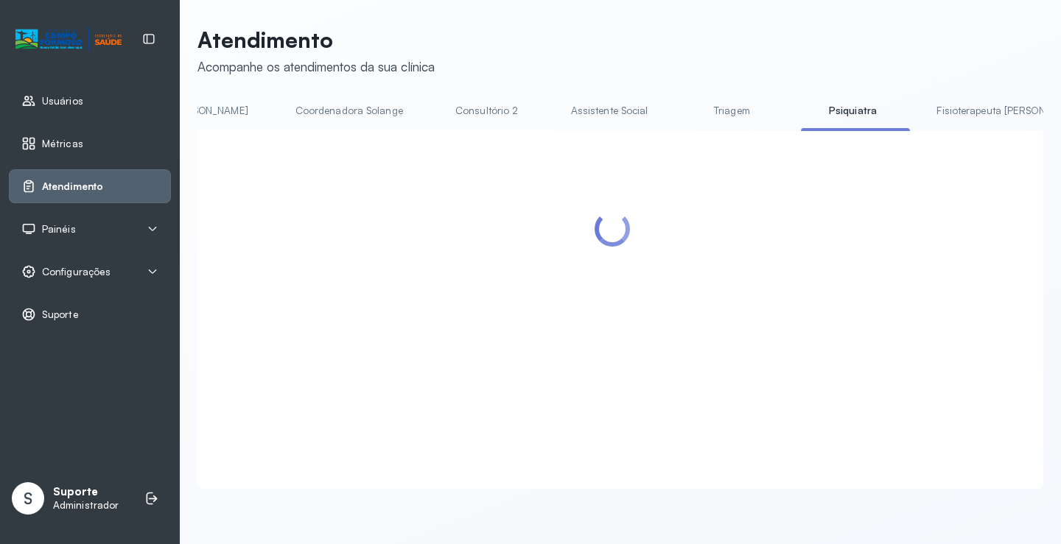
click at [680, 113] on link "Triagem" at bounding box center [731, 111] width 103 height 24
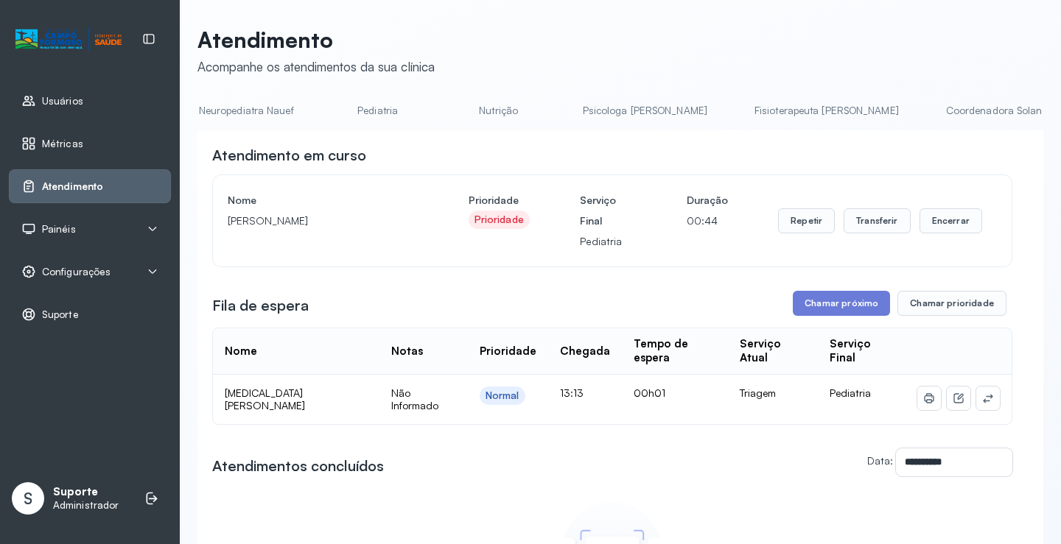
scroll to position [0, 193]
click at [492, 115] on link "Pediatria" at bounding box center [543, 111] width 103 height 24
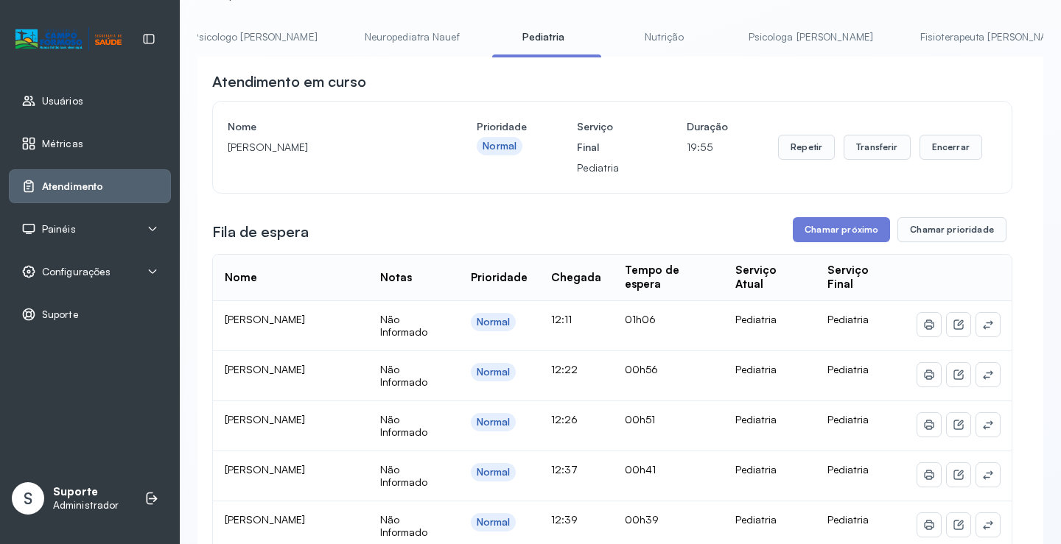
scroll to position [0, 0]
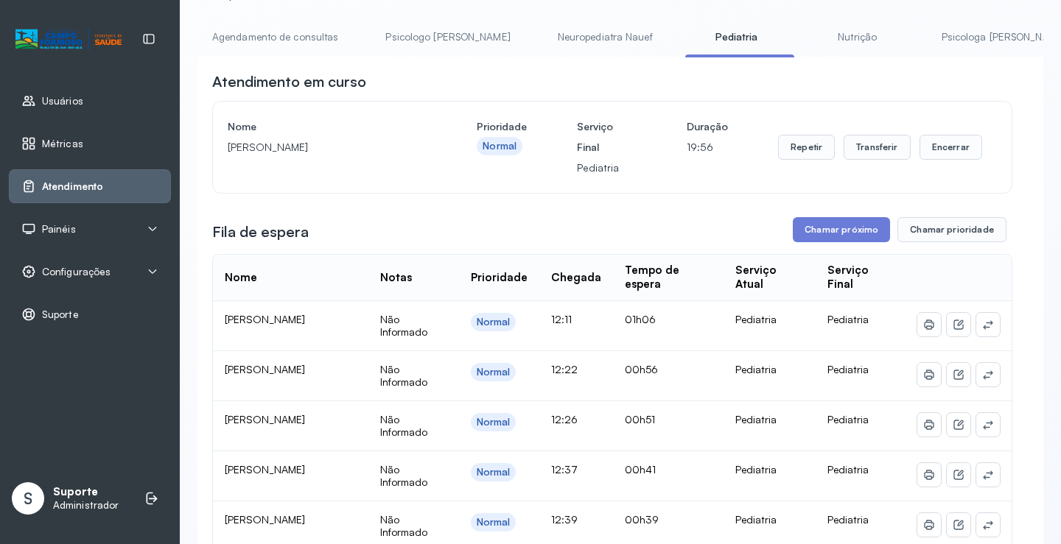
click at [246, 39] on link "Agendamento de consultas" at bounding box center [274, 37] width 155 height 24
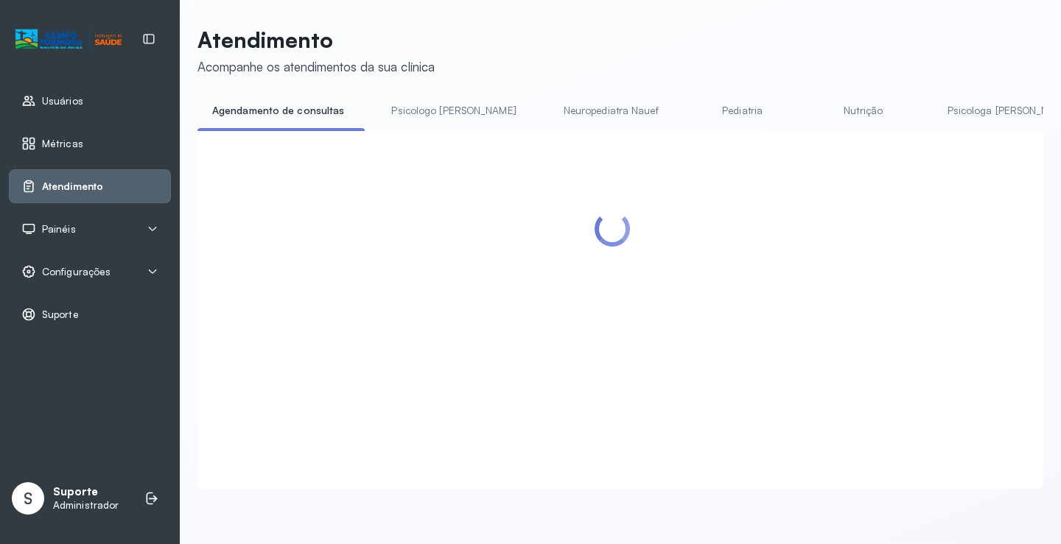
scroll to position [74, 0]
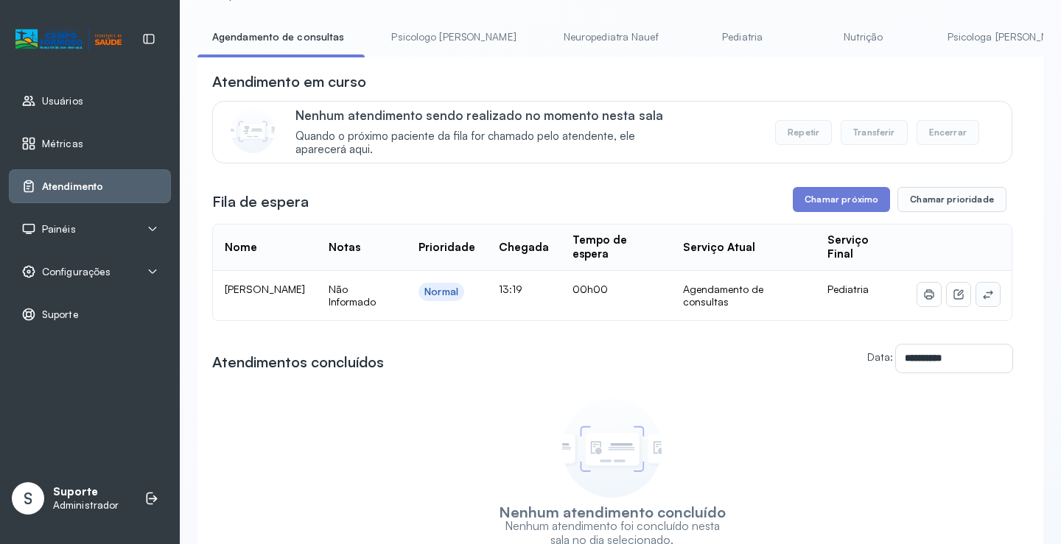
click at [982, 298] on icon at bounding box center [988, 295] width 12 height 12
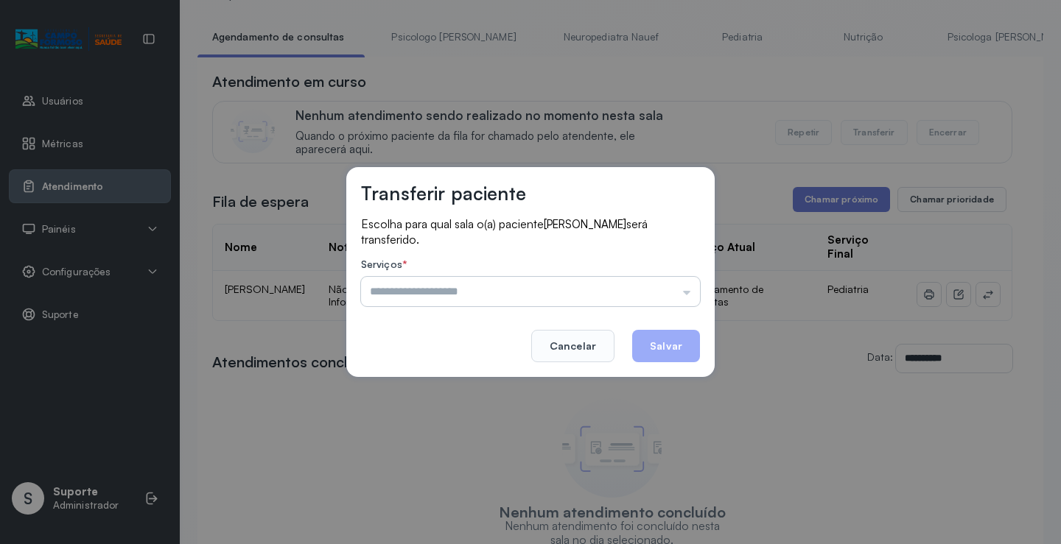
click at [636, 281] on input "text" at bounding box center [530, 291] width 339 height 29
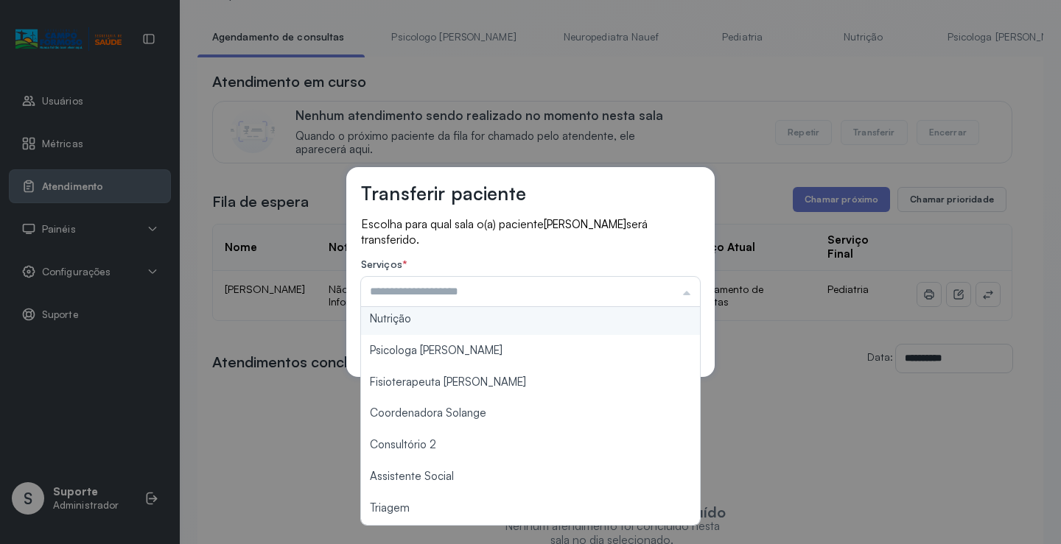
scroll to position [147, 0]
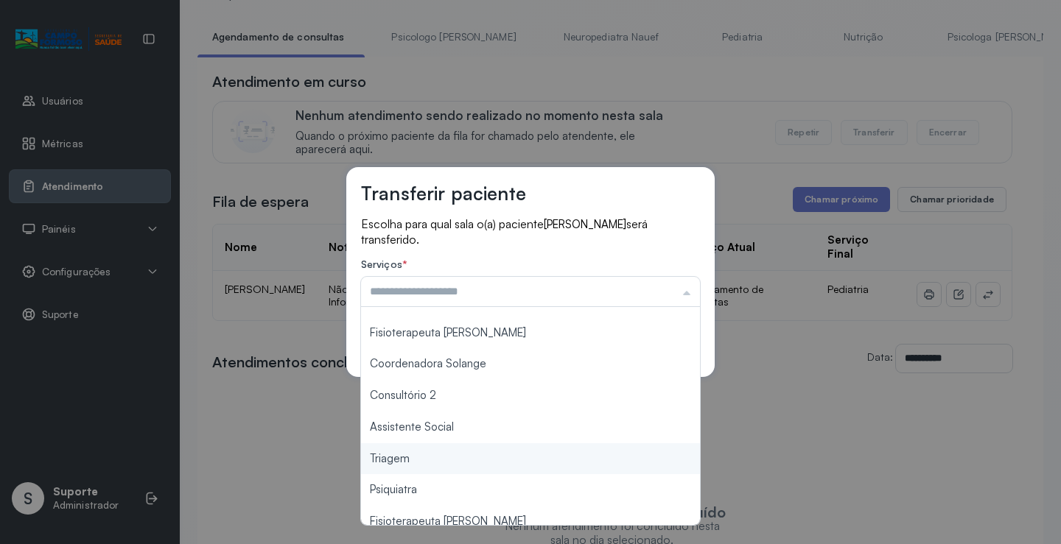
type input "*******"
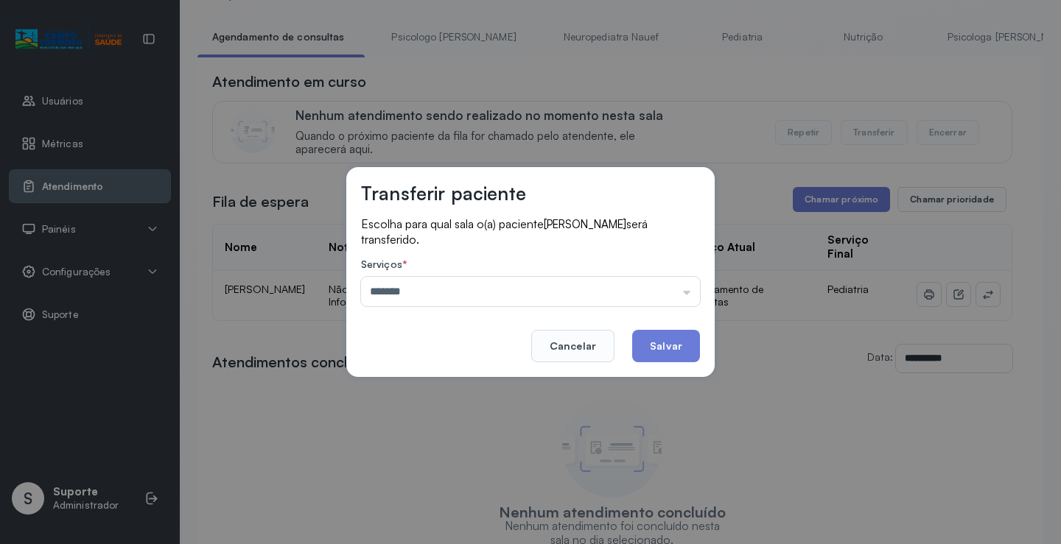
click at [405, 455] on div "Transferir paciente Escolha para qual sala o(a) paciente MARIA CECILIA FERREIRA…" at bounding box center [530, 272] width 1061 height 544
click at [676, 347] on button "Salvar" at bounding box center [666, 346] width 68 height 32
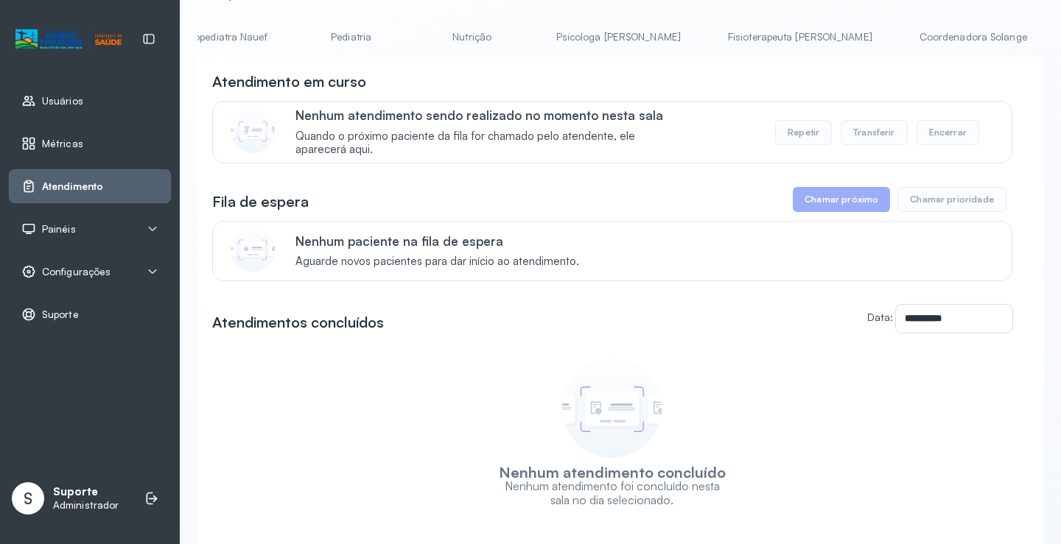
scroll to position [0, 746]
click at [950, 44] on link "Triagem" at bounding box center [1001, 37] width 103 height 24
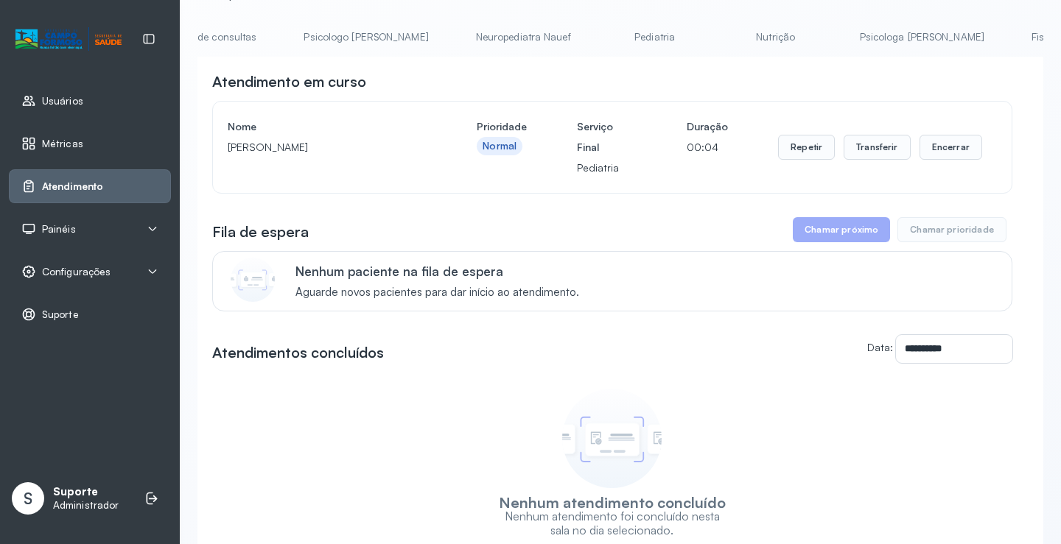
scroll to position [0, 0]
click at [256, 25] on link "Agendamento de consultas" at bounding box center [274, 37] width 155 height 24
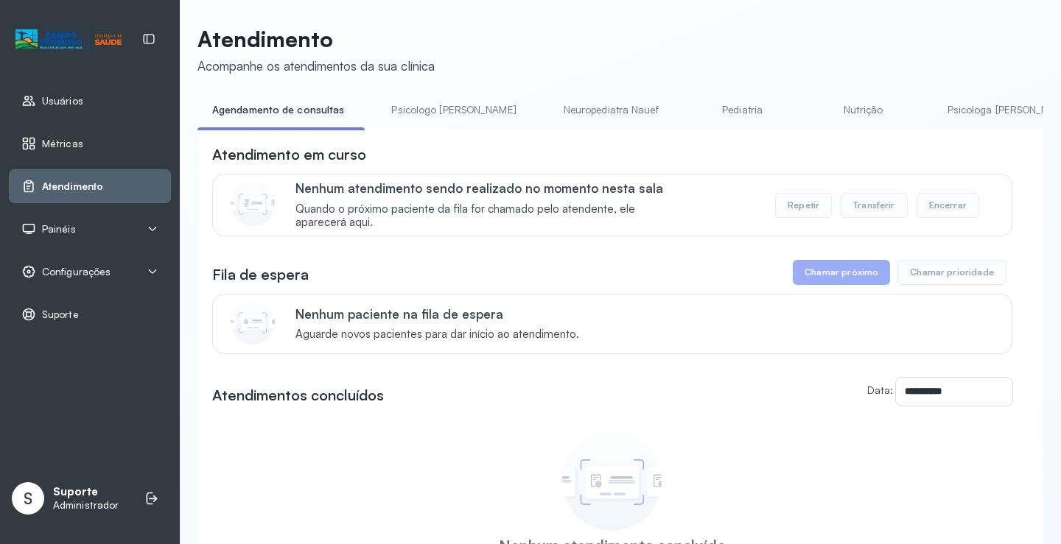
scroll to position [74, 0]
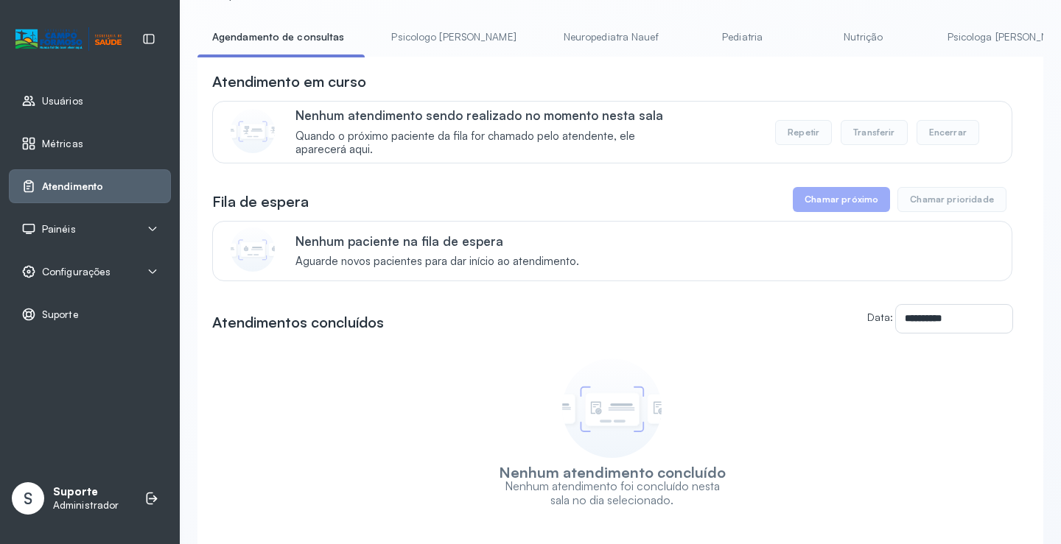
drag, startPoint x: 466, startPoint y: 34, endPoint x: 346, endPoint y: 33, distance: 120.8
click at [466, 34] on link "Psicologo Pedro" at bounding box center [453, 37] width 154 height 24
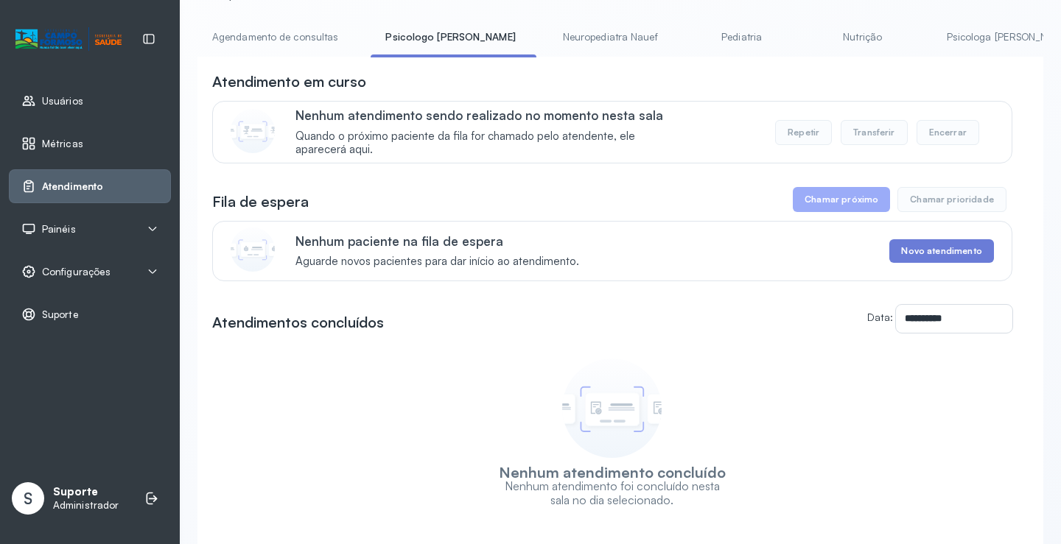
click at [286, 39] on link "Agendamento de consultas" at bounding box center [274, 37] width 155 height 24
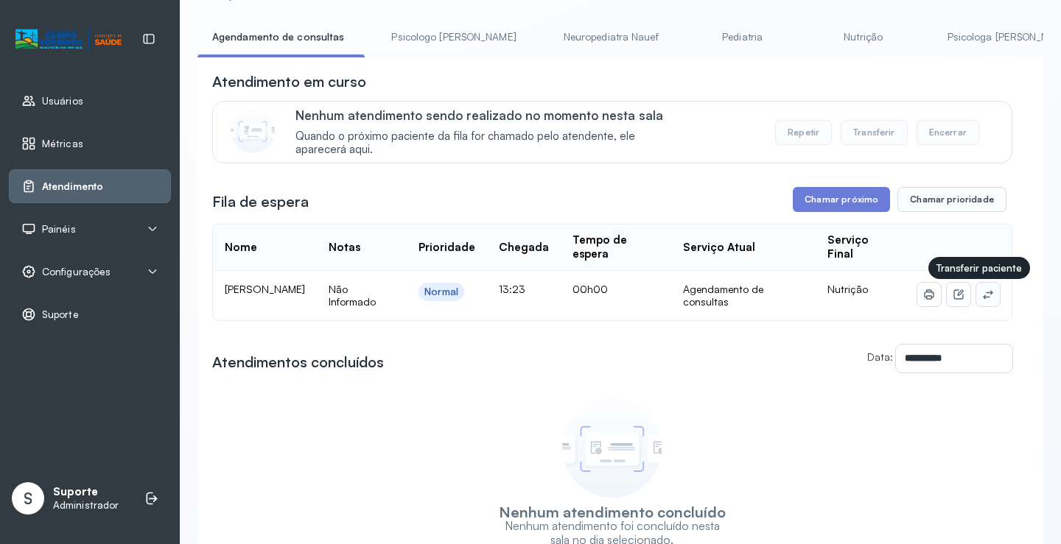
click at [976, 295] on button at bounding box center [988, 295] width 24 height 24
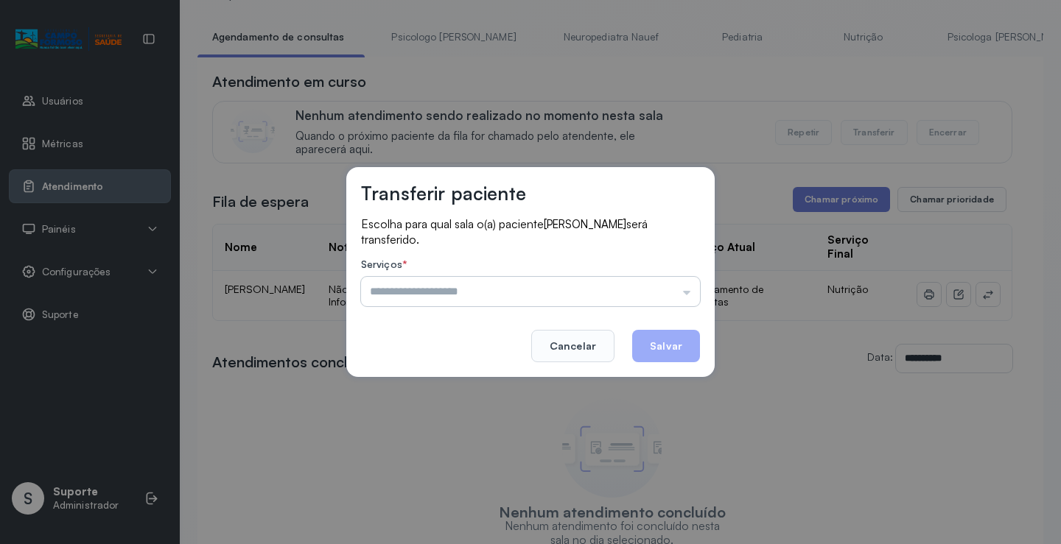
click at [646, 281] on input "text" at bounding box center [530, 291] width 339 height 29
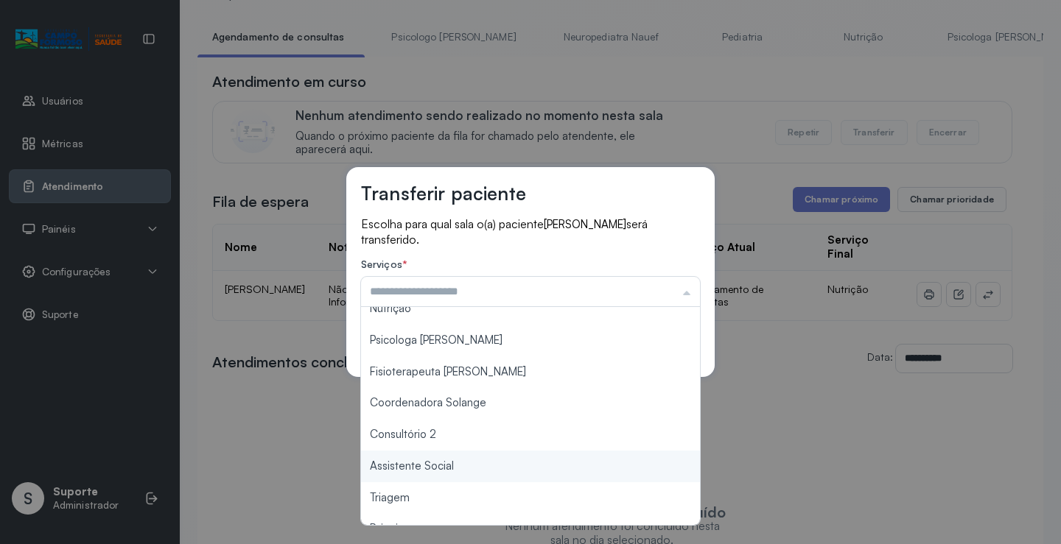
scroll to position [222, 0]
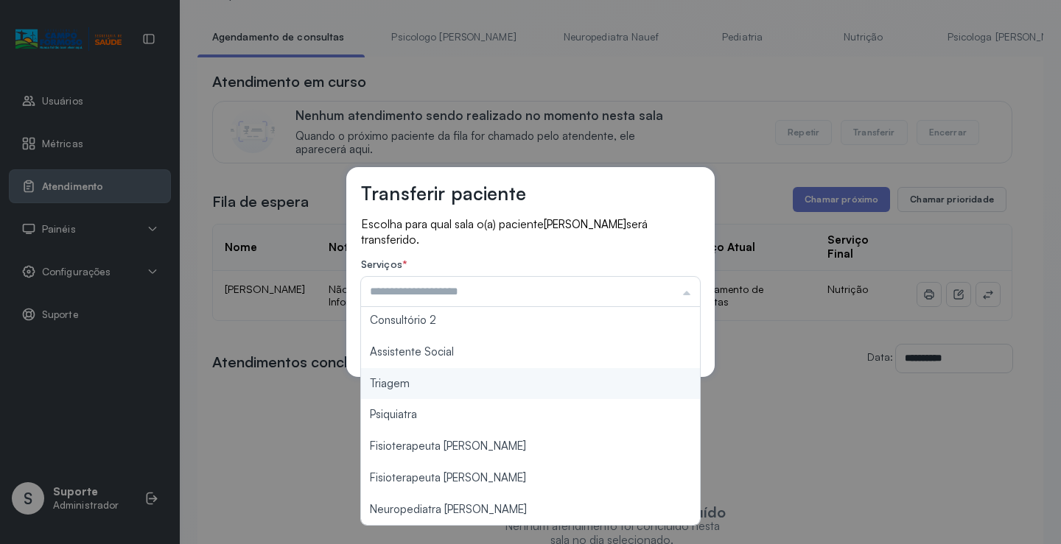
type input "*******"
click at [413, 387] on div "Transferir paciente Escolha para qual sala o(a) paciente Aylla Sophia Souza Sil…" at bounding box center [530, 272] width 1061 height 544
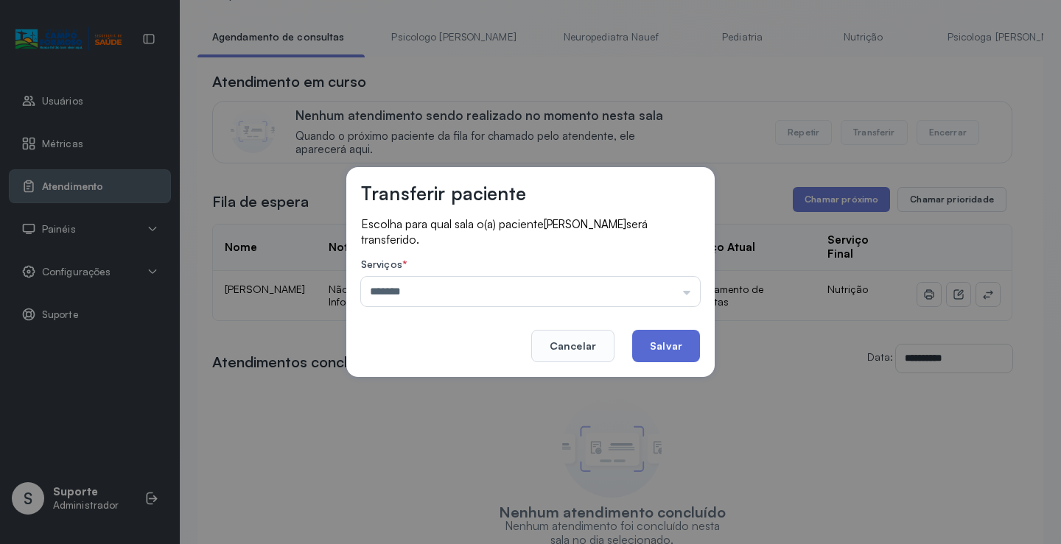
click at [672, 340] on button "Salvar" at bounding box center [666, 346] width 68 height 32
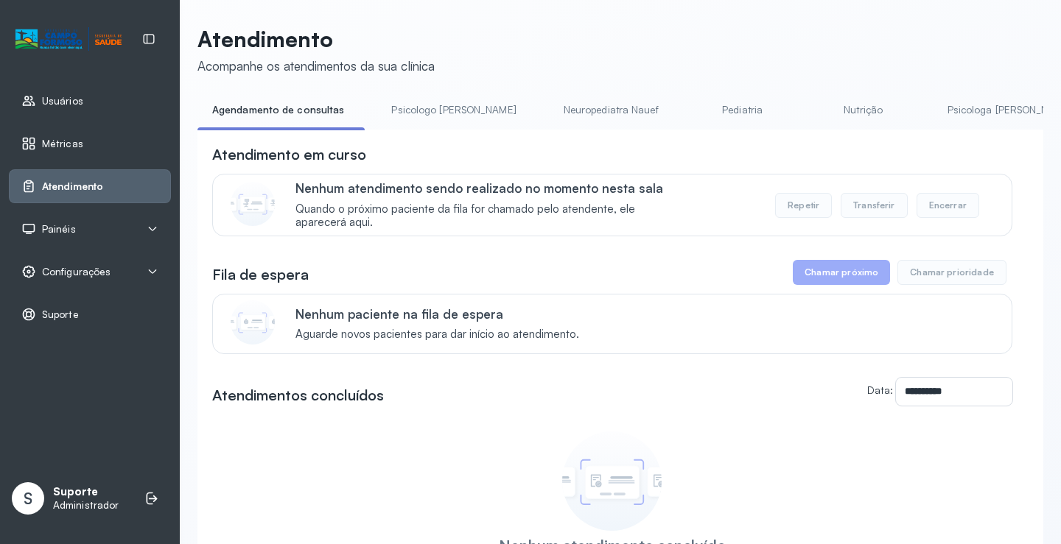
scroll to position [74, 0]
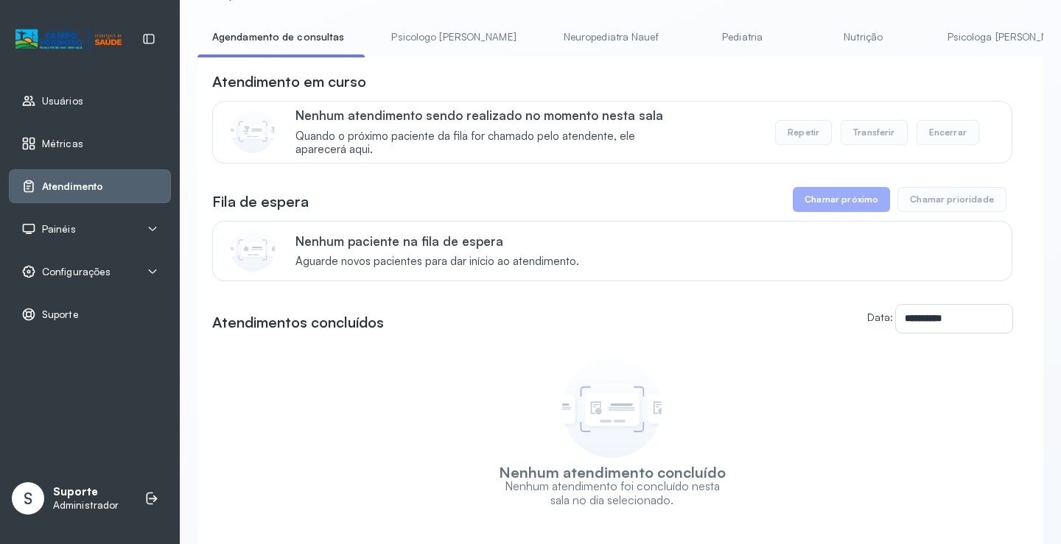
click at [812, 40] on link "Nutrição" at bounding box center [863, 37] width 103 height 24
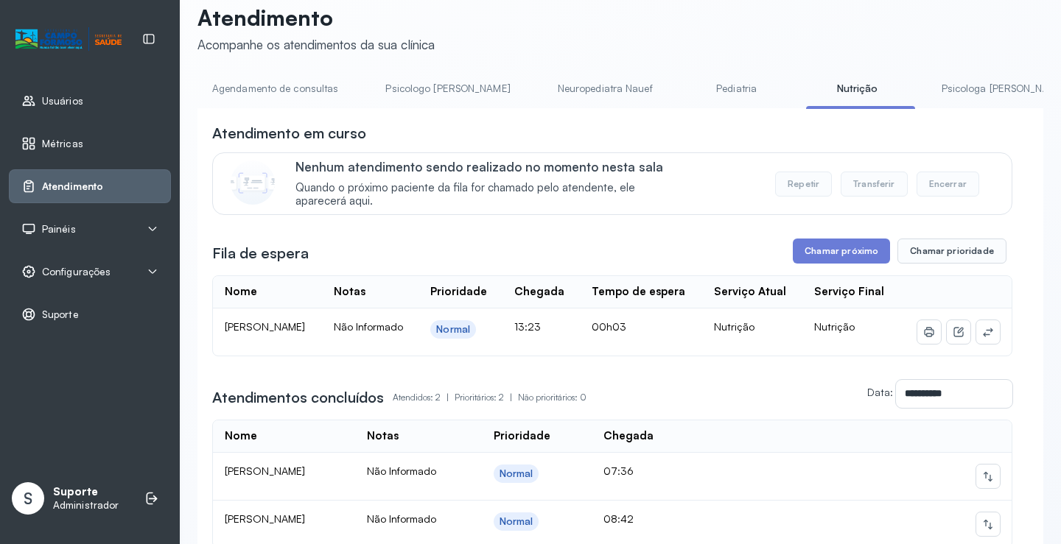
scroll to position [0, 0]
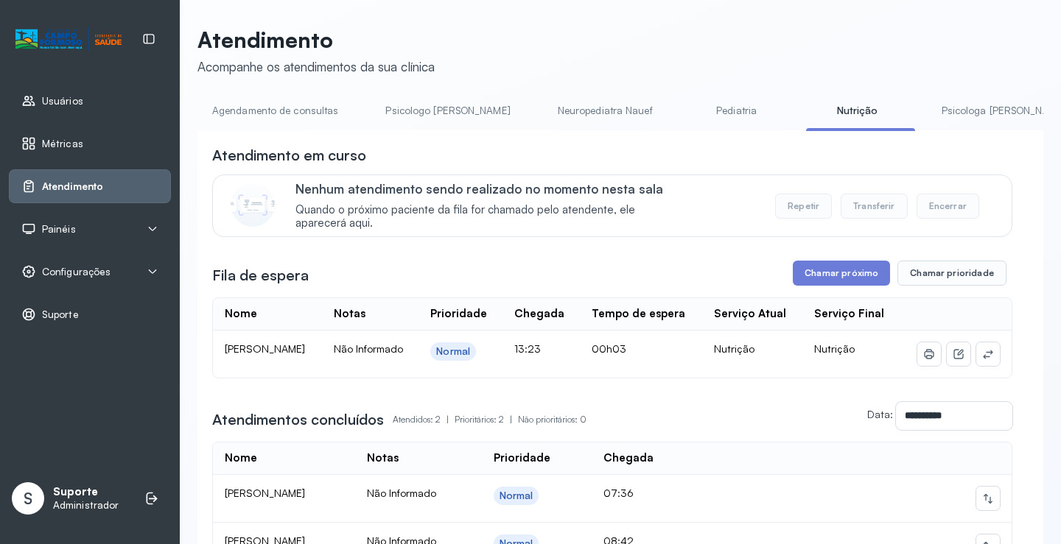
click at [685, 113] on link "Pediatria" at bounding box center [736, 111] width 103 height 24
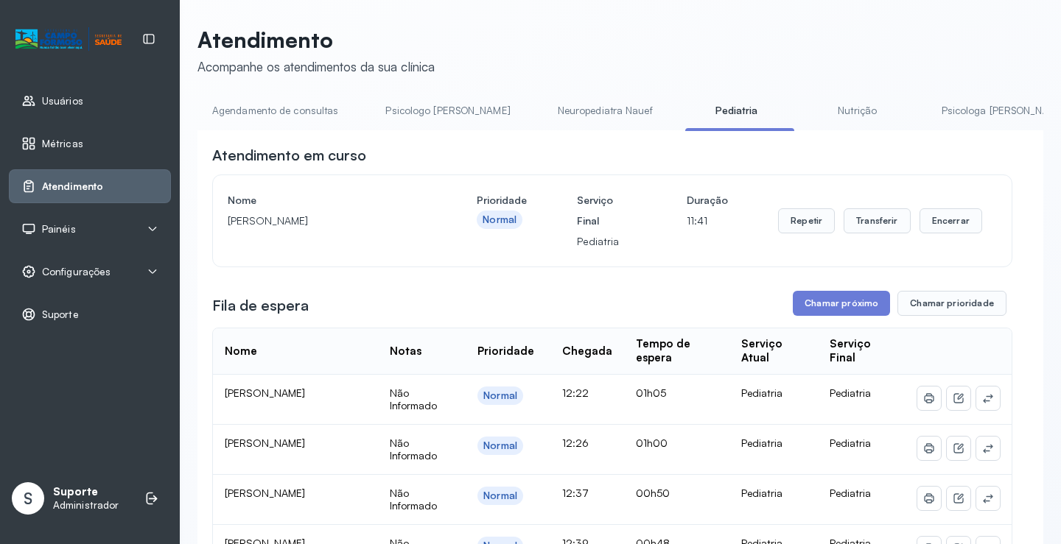
click at [810, 112] on link "Nutrição" at bounding box center [857, 111] width 103 height 24
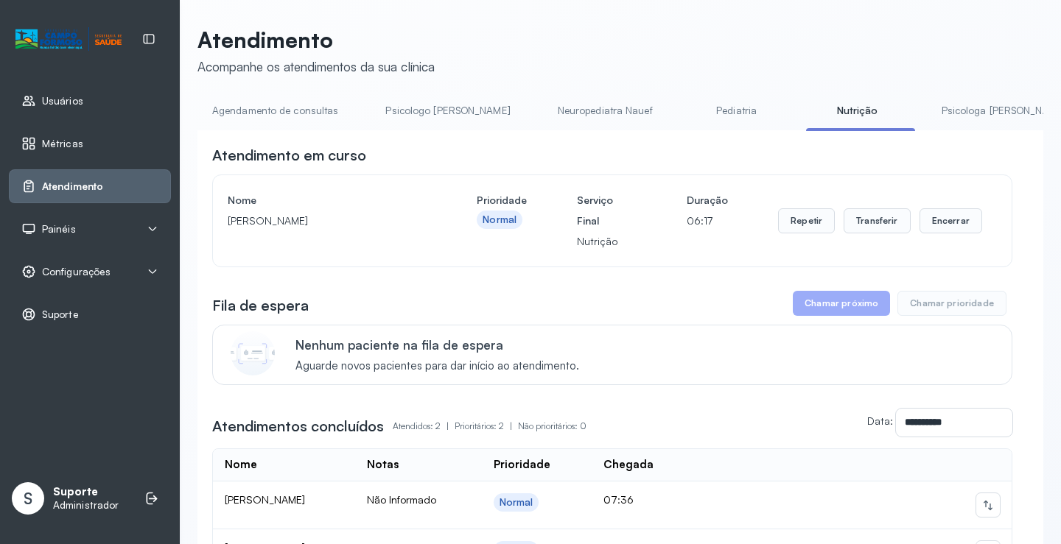
click at [685, 114] on link "Pediatria" at bounding box center [736, 111] width 103 height 24
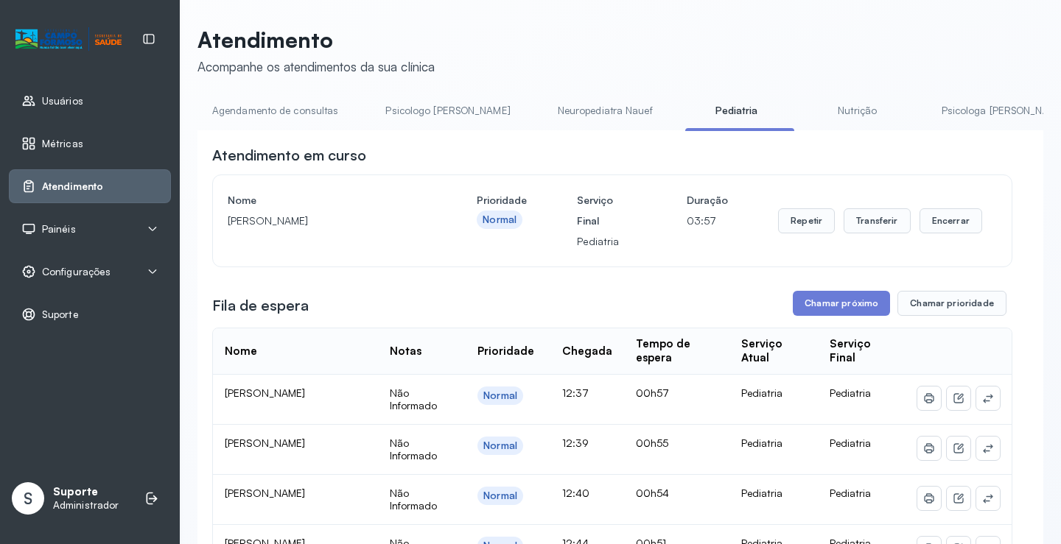
click at [267, 105] on link "Agendamento de consultas" at bounding box center [274, 111] width 155 height 24
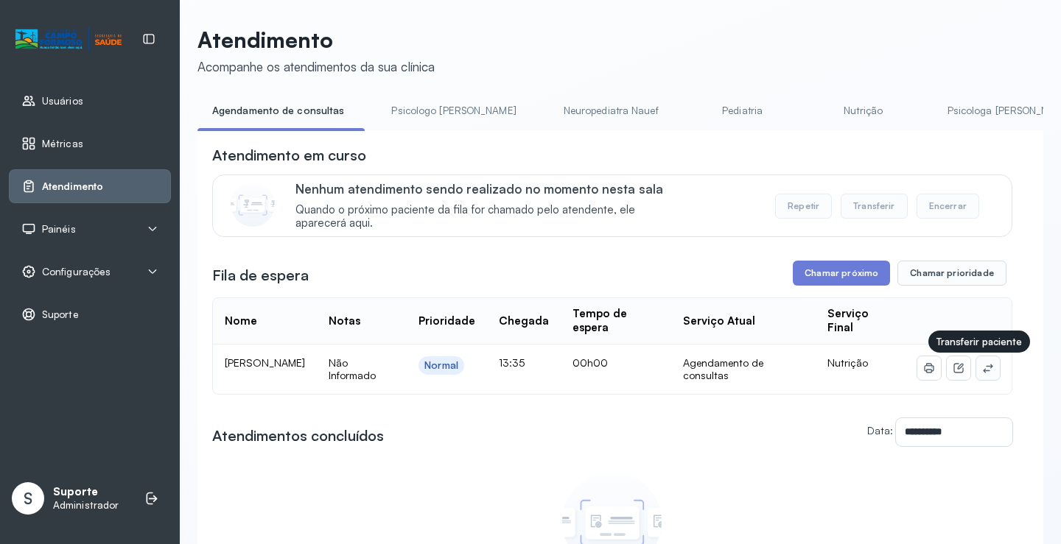
click at [984, 371] on button at bounding box center [988, 369] width 24 height 24
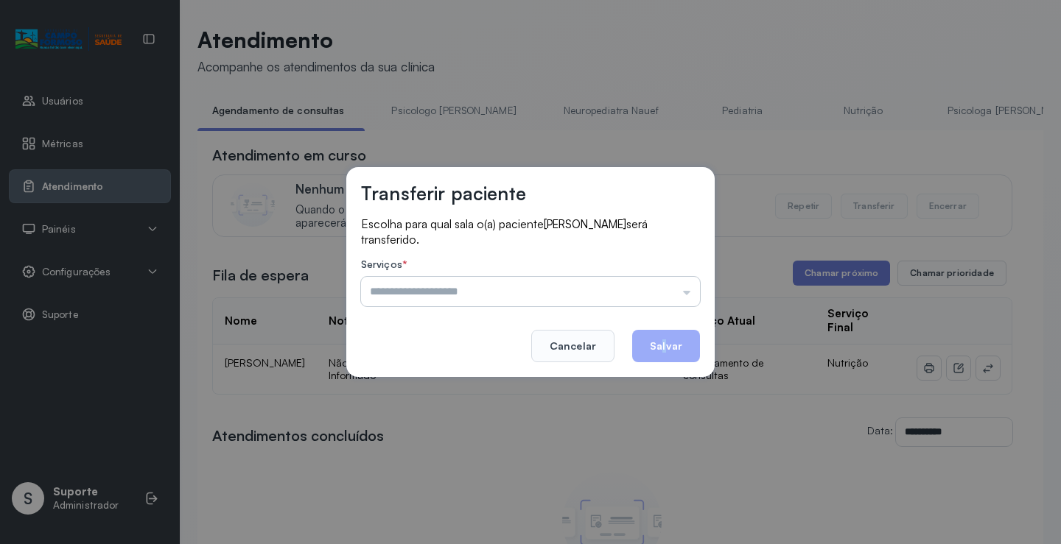
click at [662, 309] on footer "Cancelar Salvar" at bounding box center [530, 335] width 339 height 53
click at [656, 291] on input "text" at bounding box center [530, 291] width 339 height 29
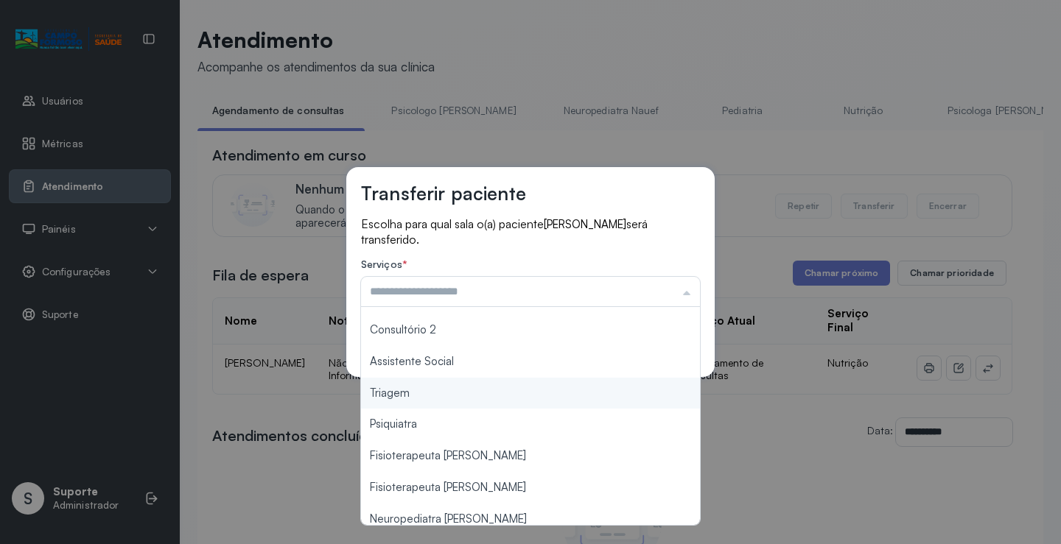
scroll to position [221, 0]
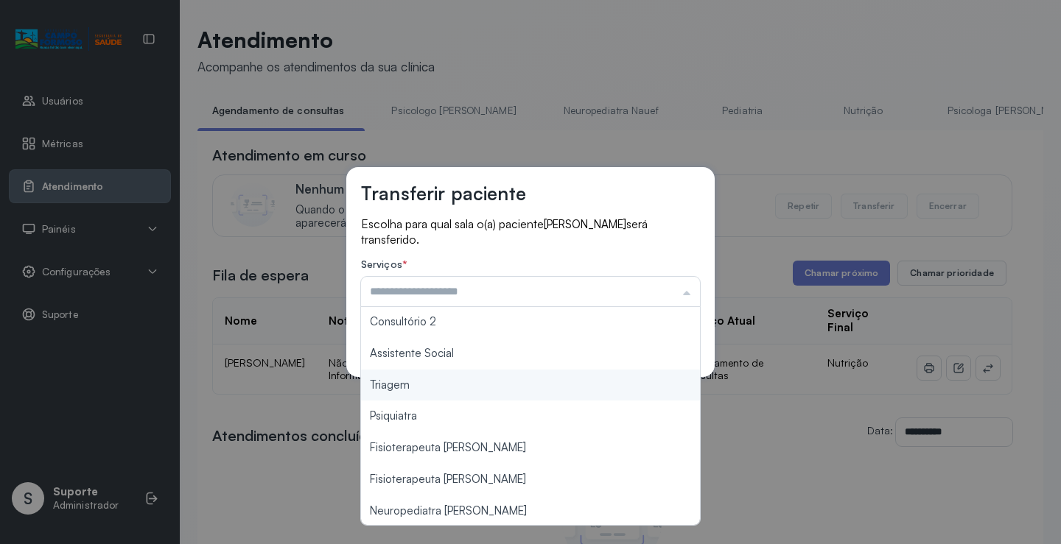
type input "*******"
drag, startPoint x: 440, startPoint y: 388, endPoint x: 448, endPoint y: 385, distance: 8.9
click at [448, 385] on div "Transferir paciente Escolha para qual sala o(a) paciente Felipe Dias Santos ser…" at bounding box center [530, 272] width 1061 height 544
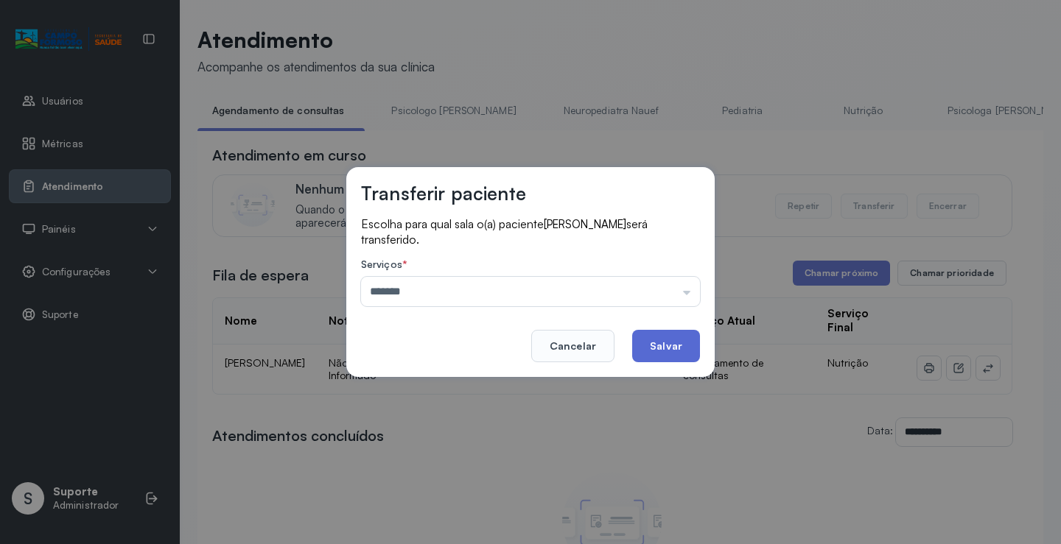
click at [652, 352] on button "Salvar" at bounding box center [666, 346] width 68 height 32
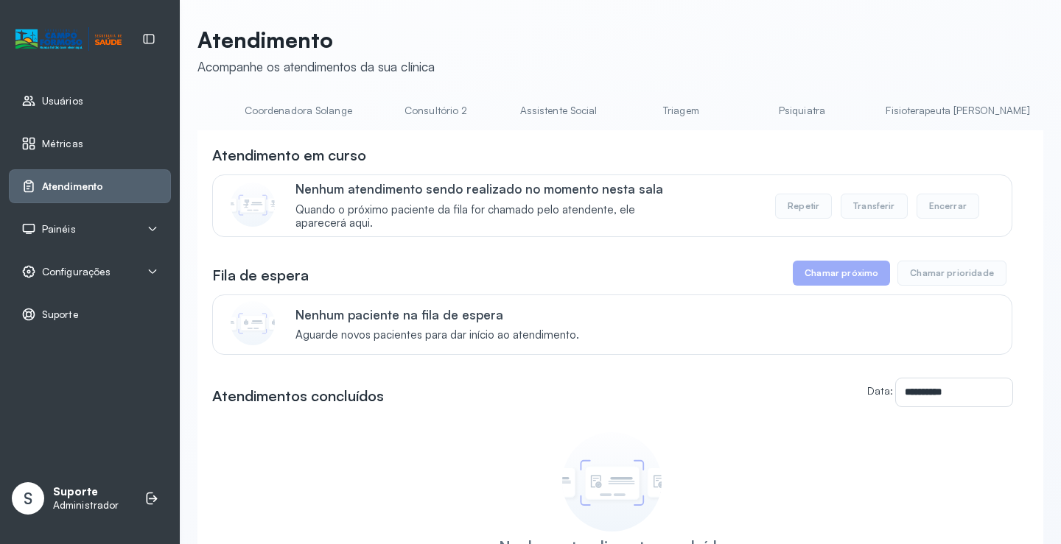
scroll to position [0, 1070]
click at [625, 110] on link "Triagem" at bounding box center [676, 111] width 103 height 24
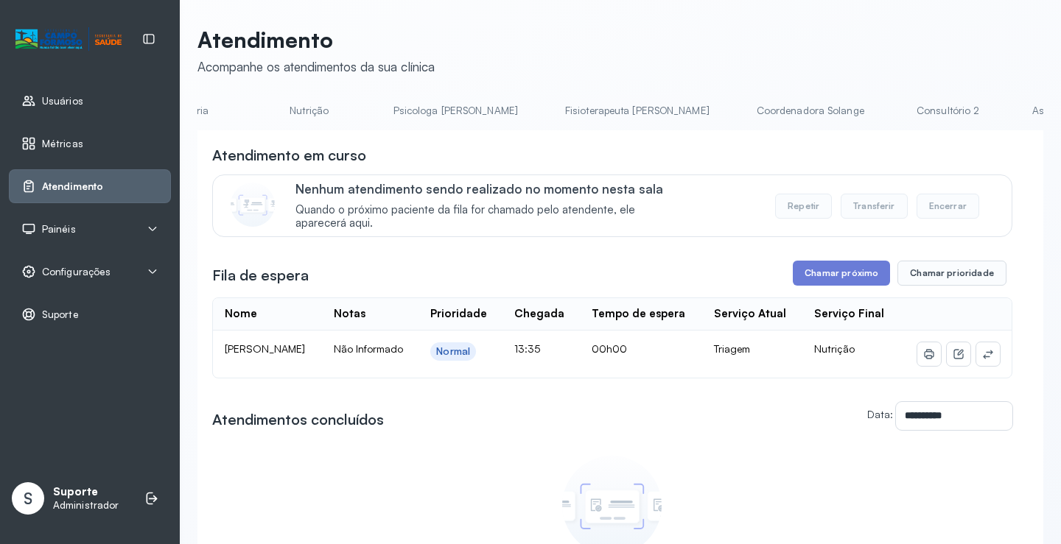
scroll to position [0, 0]
click at [220, 119] on link "Agendamento de consultas" at bounding box center [274, 111] width 155 height 24
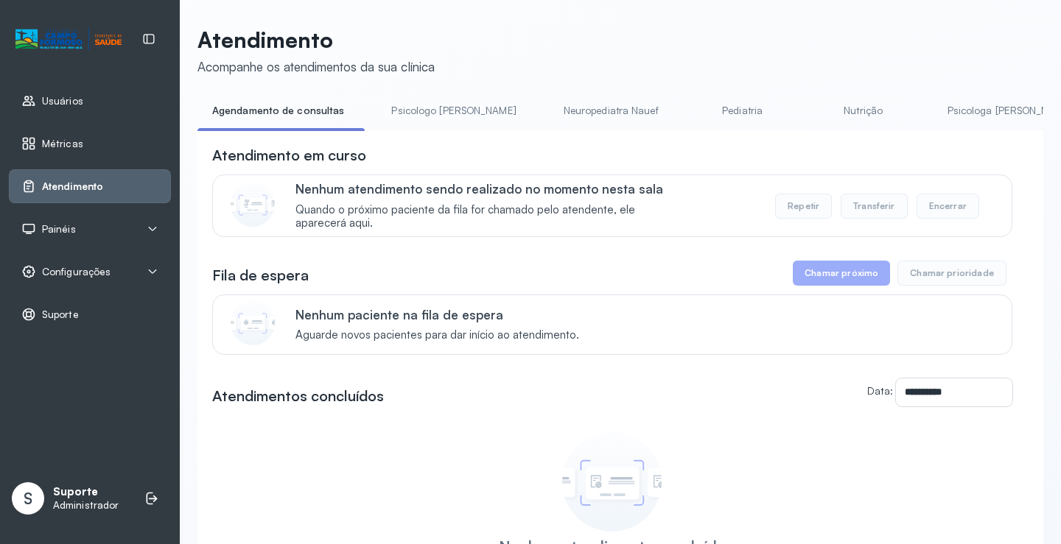
click at [812, 110] on link "Nutrição" at bounding box center [863, 111] width 103 height 24
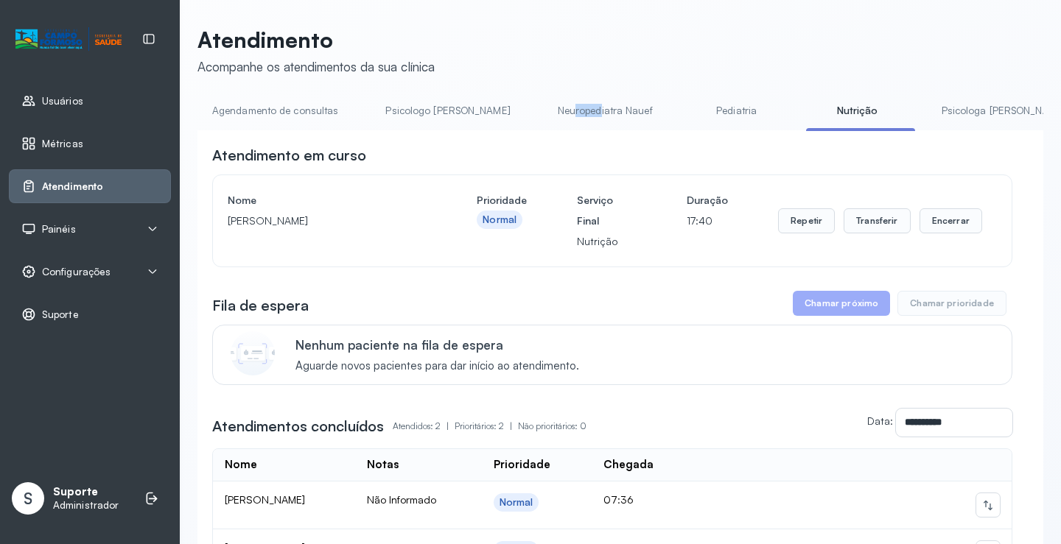
drag, startPoint x: 518, startPoint y: 130, endPoint x: 547, endPoint y: 130, distance: 29.5
click at [547, 130] on li "Neuropediatra Nauef" at bounding box center [608, 115] width 130 height 33
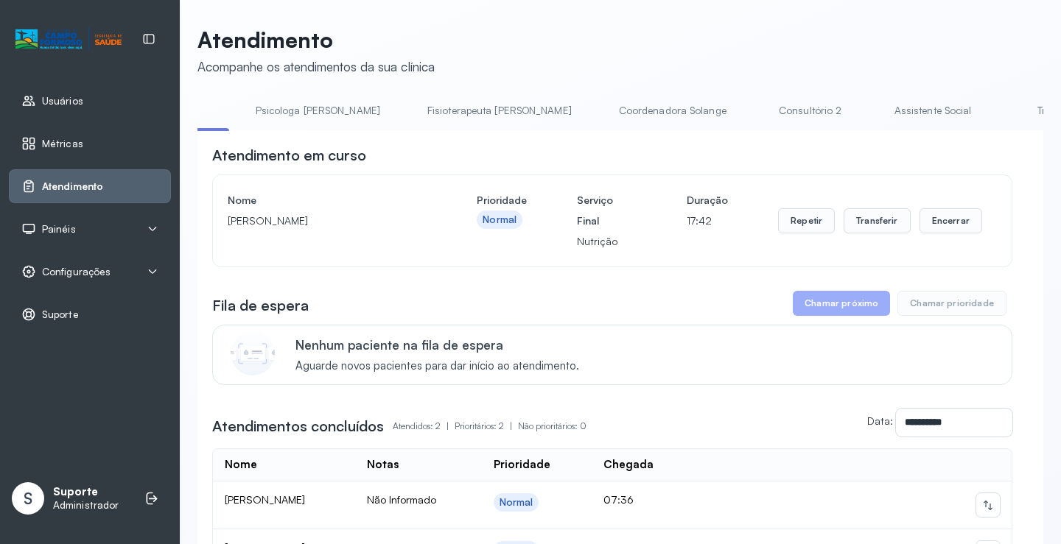
scroll to position [0, 687]
click at [1002, 105] on link "Triagem" at bounding box center [1053, 111] width 103 height 24
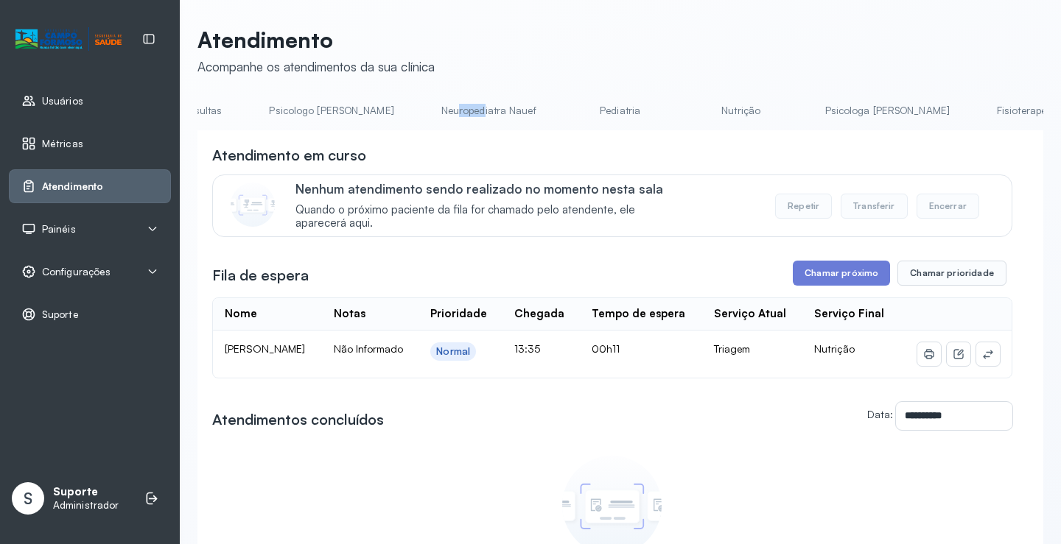
scroll to position [0, 0]
click at [253, 101] on link "Agendamento de consultas" at bounding box center [274, 111] width 155 height 24
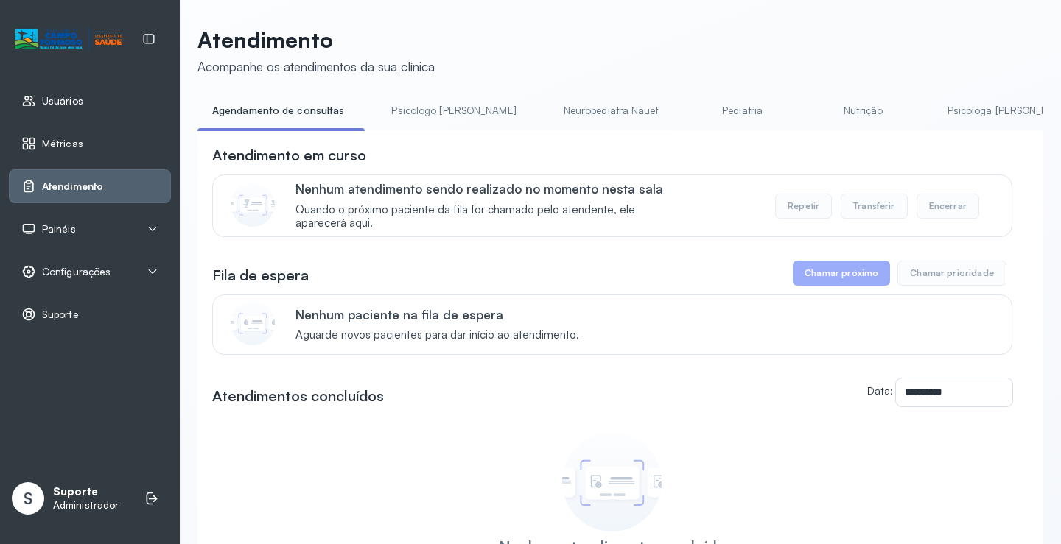
click at [422, 141] on div "**********" at bounding box center [620, 402] width 846 height 545
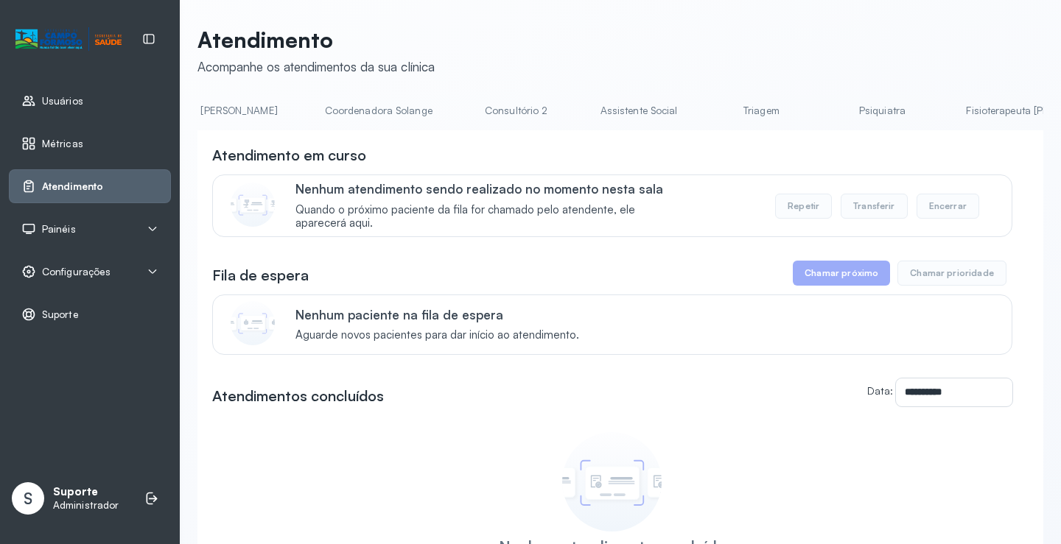
scroll to position [0, 995]
click at [700, 110] on link "Triagem" at bounding box center [751, 111] width 103 height 24
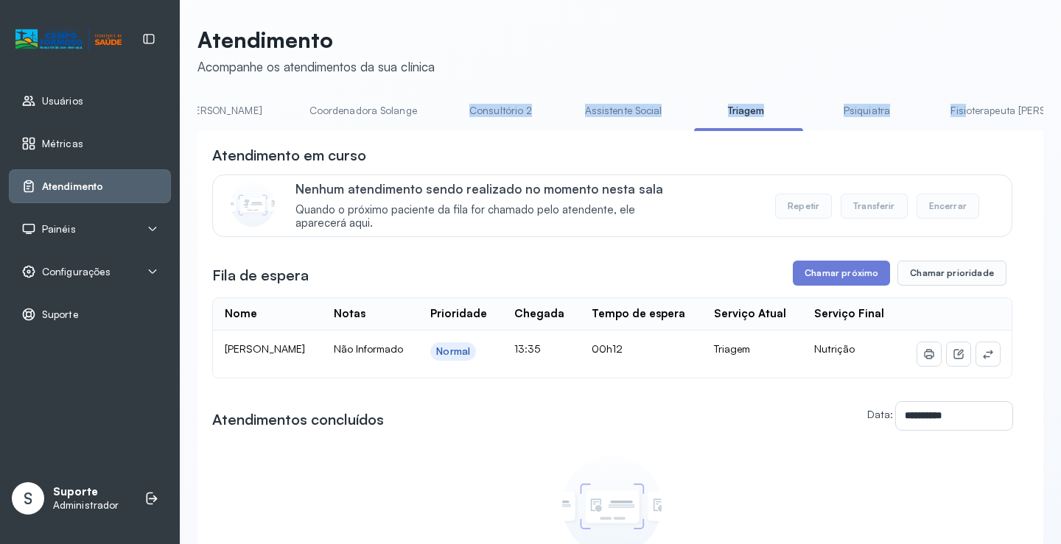
drag, startPoint x: 804, startPoint y: 130, endPoint x: 290, endPoint y: 129, distance: 514.9
click at [290, 129] on div "Agendamento de consultas Psicologo Pedro Neuropediatra Nauef Pediatria Nutrição…" at bounding box center [620, 115] width 846 height 33
drag, startPoint x: 460, startPoint y: 141, endPoint x: 566, endPoint y: 147, distance: 105.5
click at [477, 143] on div "**********" at bounding box center [620, 414] width 846 height 569
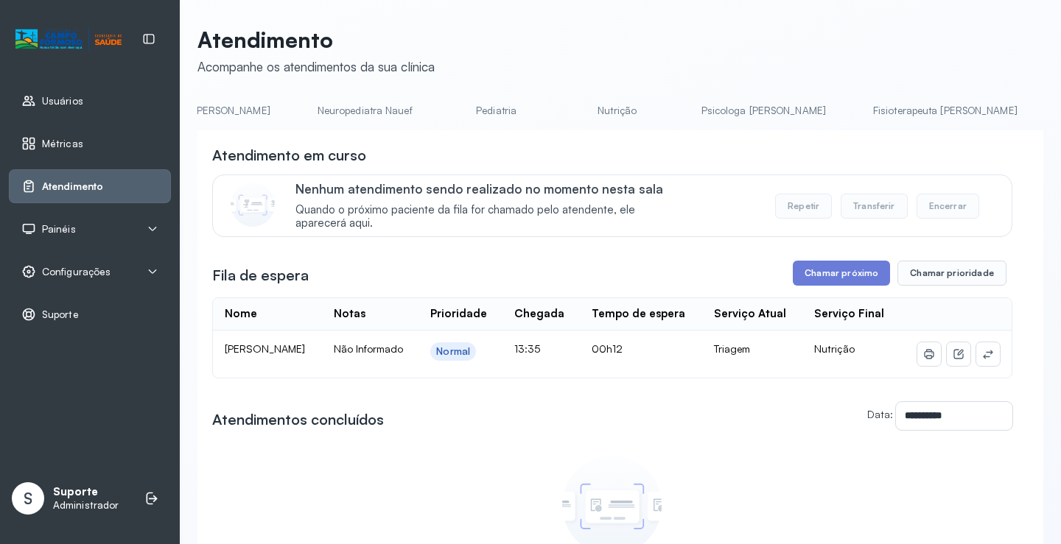
scroll to position [0, 0]
click at [318, 114] on link "Agendamento de consultas" at bounding box center [274, 111] width 155 height 24
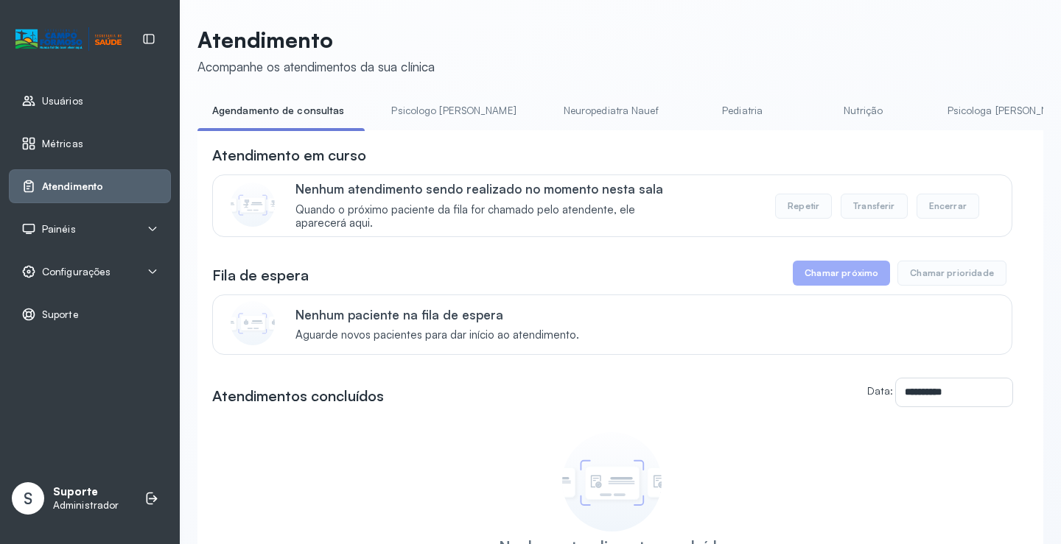
click at [691, 109] on link "Pediatria" at bounding box center [742, 111] width 103 height 24
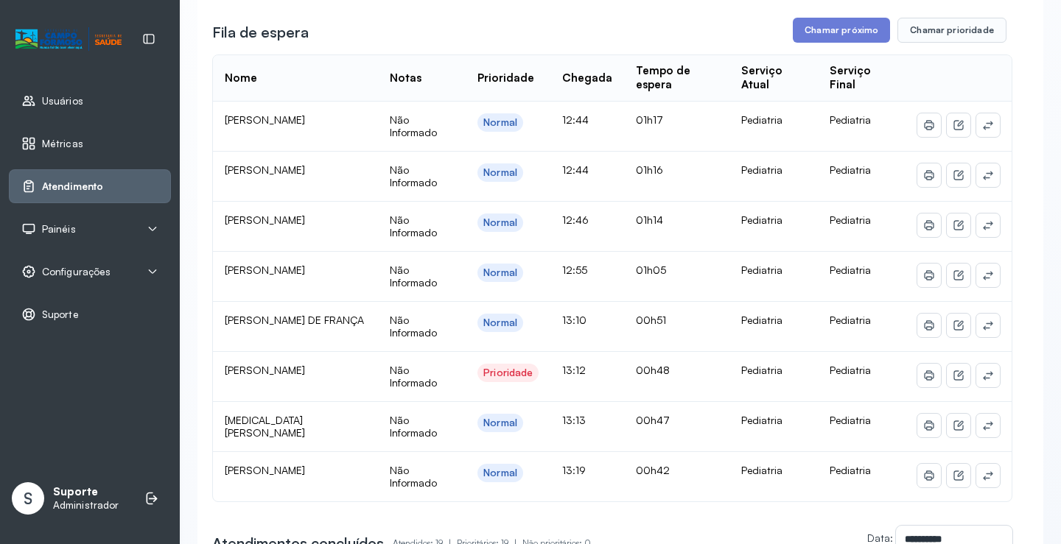
scroll to position [295, 0]
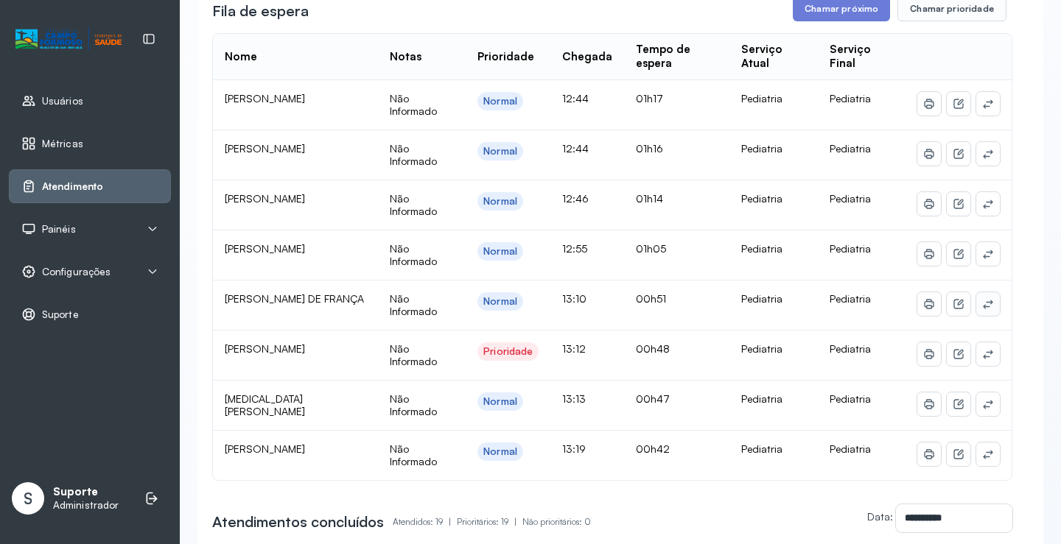
click at [983, 305] on icon at bounding box center [988, 304] width 12 height 12
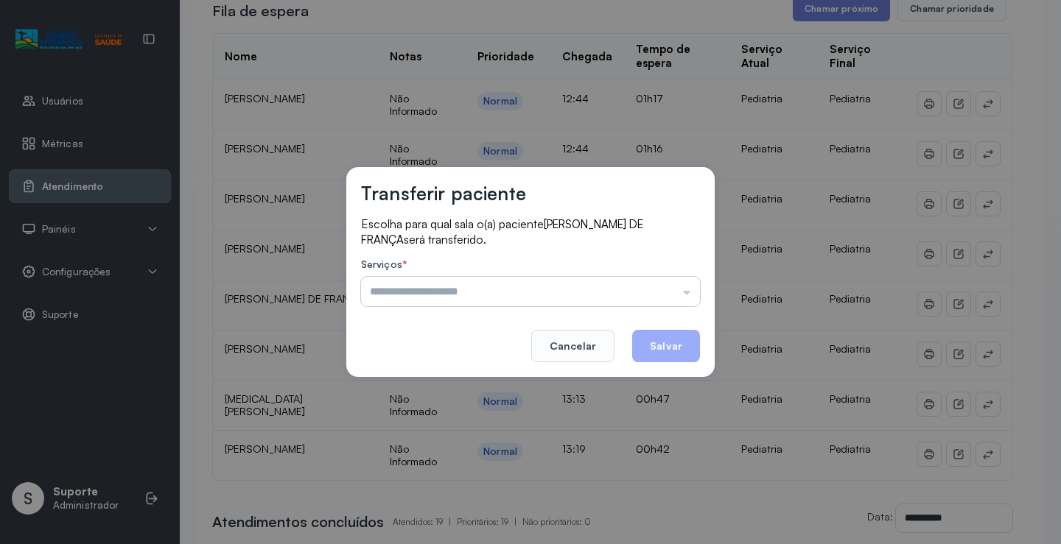
click at [660, 294] on input "text" at bounding box center [530, 291] width 339 height 29
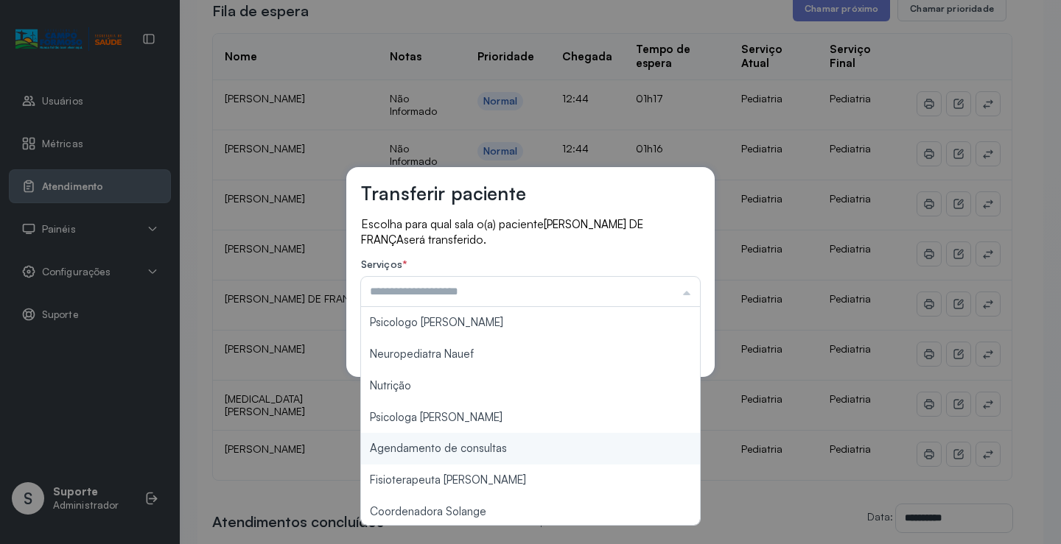
type input "**********"
click at [485, 447] on div "**********" at bounding box center [530, 272] width 1061 height 544
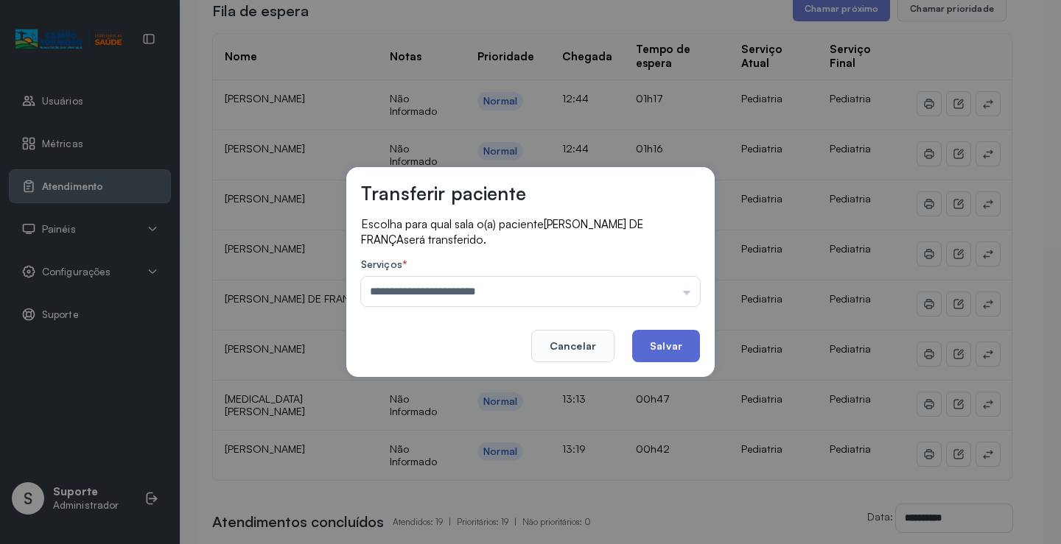
click at [645, 343] on button "Salvar" at bounding box center [666, 346] width 68 height 32
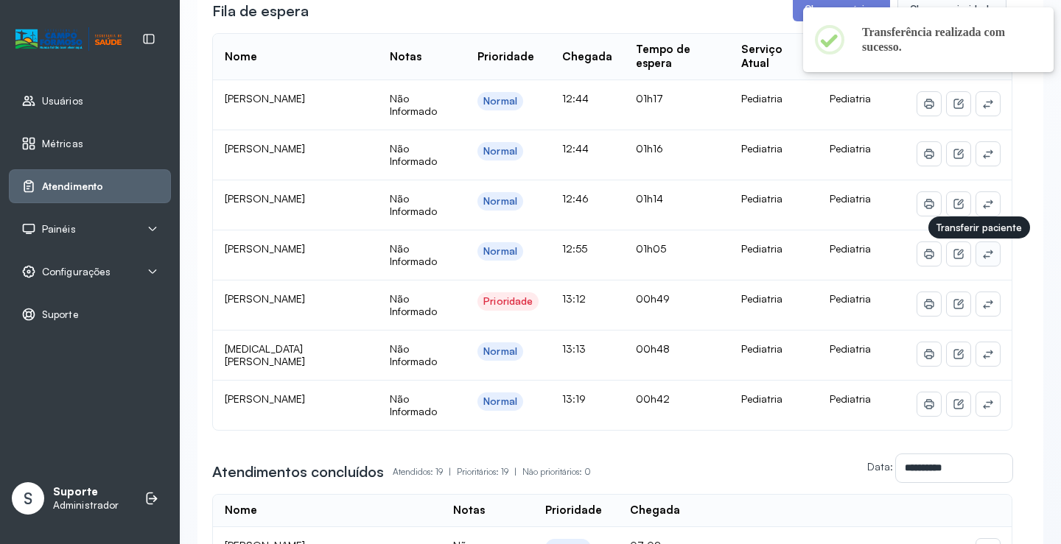
click at [983, 258] on button at bounding box center [988, 254] width 24 height 24
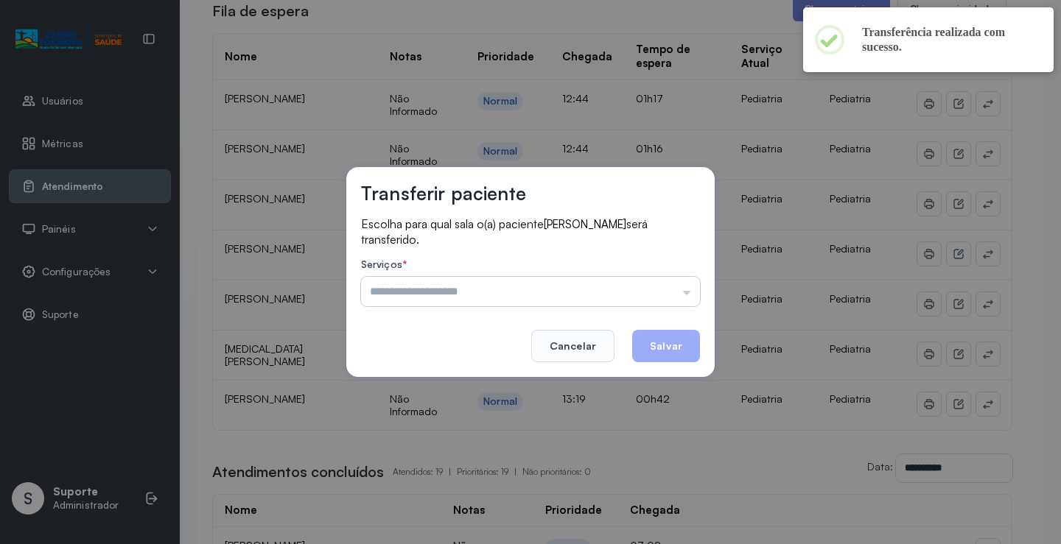
click at [673, 289] on input "text" at bounding box center [530, 291] width 339 height 29
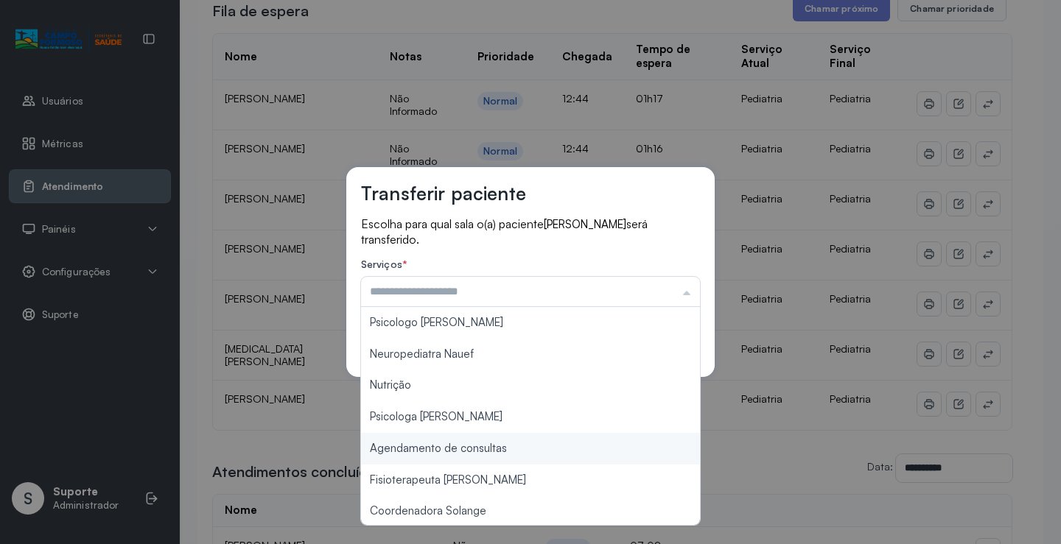
type input "**********"
drag, startPoint x: 483, startPoint y: 448, endPoint x: 604, endPoint y: 386, distance: 135.7
click at [488, 446] on div "**********" at bounding box center [530, 272] width 1061 height 544
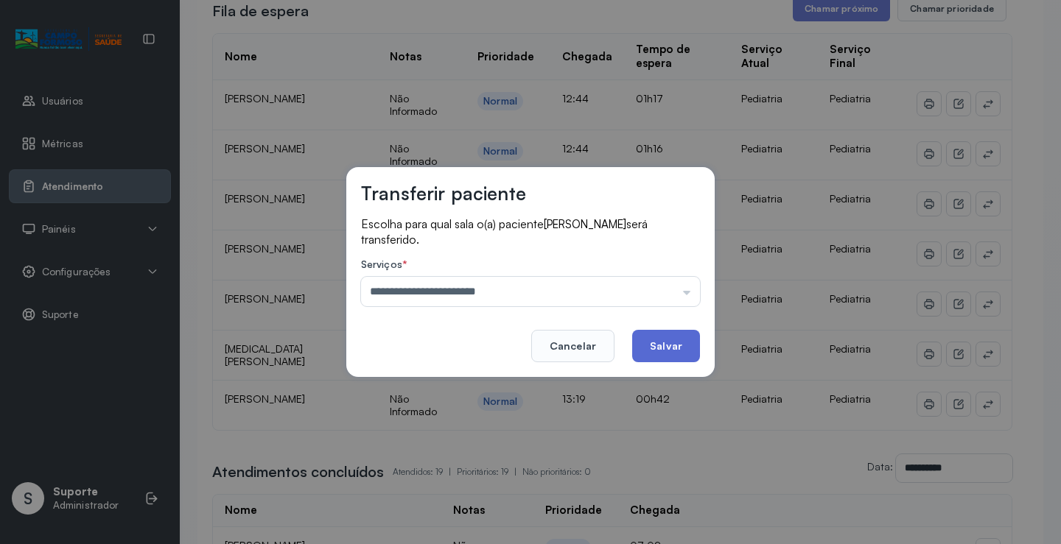
click at [647, 348] on button "Salvar" at bounding box center [666, 346] width 68 height 32
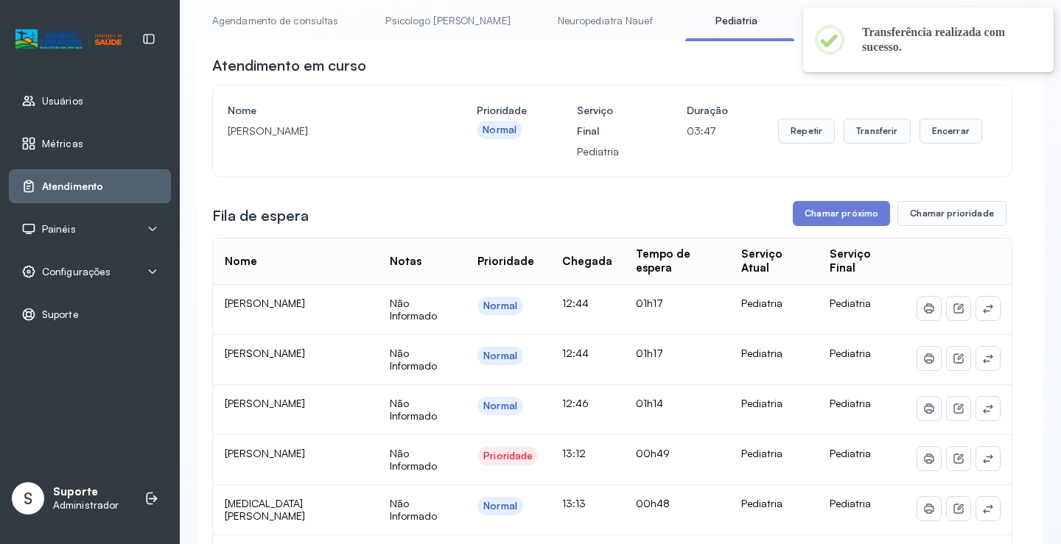
scroll to position [0, 0]
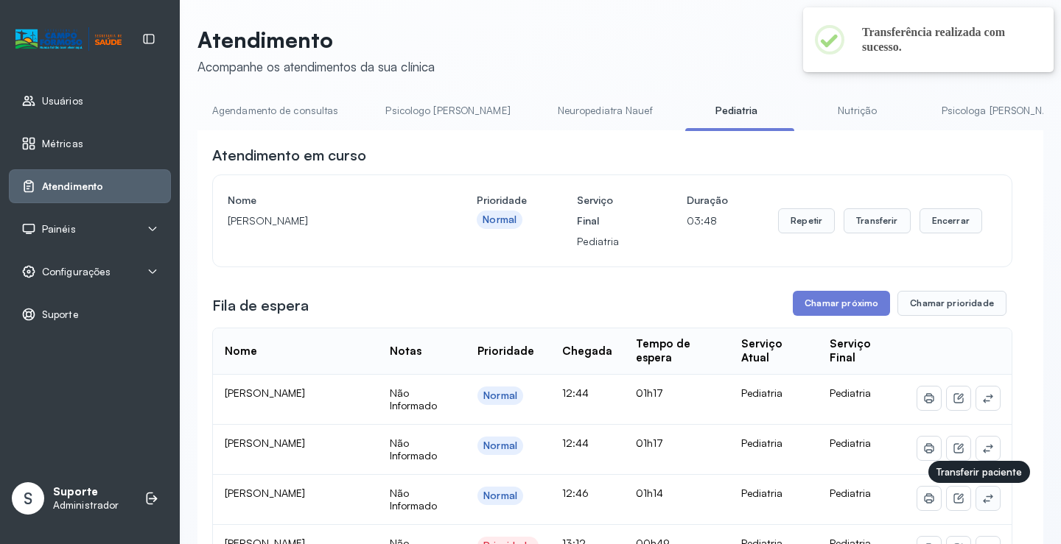
click at [987, 500] on button at bounding box center [988, 499] width 24 height 24
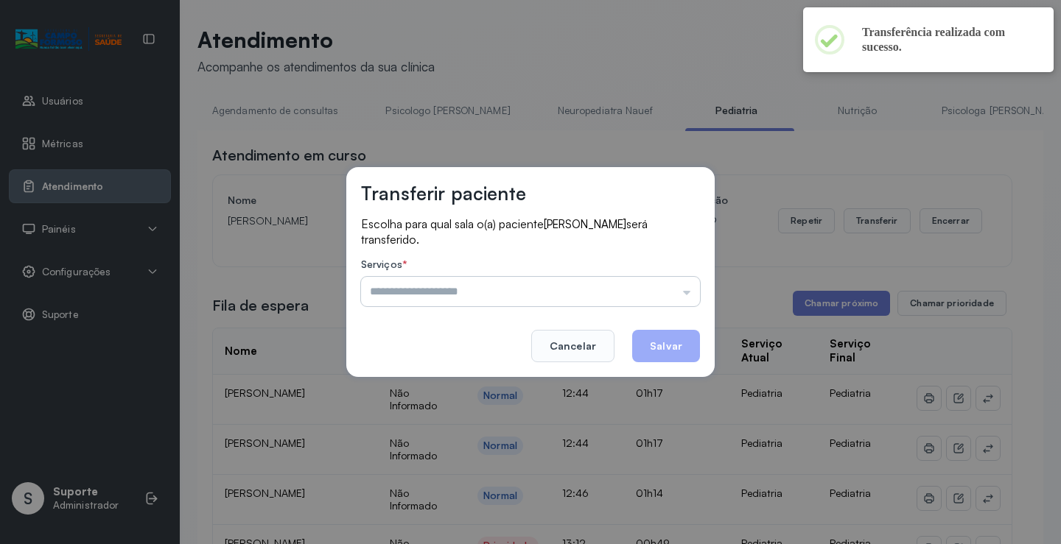
click at [596, 277] on input "text" at bounding box center [530, 291] width 339 height 29
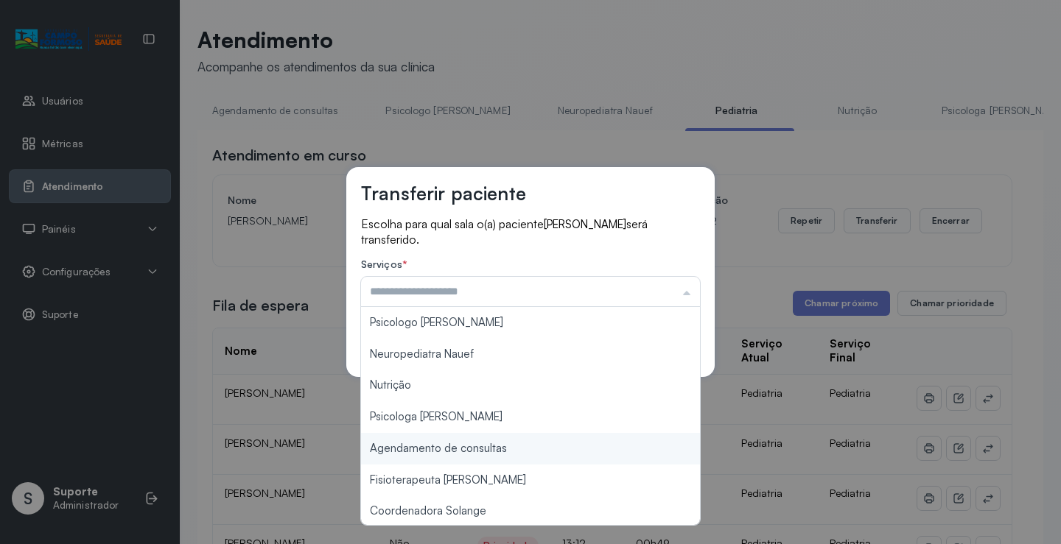
type input "**********"
click at [457, 448] on div "**********" at bounding box center [530, 272] width 1061 height 544
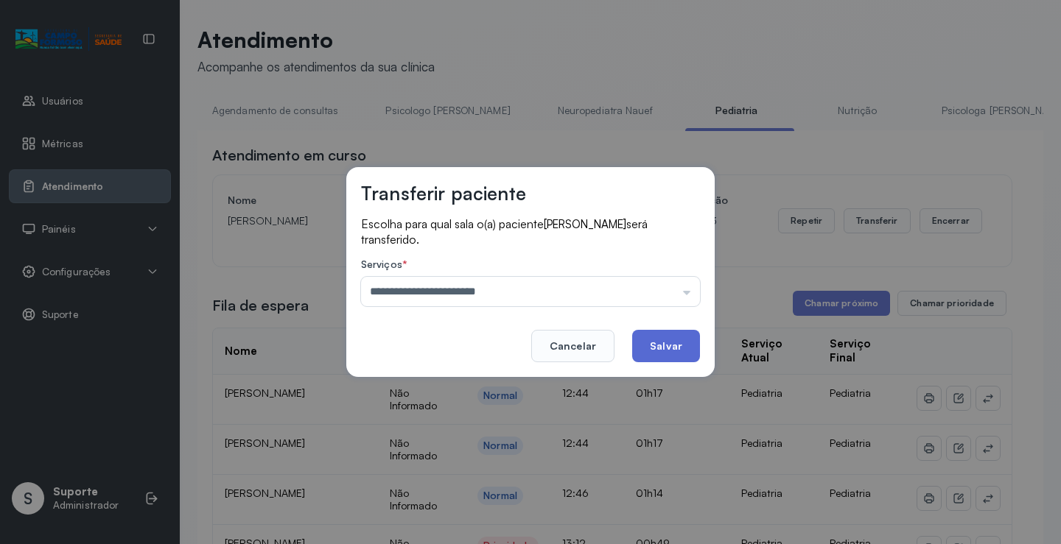
click at [669, 344] on button "Salvar" at bounding box center [666, 346] width 68 height 32
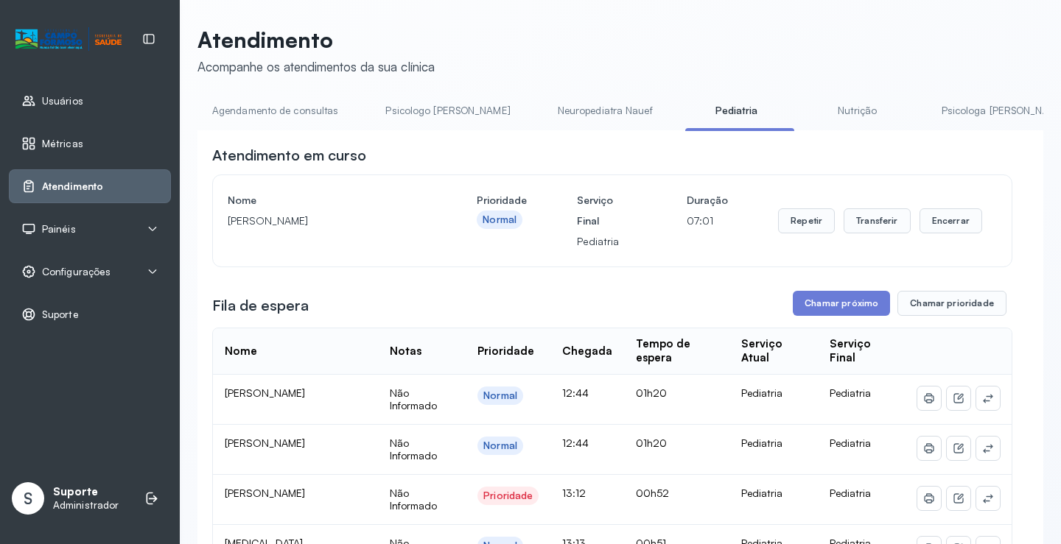
click at [291, 113] on link "Agendamento de consultas" at bounding box center [274, 111] width 155 height 24
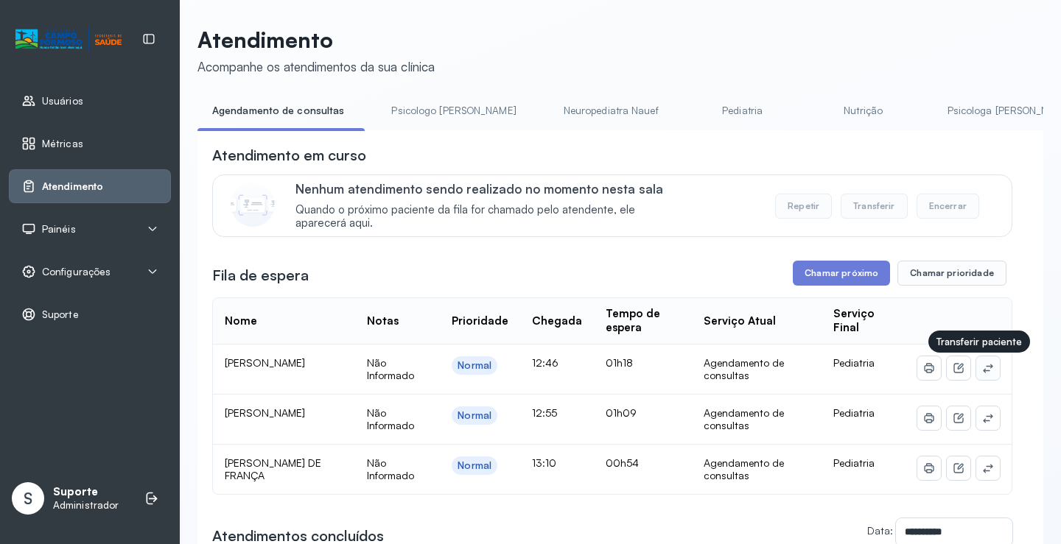
click at [984, 373] on button at bounding box center [988, 369] width 24 height 24
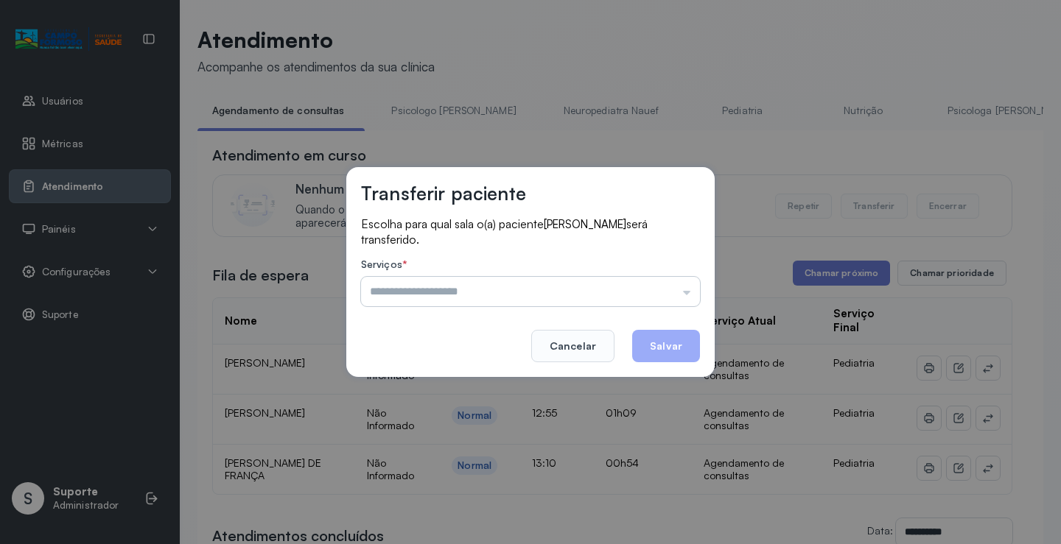
click at [605, 295] on input "text" at bounding box center [530, 291] width 339 height 29
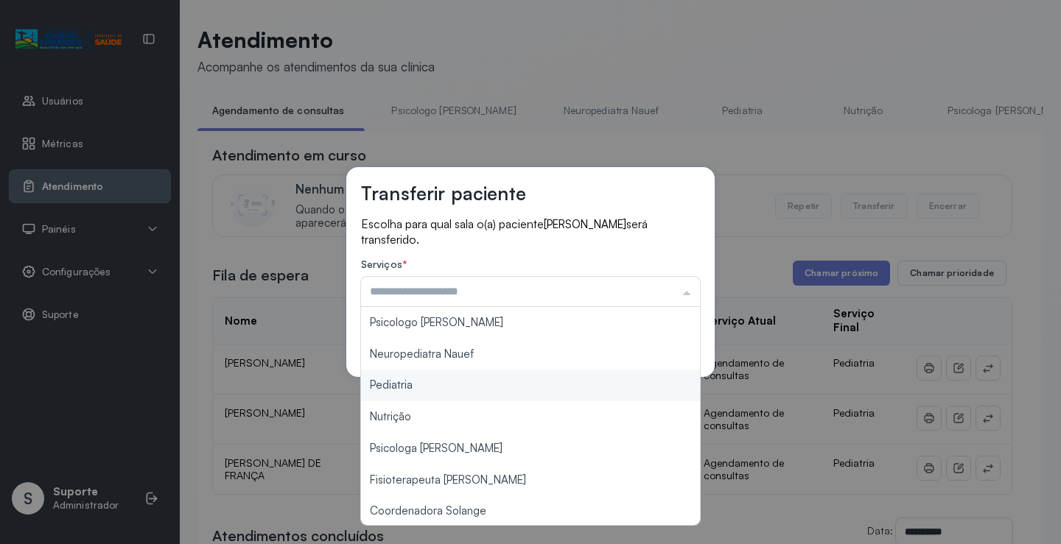
type input "*********"
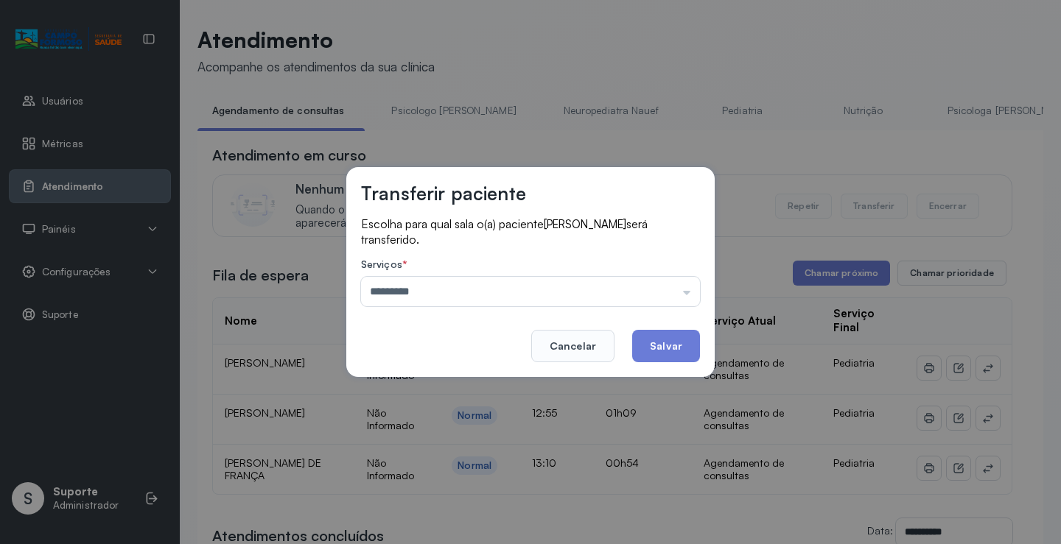
click at [434, 393] on div "Transferir paciente Escolha para qual sala o(a) paciente JHENYFER SANTOS DIAS s…" at bounding box center [530, 272] width 1061 height 544
click at [673, 333] on button "Salvar" at bounding box center [666, 346] width 68 height 32
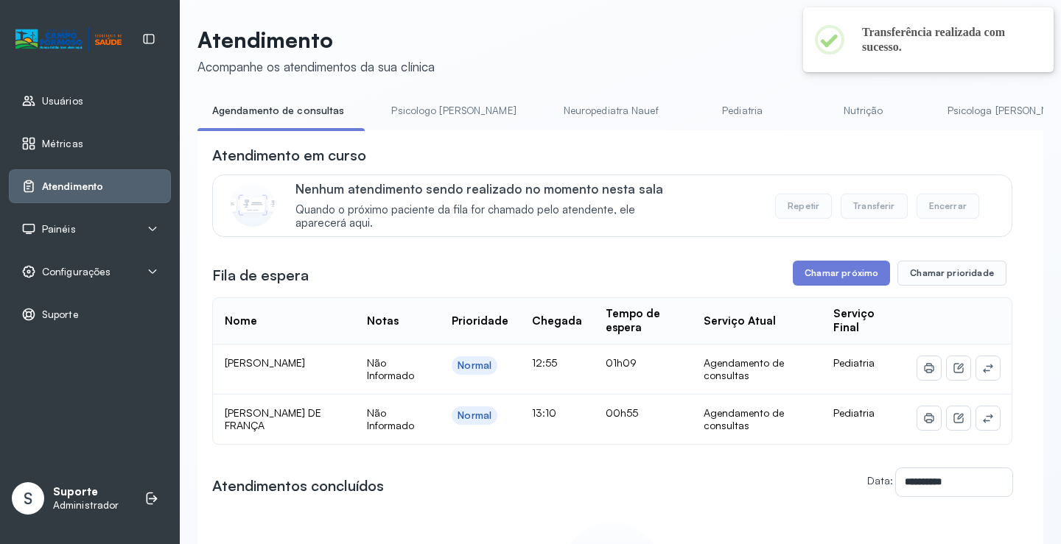
click at [691, 116] on link "Pediatria" at bounding box center [742, 111] width 103 height 24
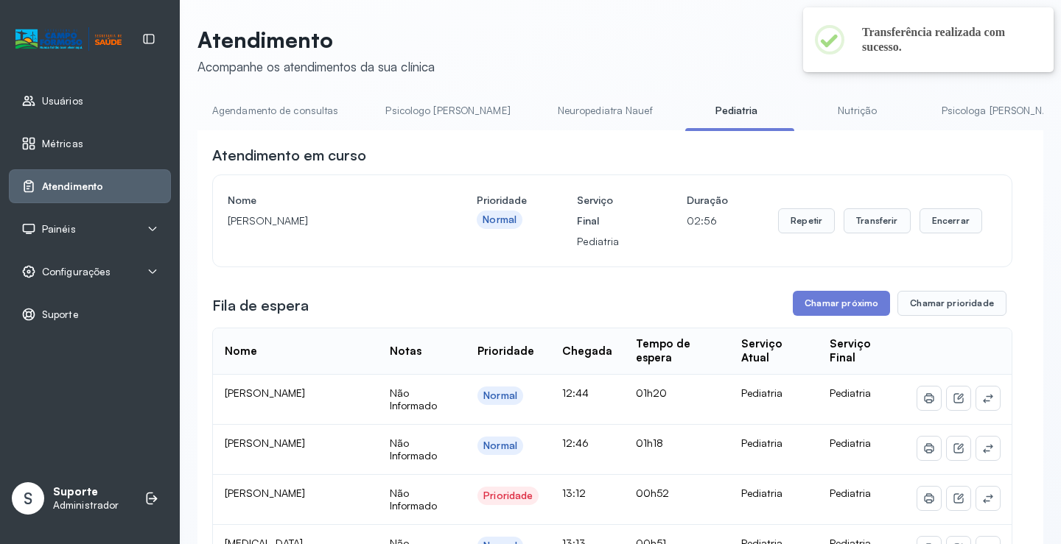
click at [543, 119] on link "Neuropediatra Nauef" at bounding box center [605, 111] width 124 height 24
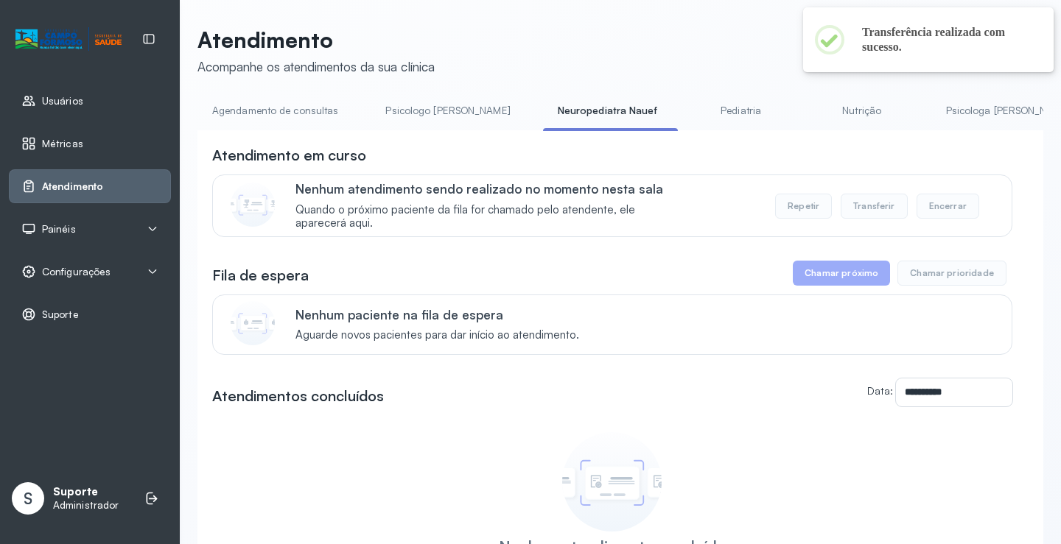
click at [690, 105] on link "Pediatria" at bounding box center [741, 111] width 103 height 24
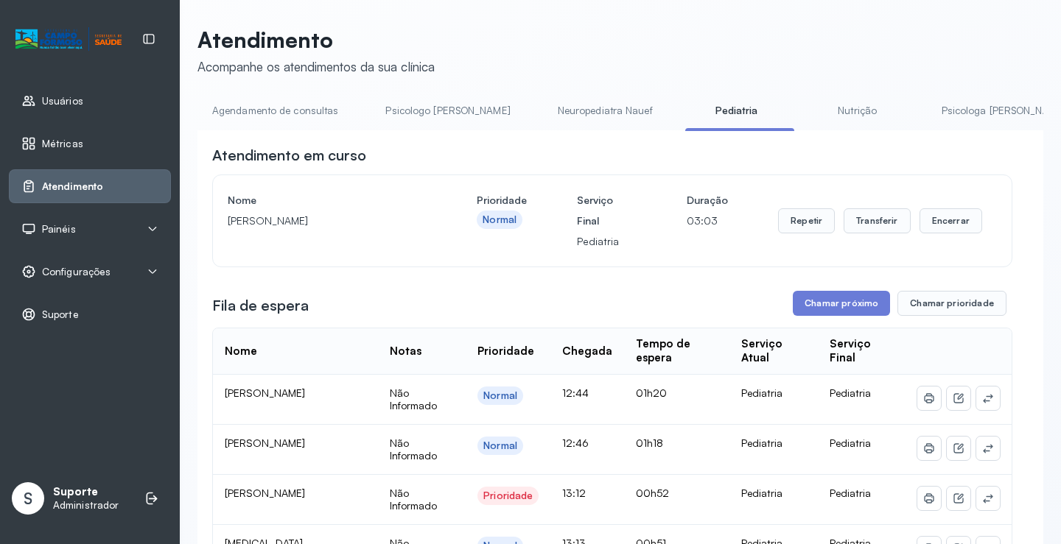
click at [284, 116] on link "Agendamento de consultas" at bounding box center [274, 111] width 155 height 24
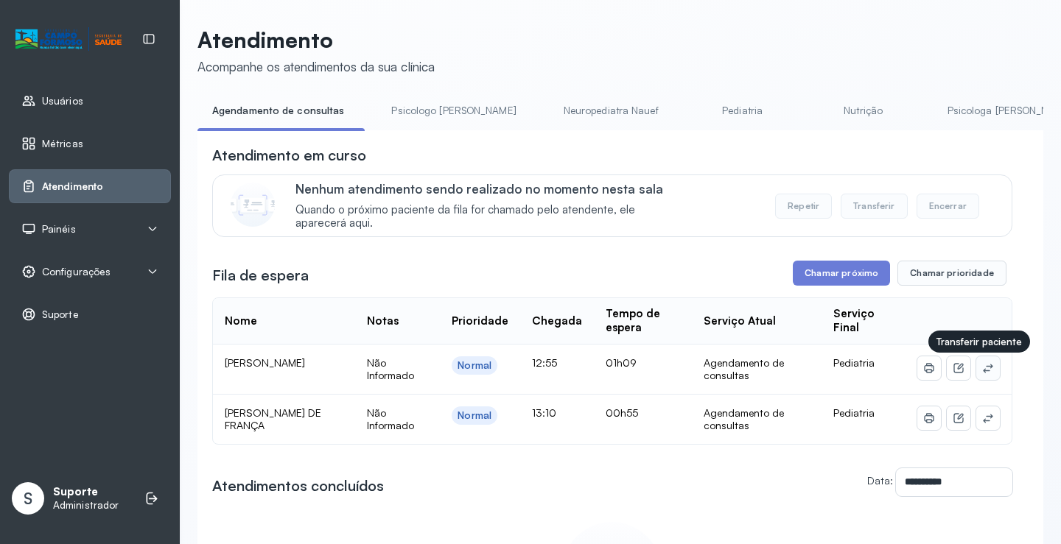
click at [976, 371] on button at bounding box center [988, 369] width 24 height 24
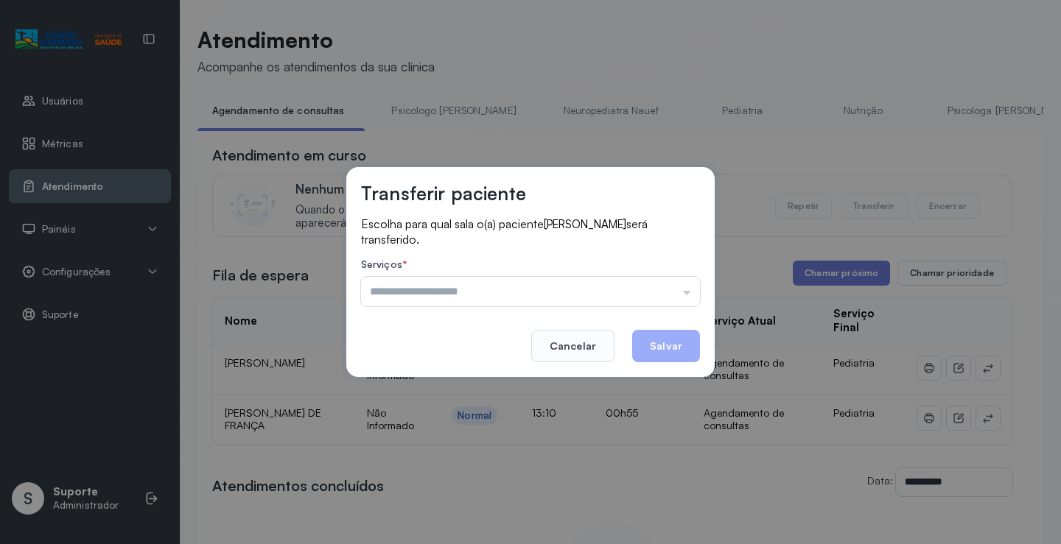
click at [580, 273] on label "Serviços *" at bounding box center [530, 266] width 339 height 15
drag, startPoint x: 573, startPoint y: 286, endPoint x: 564, endPoint y: 292, distance: 11.1
click at [572, 286] on input "text" at bounding box center [530, 291] width 339 height 29
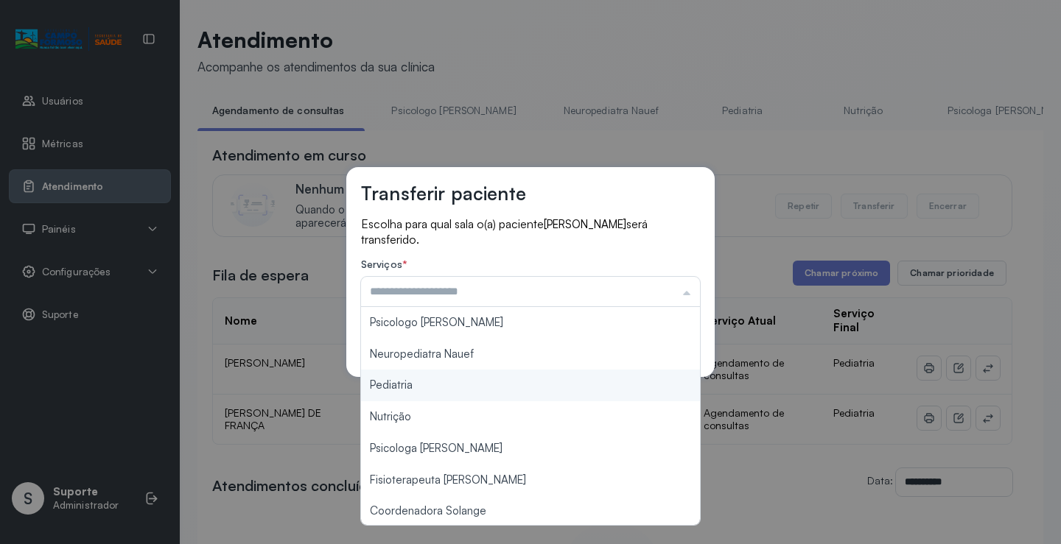
type input "*********"
drag, startPoint x: 445, startPoint y: 397, endPoint x: 483, endPoint y: 387, distance: 39.7
click at [446, 393] on div "Transferir paciente Escolha para qual sala o(a) paciente ISABELLA RODRIGUES DA …" at bounding box center [530, 272] width 1061 height 544
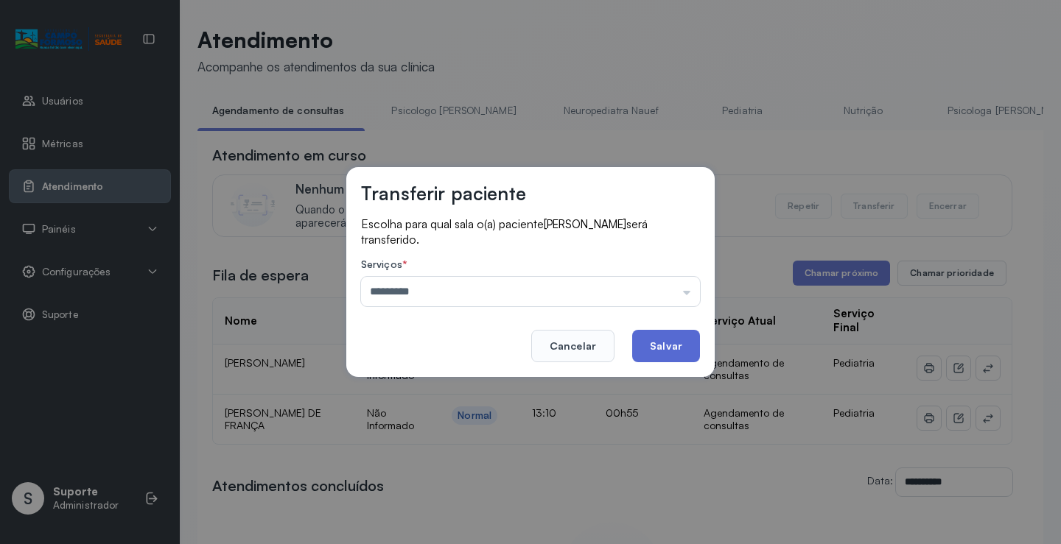
click at [669, 343] on button "Salvar" at bounding box center [666, 346] width 68 height 32
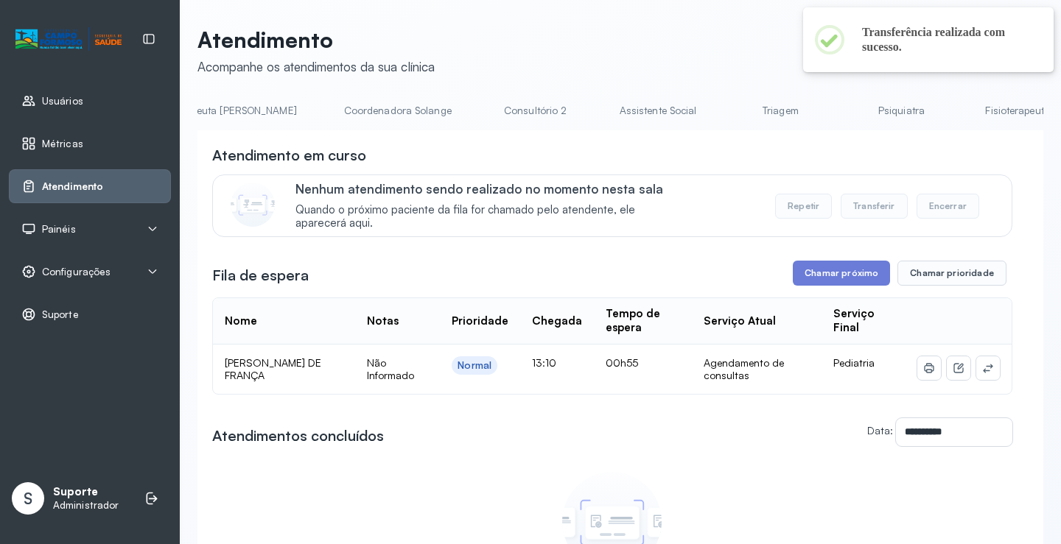
scroll to position [0, 1172]
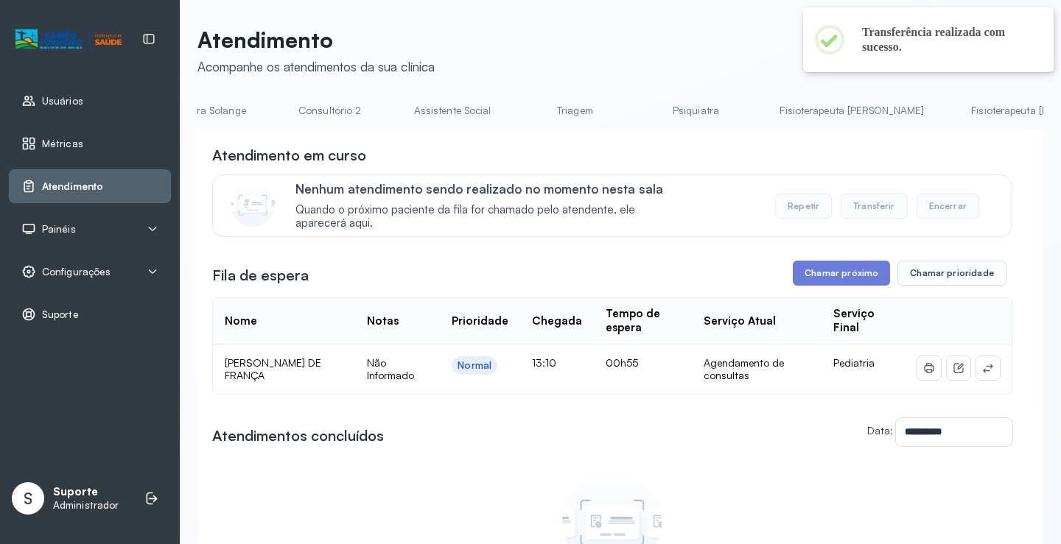
click at [523, 111] on link "Triagem" at bounding box center [574, 111] width 103 height 24
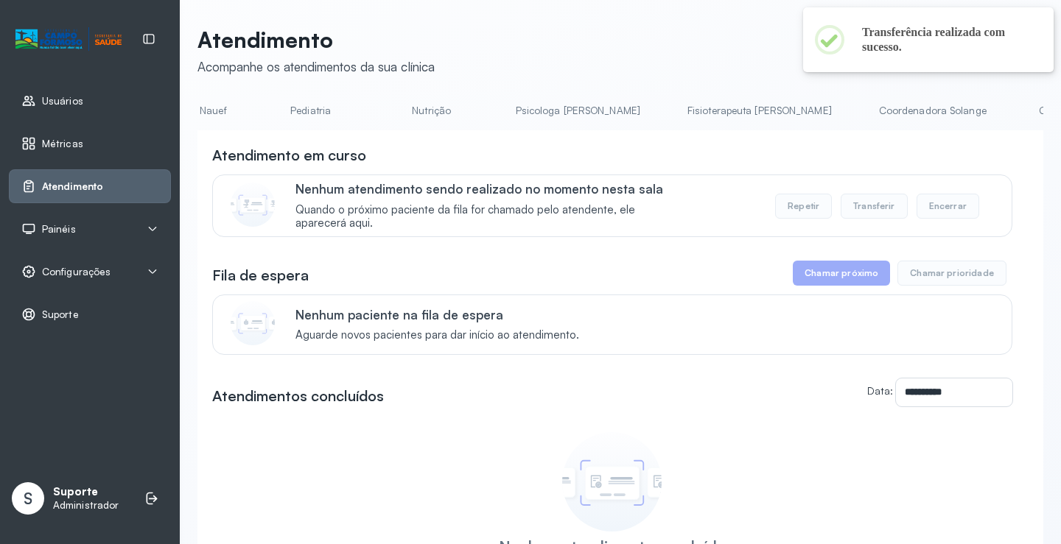
scroll to position [0, 0]
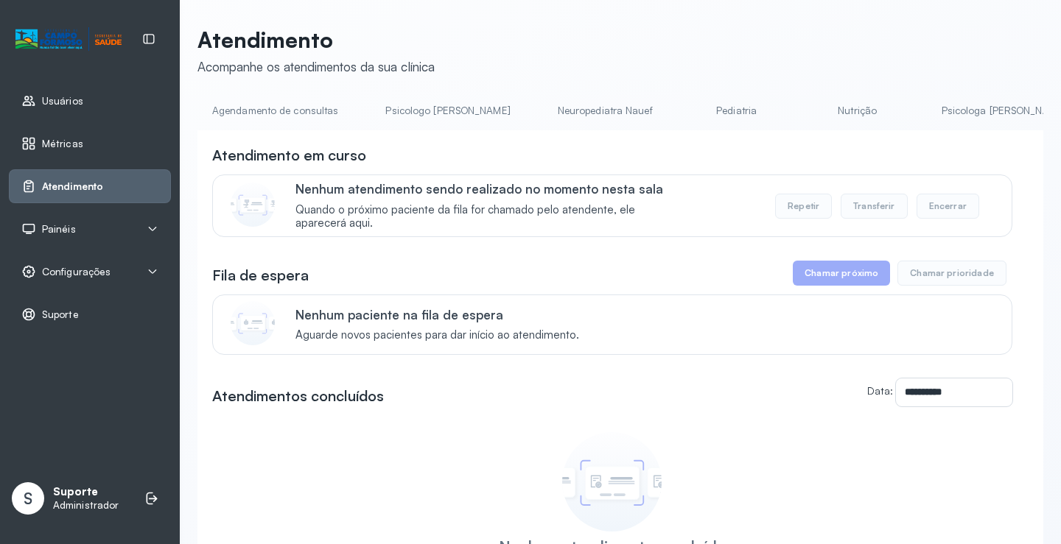
click at [691, 108] on link "Pediatria" at bounding box center [736, 111] width 103 height 24
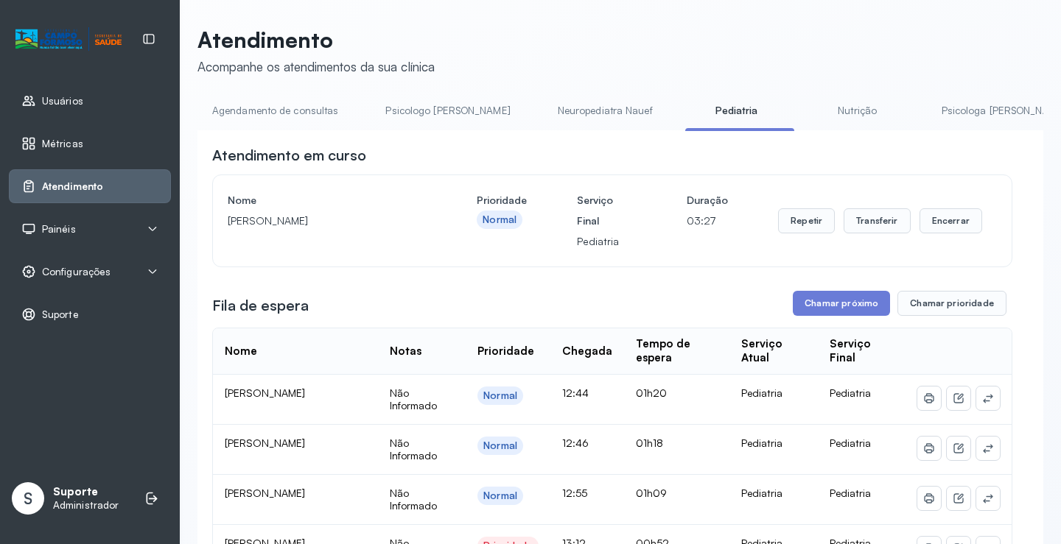
click at [286, 108] on link "Agendamento de consultas" at bounding box center [274, 111] width 155 height 24
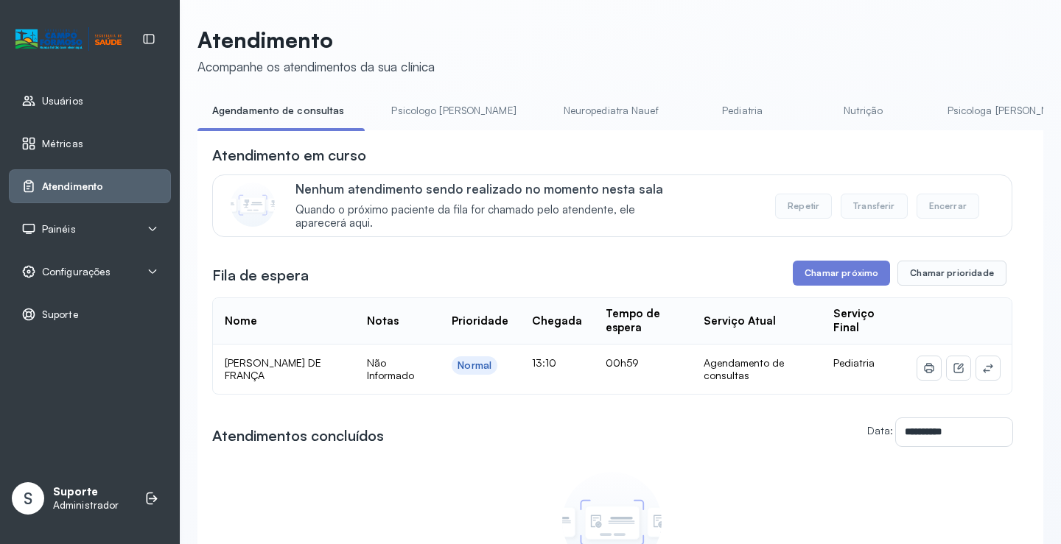
click at [691, 107] on link "Pediatria" at bounding box center [742, 111] width 103 height 24
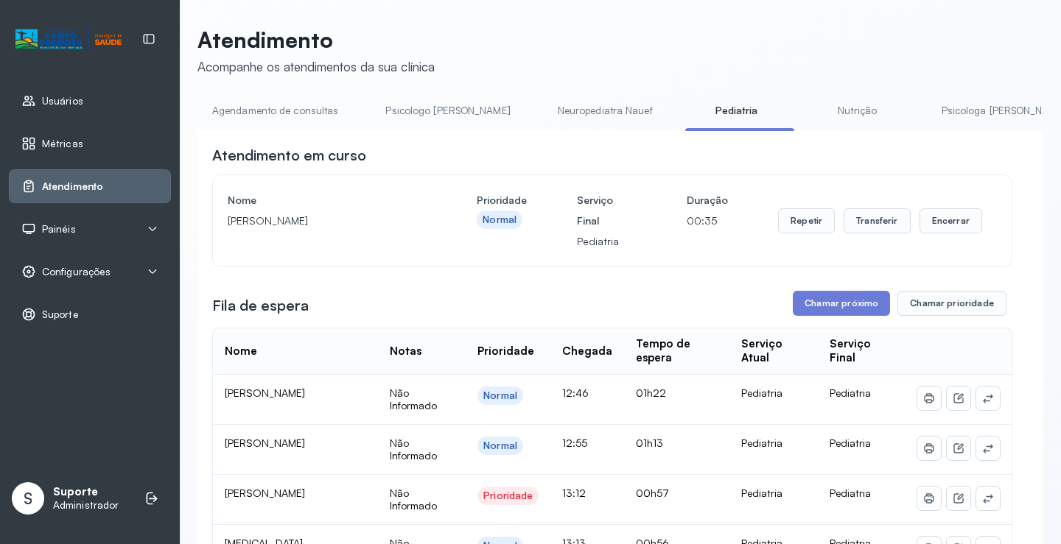
click at [812, 107] on link "Nutrição" at bounding box center [857, 111] width 103 height 24
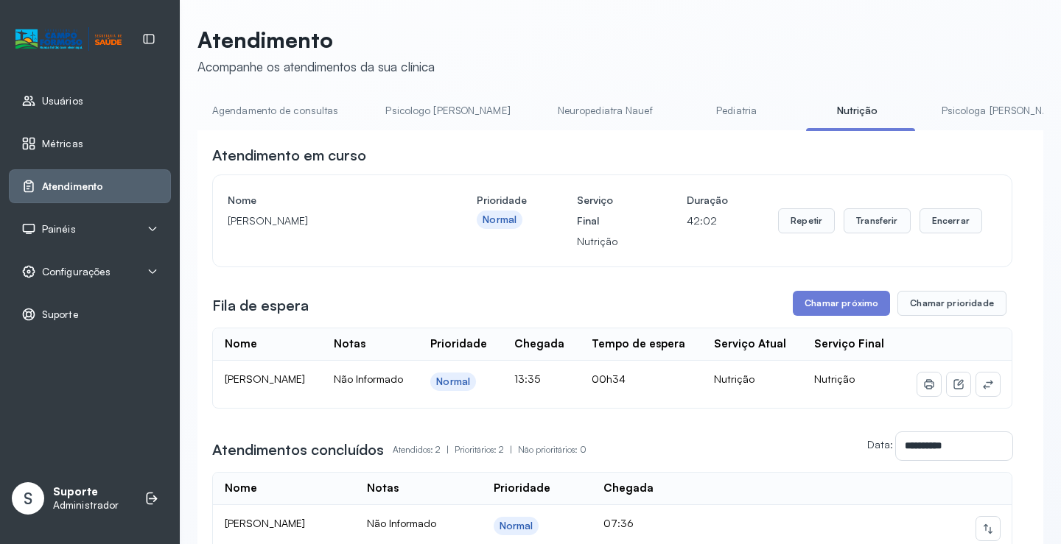
click at [284, 115] on link "Agendamento de consultas" at bounding box center [274, 111] width 155 height 24
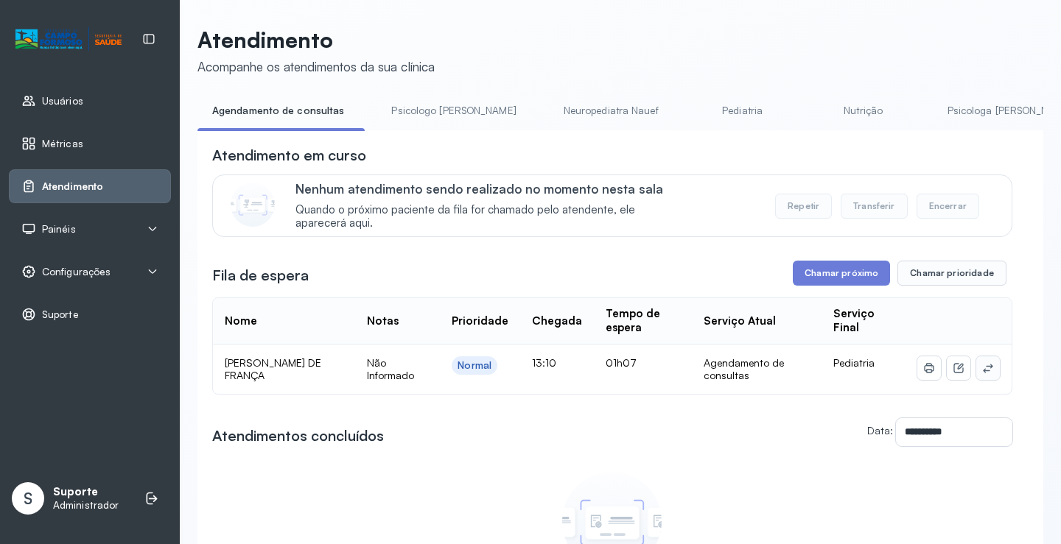
click at [982, 374] on icon at bounding box center [988, 368] width 12 height 12
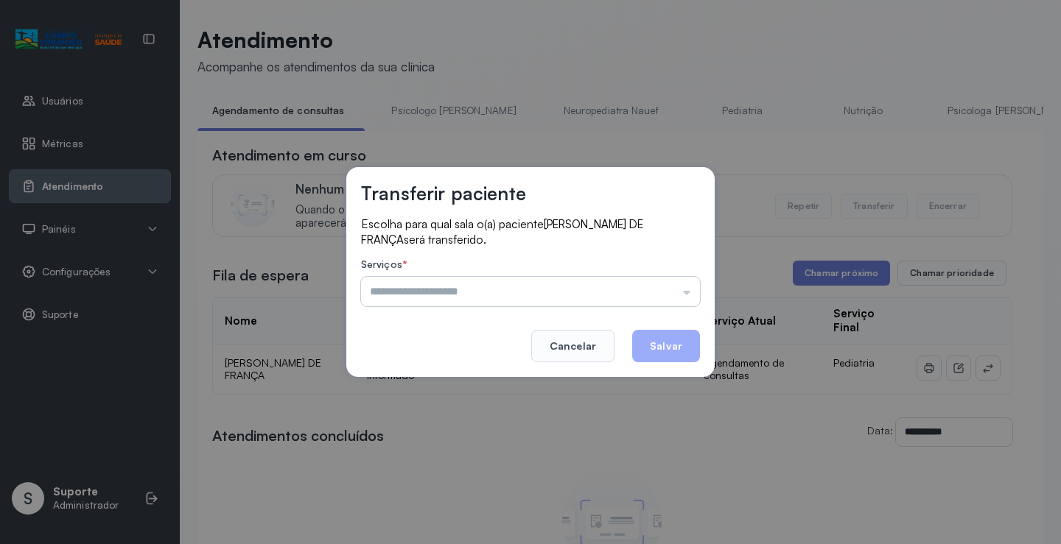
click at [681, 292] on input "text" at bounding box center [530, 291] width 339 height 29
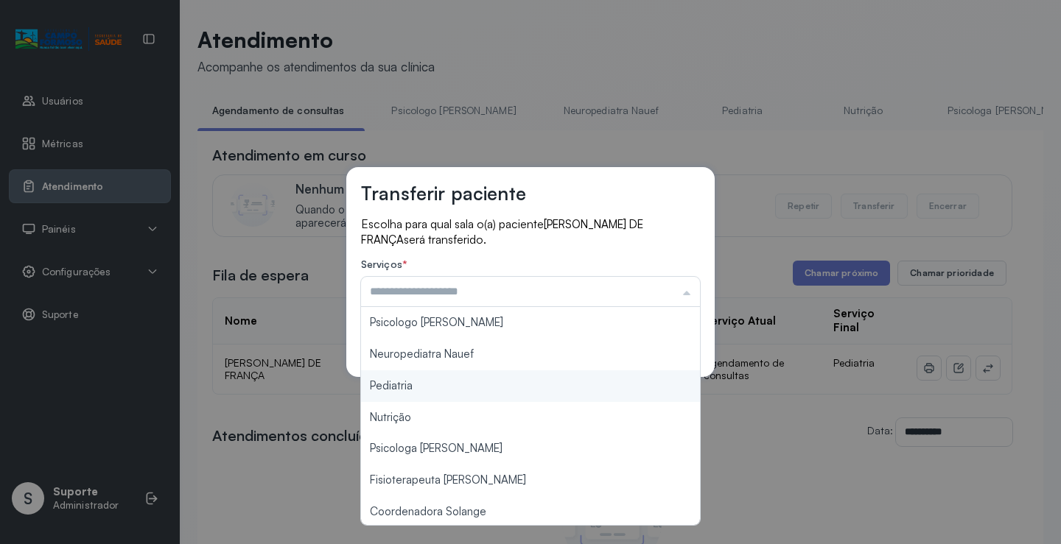
type input "*********"
click at [446, 392] on div "Transferir paciente Escolha para qual sala o(a) paciente ANTHONY RAVI PEREIRA D…" at bounding box center [530, 272] width 1061 height 544
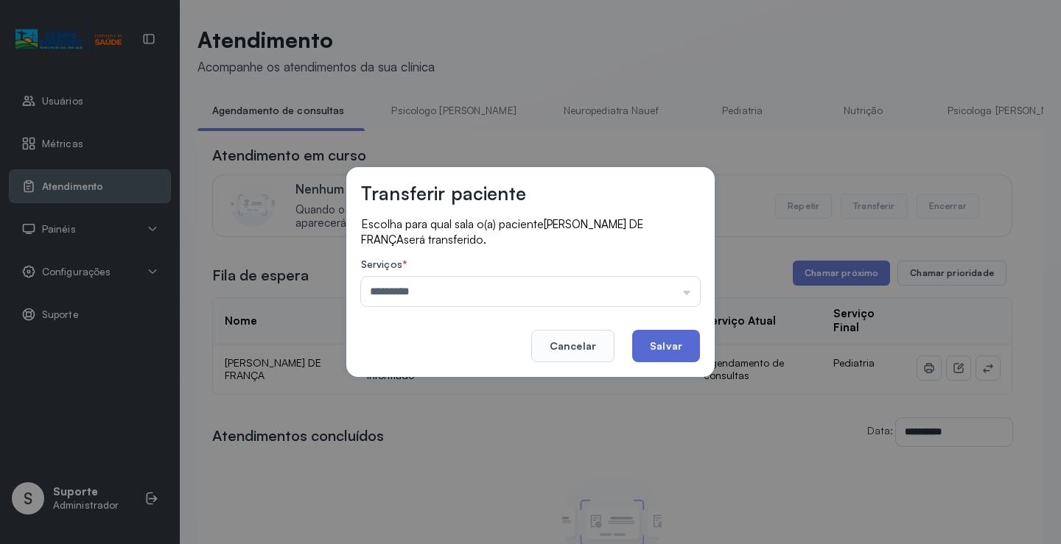
click at [639, 350] on button "Salvar" at bounding box center [666, 346] width 68 height 32
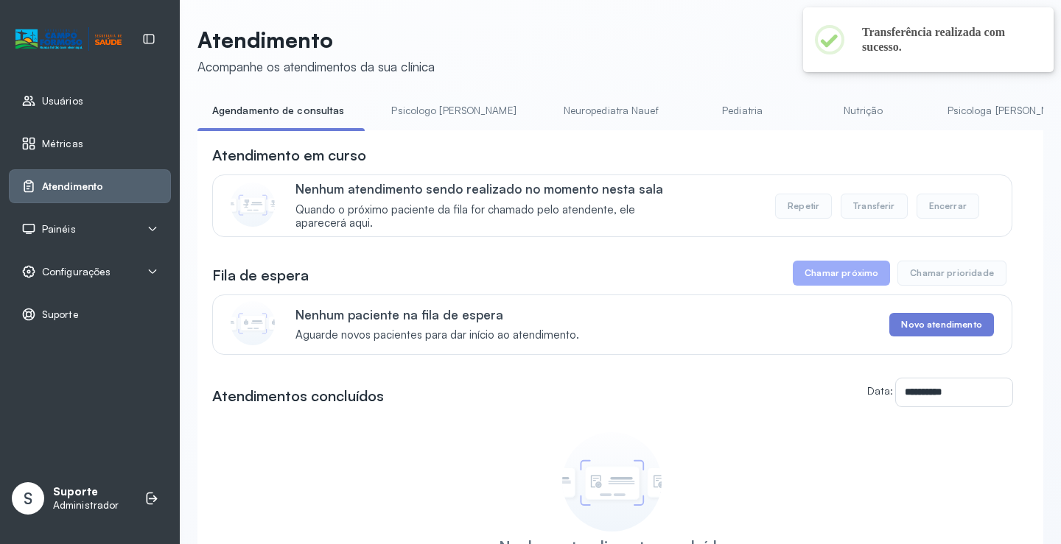
click at [693, 106] on link "Pediatria" at bounding box center [742, 111] width 103 height 24
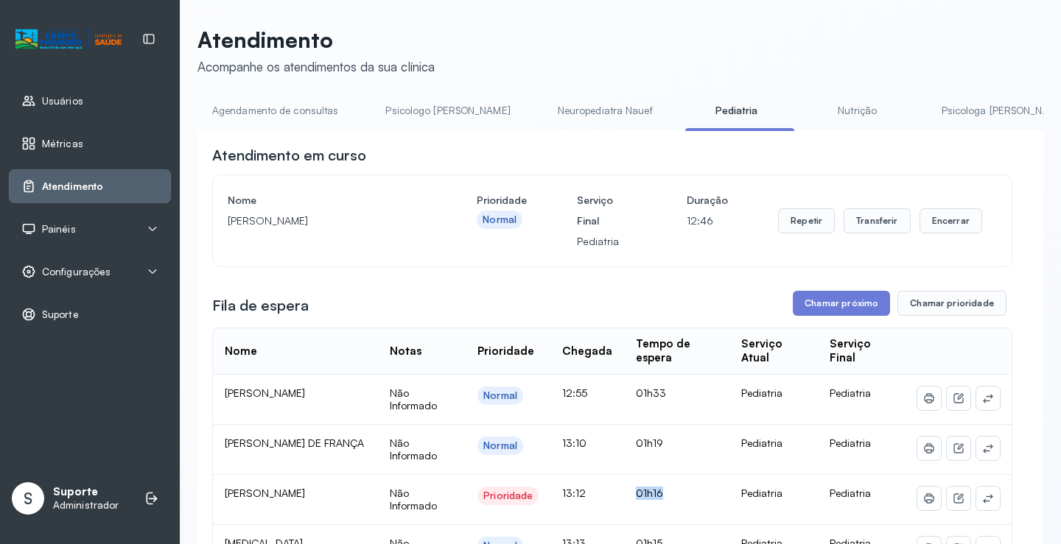
drag, startPoint x: 634, startPoint y: 501, endPoint x: 708, endPoint y: 498, distance: 73.7
click at [708, 498] on td "01h16" at bounding box center [676, 500] width 105 height 50
click at [443, 106] on link "Psicologo Pedro" at bounding box center [448, 111] width 154 height 24
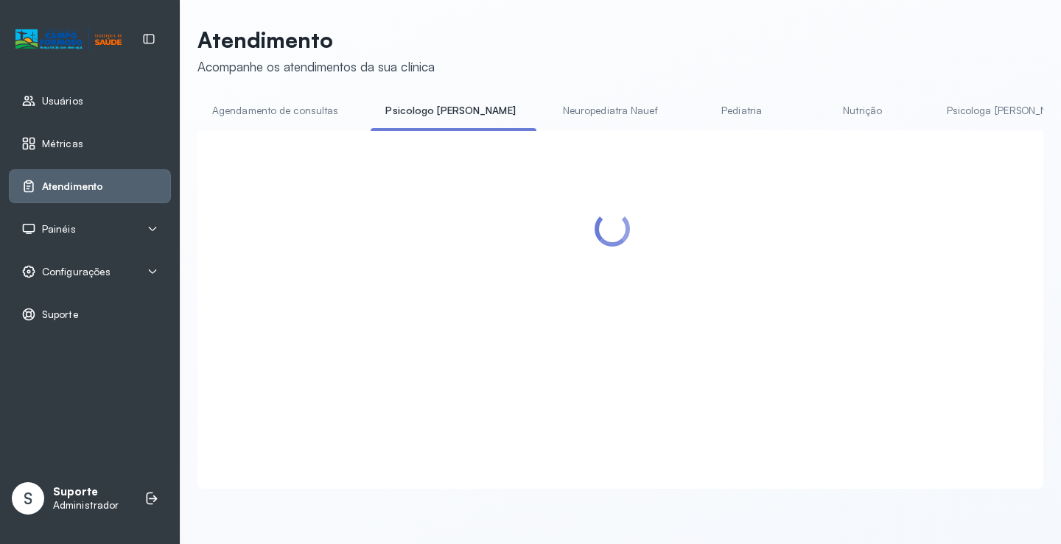
click at [690, 109] on link "Pediatria" at bounding box center [741, 111] width 103 height 24
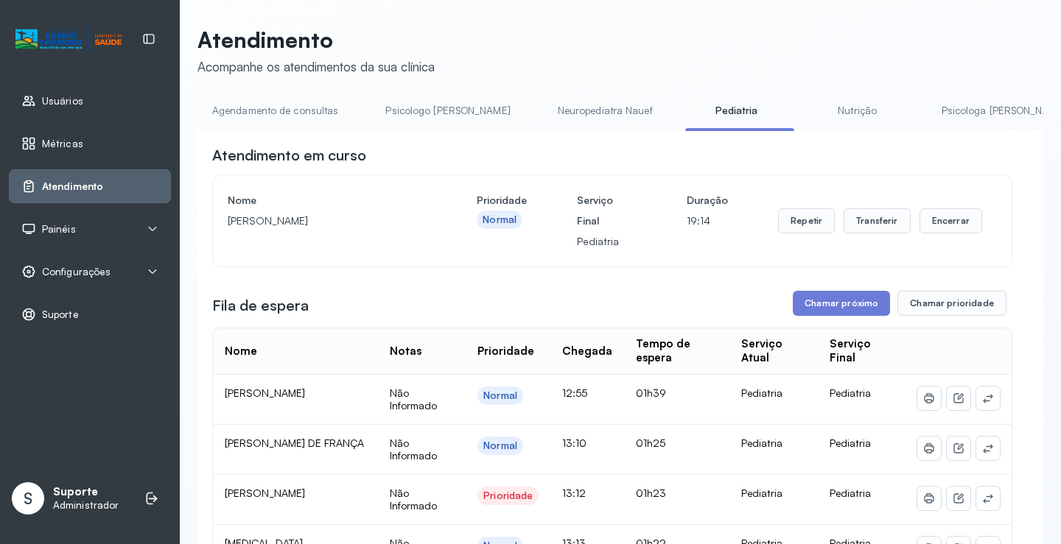
click at [550, 111] on link "Neuropediatra Nauef" at bounding box center [605, 111] width 124 height 24
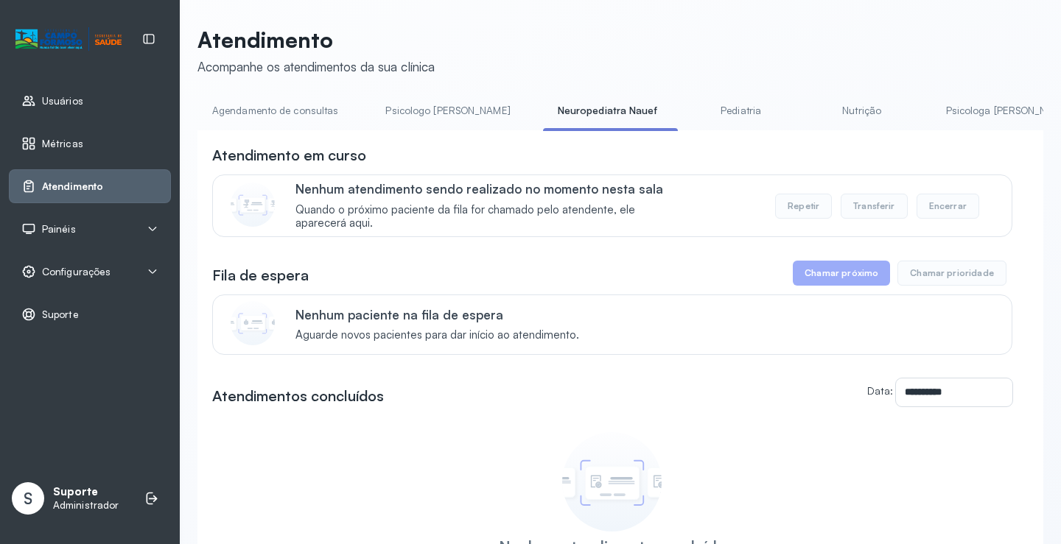
click at [690, 105] on link "Pediatria" at bounding box center [741, 111] width 103 height 24
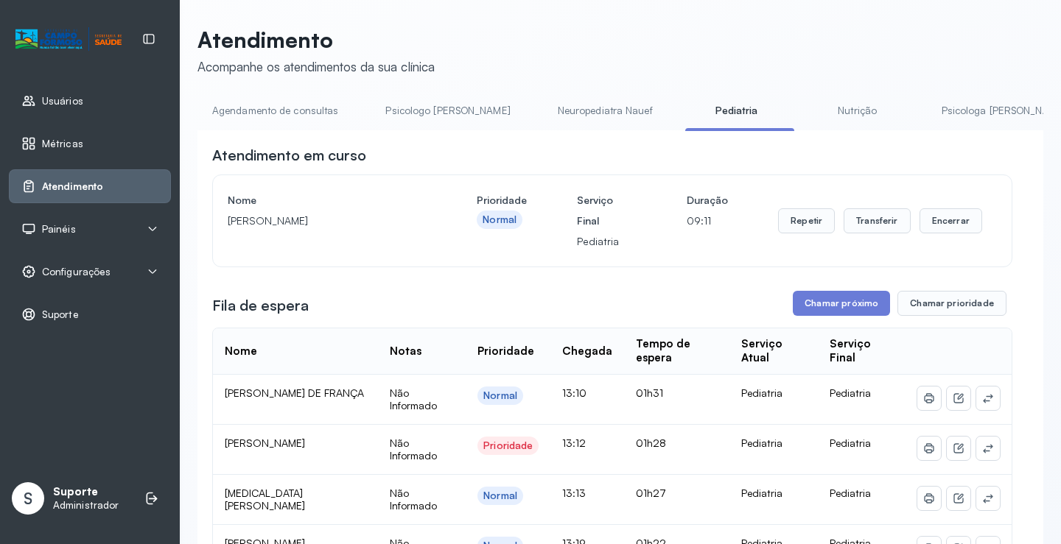
click at [287, 100] on link "Agendamento de consultas" at bounding box center [274, 111] width 155 height 24
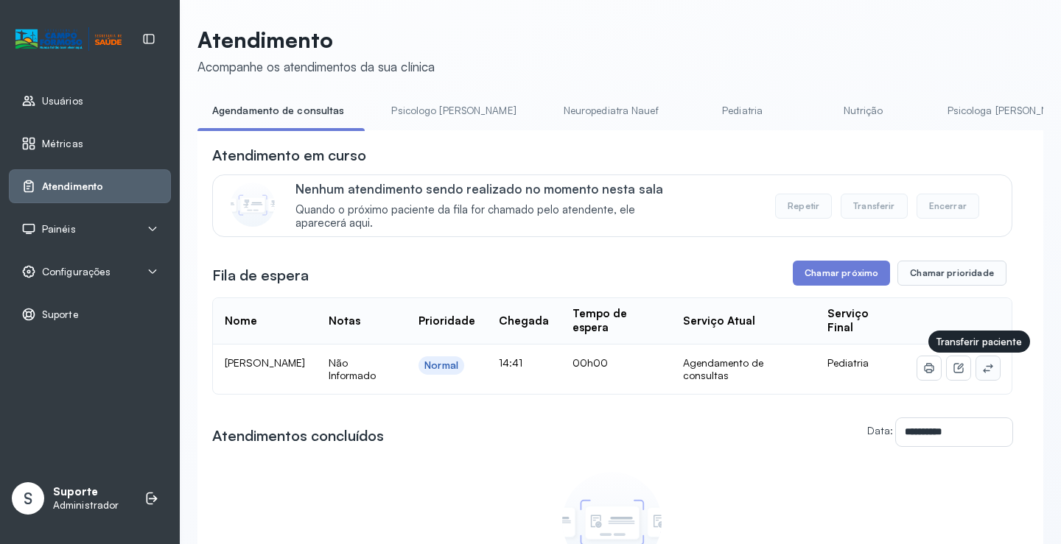
click at [987, 372] on button at bounding box center [988, 369] width 24 height 24
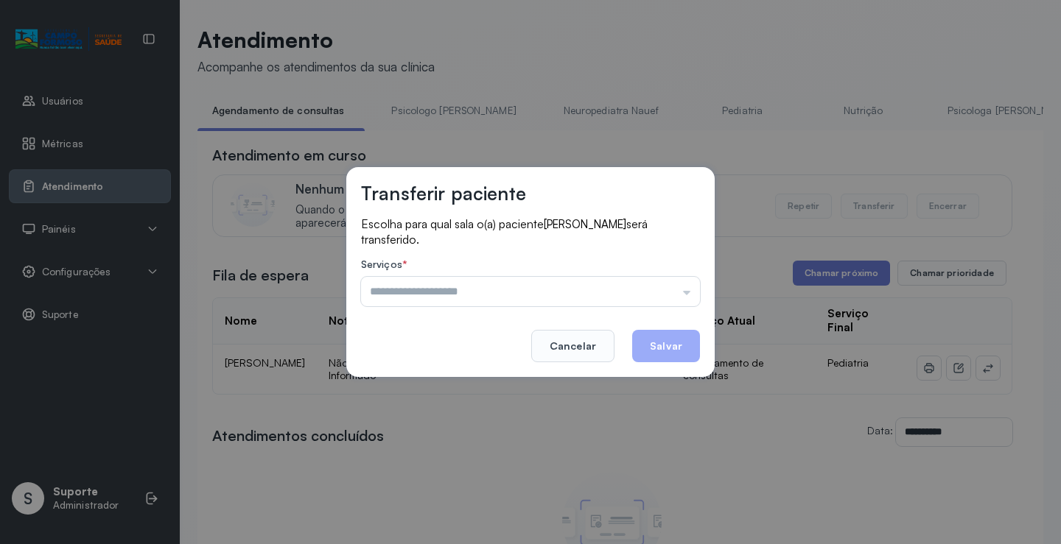
drag, startPoint x: 662, startPoint y: 309, endPoint x: 653, endPoint y: 292, distance: 18.1
click at [662, 308] on div "Escolha para qual sala o(a) paciente KEYLA MELLINA MIRANDA ALMEIDA será transfe…" at bounding box center [530, 263] width 339 height 93
click at [653, 292] on input "text" at bounding box center [530, 291] width 339 height 29
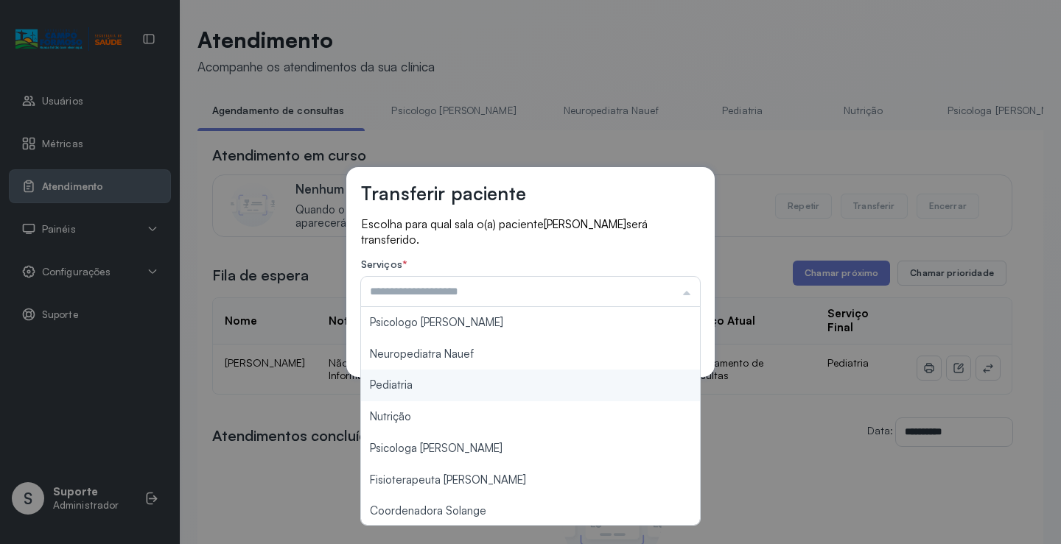
scroll to position [223, 0]
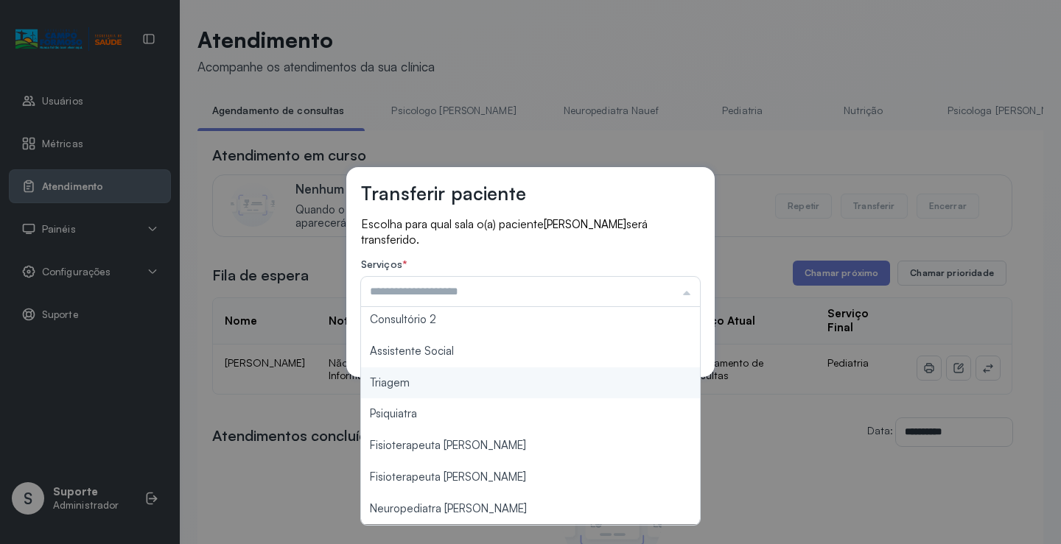
type input "*******"
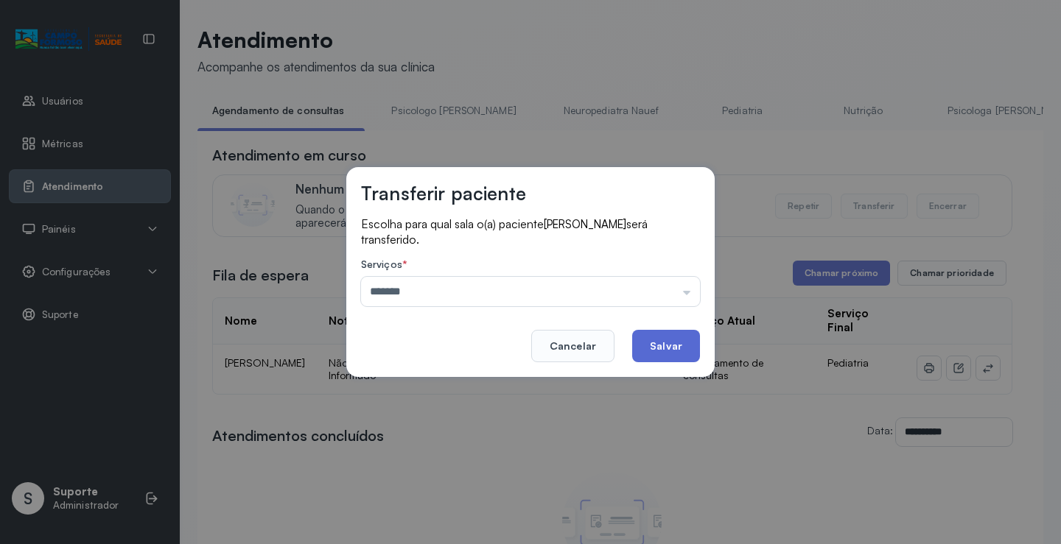
drag, startPoint x: 429, startPoint y: 389, endPoint x: 660, endPoint y: 339, distance: 236.7
click at [437, 385] on div "Transferir paciente Escolha para qual sala o(a) paciente KEYLA MELLINA MIRANDA …" at bounding box center [530, 272] width 1061 height 544
click at [664, 337] on button "Salvar" at bounding box center [666, 346] width 68 height 32
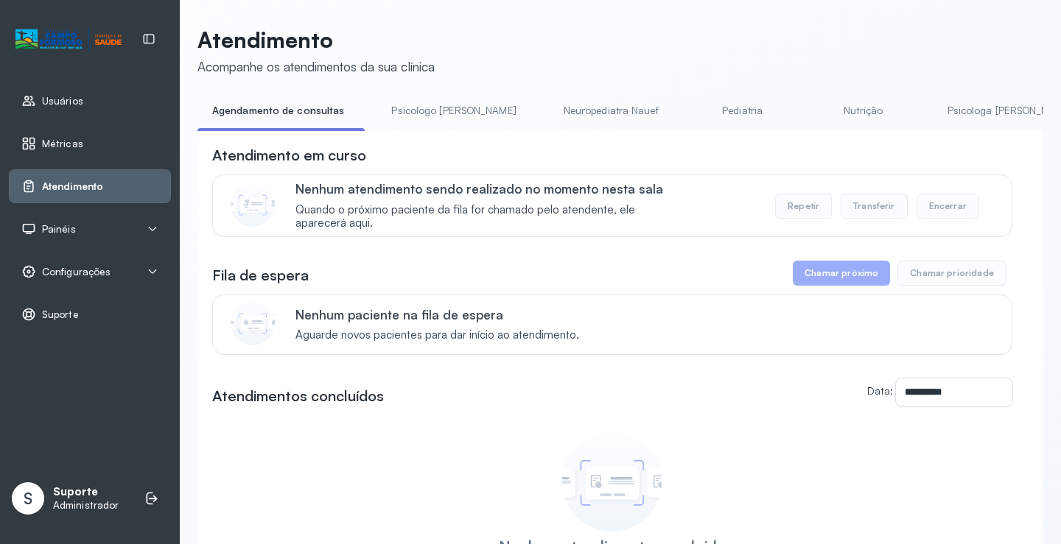
click at [691, 106] on link "Pediatria" at bounding box center [742, 111] width 103 height 24
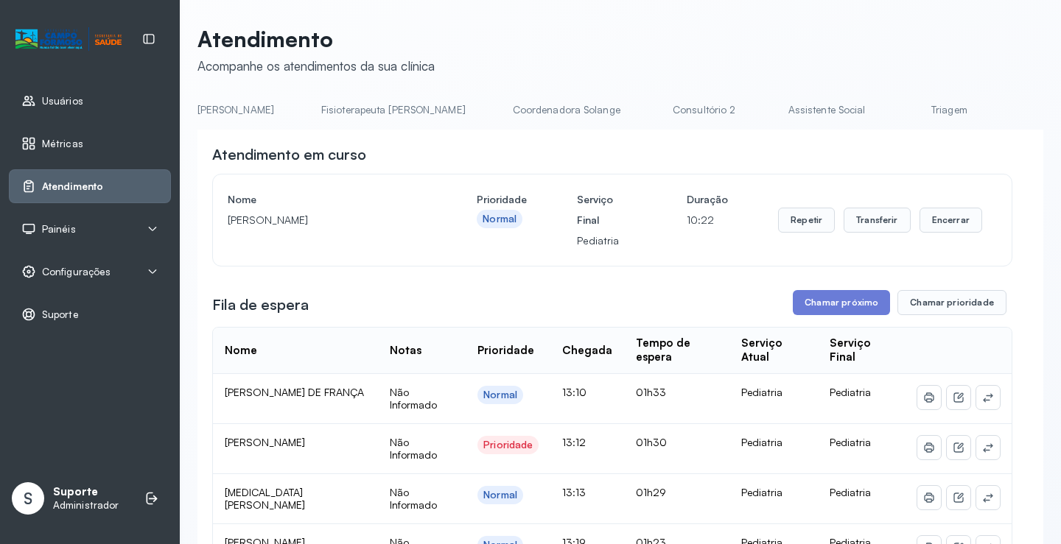
scroll to position [0, 818]
click at [871, 107] on link "Triagem" at bounding box center [922, 110] width 103 height 24
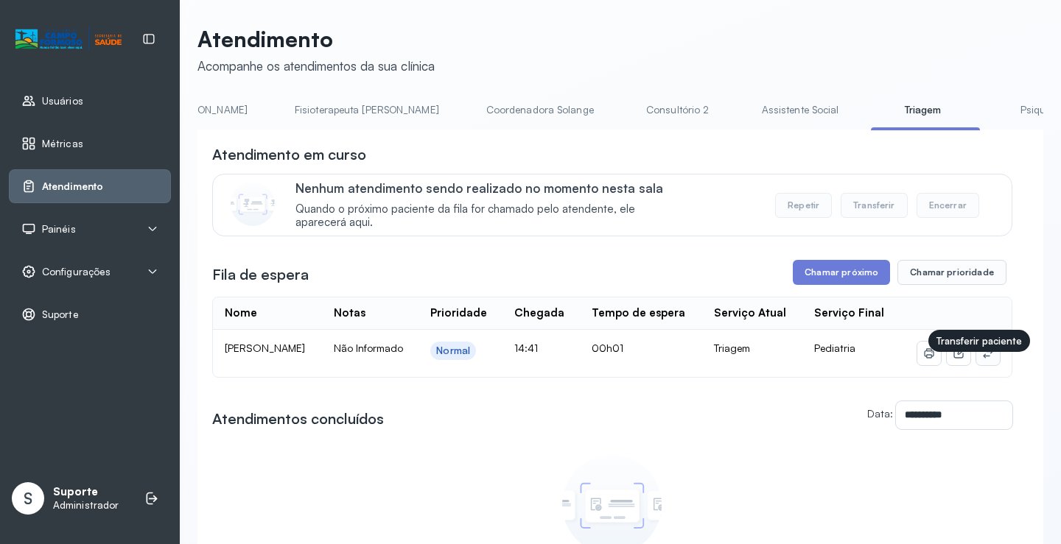
click at [988, 365] on button at bounding box center [988, 354] width 24 height 24
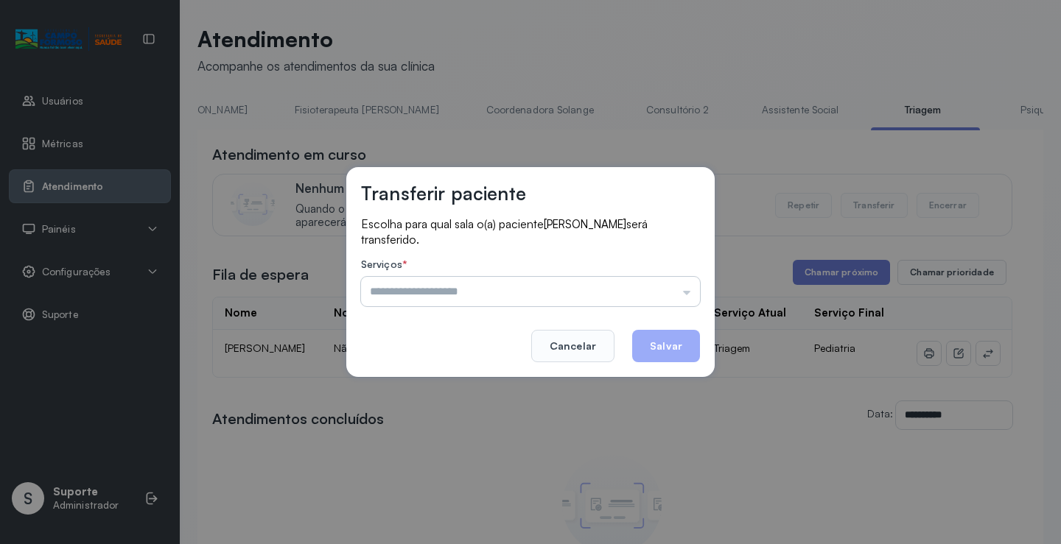
click at [684, 299] on input "text" at bounding box center [530, 291] width 339 height 29
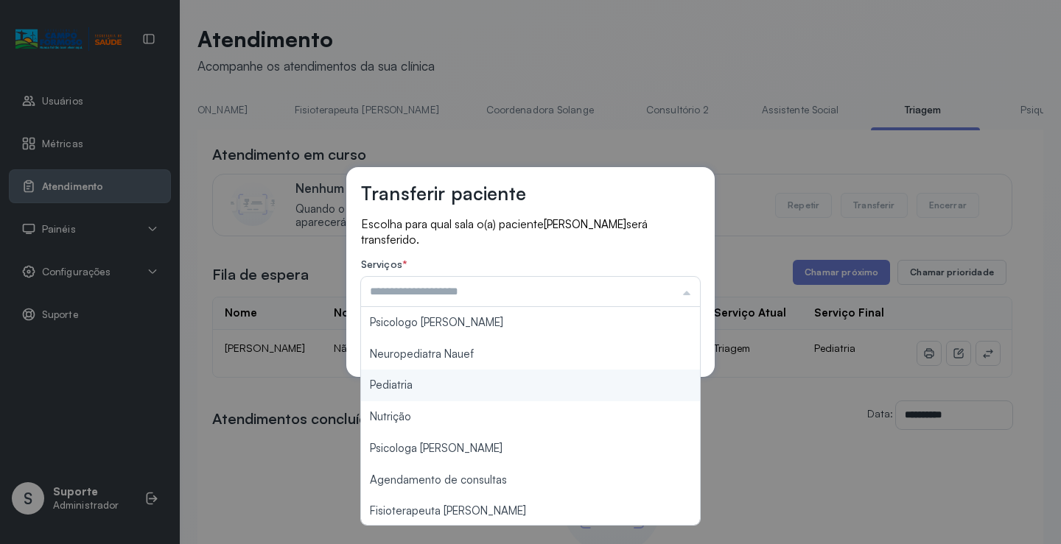
type input "*********"
click at [424, 383] on div "Transferir paciente Escolha para qual sala o(a) paciente KEYLA MELLINA MIRANDA …" at bounding box center [530, 272] width 1061 height 544
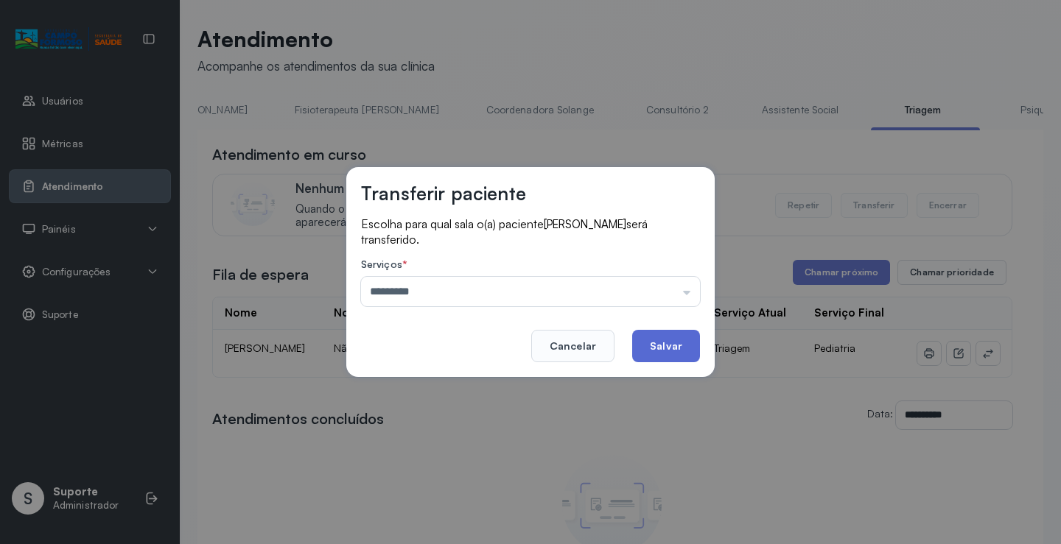
click at [683, 333] on button "Salvar" at bounding box center [666, 346] width 68 height 32
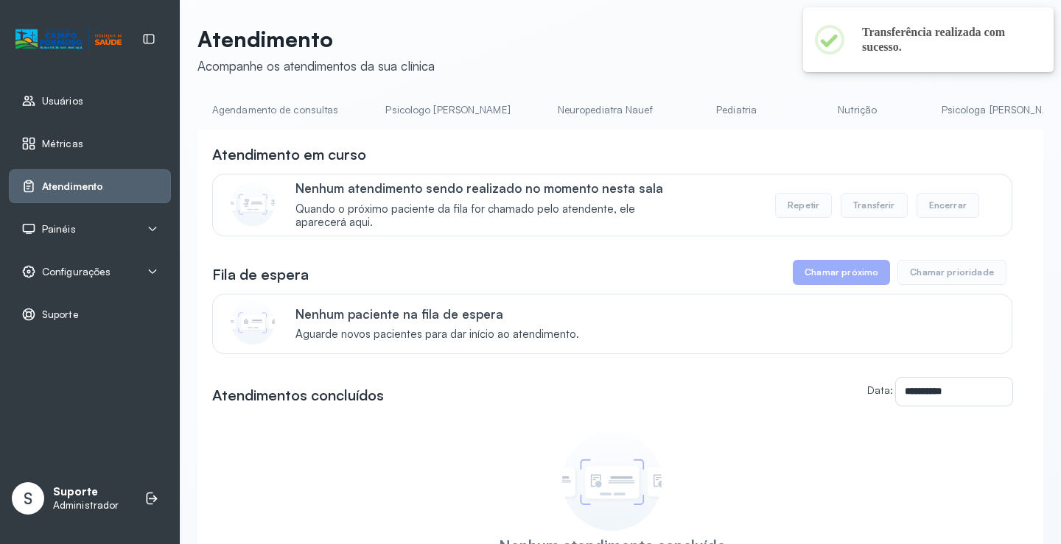
click at [685, 112] on link "Pediatria" at bounding box center [736, 110] width 103 height 24
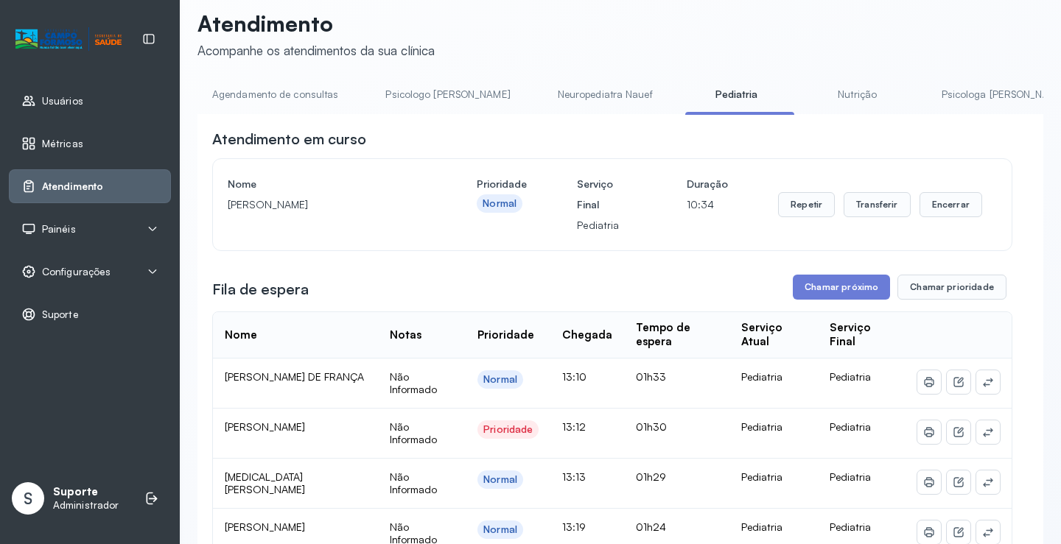
scroll to position [0, 0]
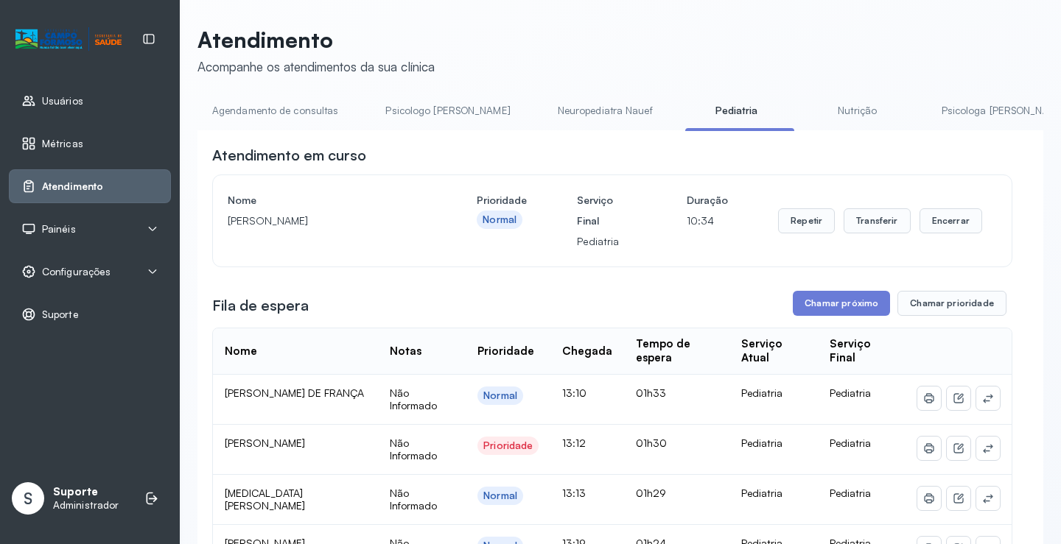
click at [290, 105] on link "Agendamento de consultas" at bounding box center [274, 111] width 155 height 24
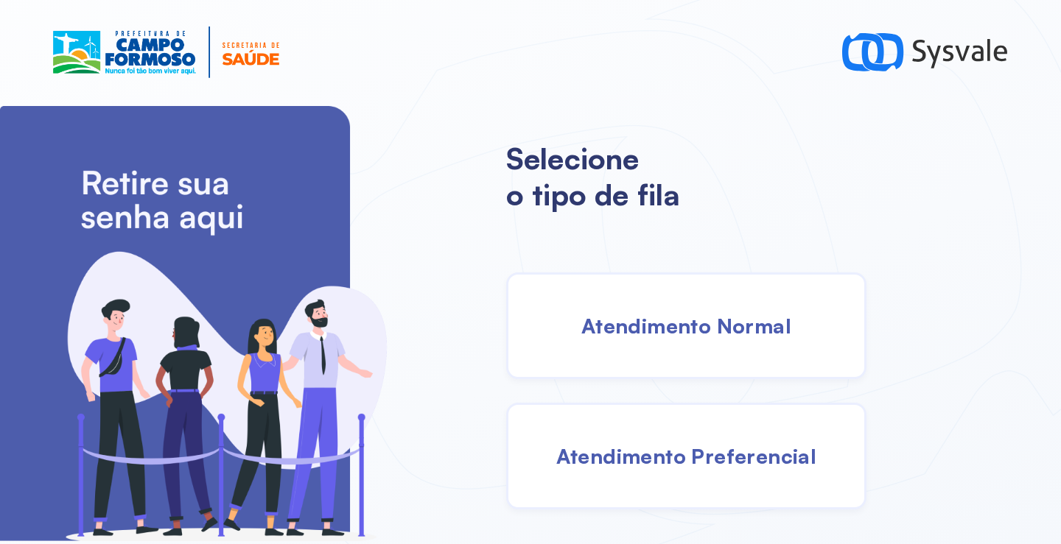
click at [656, 350] on div "Atendimento Normal" at bounding box center [686, 326] width 360 height 107
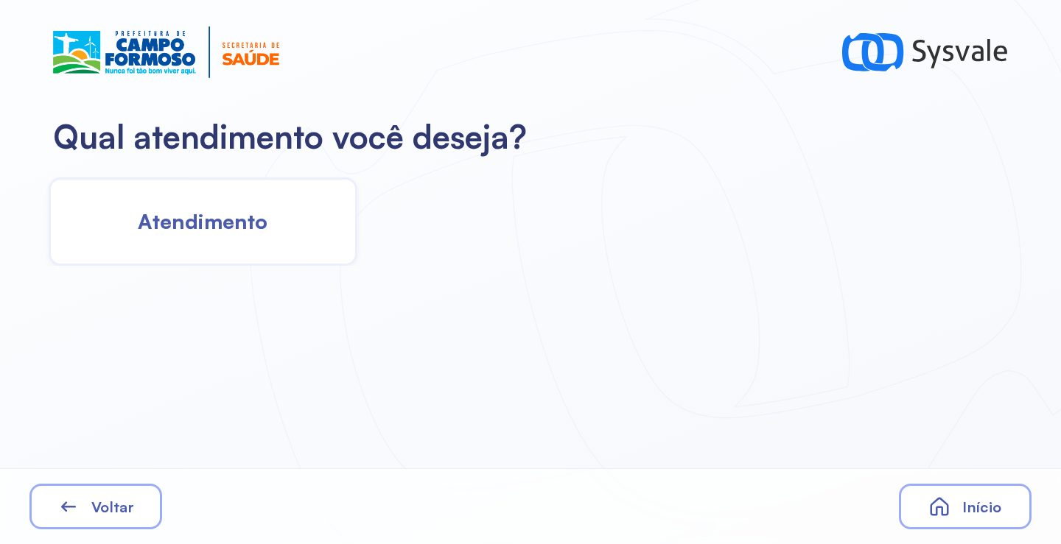
click at [262, 210] on span "Atendimento" at bounding box center [203, 221] width 130 height 26
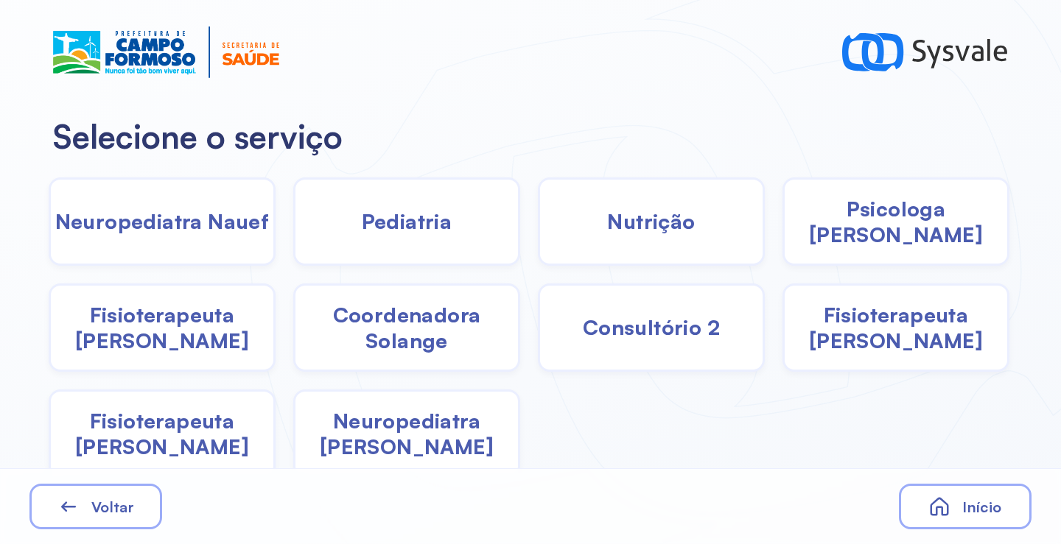
click at [436, 228] on span "Pediatria" at bounding box center [407, 221] width 91 height 26
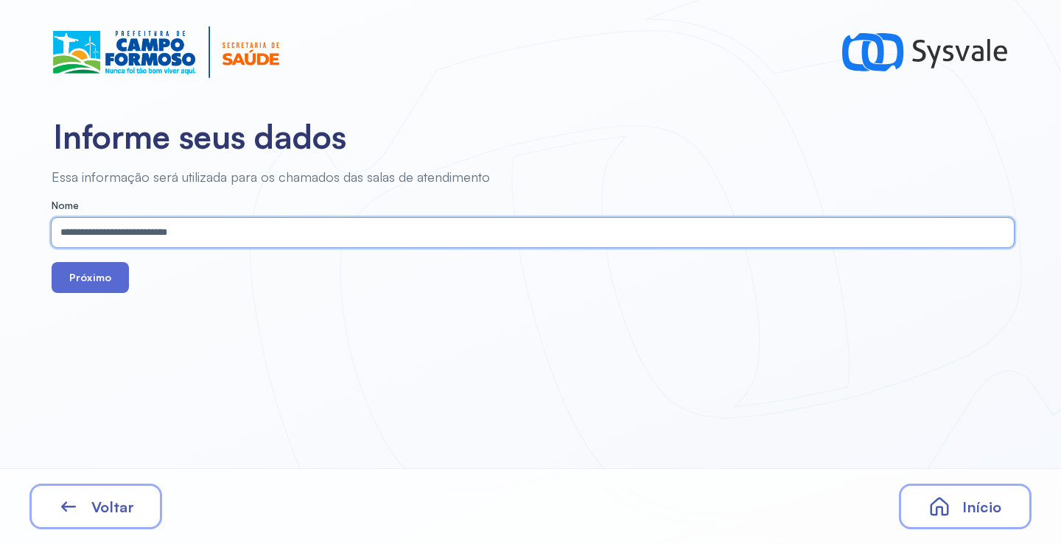
type input "**********"
click at [101, 269] on button "Próximo" at bounding box center [90, 277] width 77 height 31
